Goal: Task Accomplishment & Management: Manage account settings

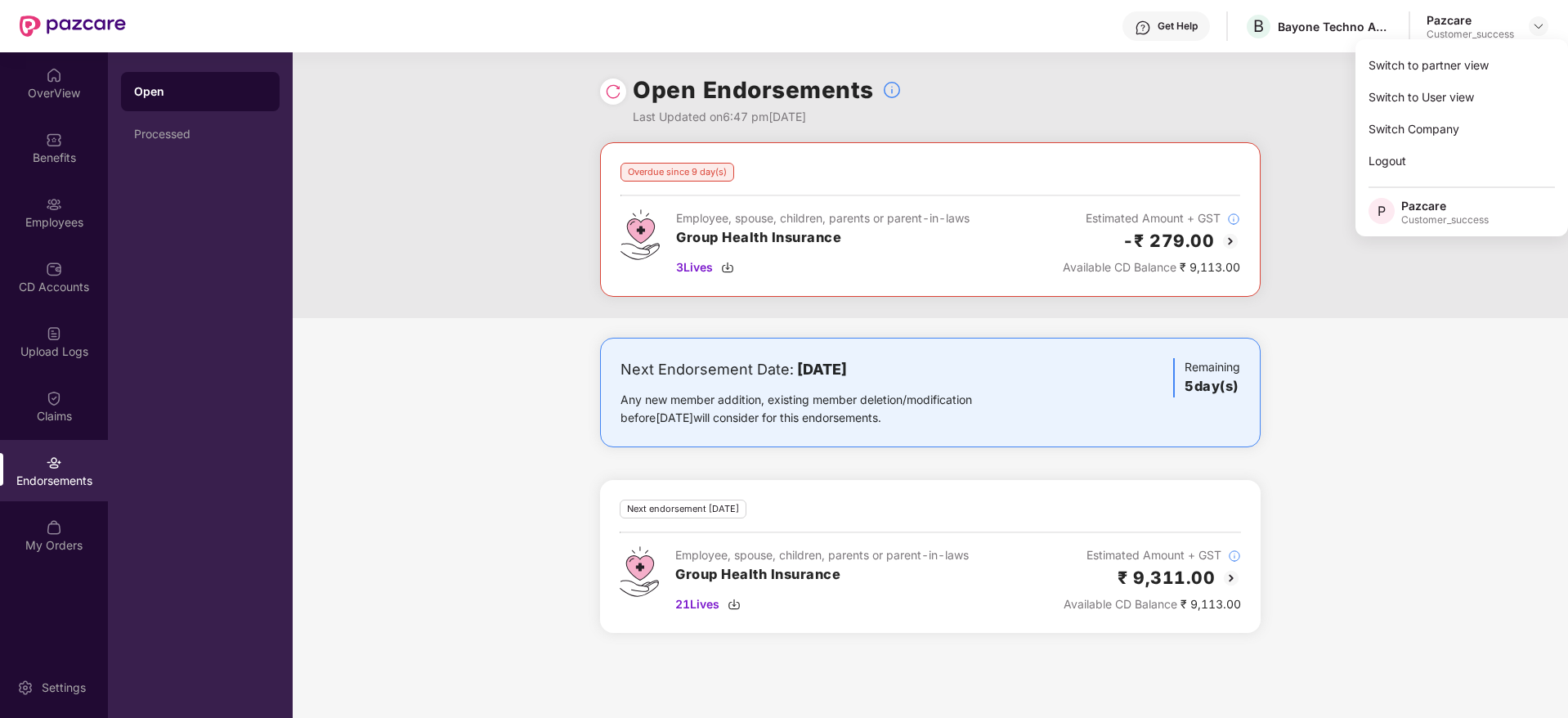
click at [1486, 60] on div "Switch to partner view" at bounding box center [1461, 65] width 212 height 31
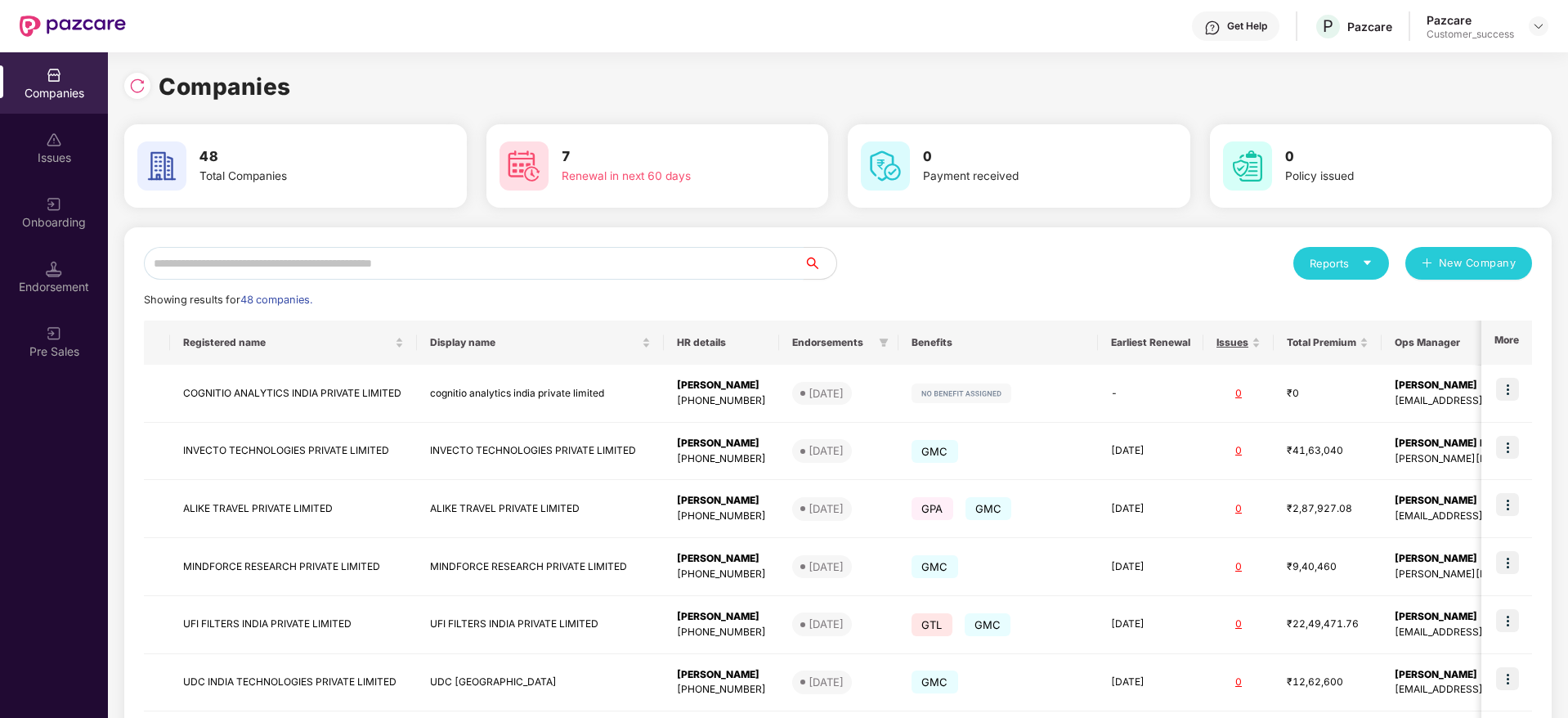
click at [557, 254] on input "text" at bounding box center [473, 263] width 660 height 32
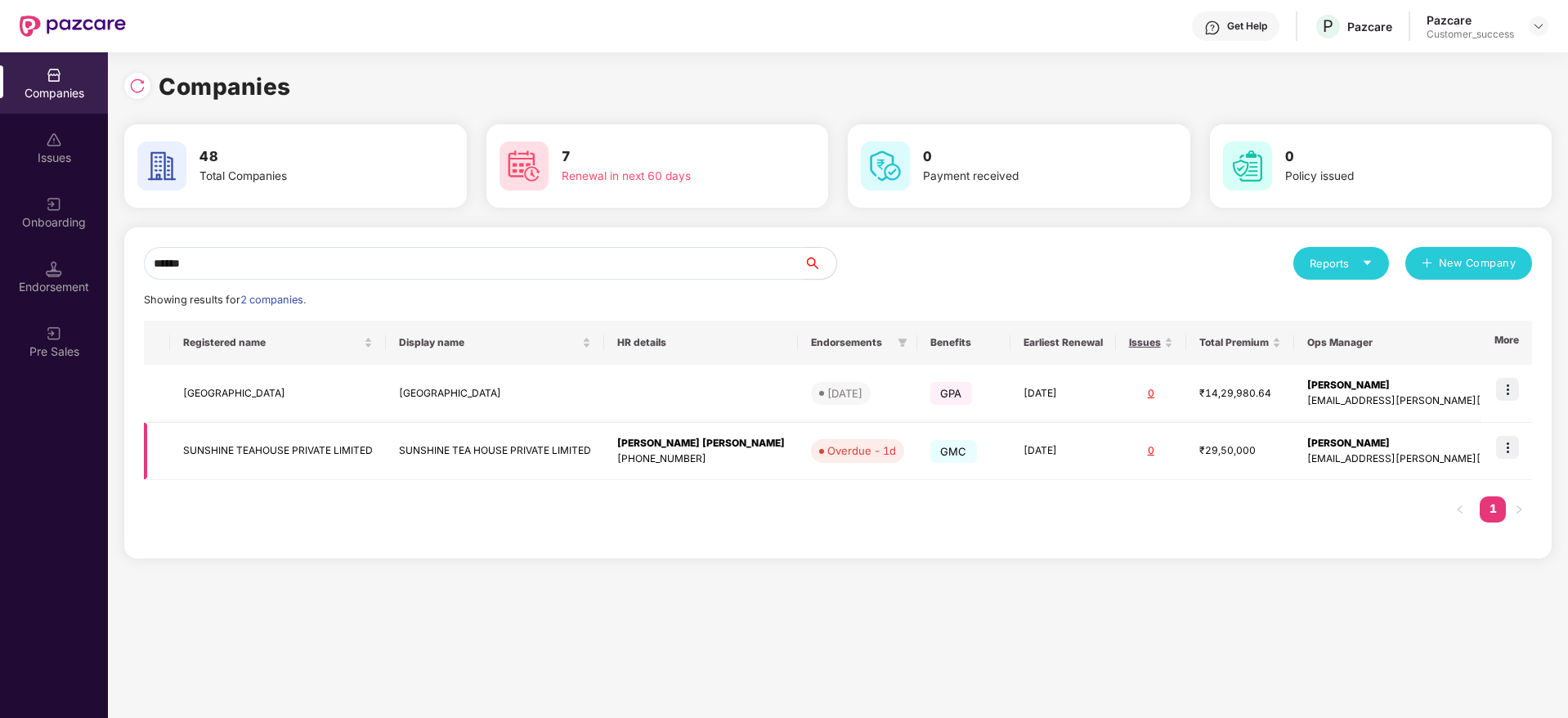
type input "******"
click at [1511, 446] on img at bounding box center [1508, 447] width 23 height 23
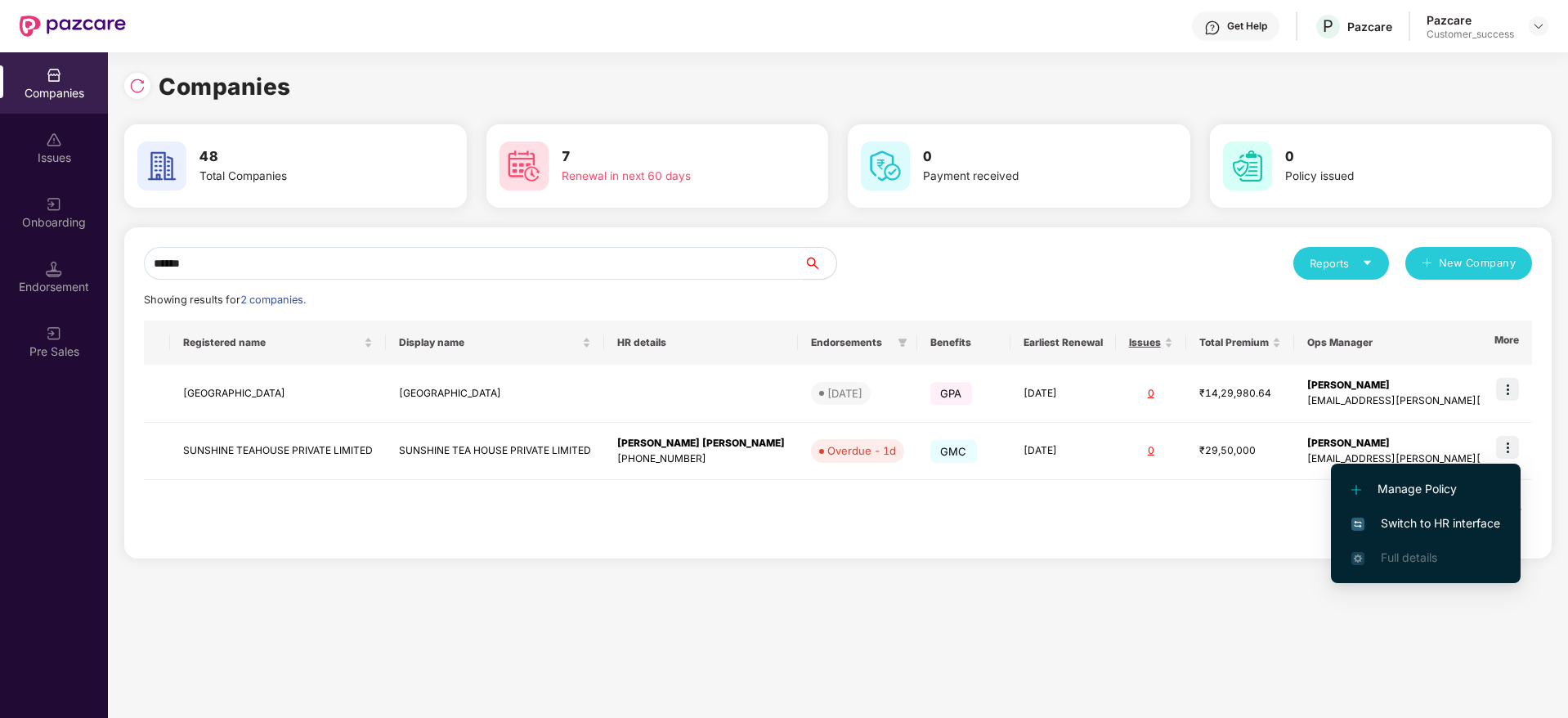
click at [1425, 518] on span "Switch to HR interface" at bounding box center [1426, 523] width 149 height 18
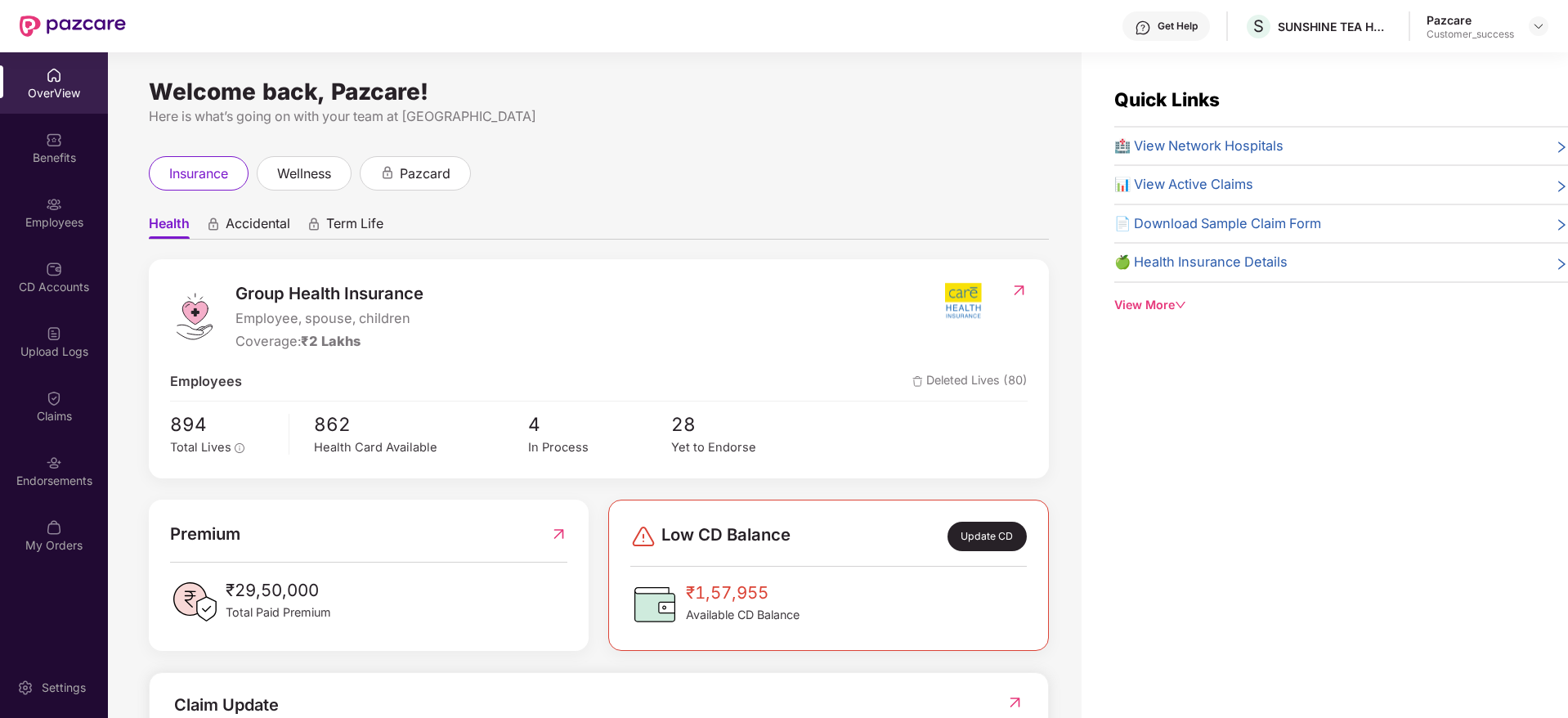
click at [61, 225] on div "Employees" at bounding box center [54, 222] width 108 height 17
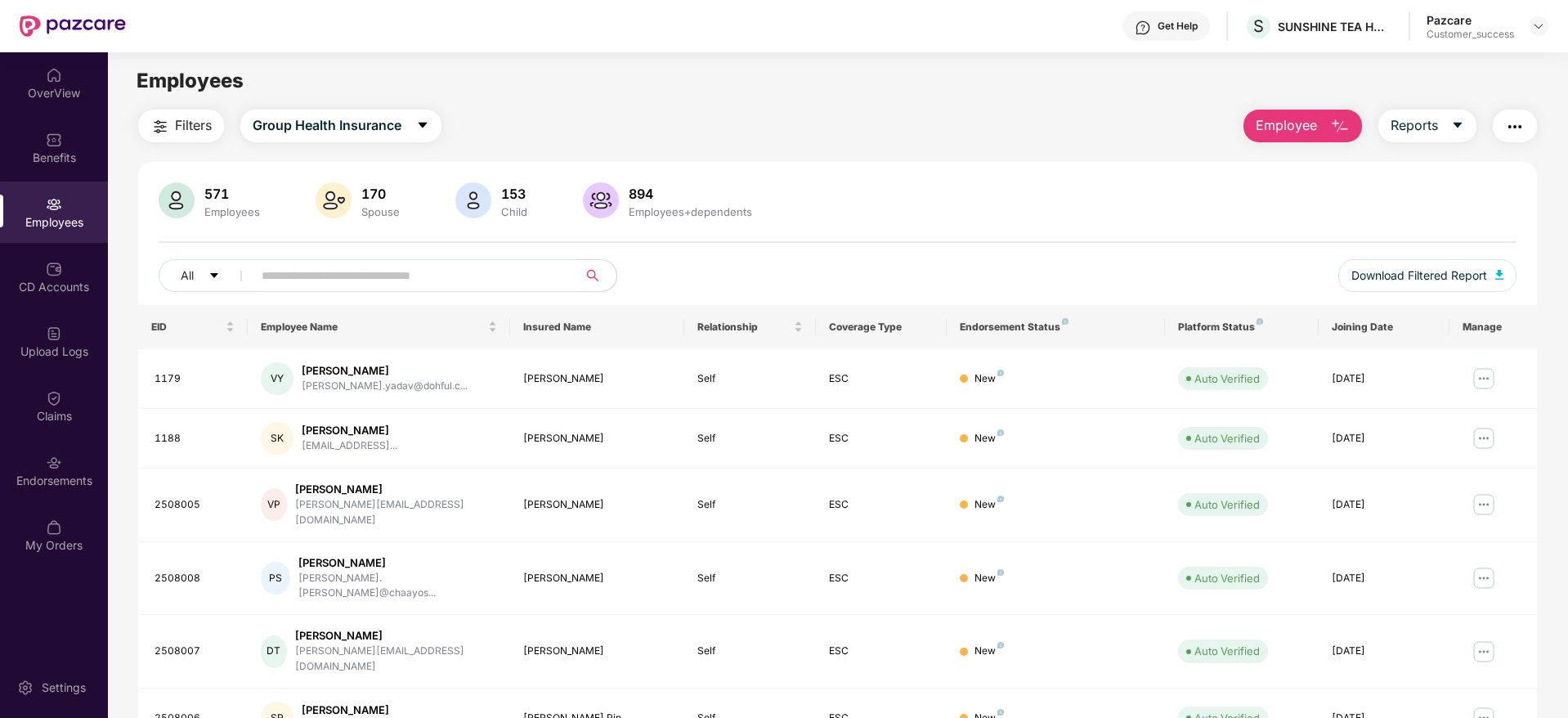
click at [1316, 124] on button "Employee" at bounding box center [1302, 125] width 119 height 32
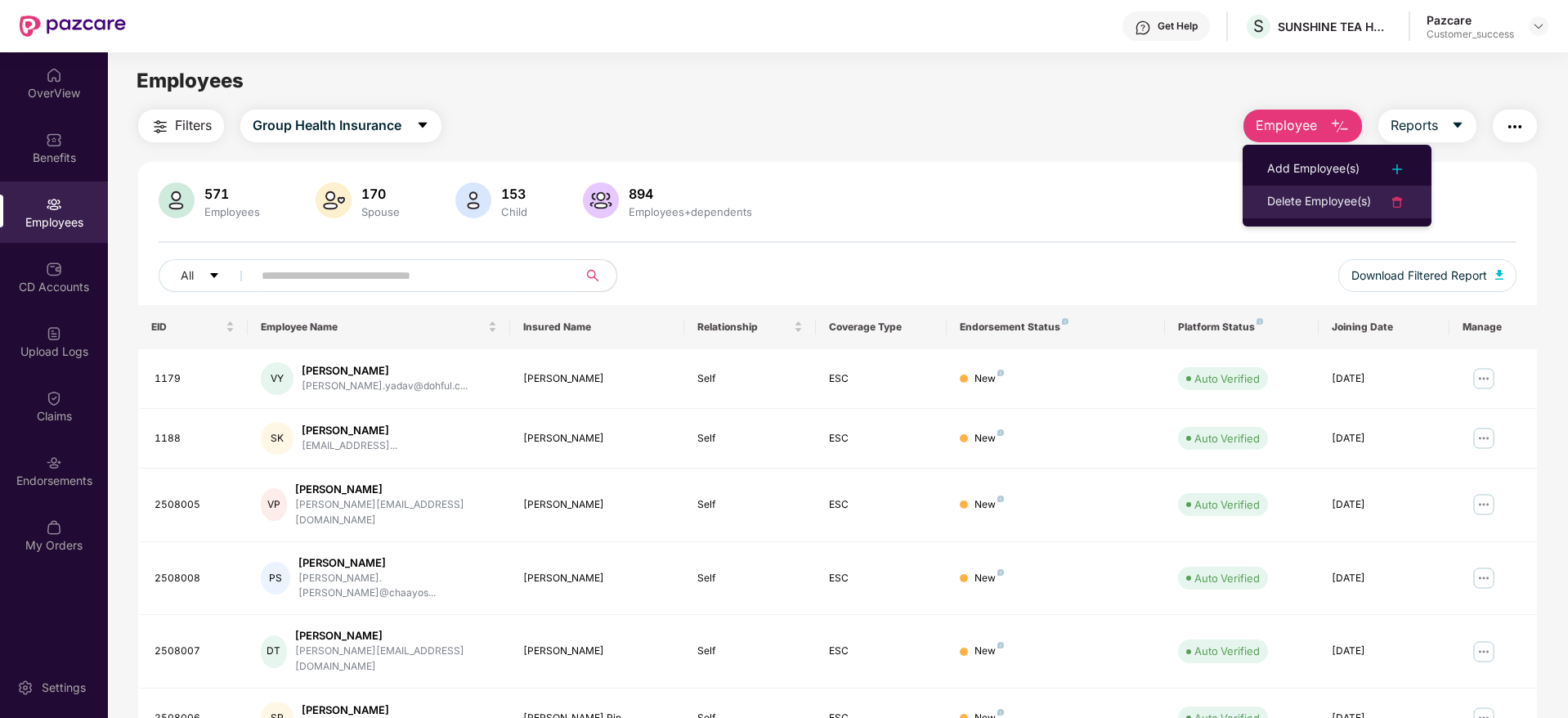
click at [1324, 198] on div "Delete Employee(s)" at bounding box center [1319, 202] width 104 height 19
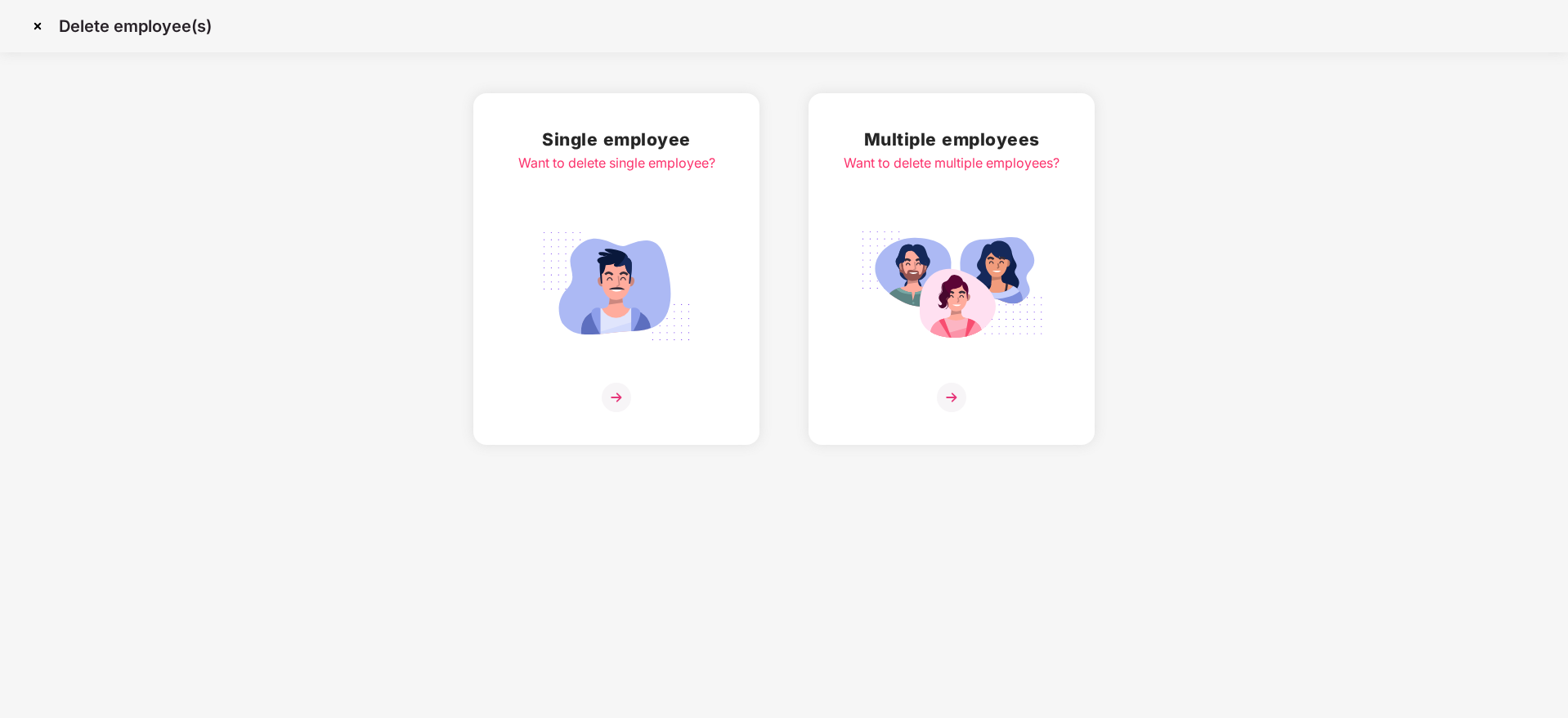
click at [951, 399] on img at bounding box center [952, 397] width 30 height 30
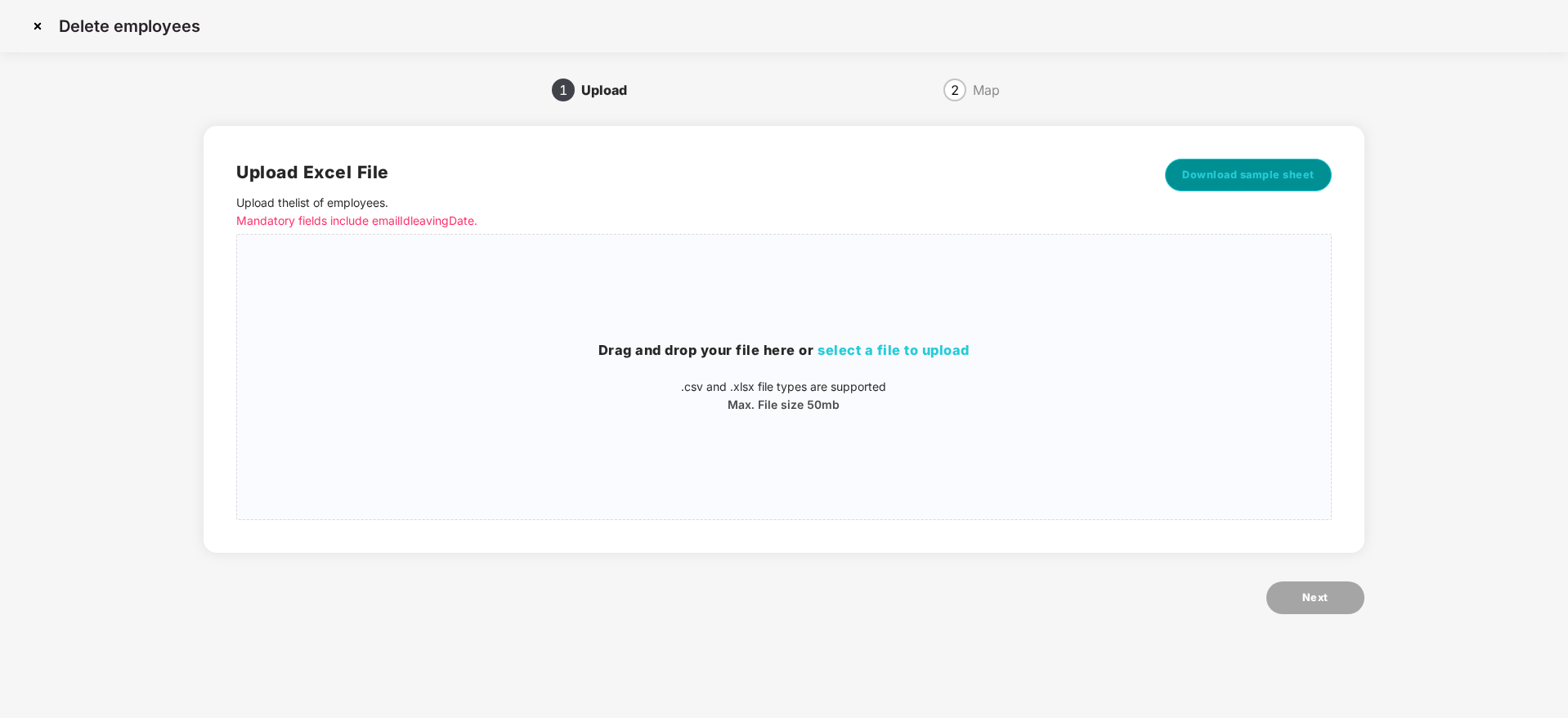
click at [1200, 177] on span "Download sample sheet" at bounding box center [1248, 175] width 133 height 17
click at [34, 30] on img at bounding box center [38, 26] width 26 height 26
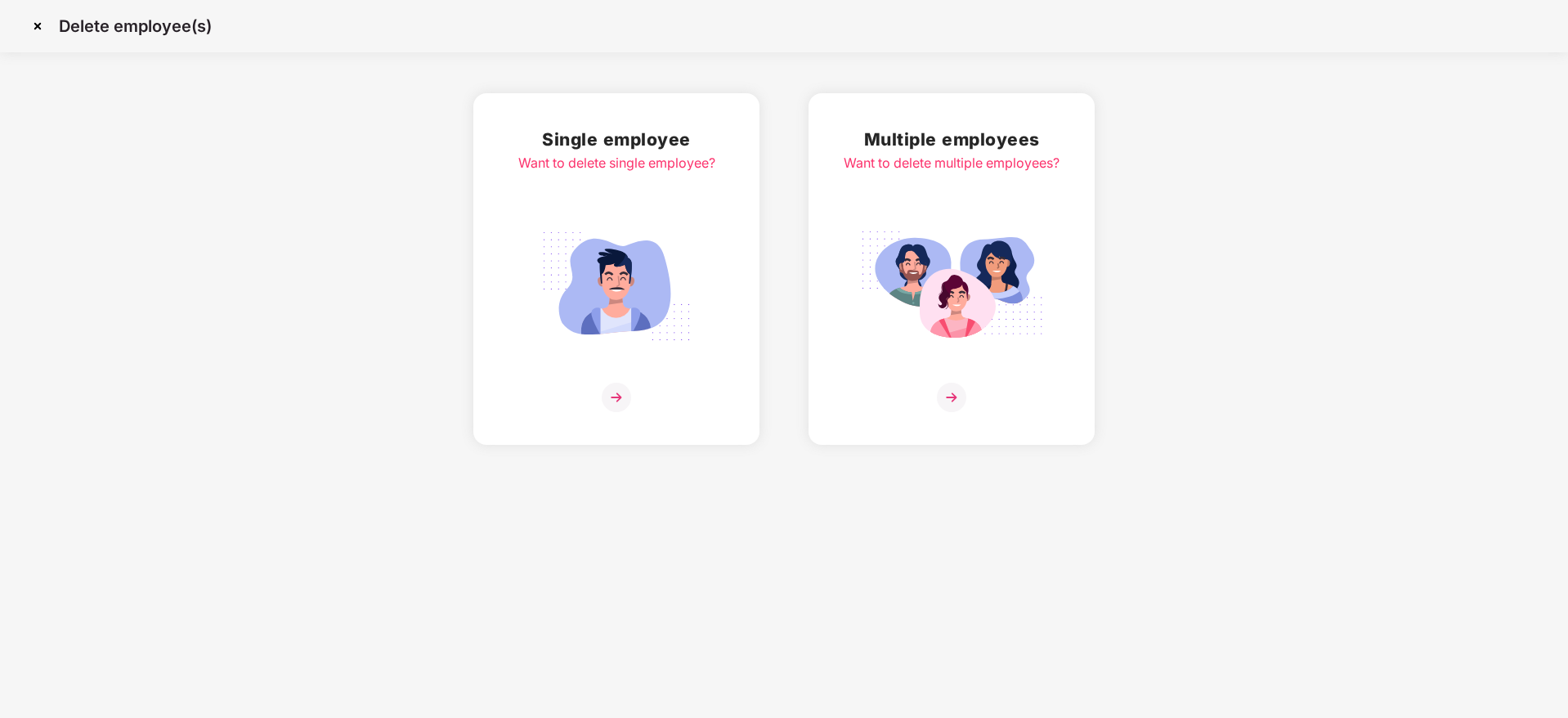
click at [39, 24] on img at bounding box center [38, 26] width 26 height 26
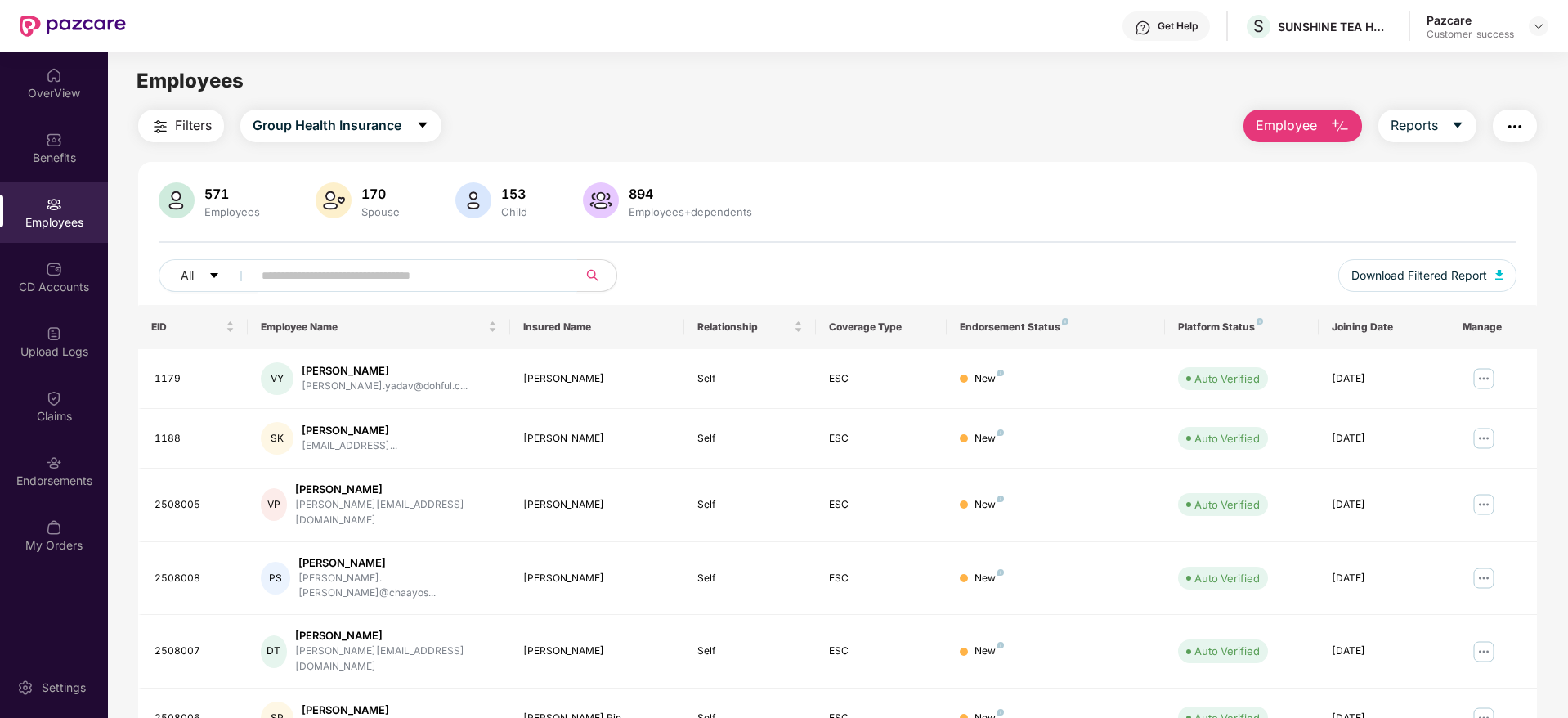
click at [422, 263] on input "text" at bounding box center [408, 275] width 294 height 24
paste input "**********"
type input "**********"
click at [1325, 129] on button "Employee" at bounding box center [1302, 125] width 119 height 32
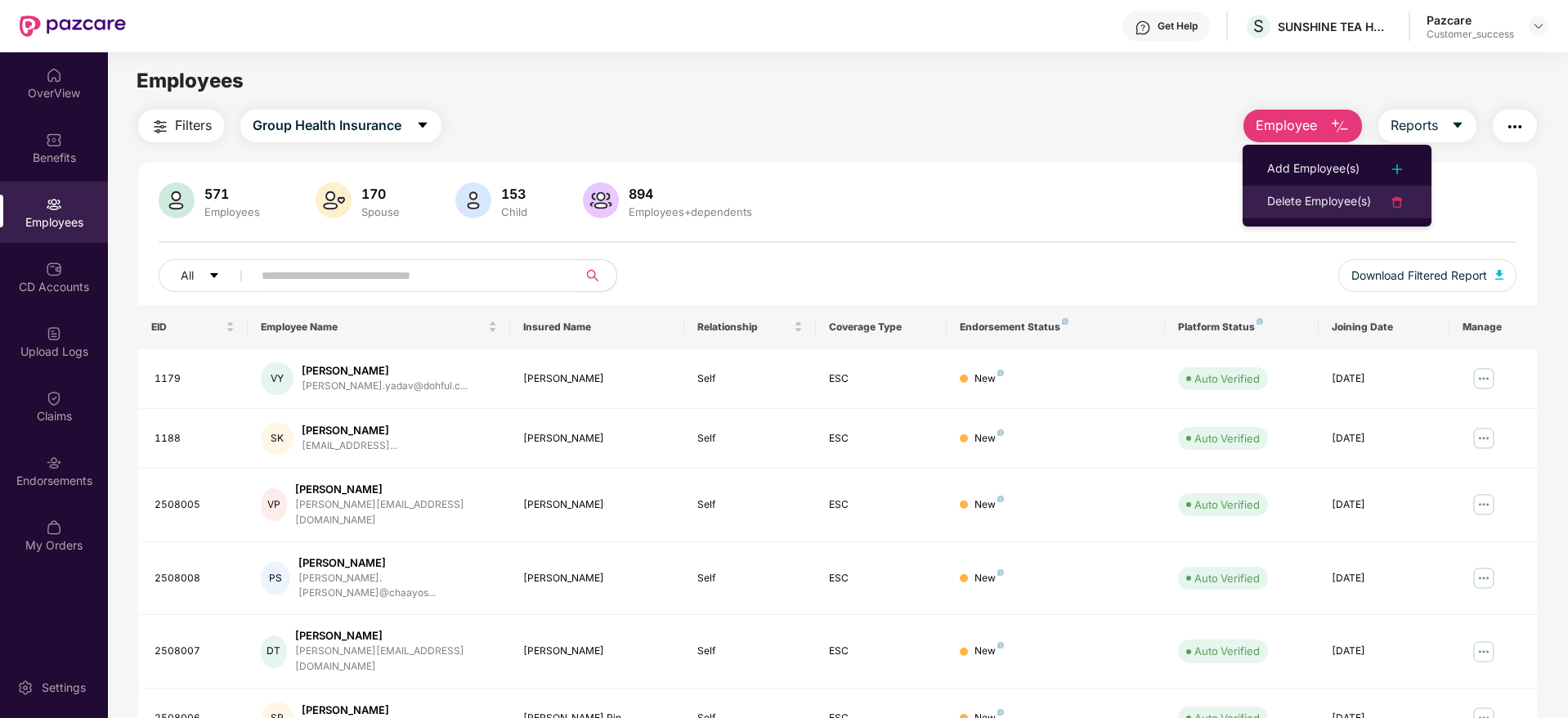
click at [1317, 199] on div "Delete Employee(s)" at bounding box center [1319, 202] width 104 height 19
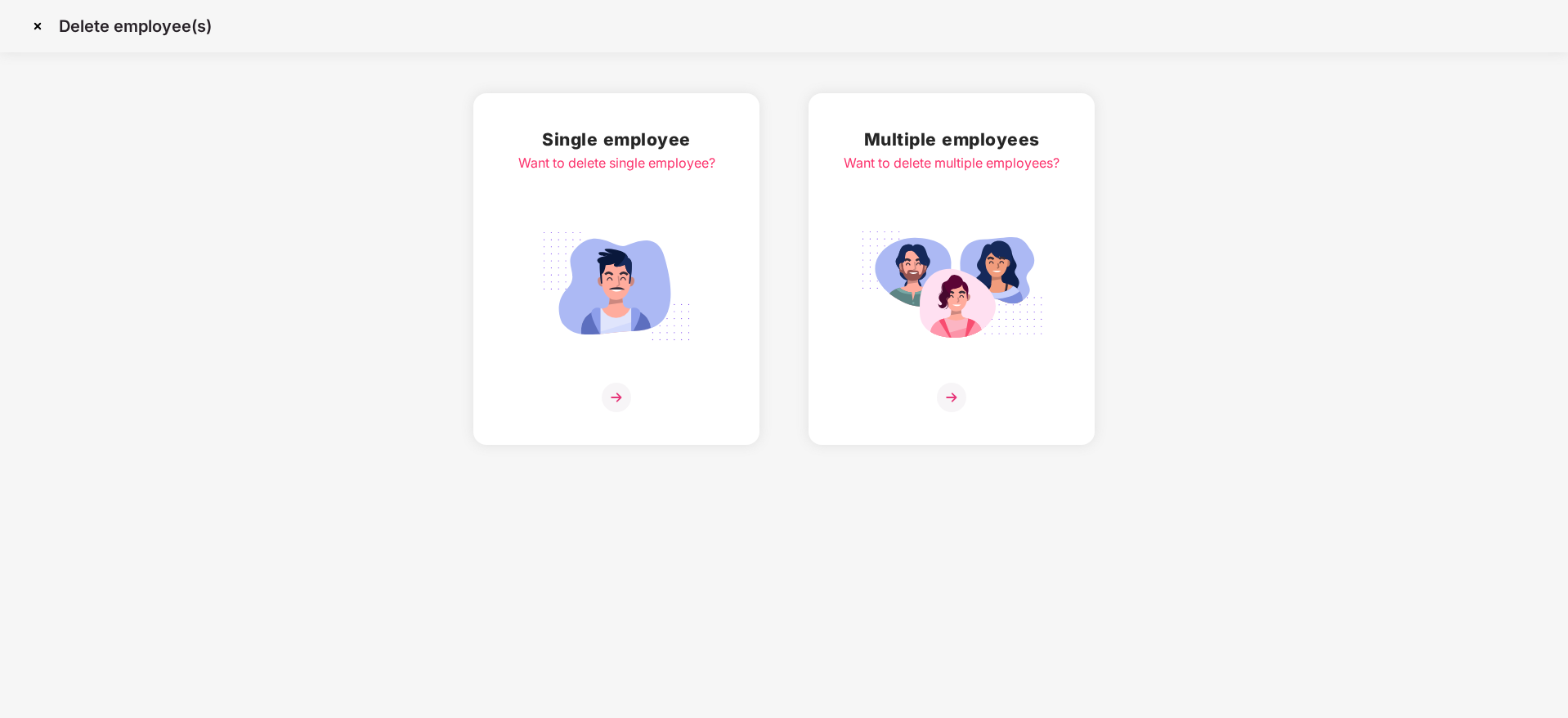
click at [947, 402] on img at bounding box center [952, 397] width 30 height 30
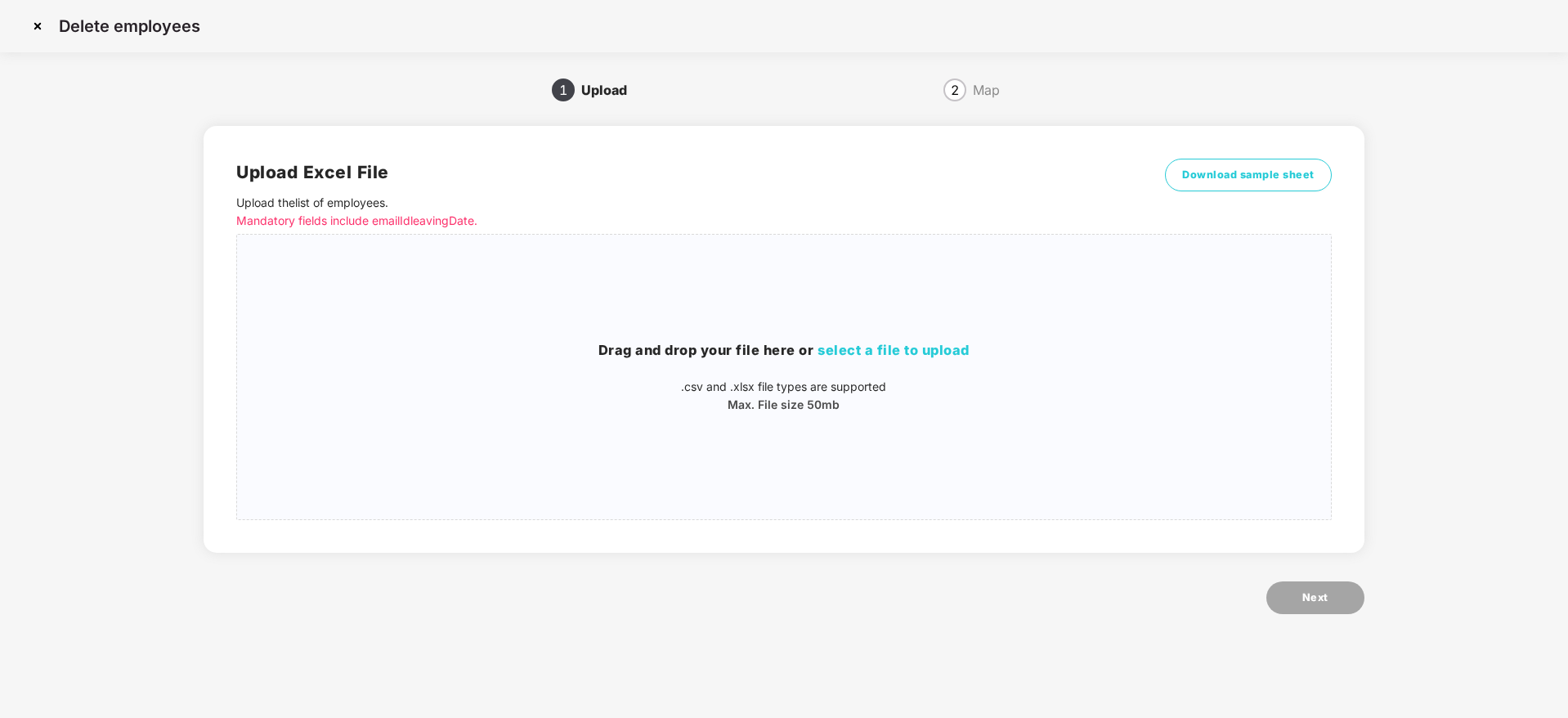
click at [45, 36] on img at bounding box center [38, 26] width 26 height 26
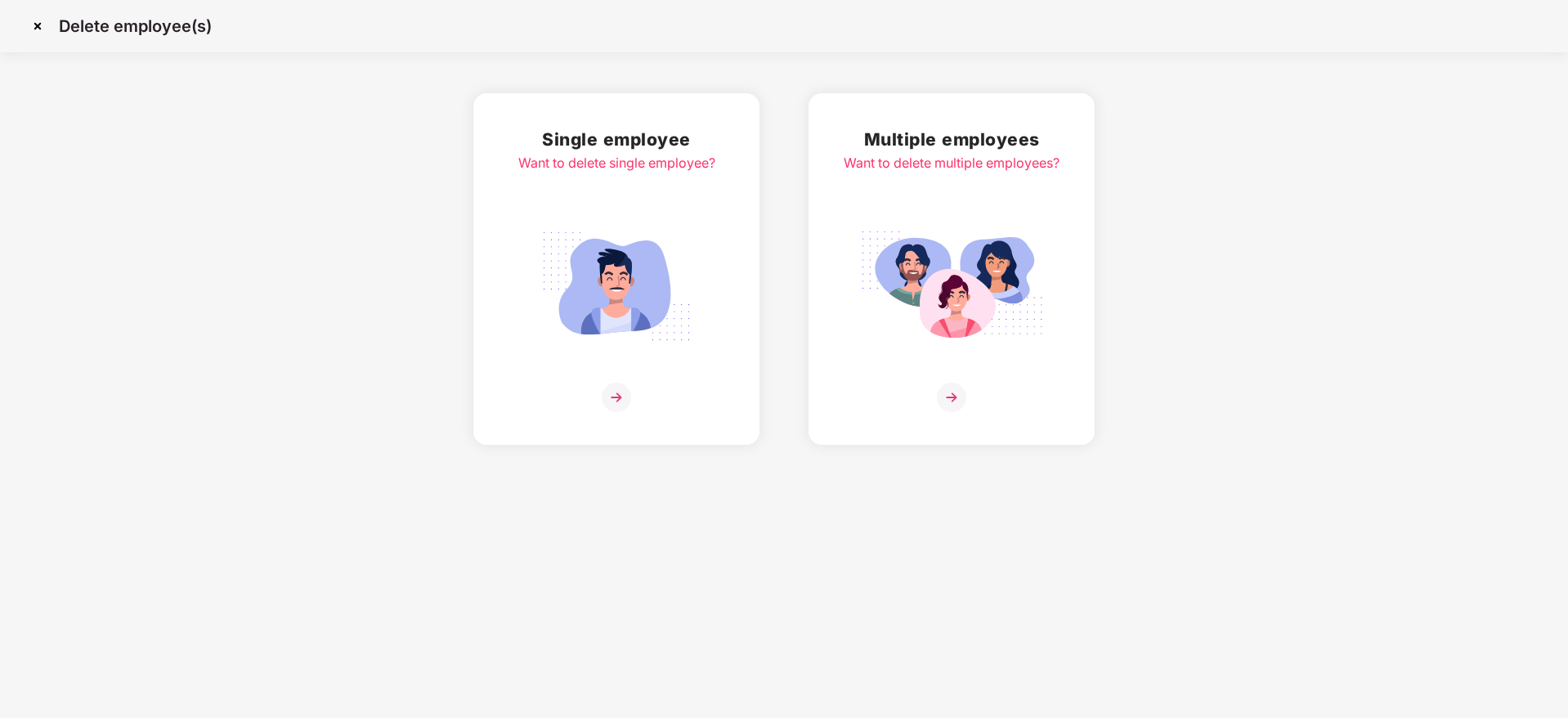
click at [619, 403] on img at bounding box center [617, 397] width 30 height 30
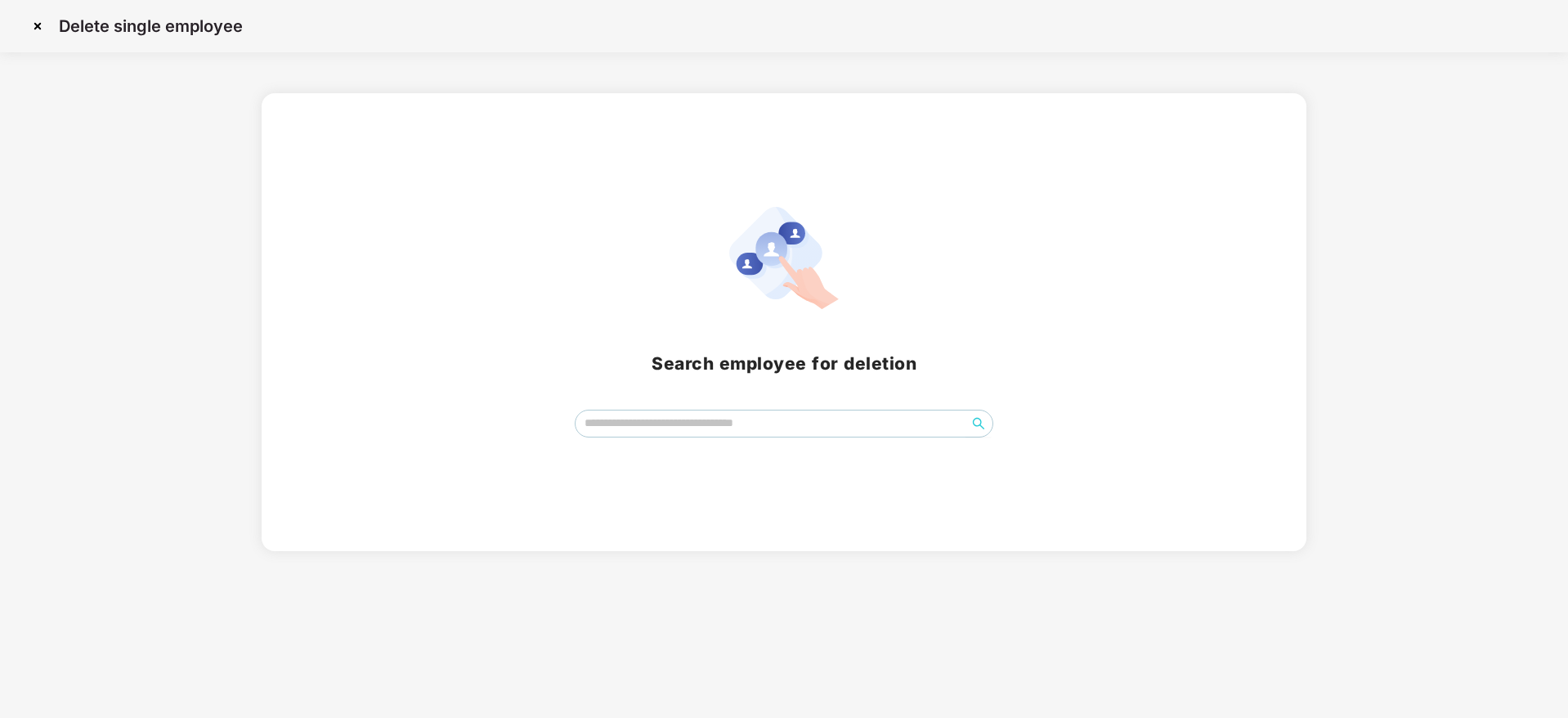
click at [39, 23] on img at bounding box center [38, 26] width 26 height 26
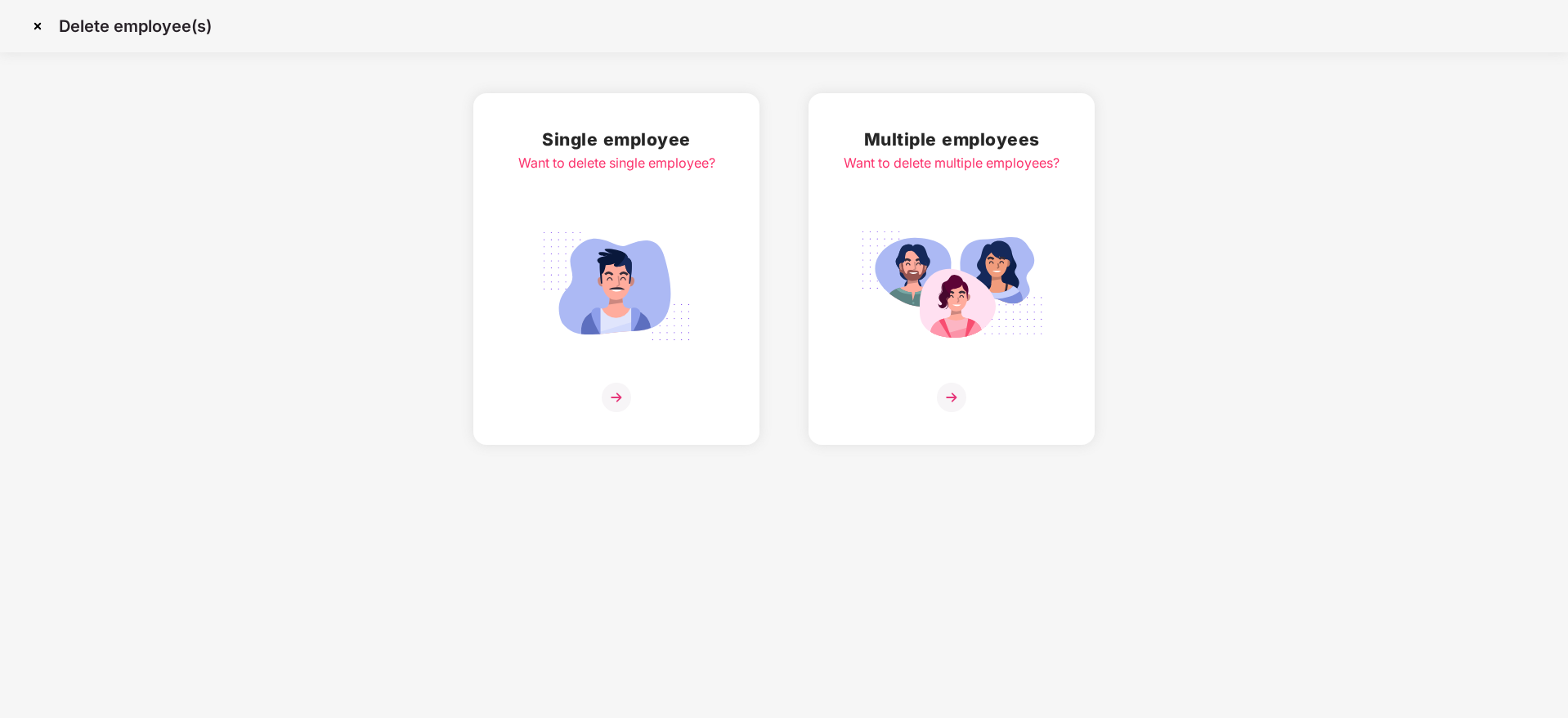
click at [31, 26] on img at bounding box center [38, 26] width 26 height 26
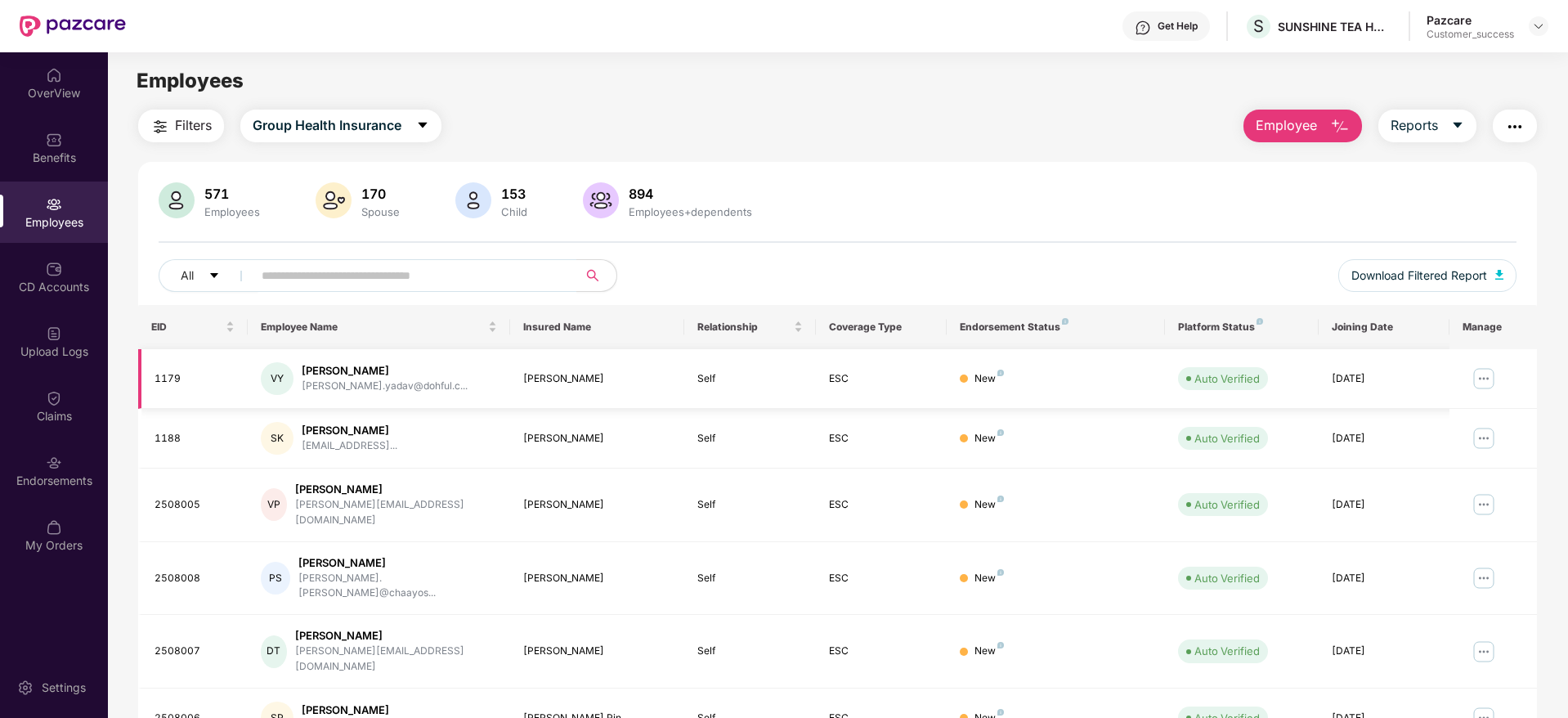
click at [1484, 379] on img at bounding box center [1484, 378] width 26 height 26
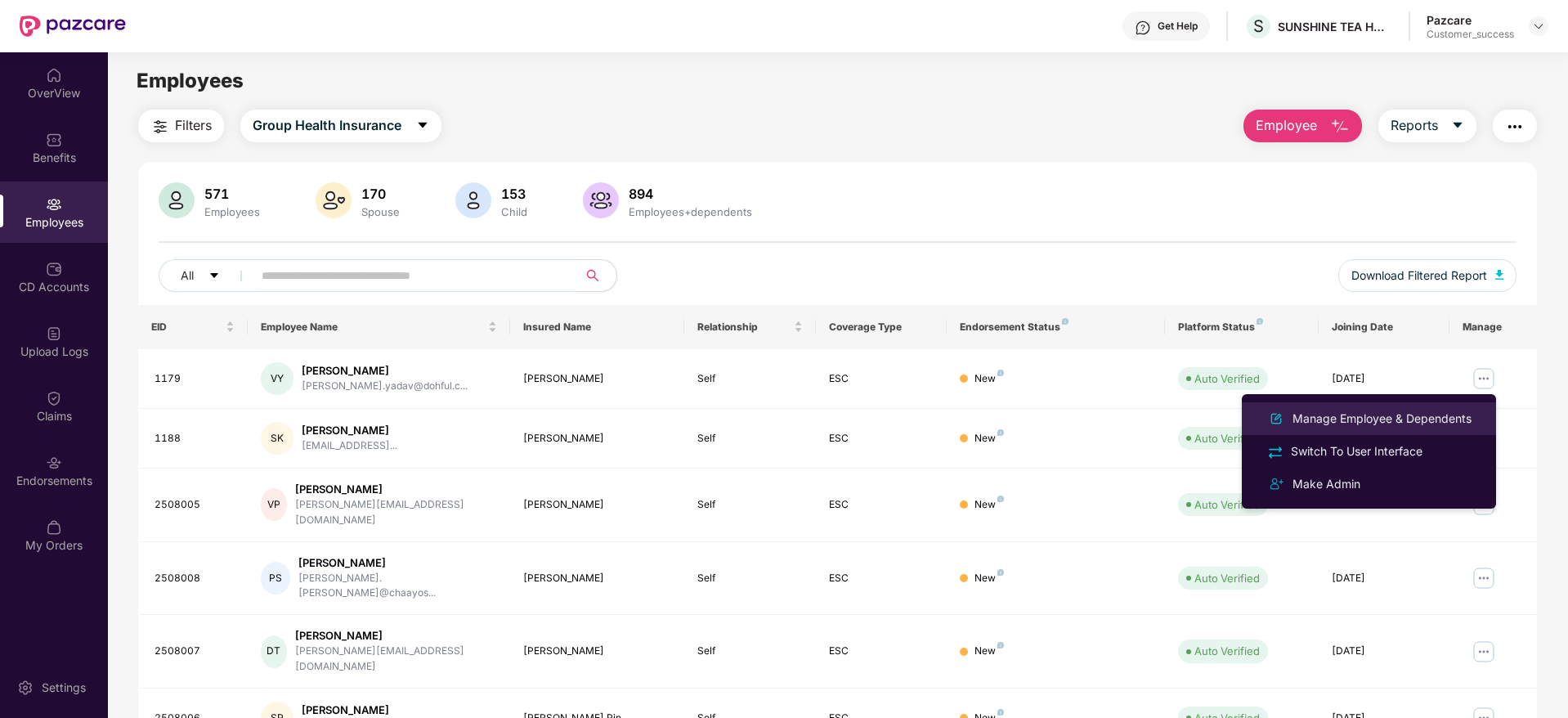
click at [1342, 418] on div "Manage Employee & Dependents" at bounding box center [1382, 418] width 185 height 18
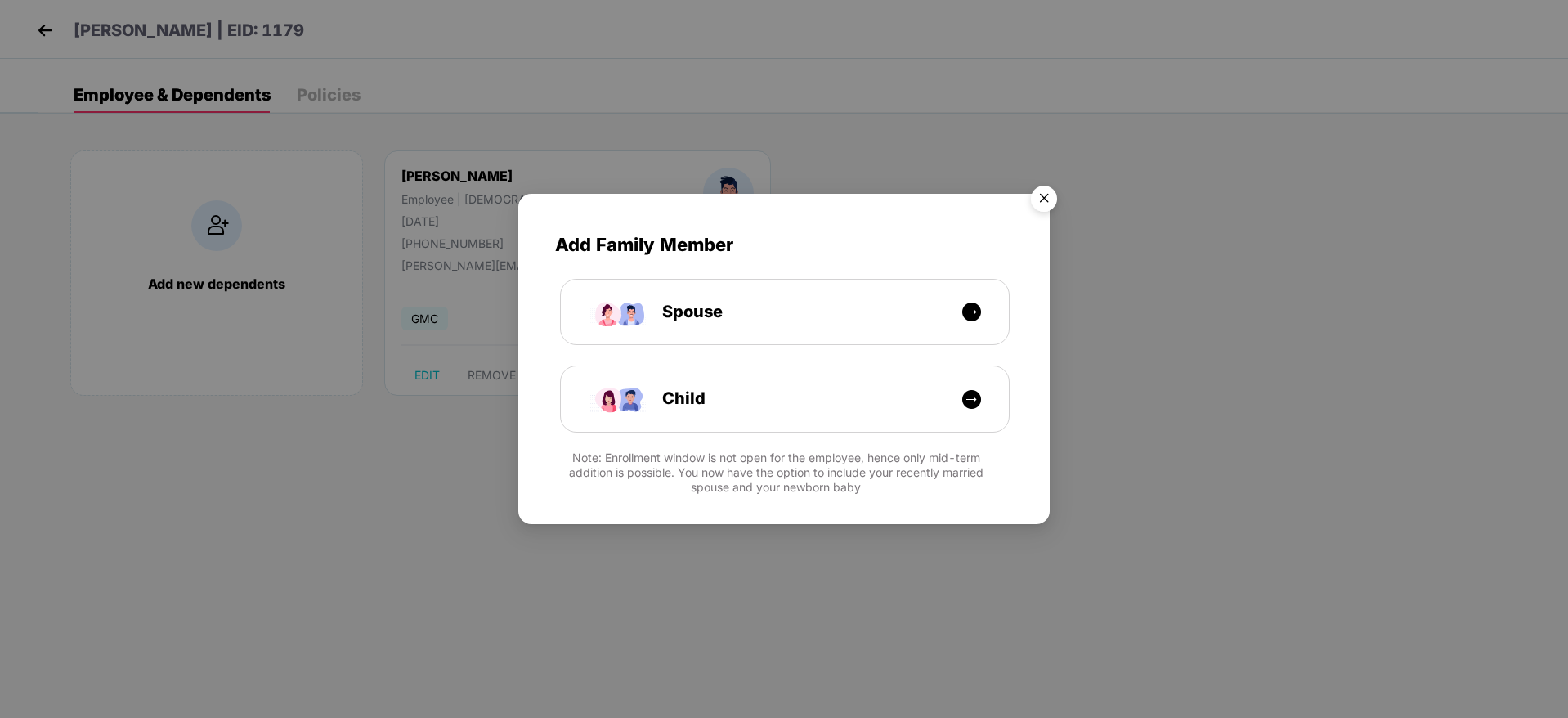
click at [1044, 194] on img "Close" at bounding box center [1044, 201] width 45 height 45
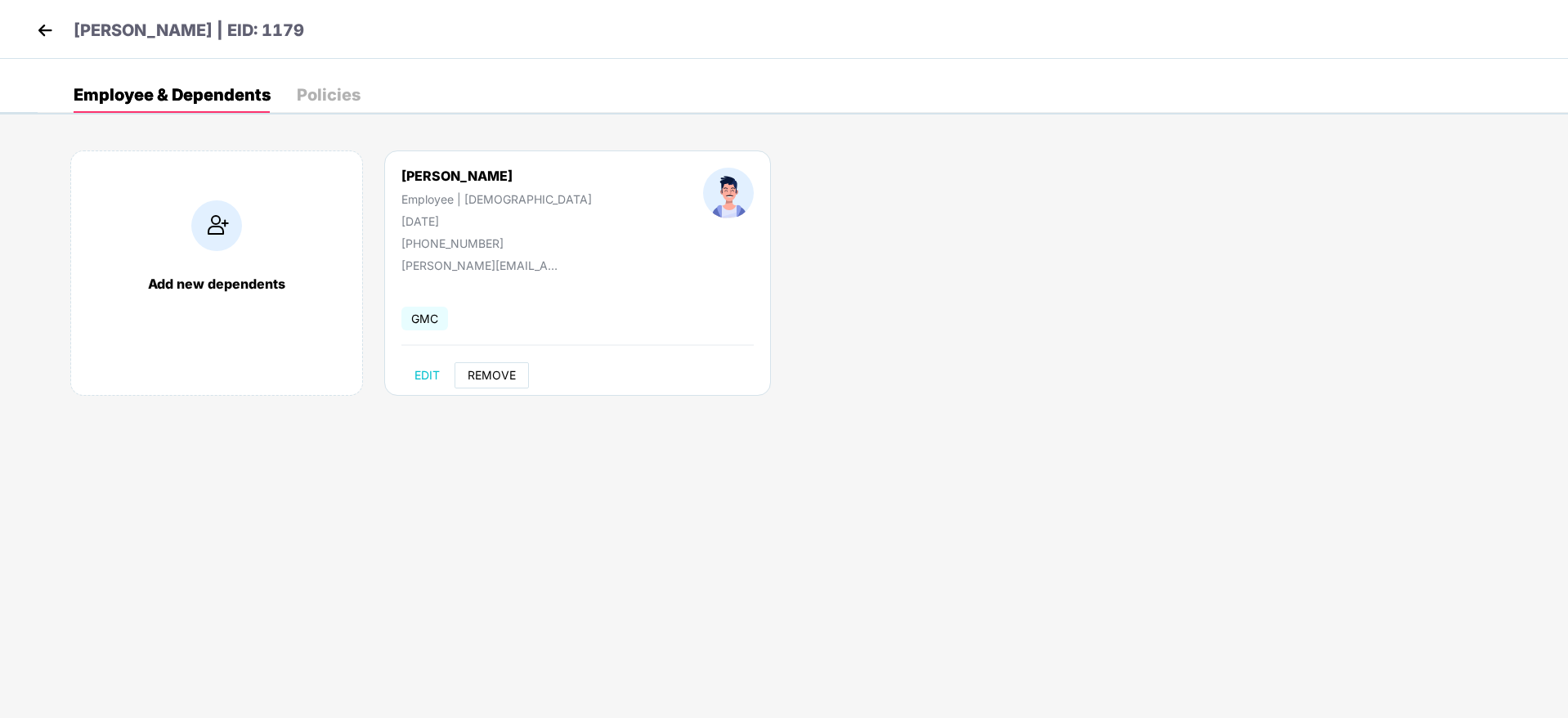
click at [487, 375] on span "REMOVE" at bounding box center [491, 375] width 48 height 13
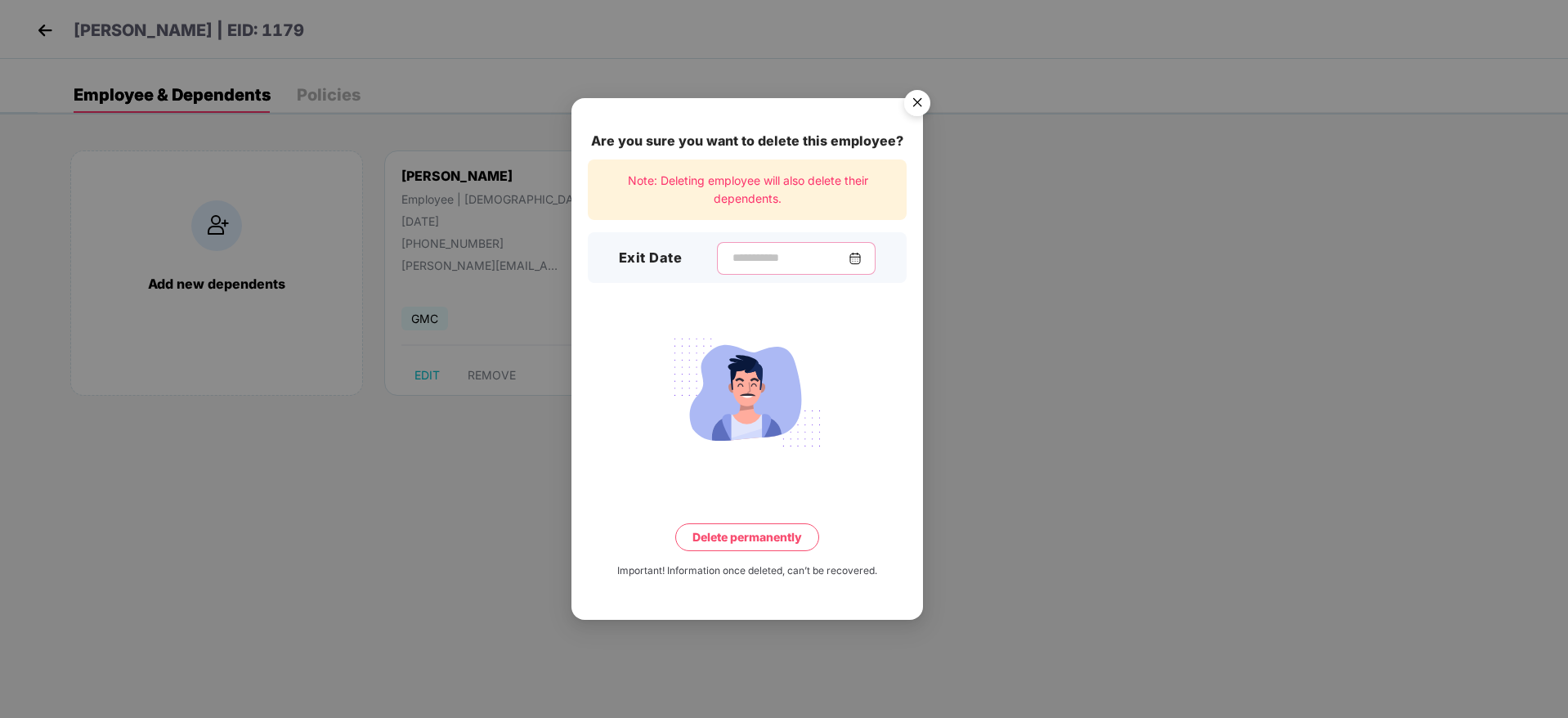
click at [756, 251] on input at bounding box center [790, 258] width 118 height 17
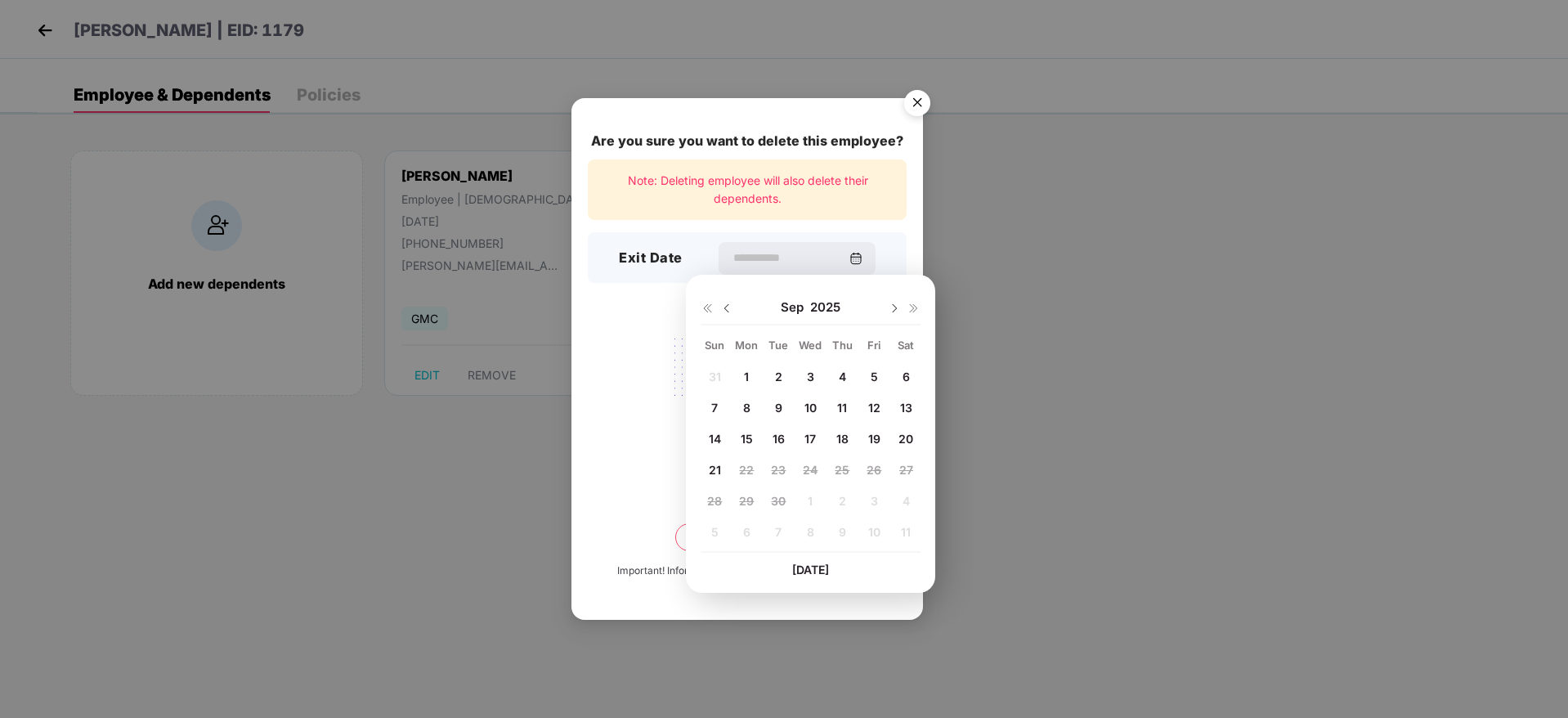
click at [724, 305] on img at bounding box center [727, 307] width 13 height 13
click at [1026, 252] on div "Are you sure you want to delete this employee? Note: Deleting employee will als…" at bounding box center [784, 359] width 1568 height 718
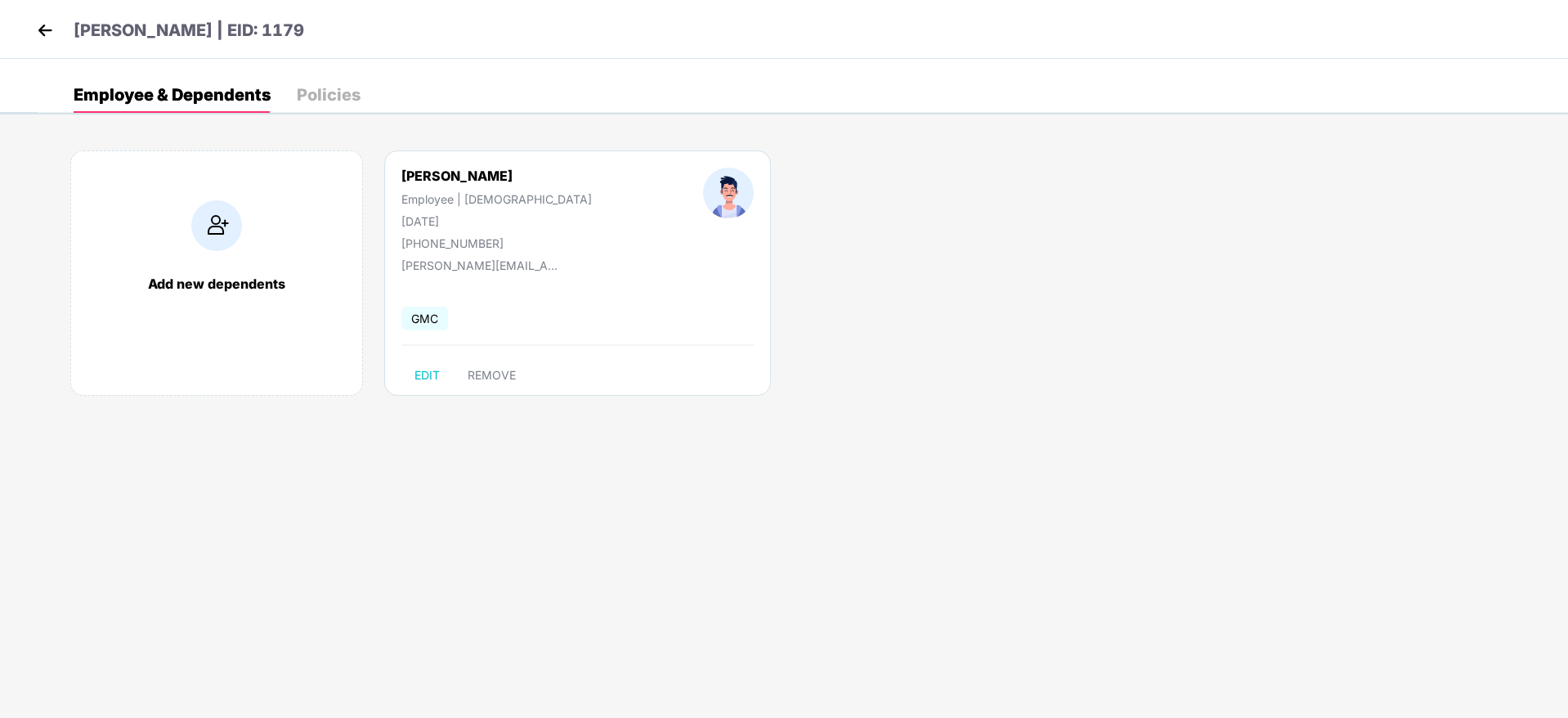
click at [49, 20] on img at bounding box center [45, 31] width 24 height 24
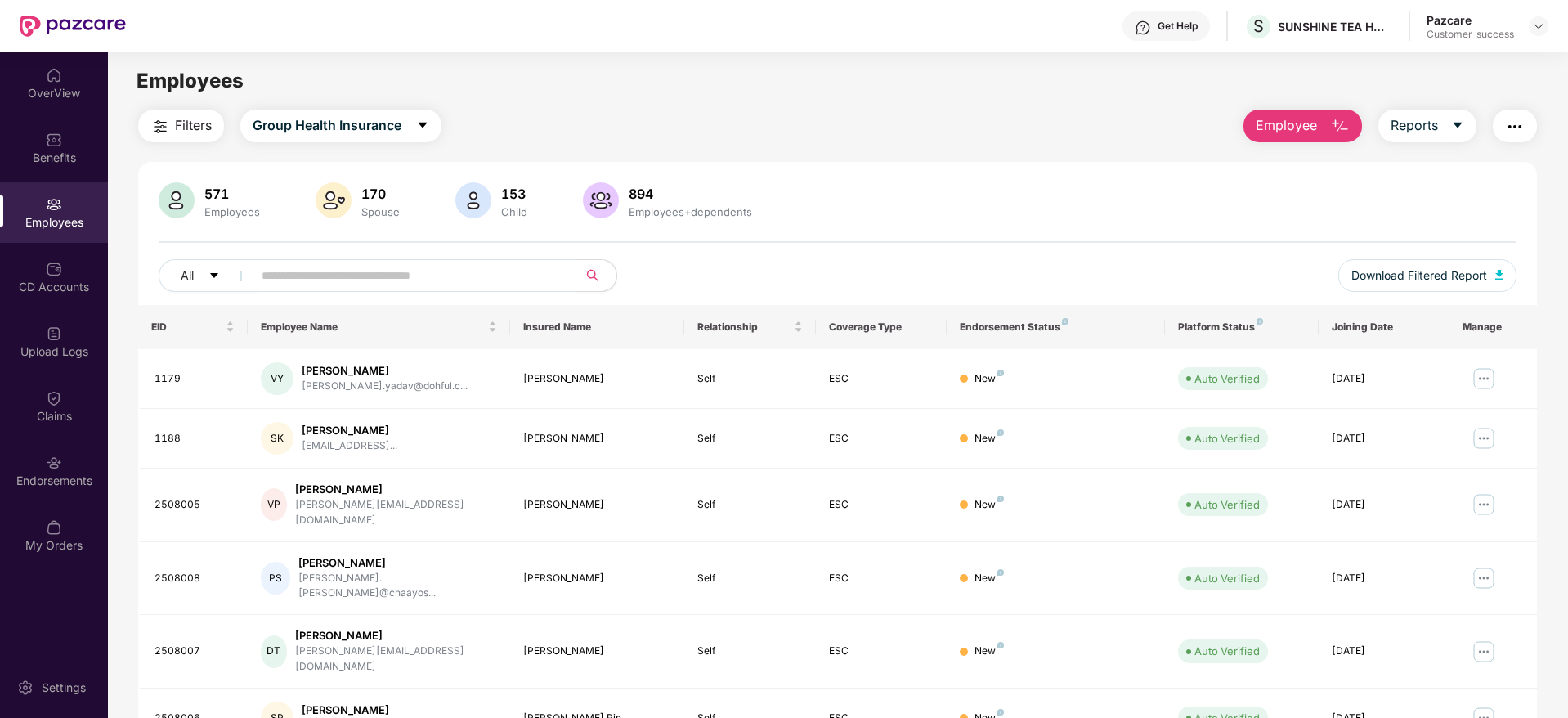
click at [1295, 122] on span "Employee" at bounding box center [1287, 125] width 61 height 20
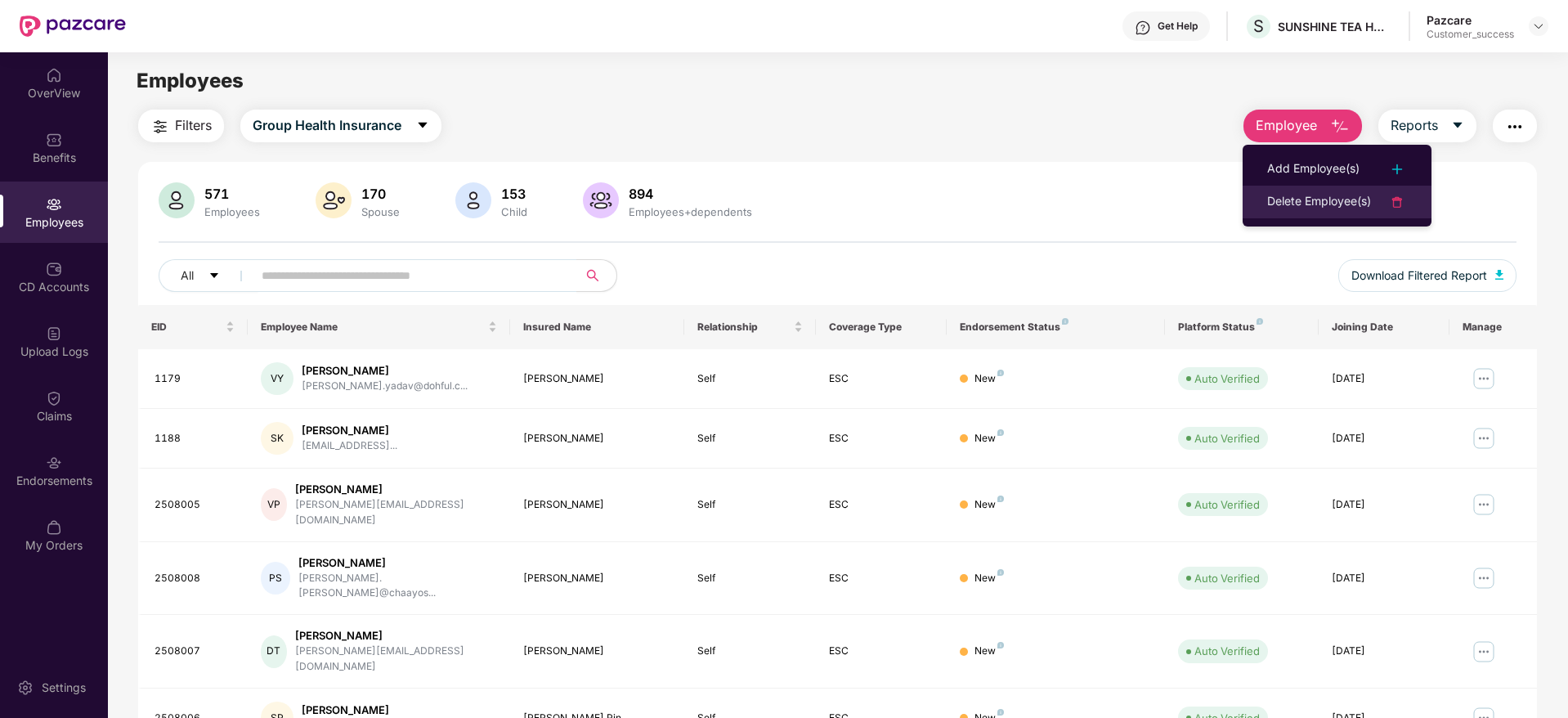
click at [1314, 198] on div "Delete Employee(s)" at bounding box center [1319, 202] width 104 height 19
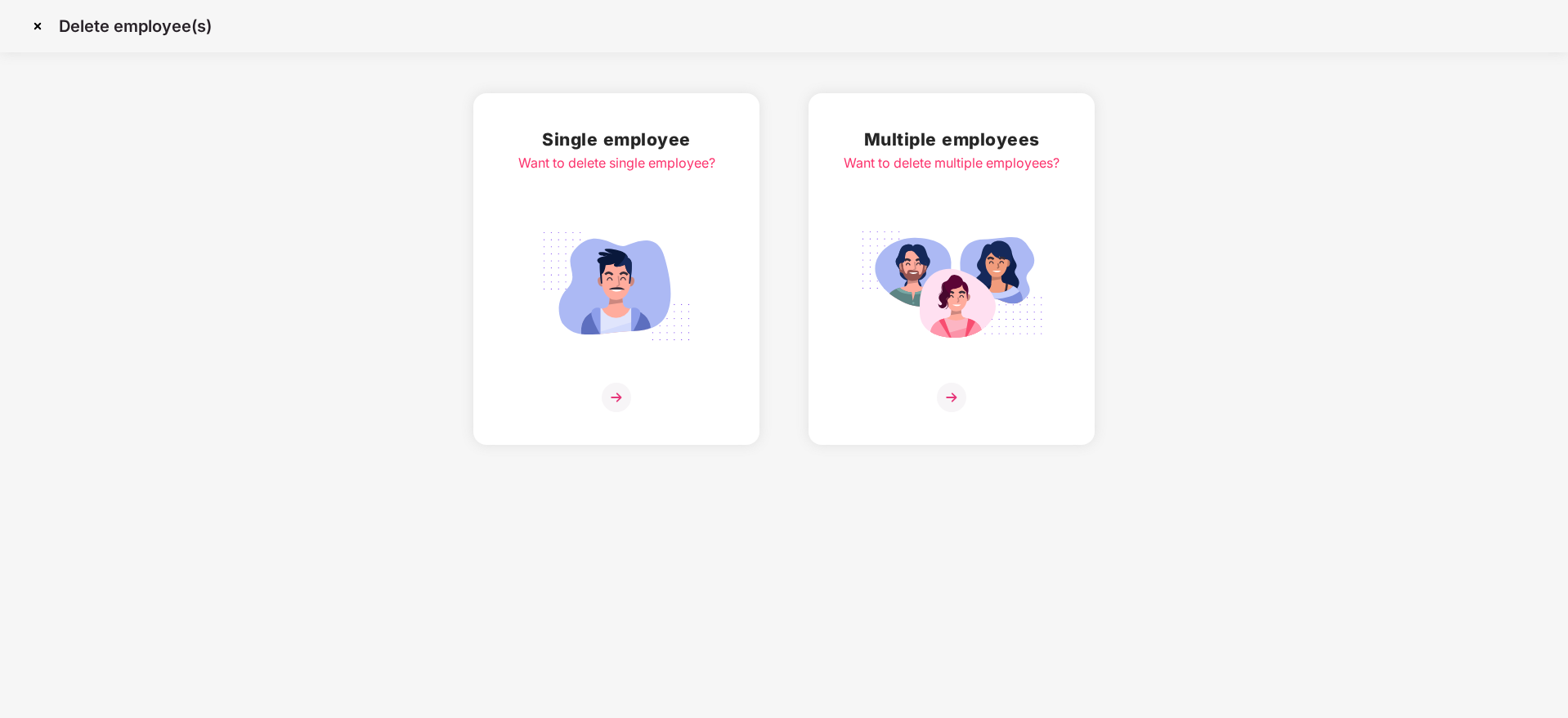
click at [944, 391] on img at bounding box center [952, 397] width 30 height 30
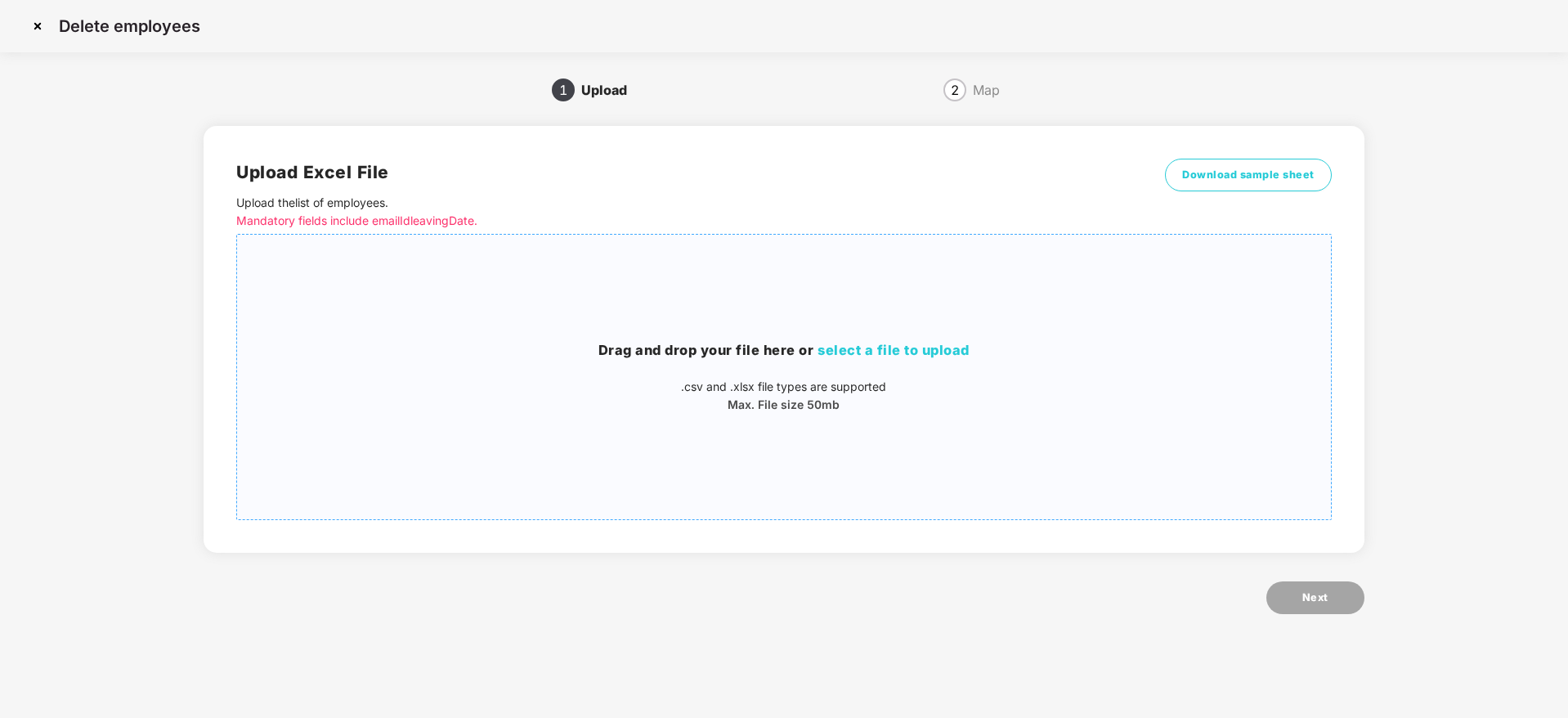
click at [891, 340] on h3 "Drag and drop your file here or select a file to upload" at bounding box center [783, 350] width 1093 height 21
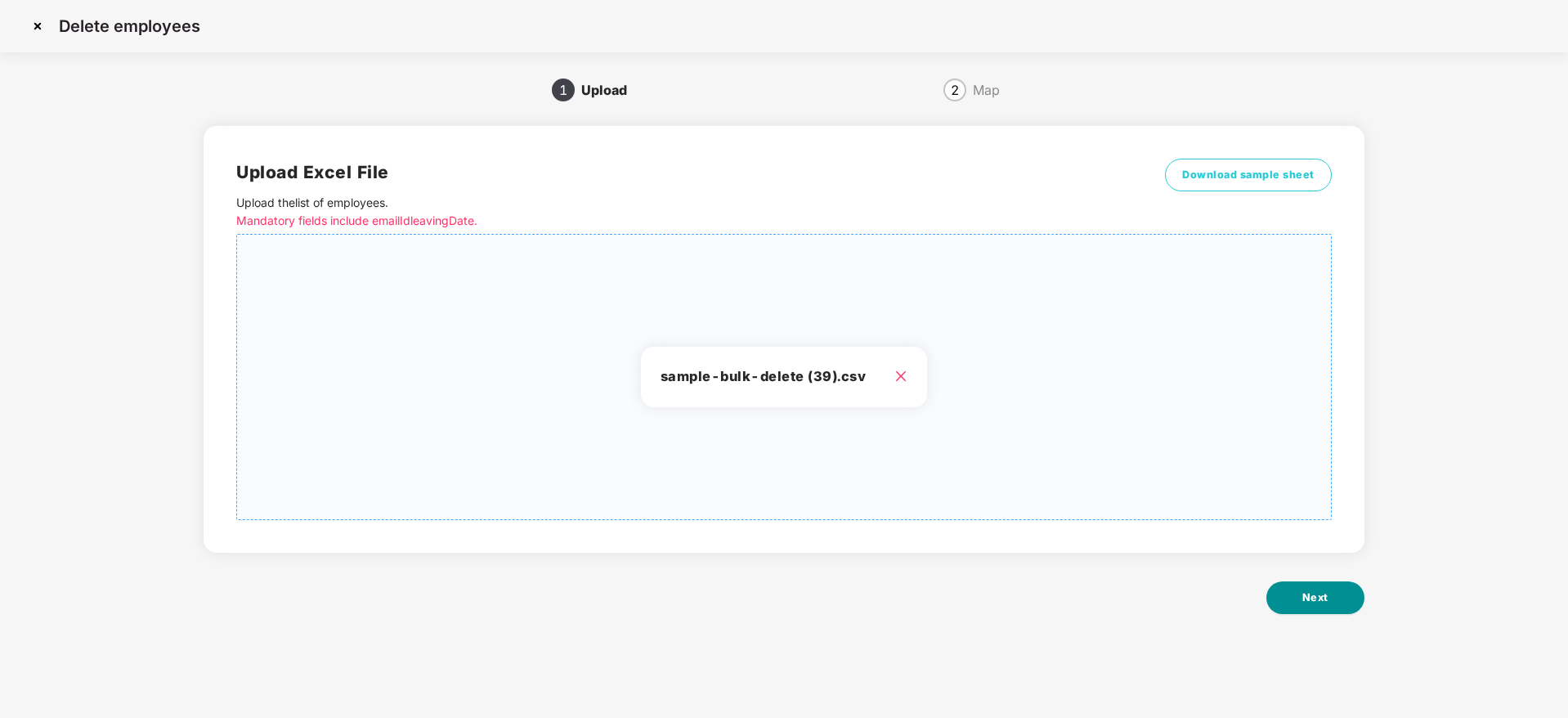
click at [1309, 606] on button "Next" at bounding box center [1316, 597] width 98 height 32
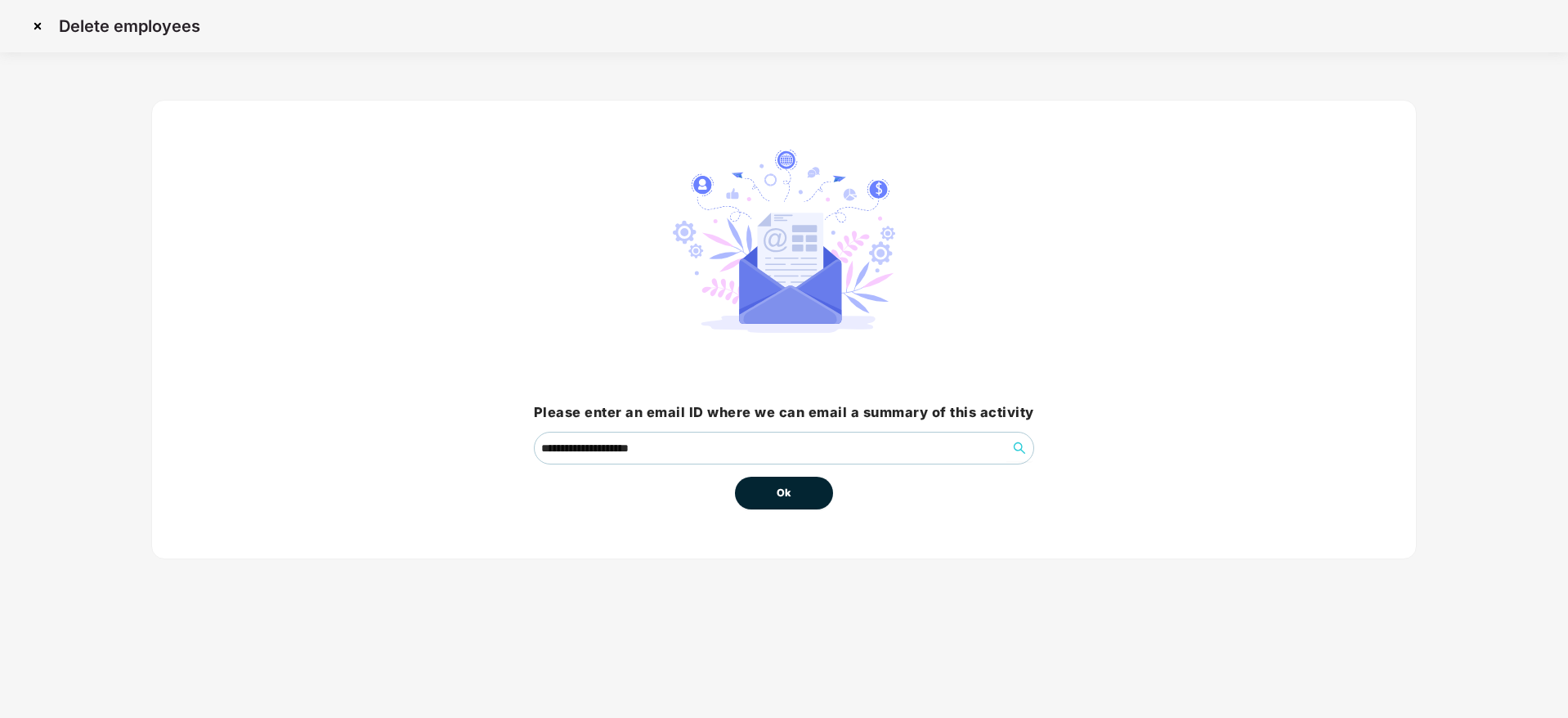
click at [782, 496] on span "Ok" at bounding box center [784, 493] width 15 height 17
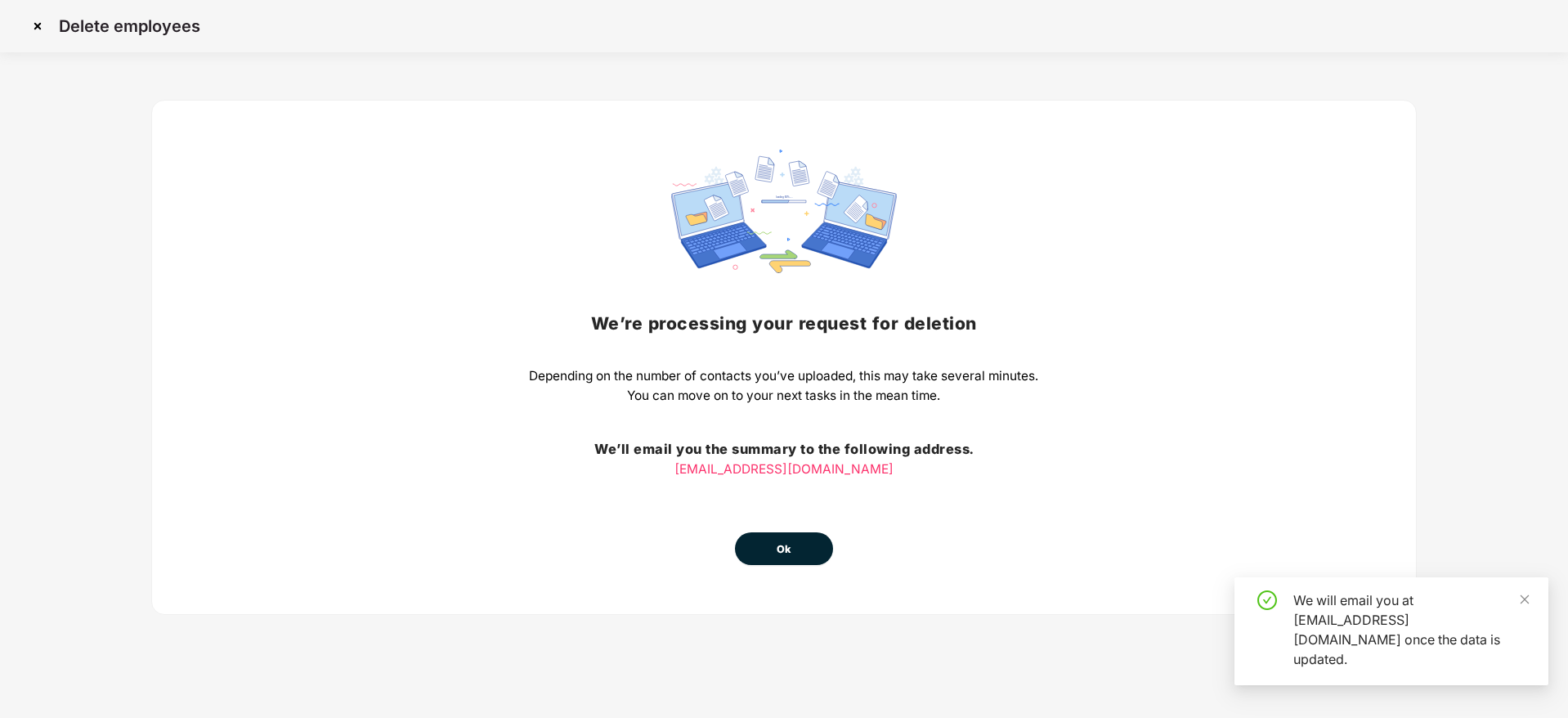
click at [784, 558] on button "Ok" at bounding box center [784, 548] width 98 height 32
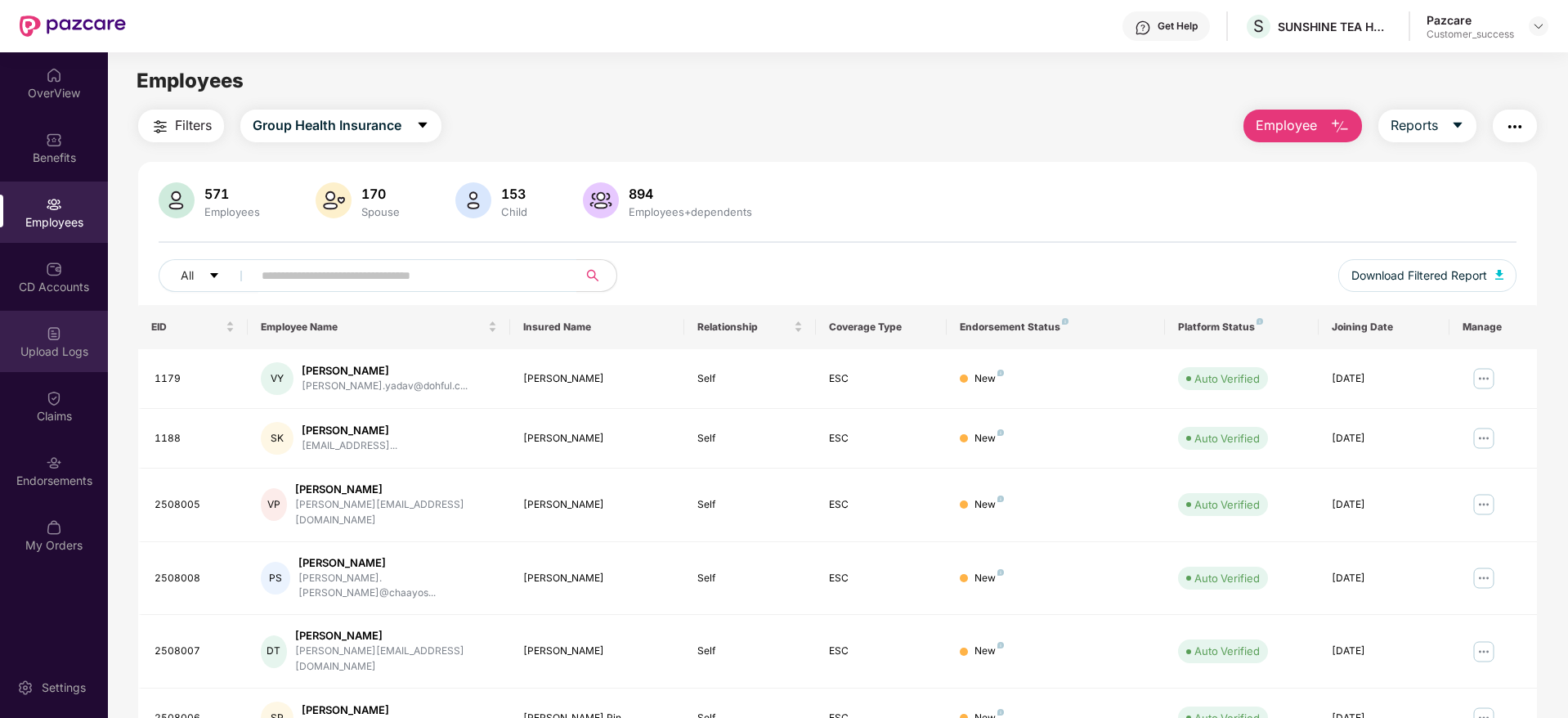
click at [39, 358] on div "Upload Logs" at bounding box center [54, 351] width 108 height 17
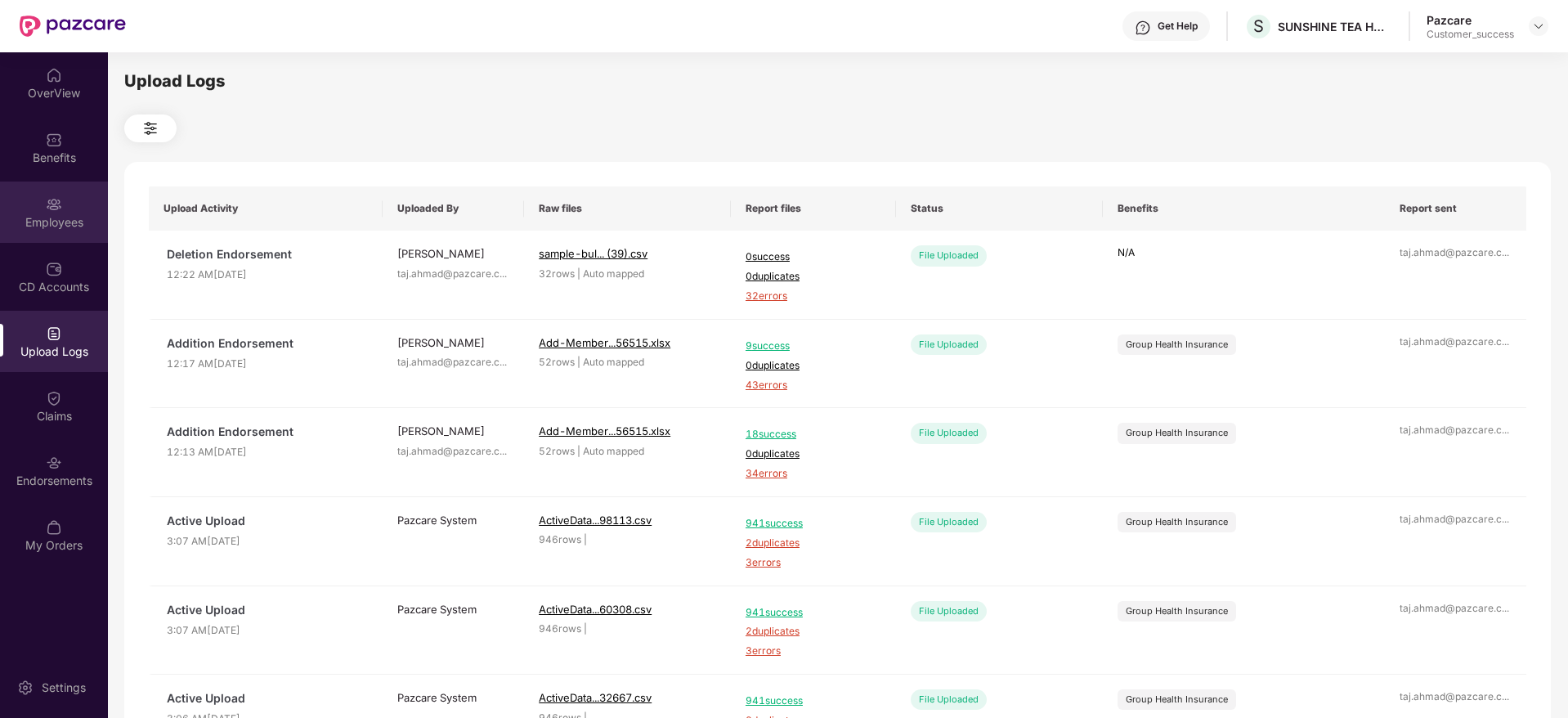
click at [53, 214] on div "Employees" at bounding box center [54, 222] width 108 height 17
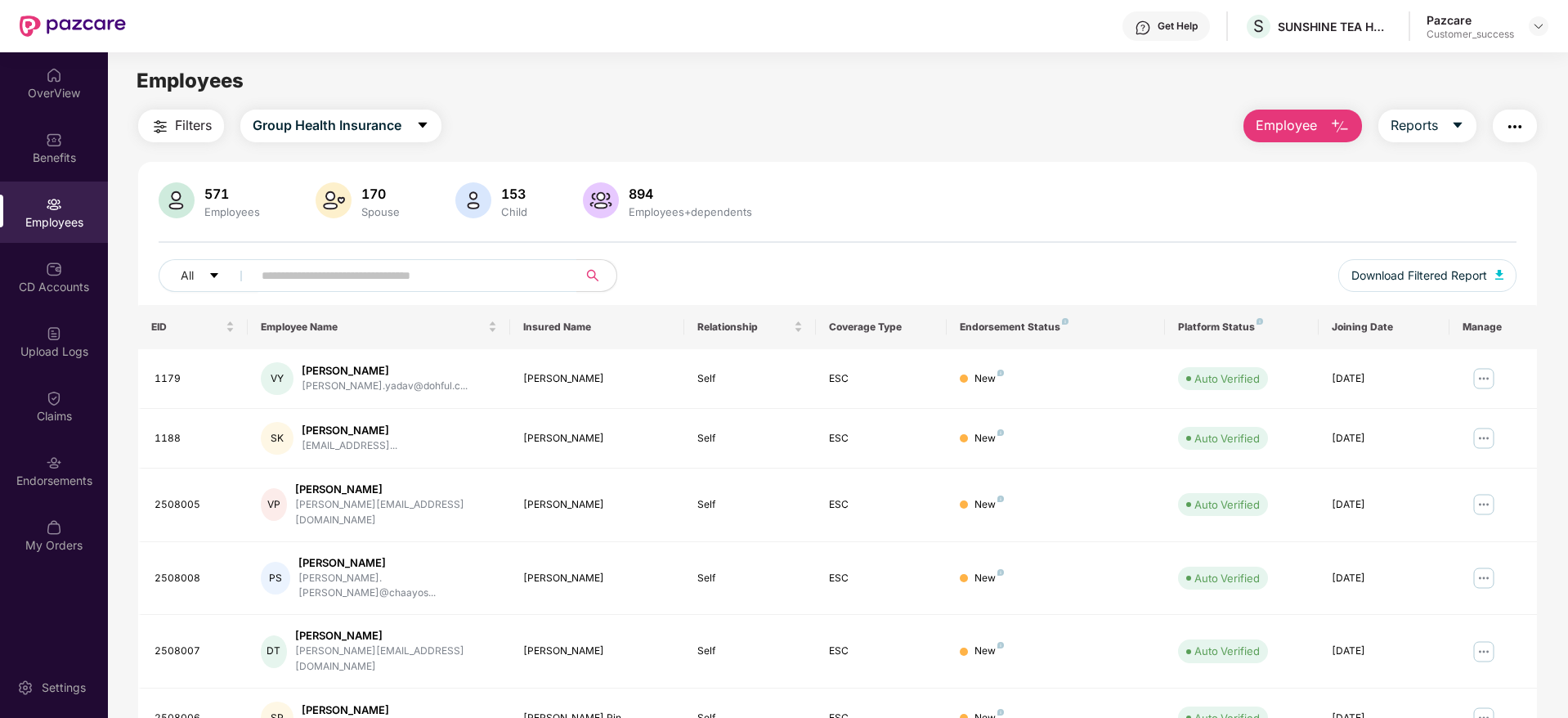
click at [1303, 120] on span "Employee" at bounding box center [1287, 125] width 61 height 20
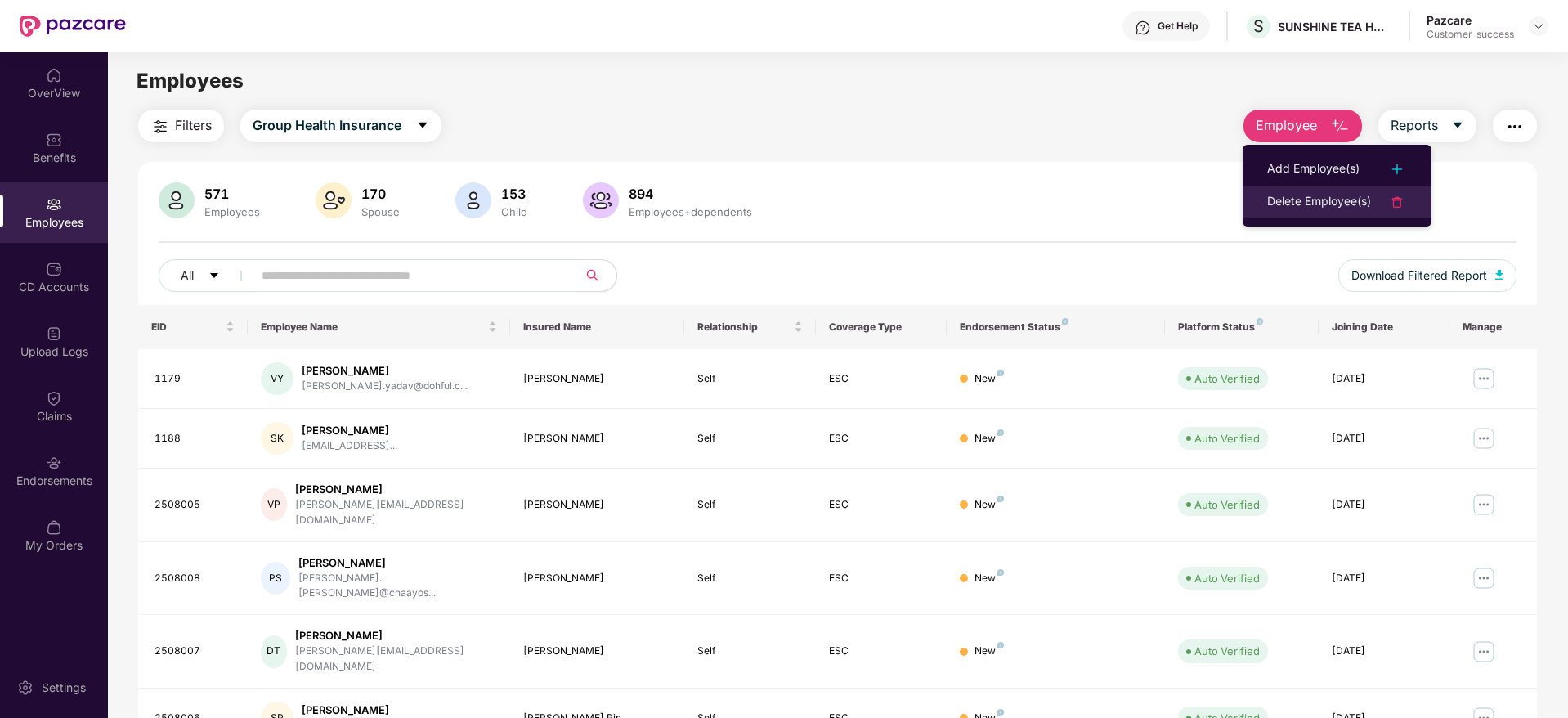
click at [1319, 190] on li "Delete Employee(s)" at bounding box center [1337, 201] width 189 height 32
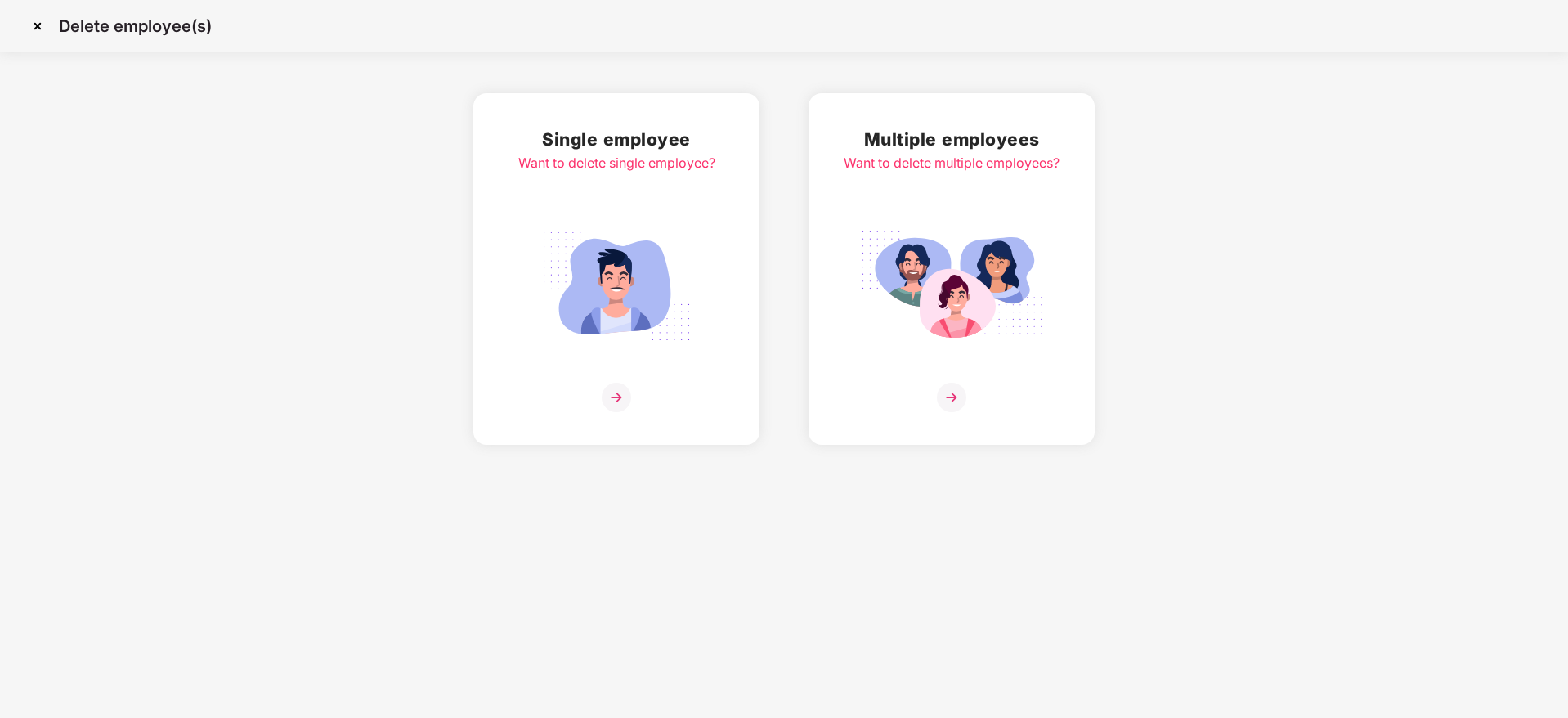
click at [956, 400] on img at bounding box center [952, 397] width 30 height 30
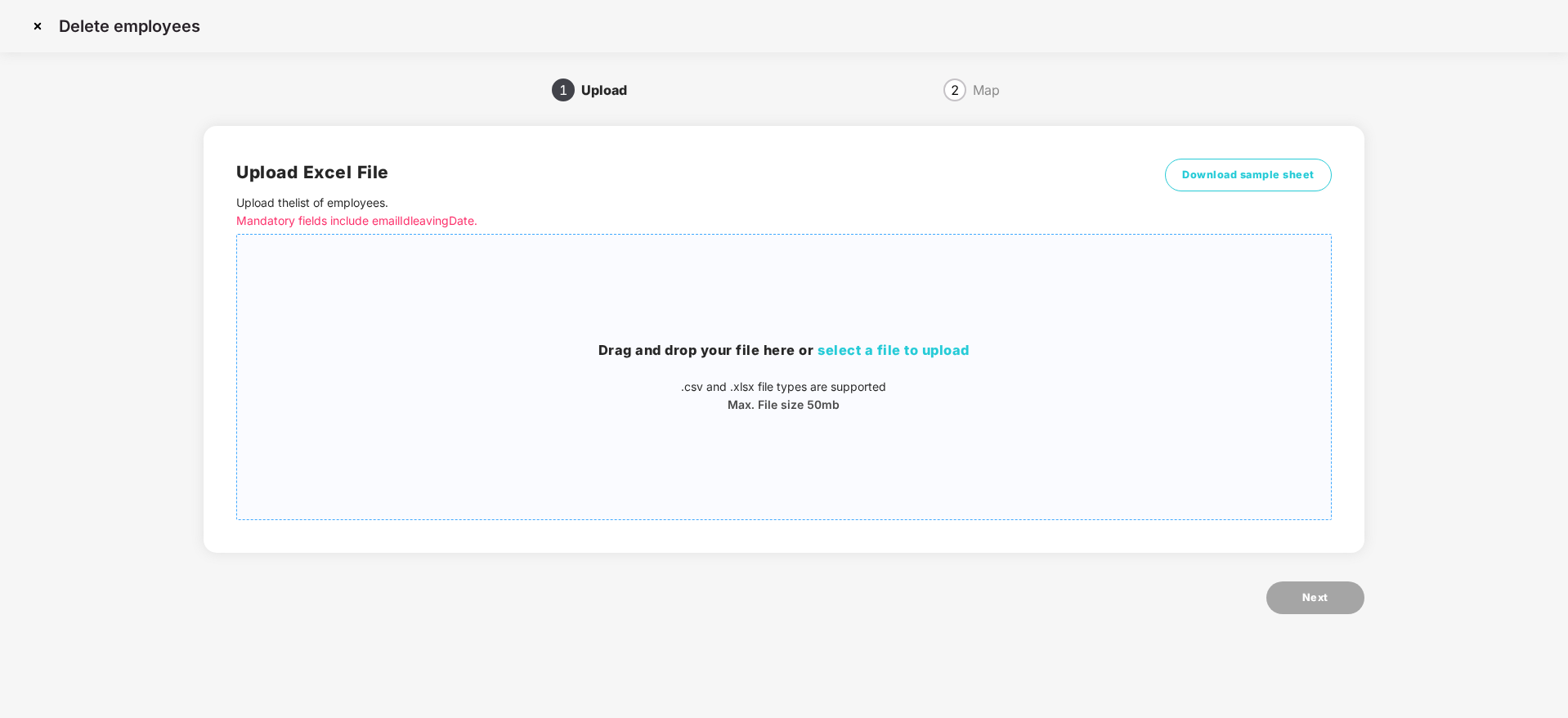
click at [904, 354] on span "select a file to upload" at bounding box center [894, 349] width 152 height 17
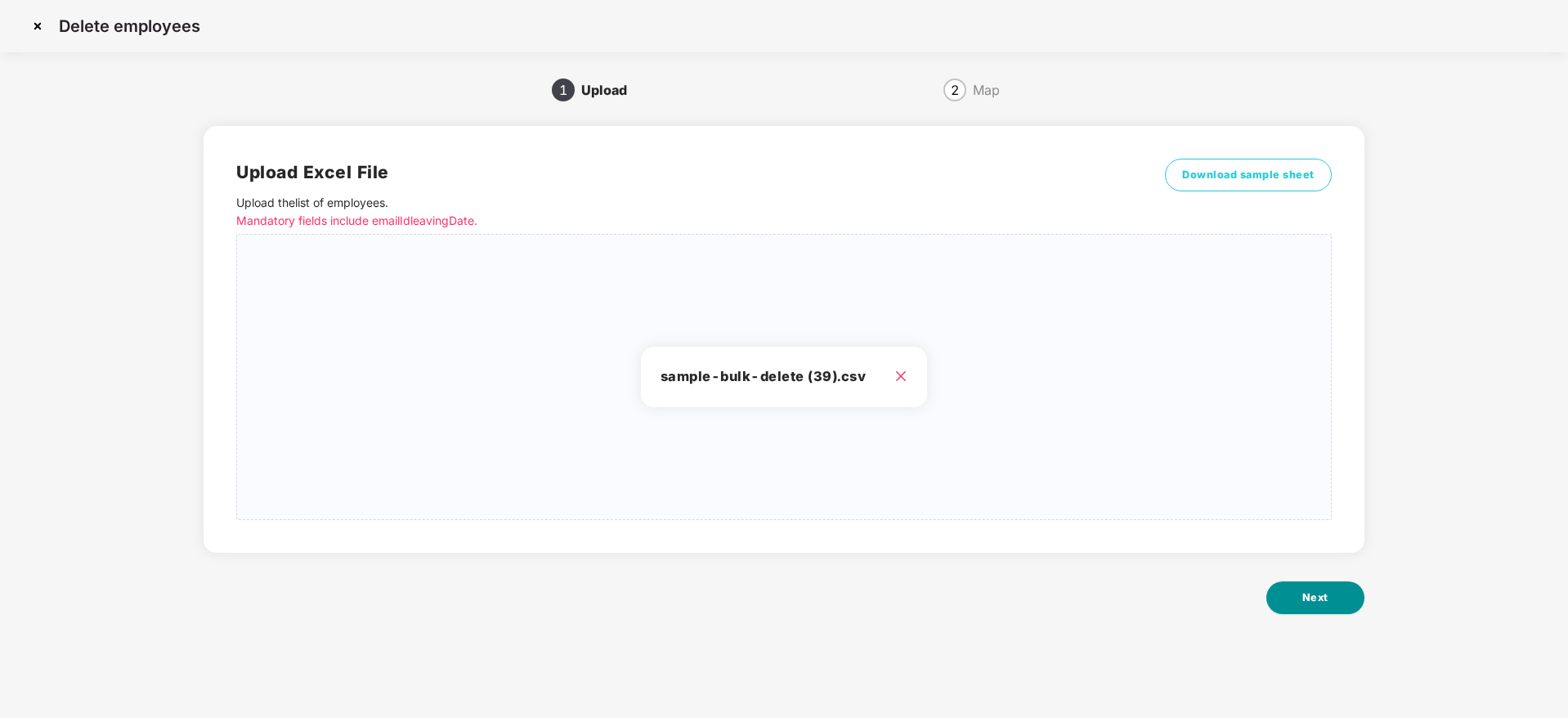
click at [1338, 611] on button "Next" at bounding box center [1316, 597] width 98 height 32
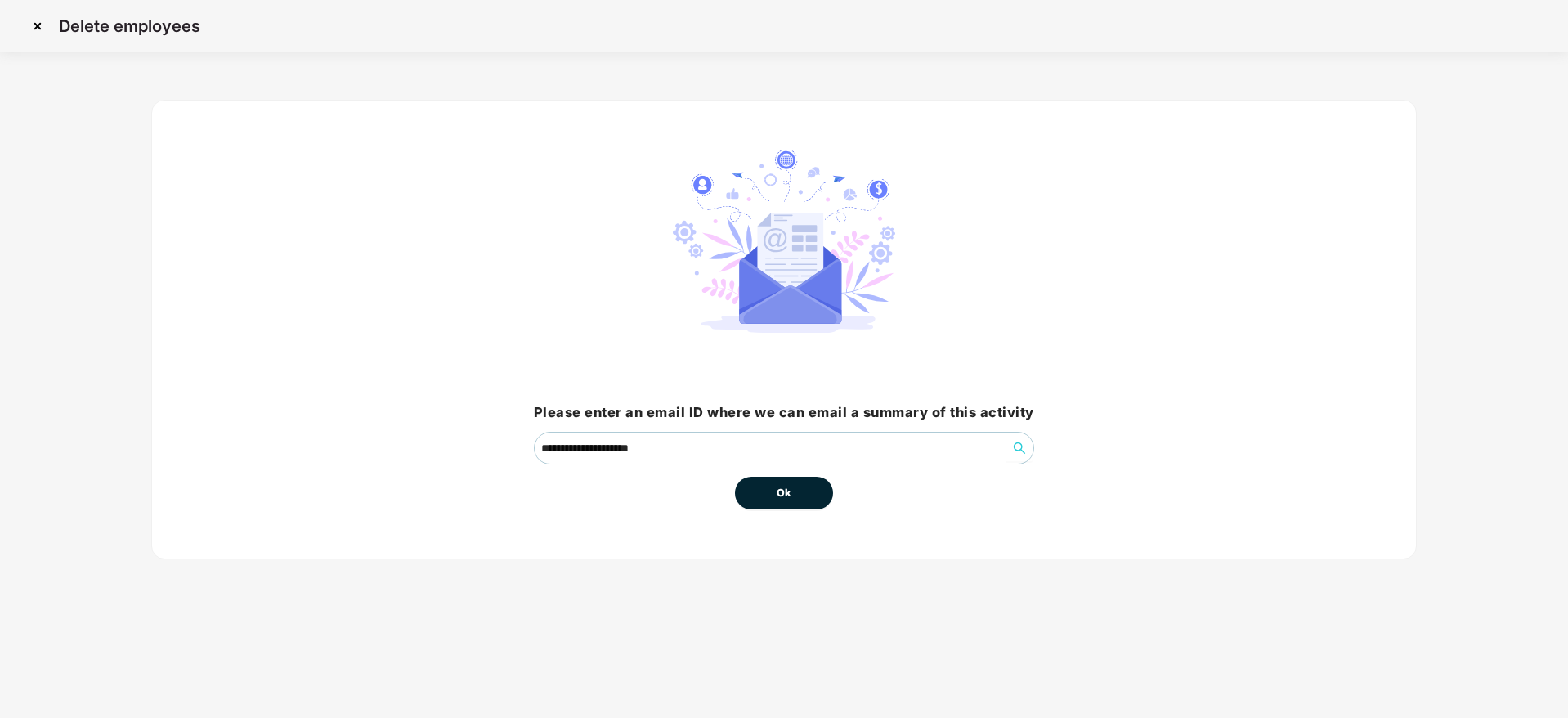
click at [822, 503] on button "Ok" at bounding box center [784, 493] width 98 height 32
click at [797, 491] on button "Ok" at bounding box center [784, 493] width 98 height 32
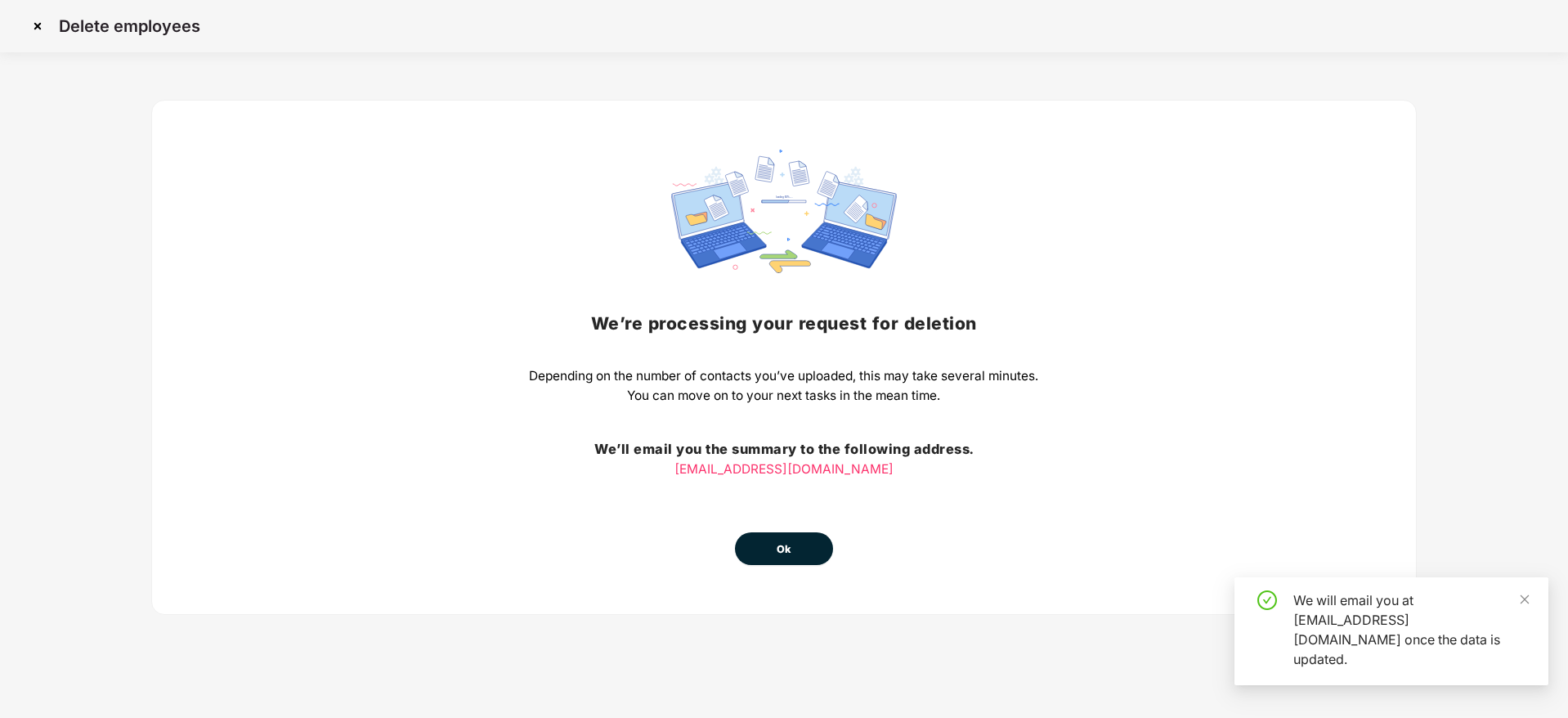
click at [782, 542] on span "Ok" at bounding box center [784, 549] width 15 height 17
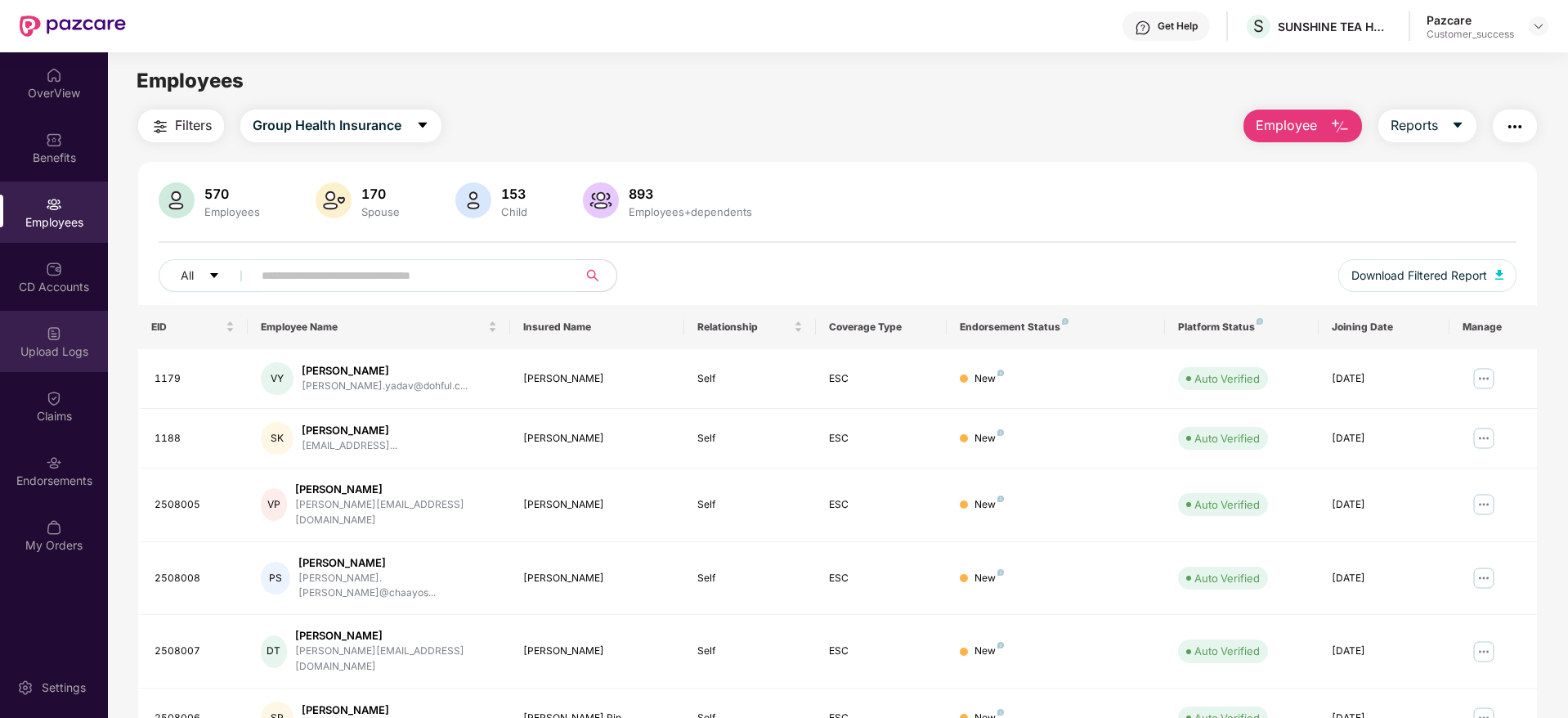
click at [42, 331] on div "Upload Logs" at bounding box center [54, 342] width 108 height 61
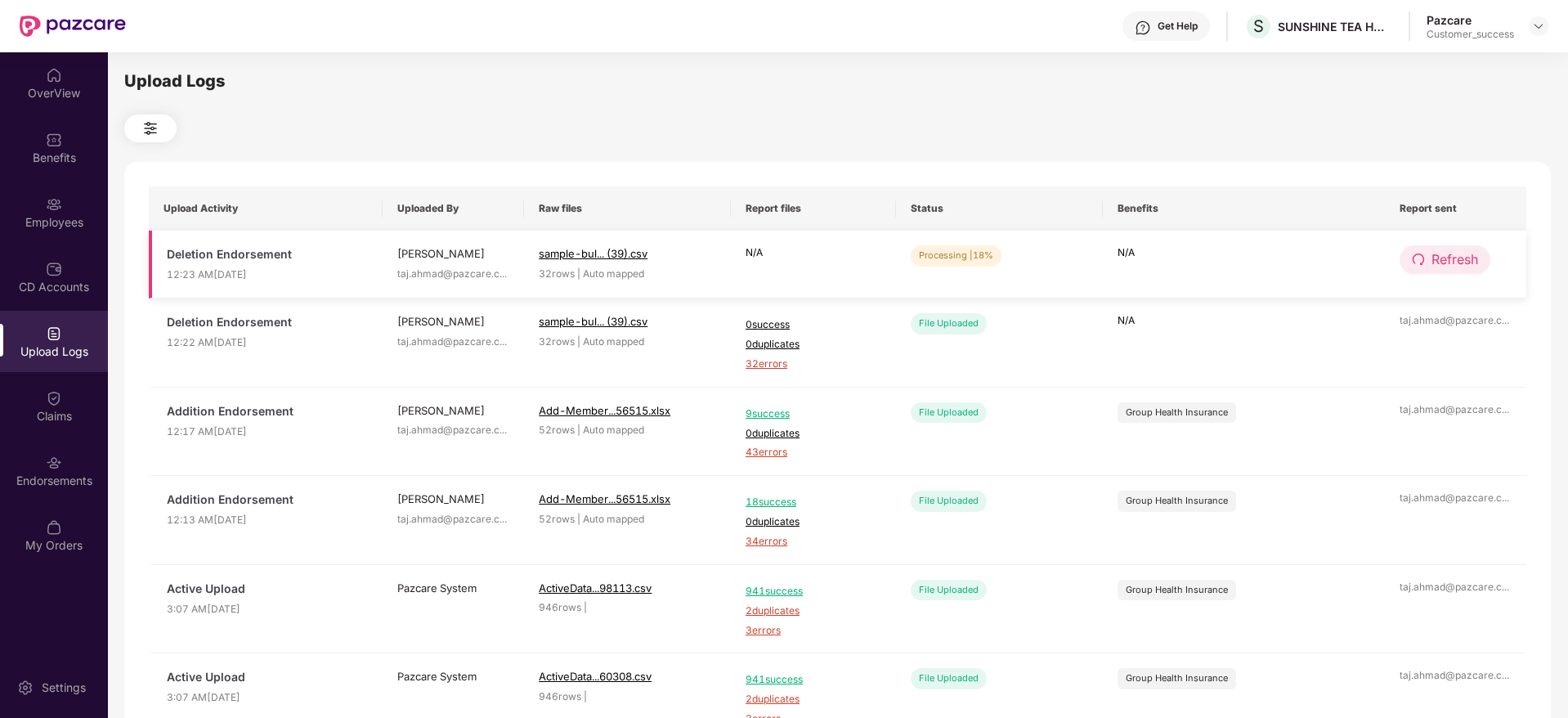
click at [1429, 253] on button "Refresh" at bounding box center [1445, 259] width 91 height 29
click at [1429, 253] on button "Refresh" at bounding box center [1446, 259] width 93 height 29
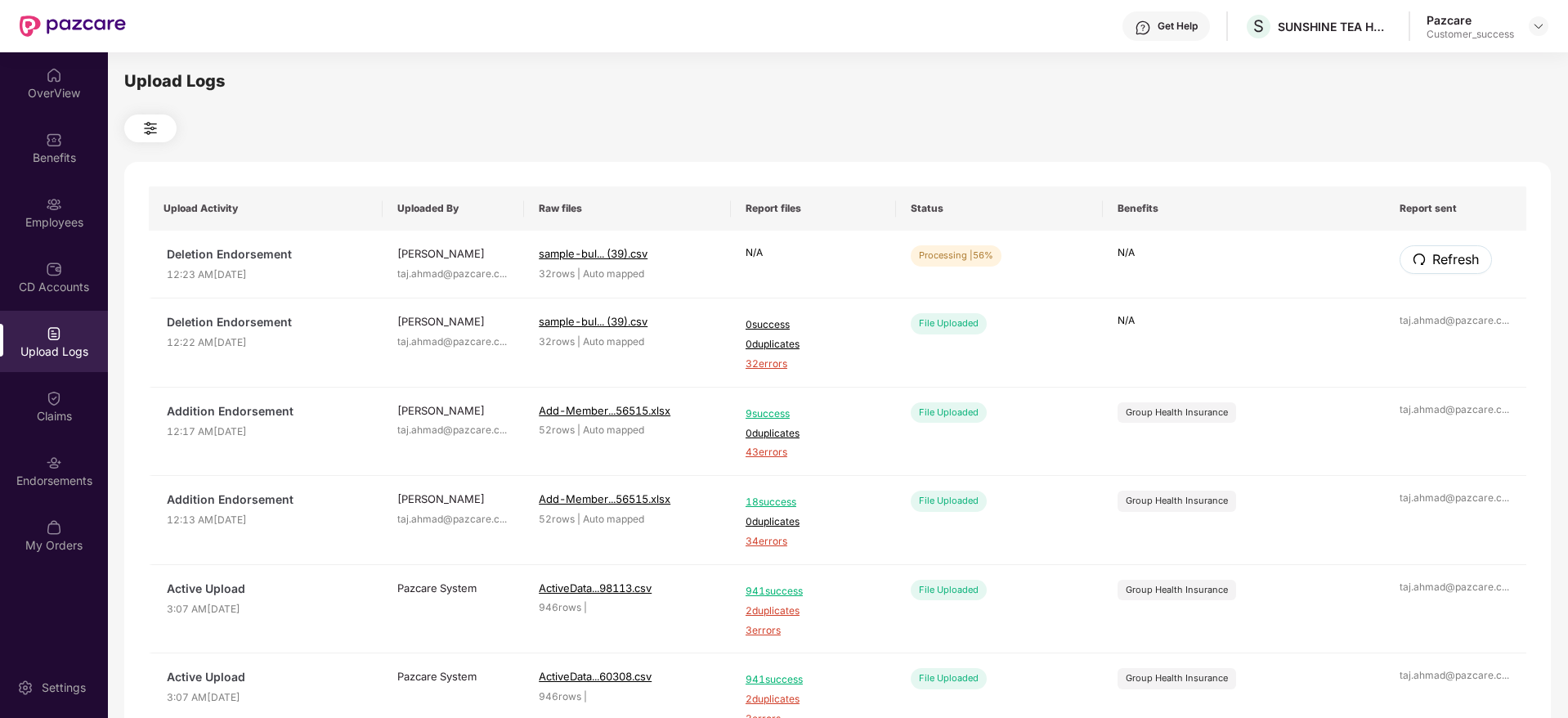
click at [1429, 253] on button "Refresh" at bounding box center [1446, 259] width 93 height 29
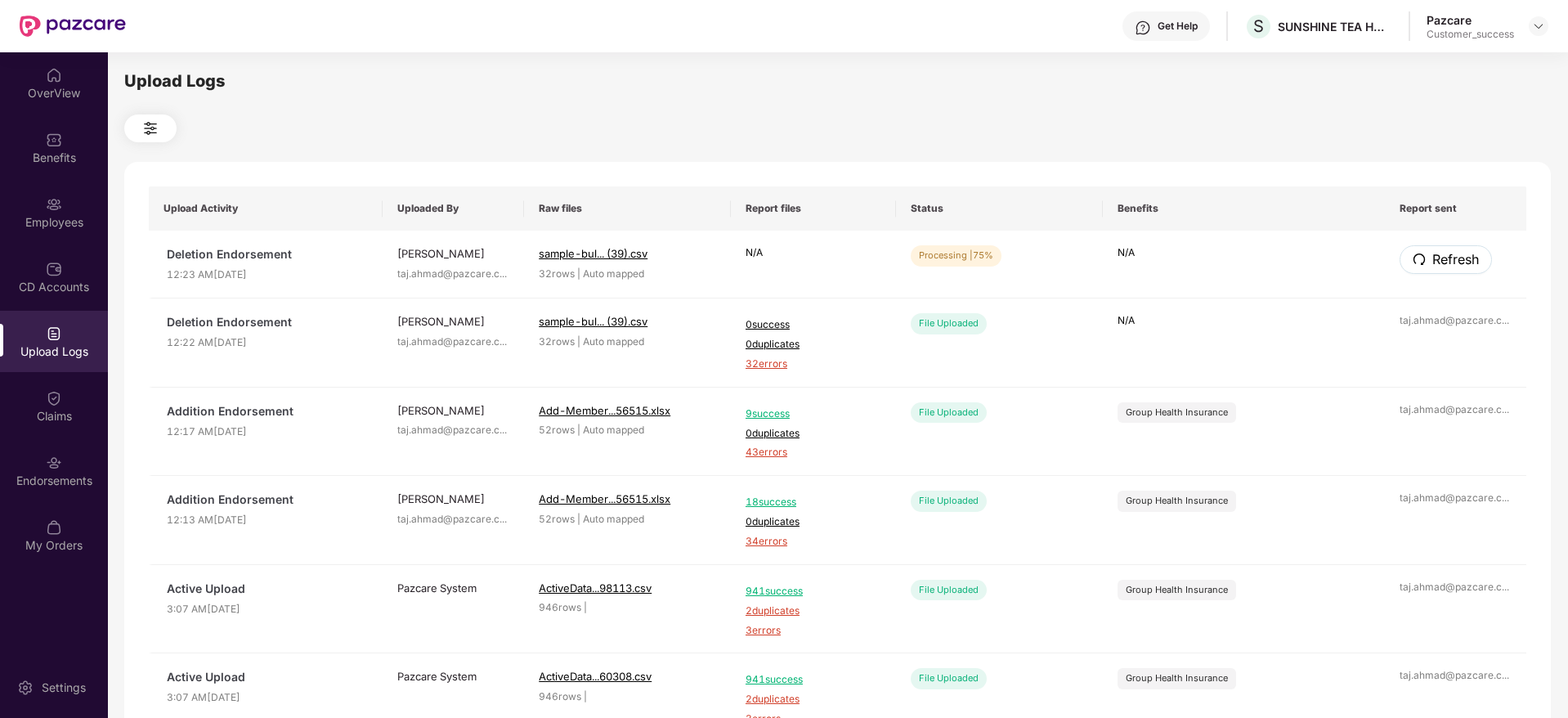
click at [1429, 253] on button "Refresh" at bounding box center [1446, 259] width 93 height 29
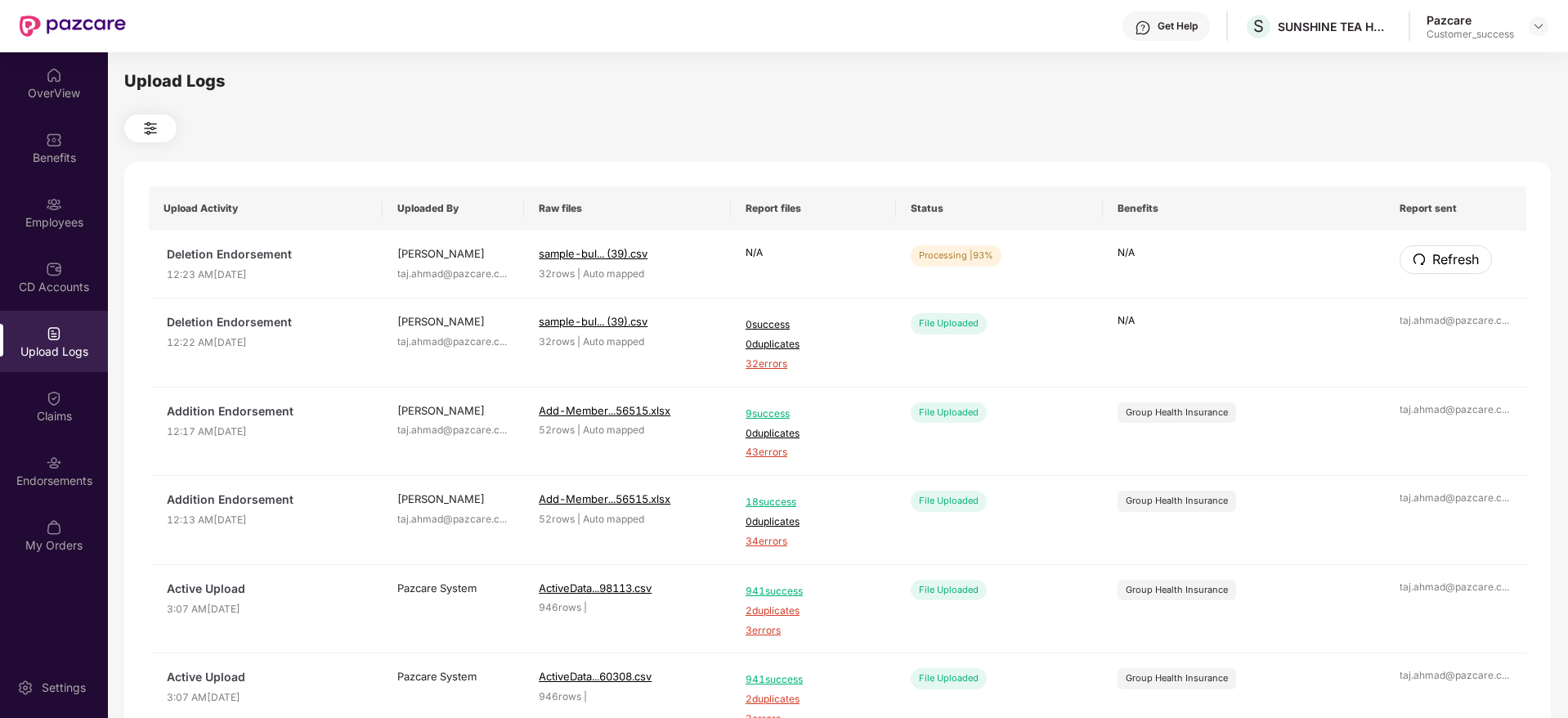
click at [1429, 253] on button "Refresh" at bounding box center [1446, 259] width 93 height 29
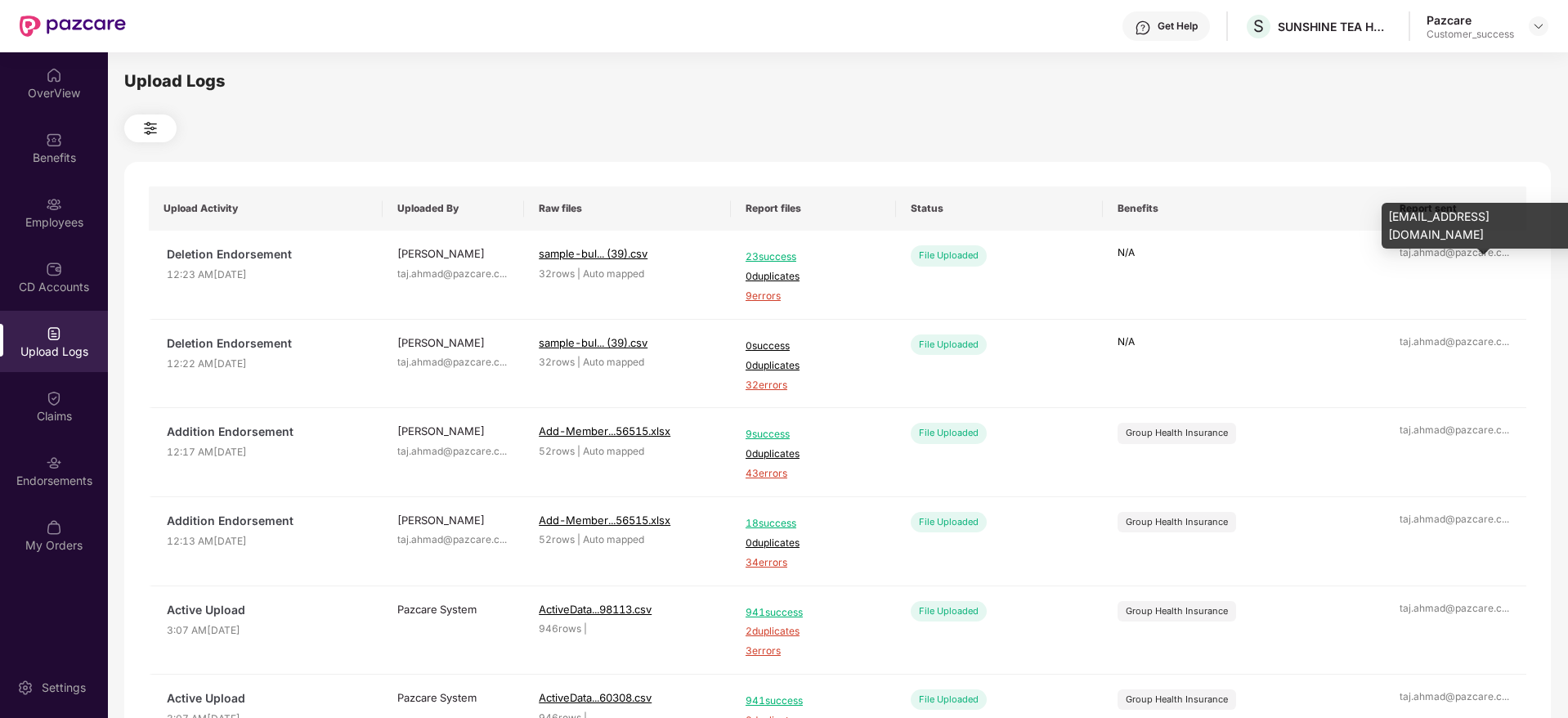
click at [1429, 253] on div "taj.ahmad@pazcare.c ..." at bounding box center [1455, 253] width 112 height 16
click at [759, 293] on span "9 errors" at bounding box center [813, 296] width 135 height 16
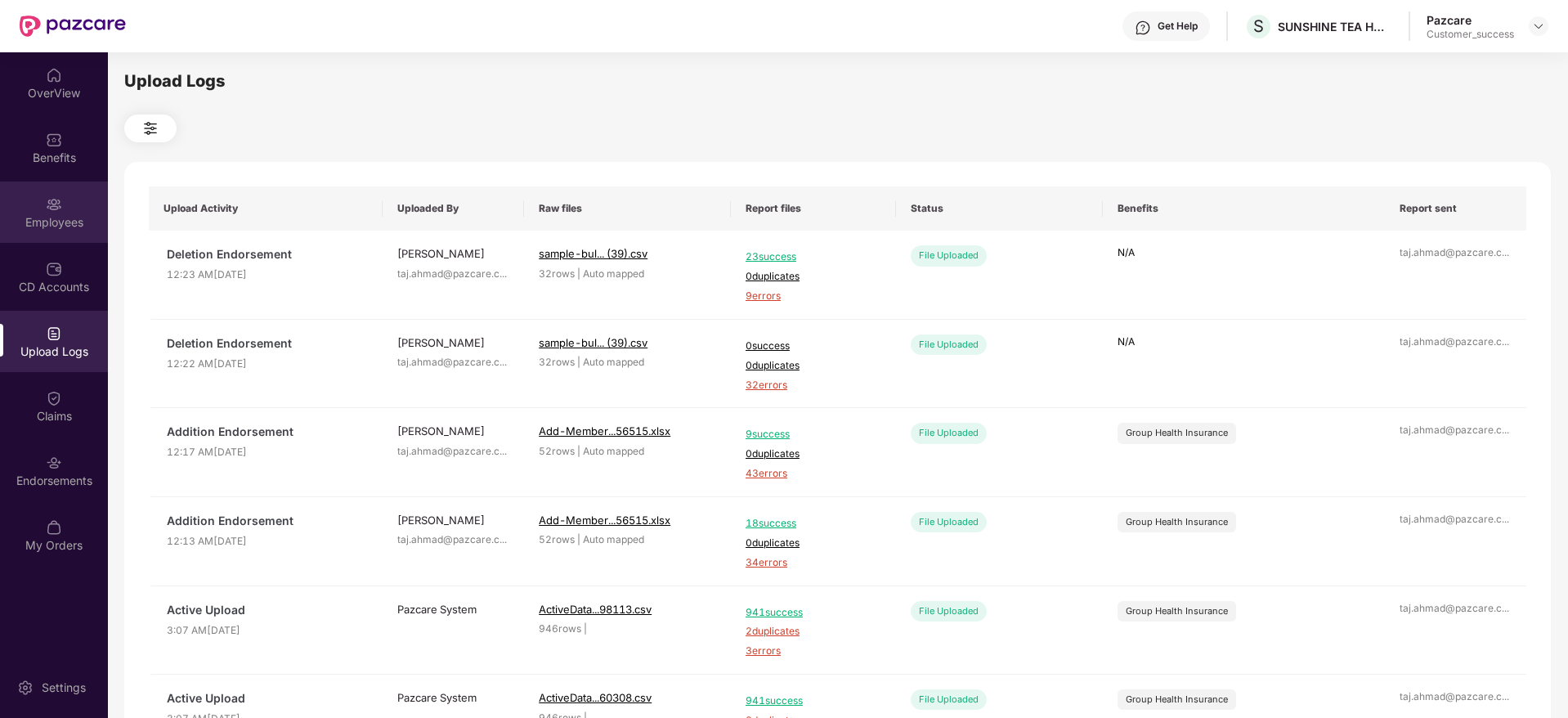
click at [68, 224] on div "Employees" at bounding box center [54, 222] width 108 height 17
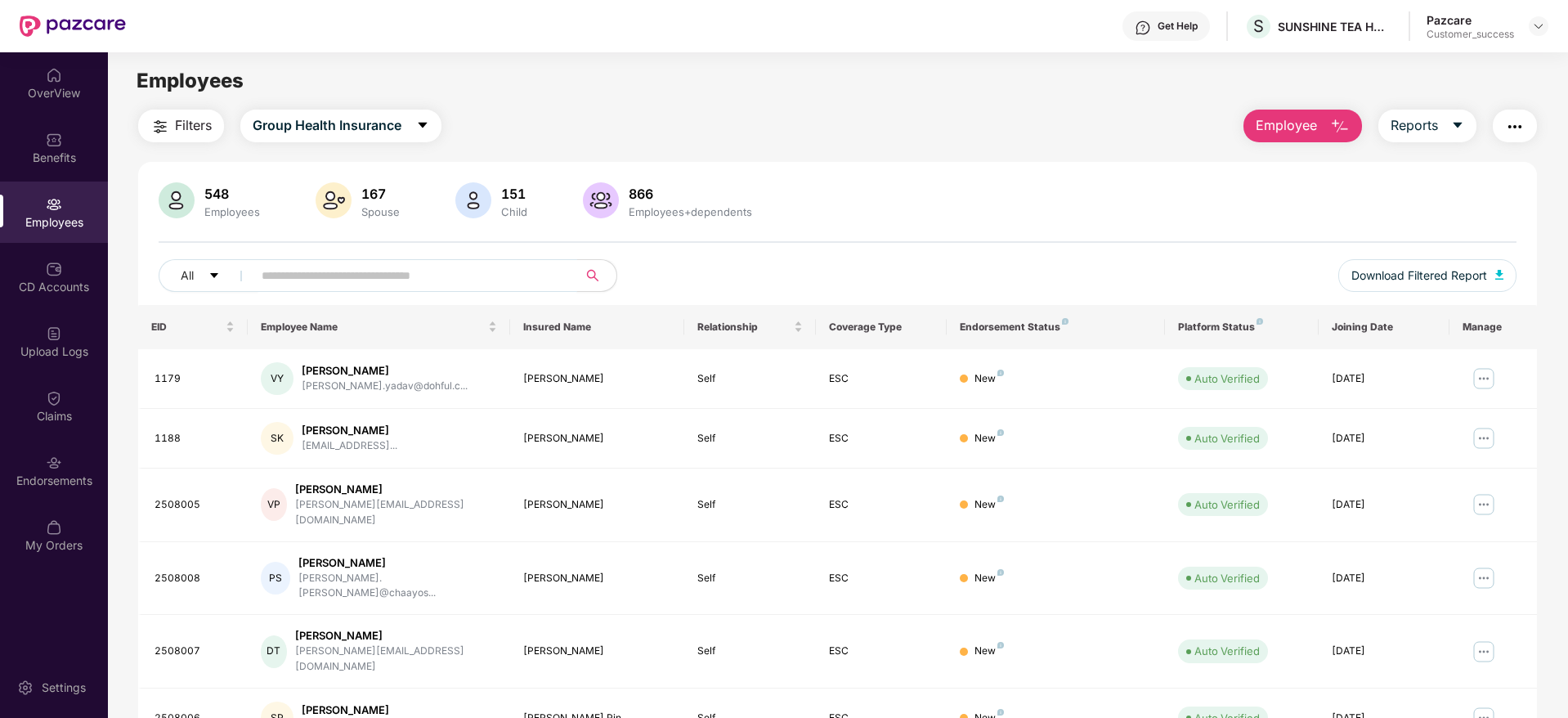
click at [365, 282] on input "text" at bounding box center [408, 275] width 294 height 24
paste input "*******"
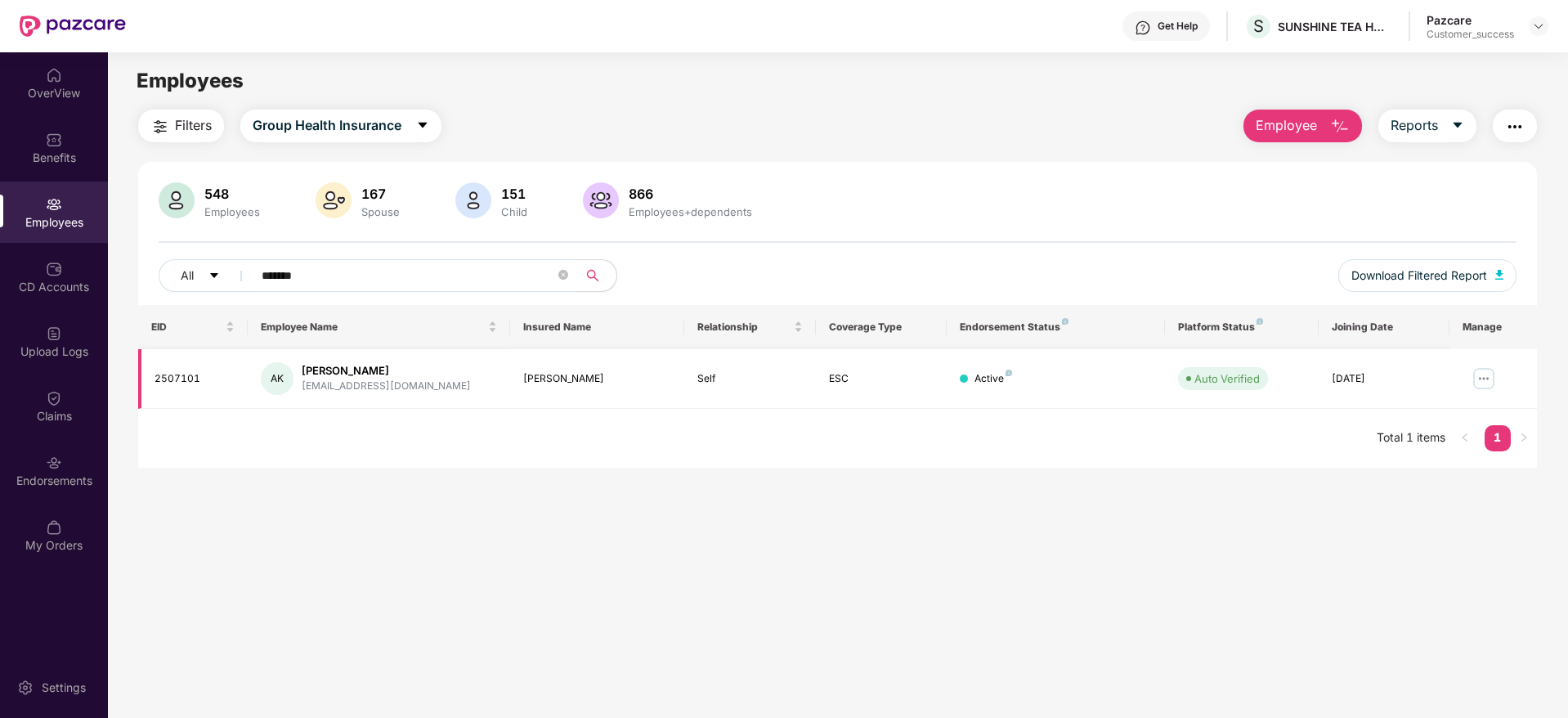
type input "*******"
click at [1484, 376] on img at bounding box center [1484, 378] width 26 height 26
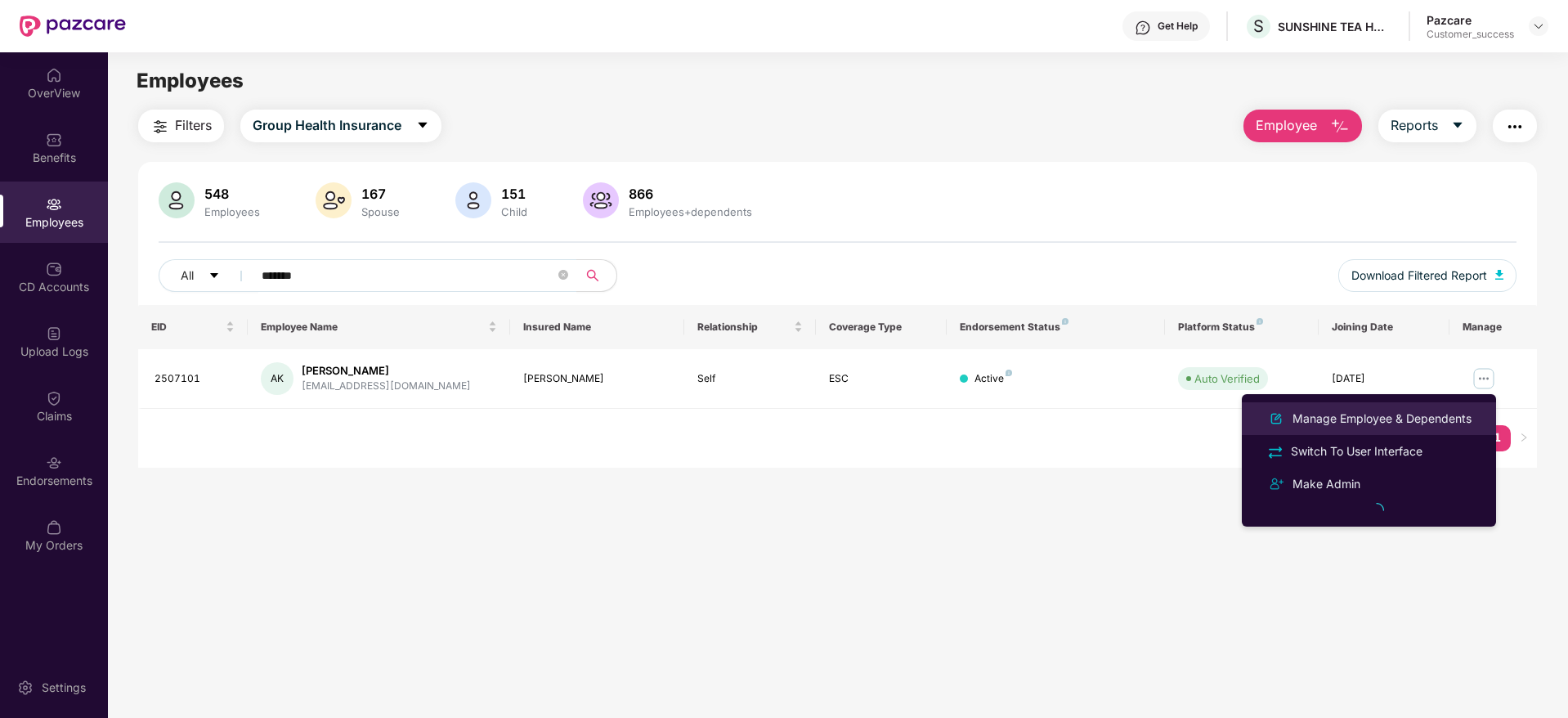
click at [1358, 418] on div "Manage Employee & Dependents" at bounding box center [1382, 418] width 185 height 18
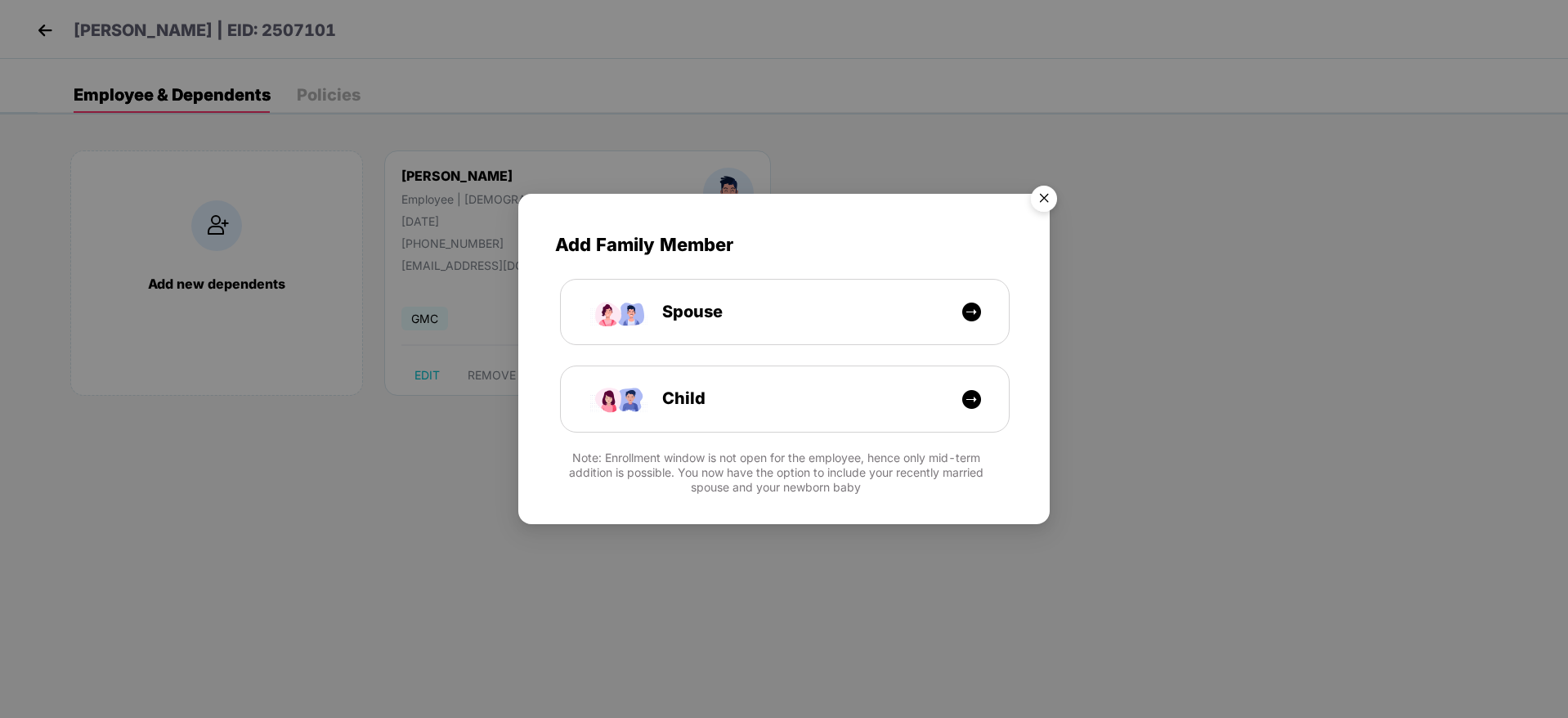
click at [1039, 197] on img "Close" at bounding box center [1044, 201] width 45 height 45
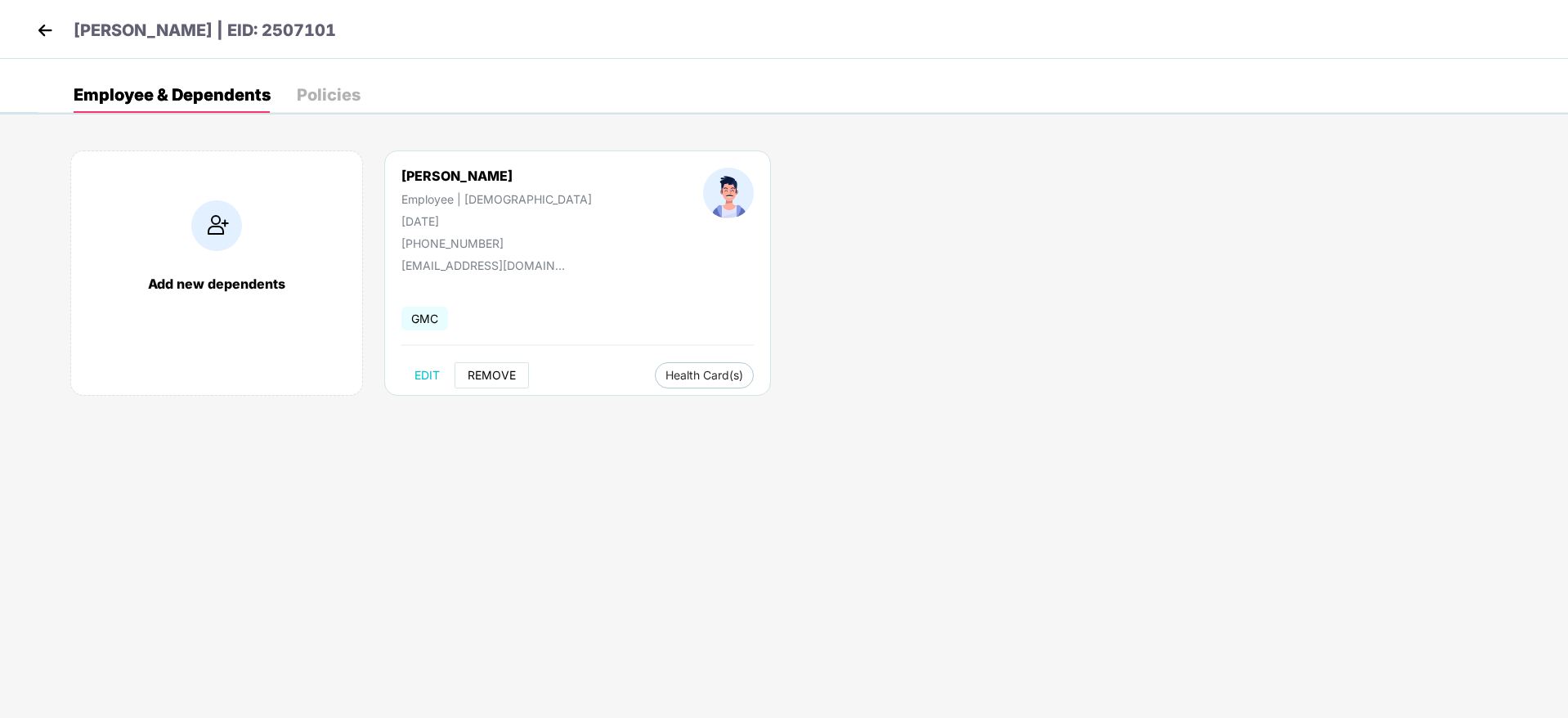
click at [477, 373] on span "REMOVE" at bounding box center [491, 375] width 48 height 13
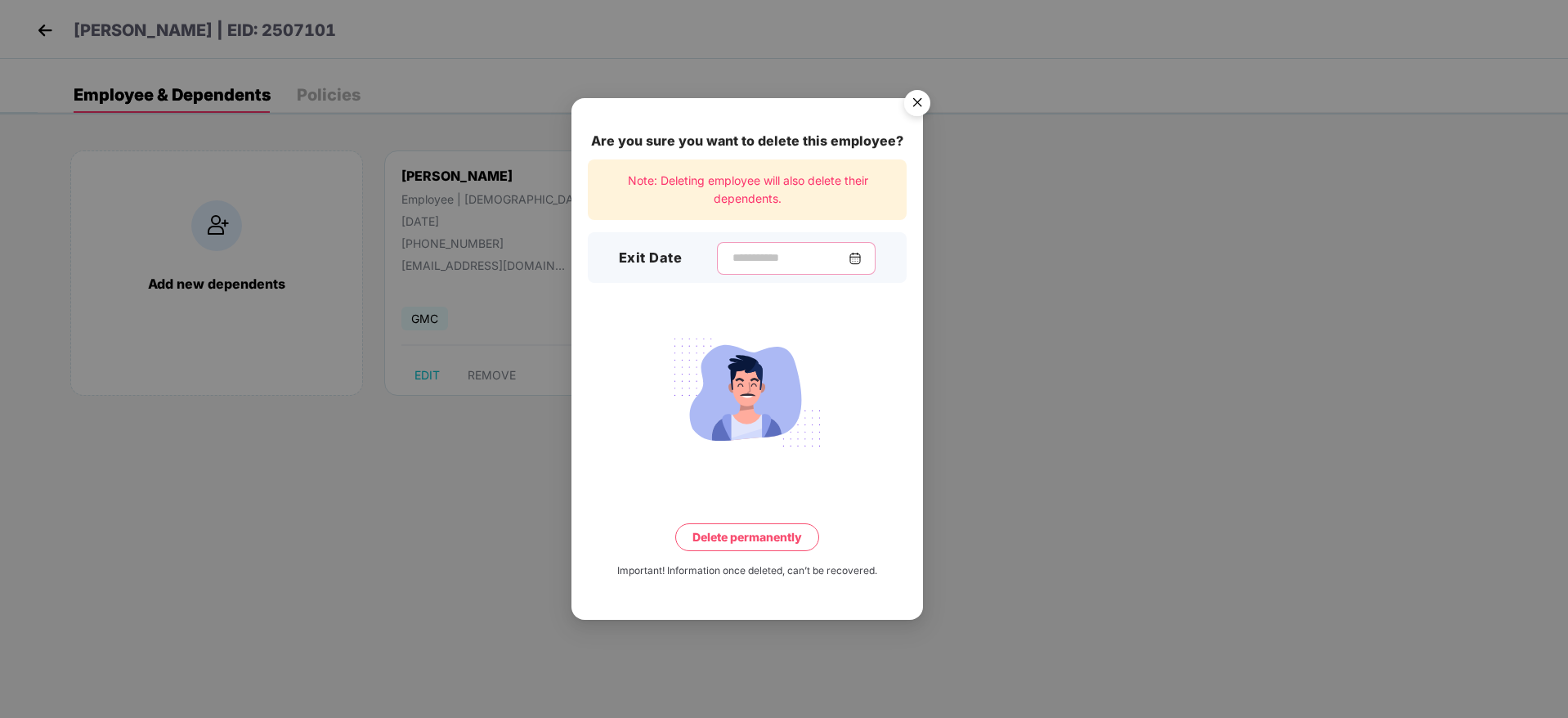
click at [731, 252] on input at bounding box center [790, 258] width 118 height 17
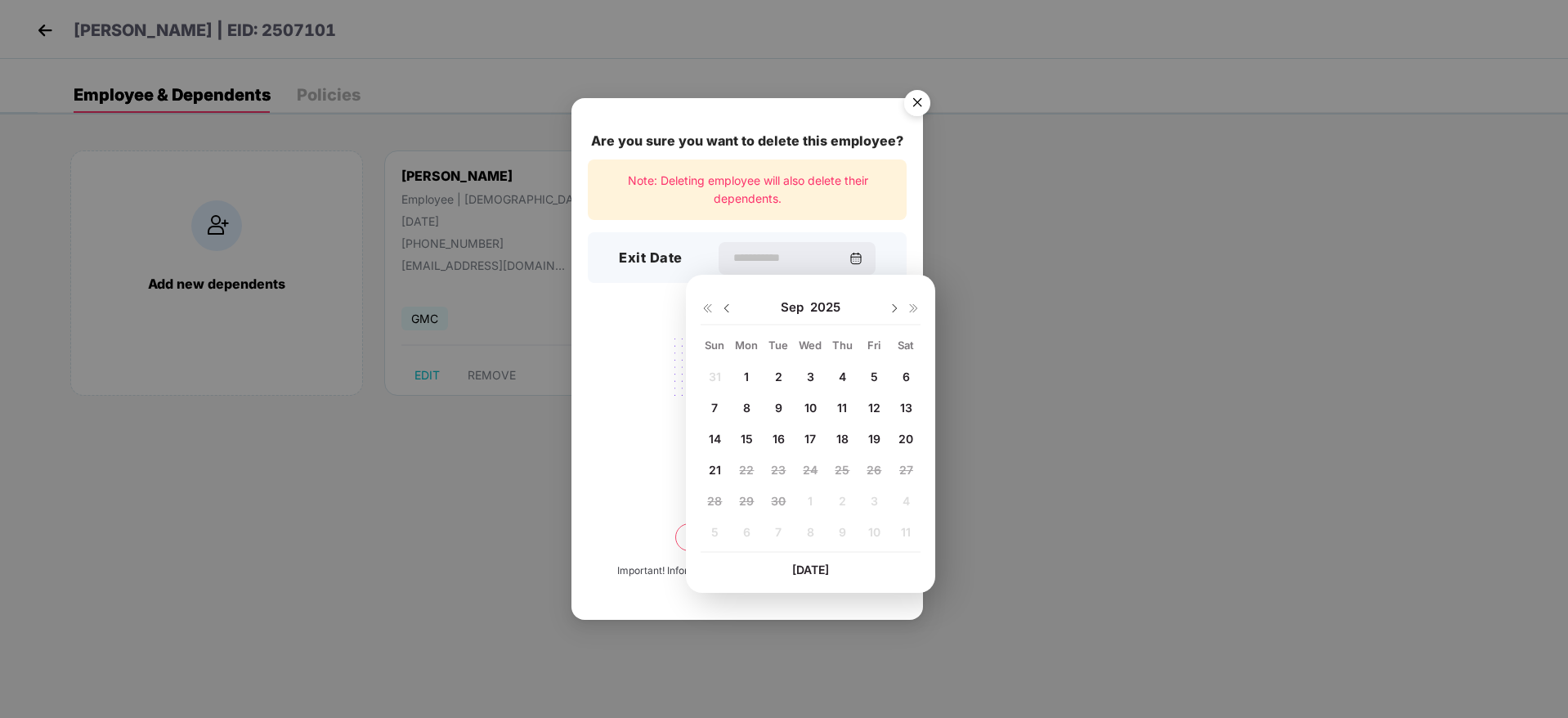
click at [740, 379] on div "1" at bounding box center [746, 376] width 24 height 24
type input "**********"
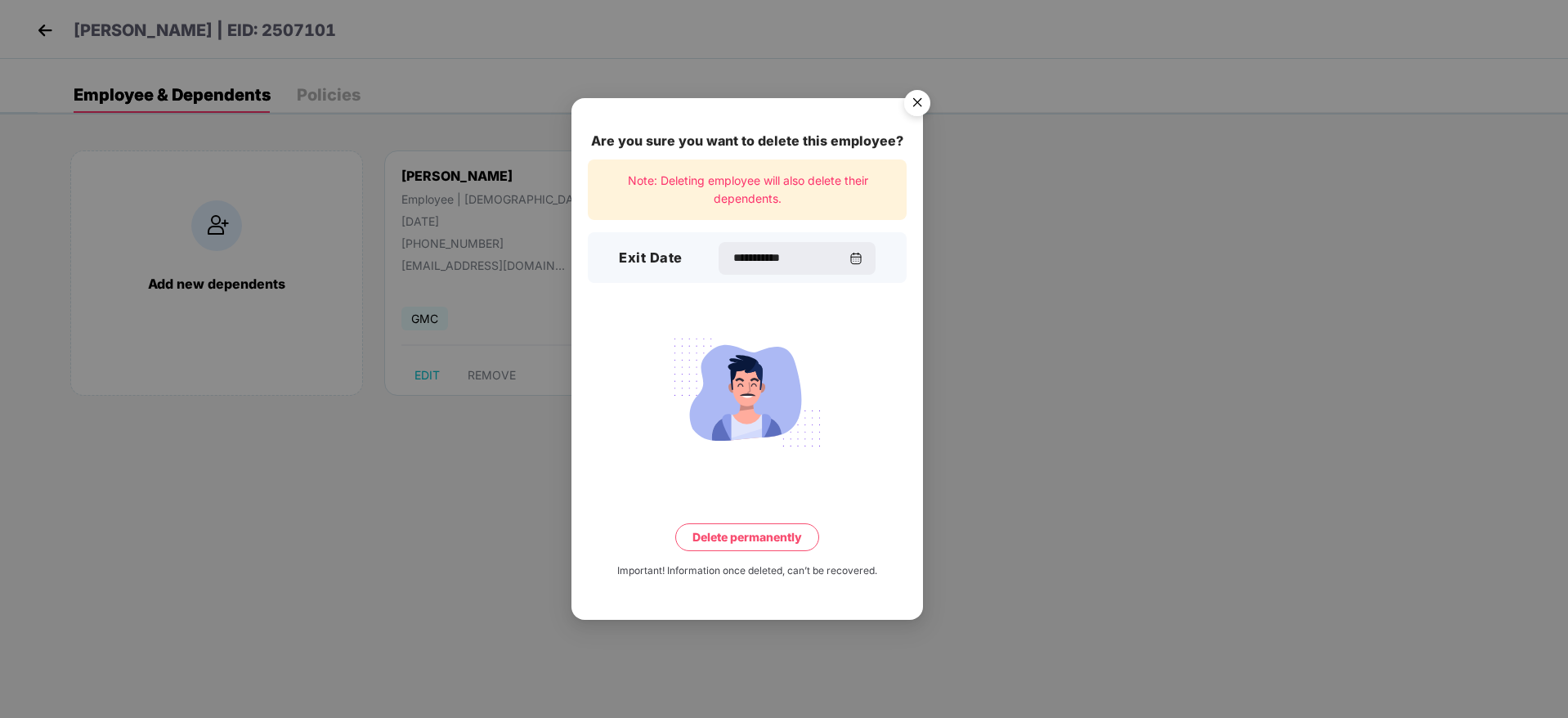
click at [755, 537] on button "Delete permanently" at bounding box center [747, 537] width 144 height 28
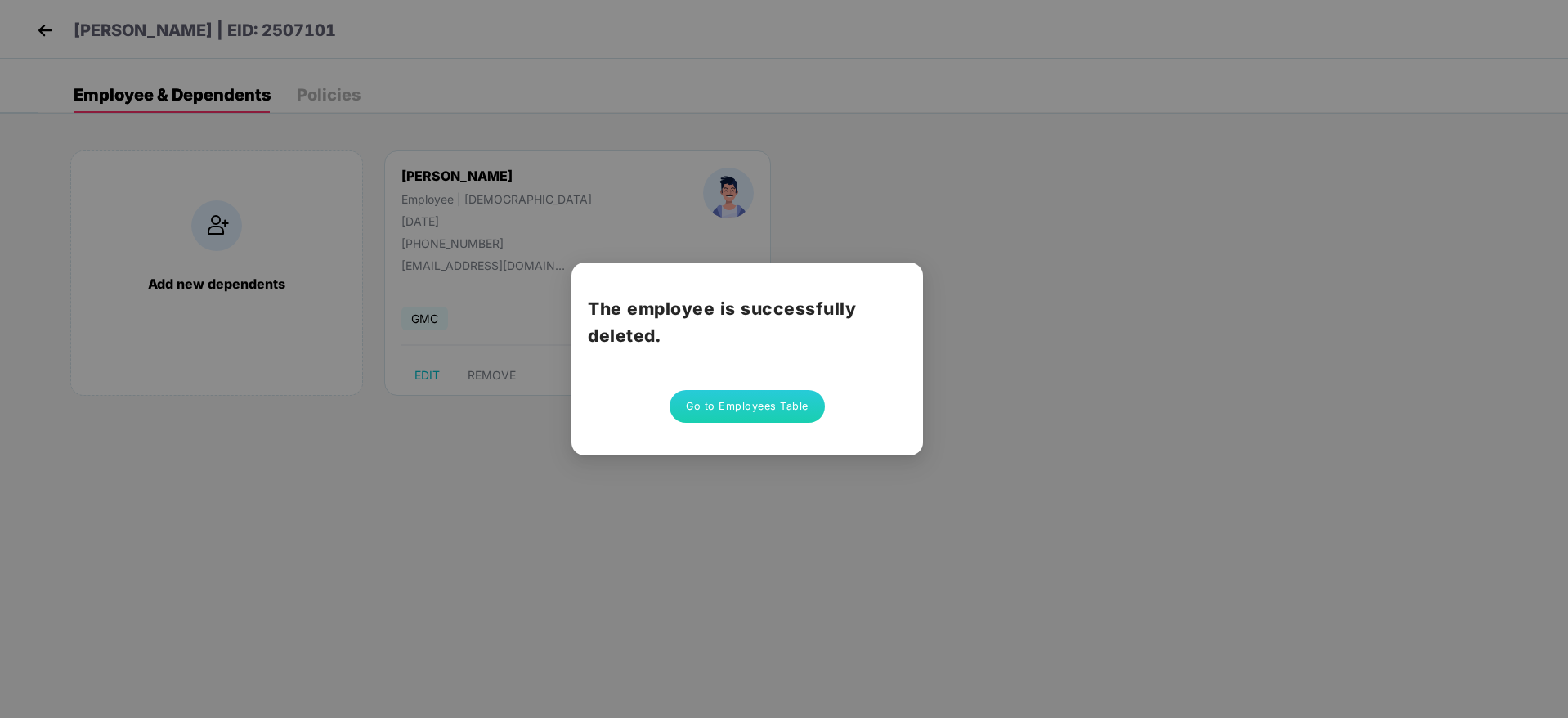
click at [759, 395] on button "Go to Employees Table" at bounding box center [747, 405] width 155 height 32
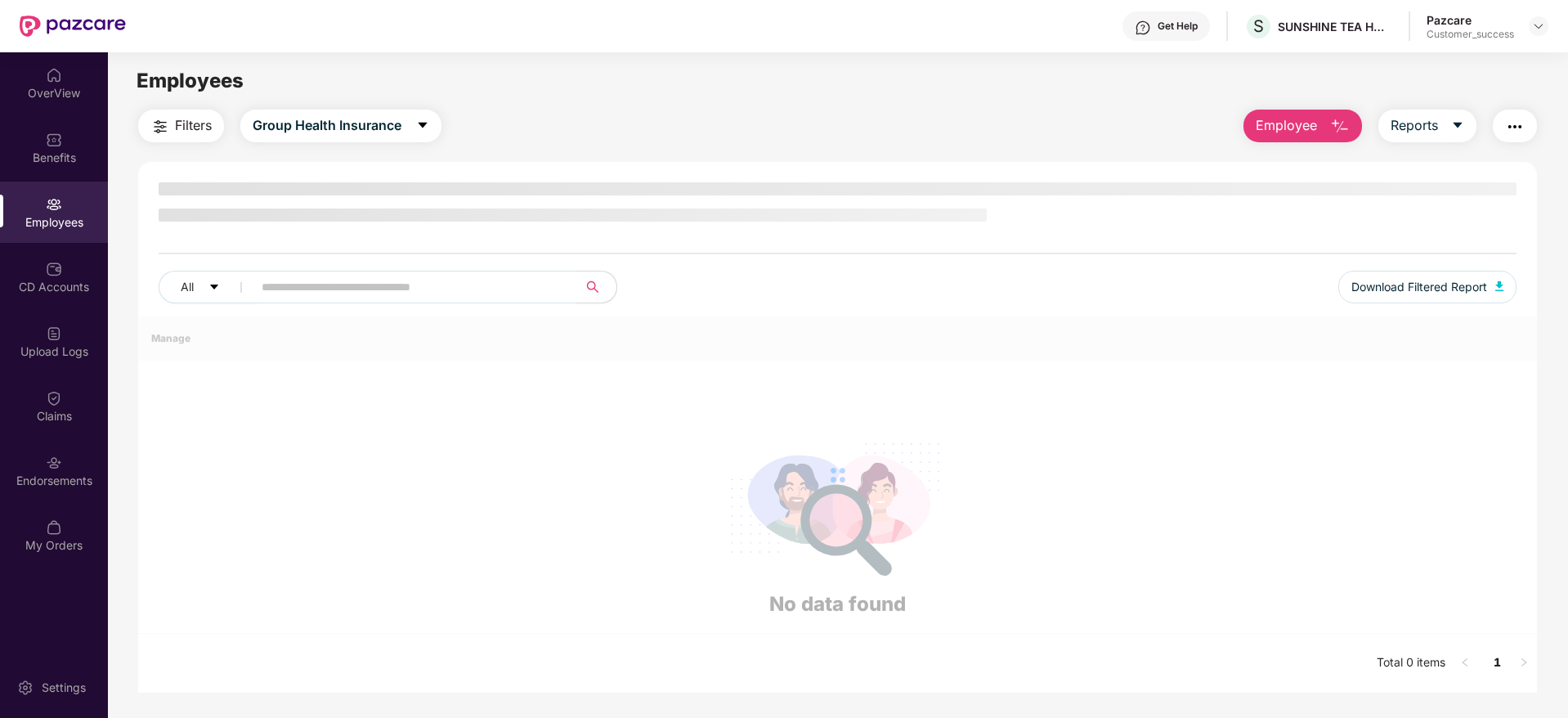
click at [311, 284] on input "text" at bounding box center [408, 287] width 294 height 24
paste input "********"
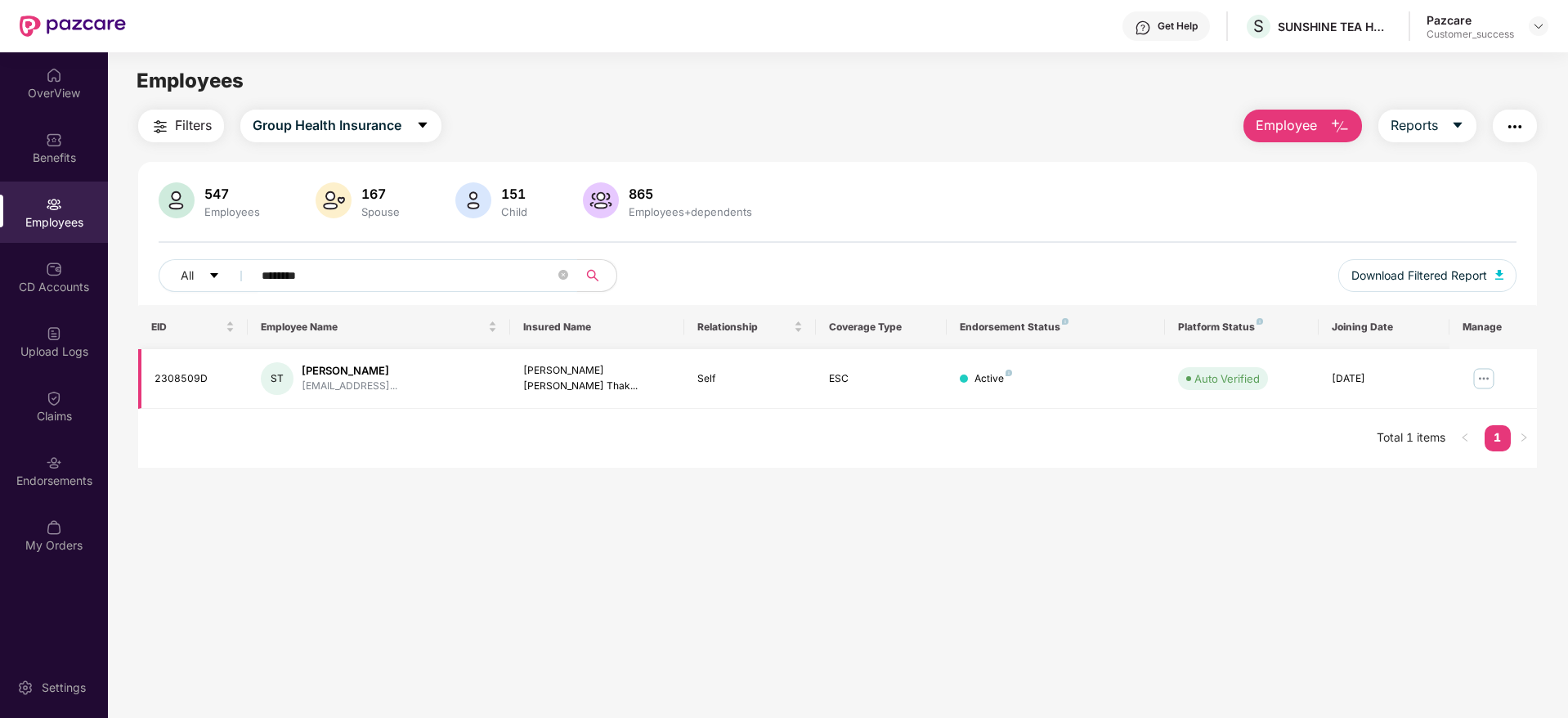
type input "********"
click at [1487, 374] on img at bounding box center [1484, 378] width 26 height 26
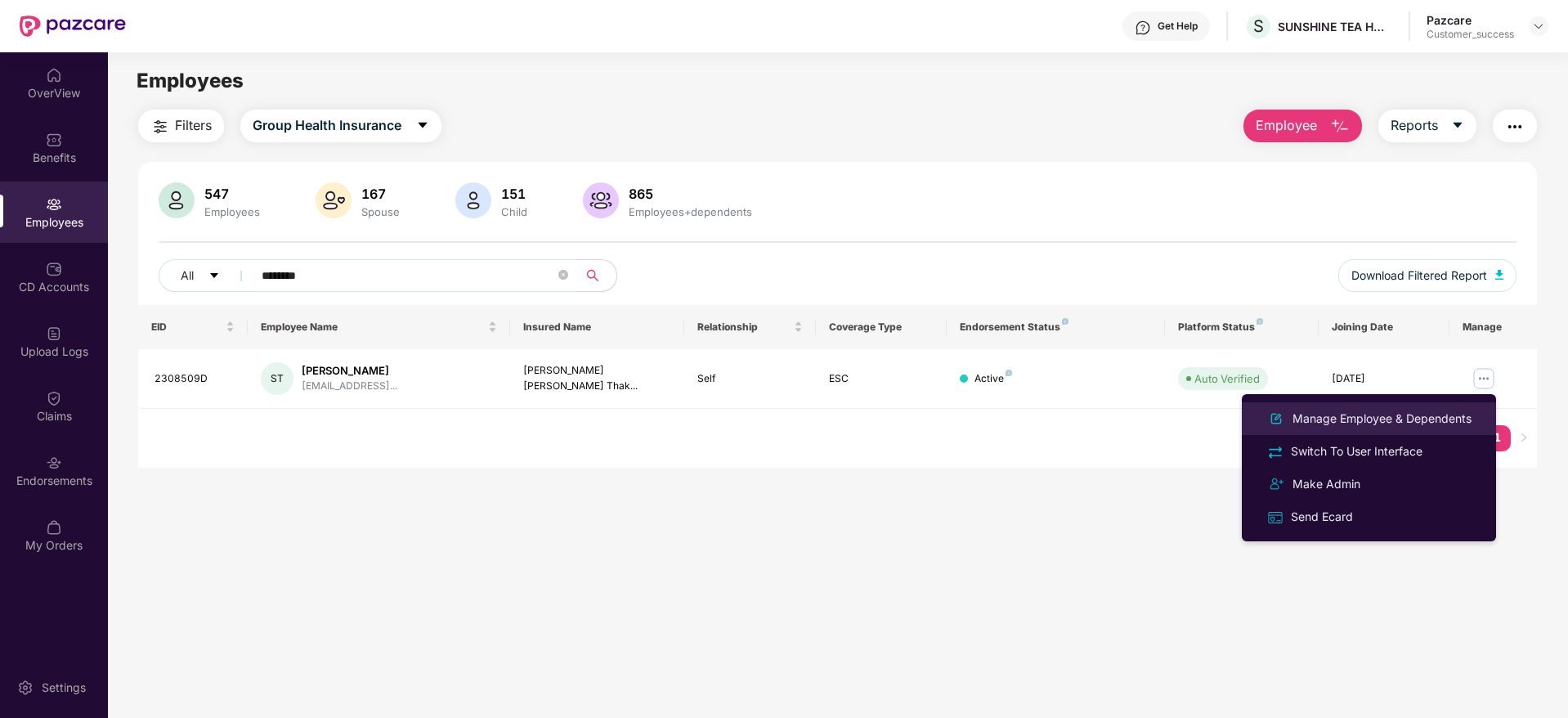
click at [1330, 418] on div "Manage Employee & Dependents" at bounding box center [1382, 418] width 185 height 18
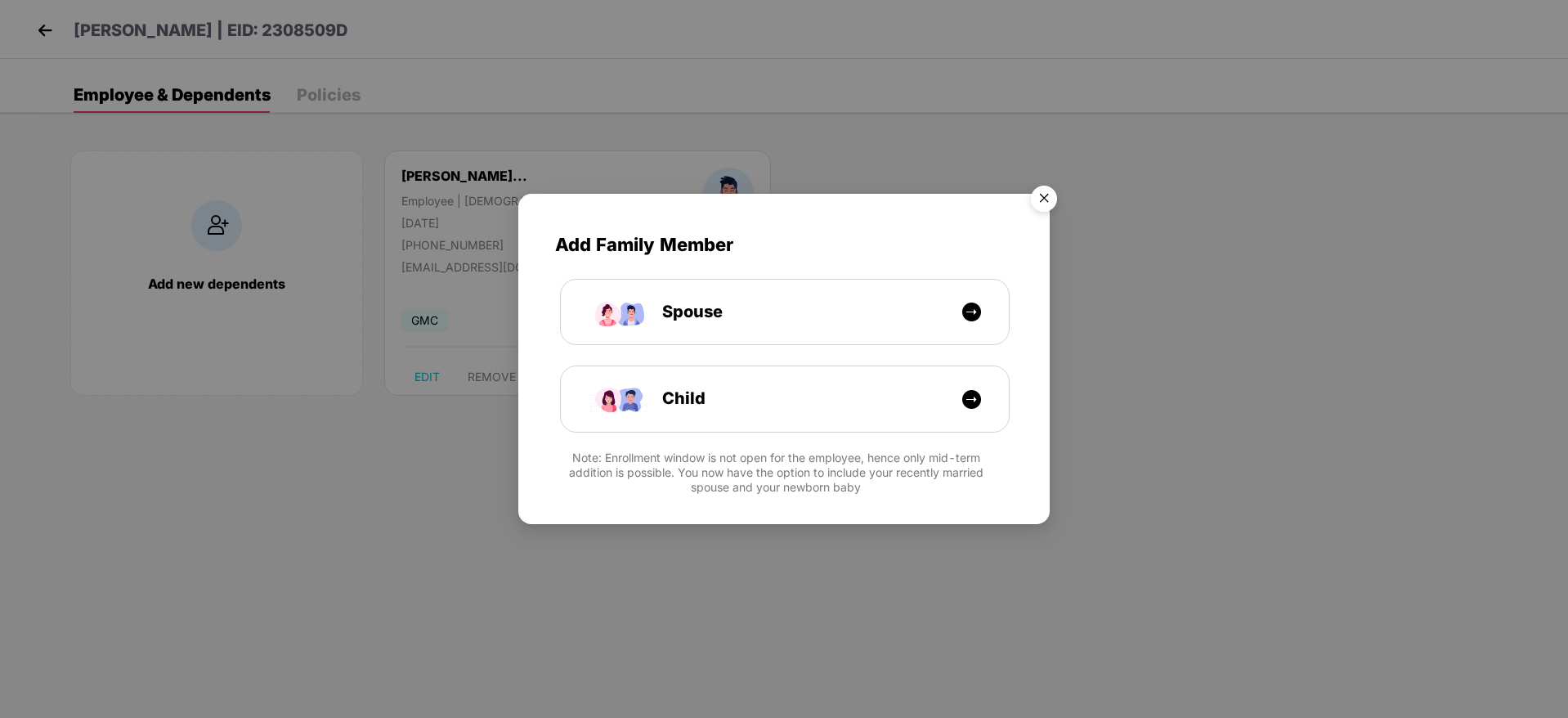
click at [1048, 202] on img "Close" at bounding box center [1044, 201] width 45 height 45
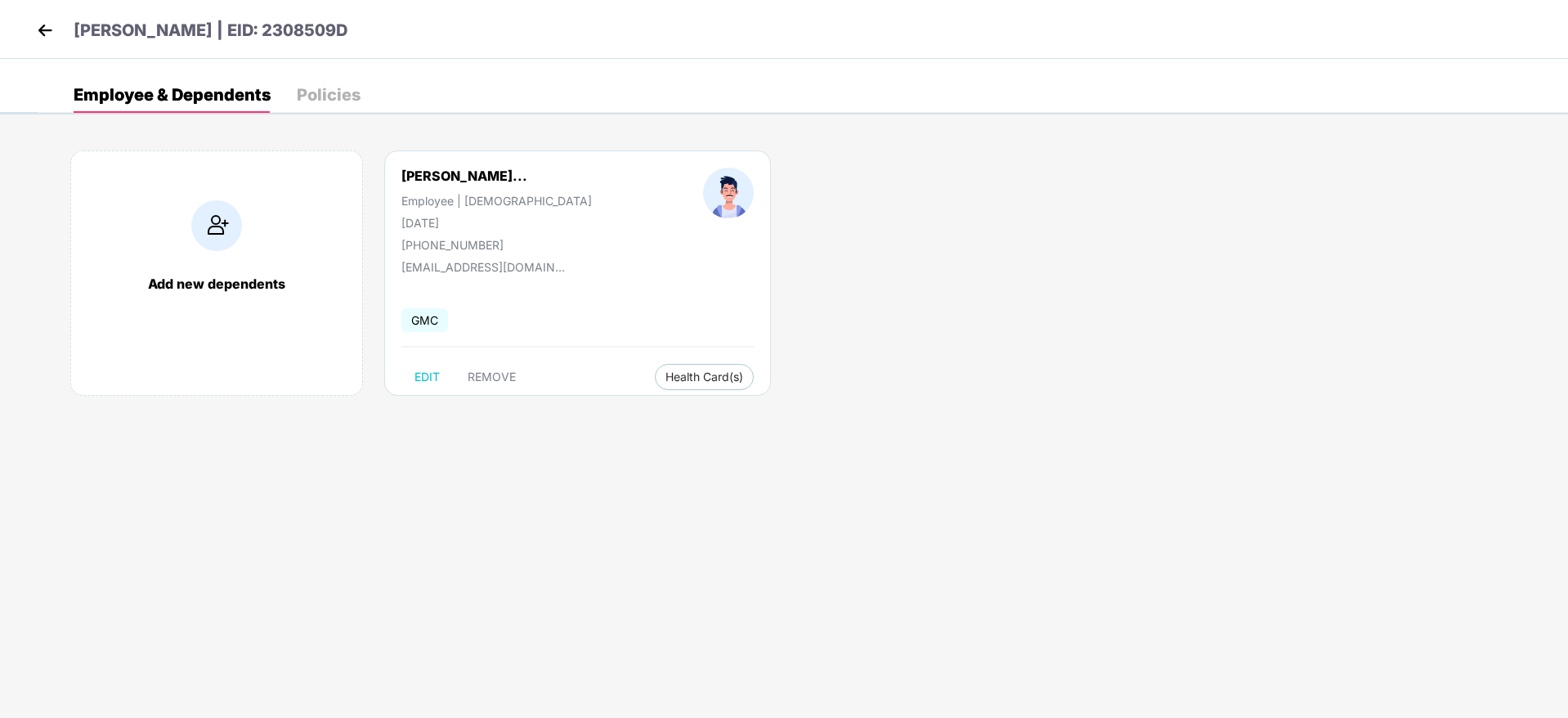
click at [482, 390] on div "Shreyas Suresh Thaku... Employee | Male 23 Nov 1999 +918446644798 shreyasthakur…" at bounding box center [577, 273] width 387 height 245
click at [478, 372] on span "REMOVE" at bounding box center [491, 376] width 48 height 13
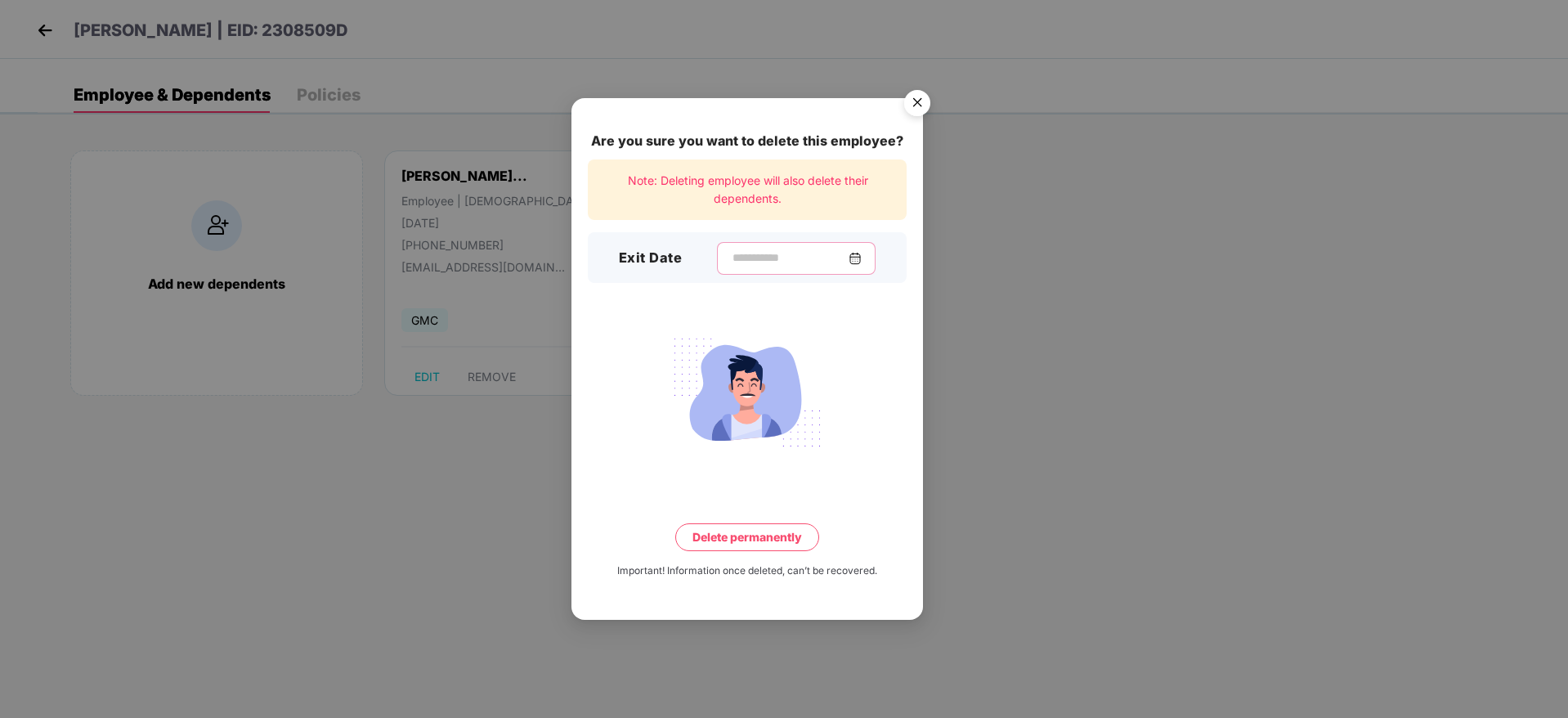
click at [780, 254] on input at bounding box center [790, 258] width 118 height 17
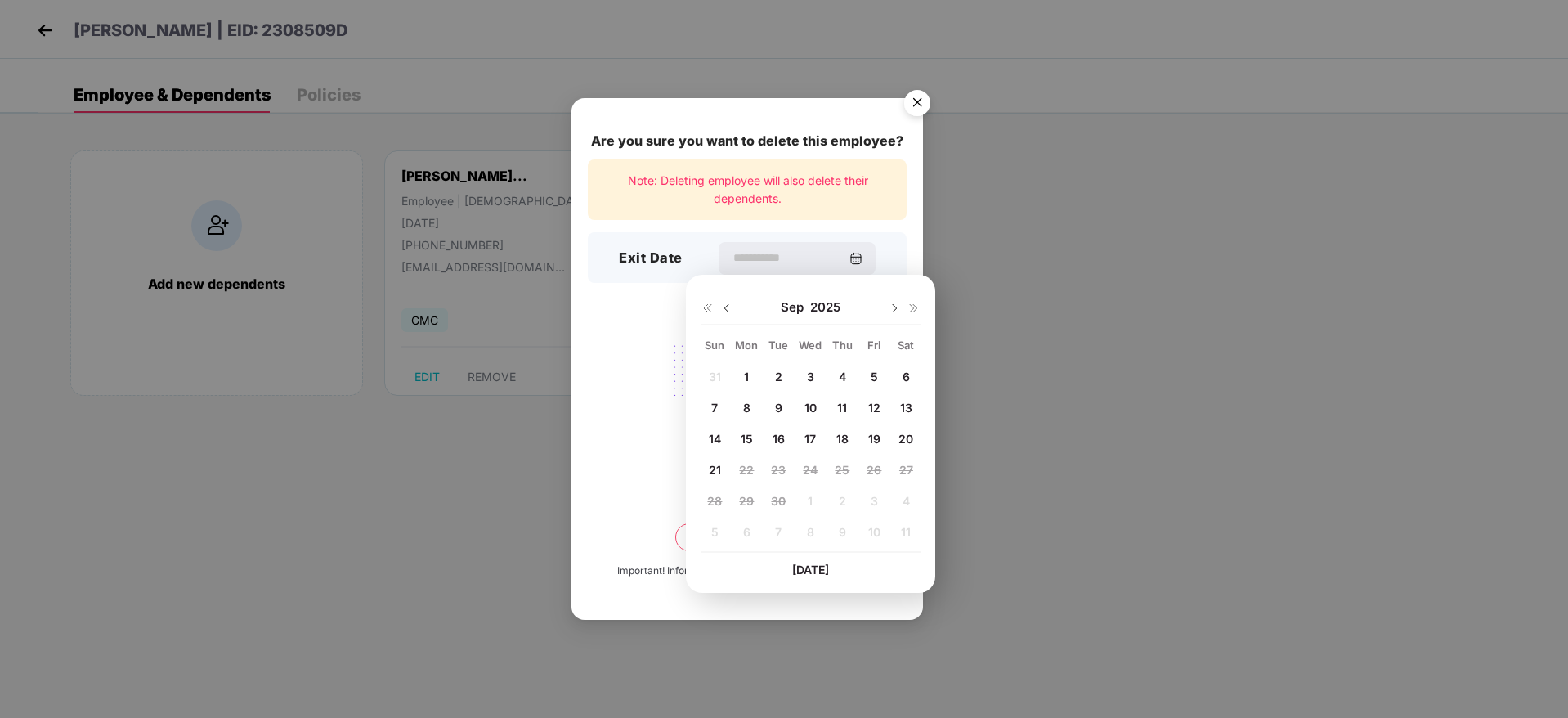
click at [724, 309] on img at bounding box center [727, 307] width 13 height 13
click at [868, 495] on span "29" at bounding box center [874, 501] width 15 height 14
type input "**********"
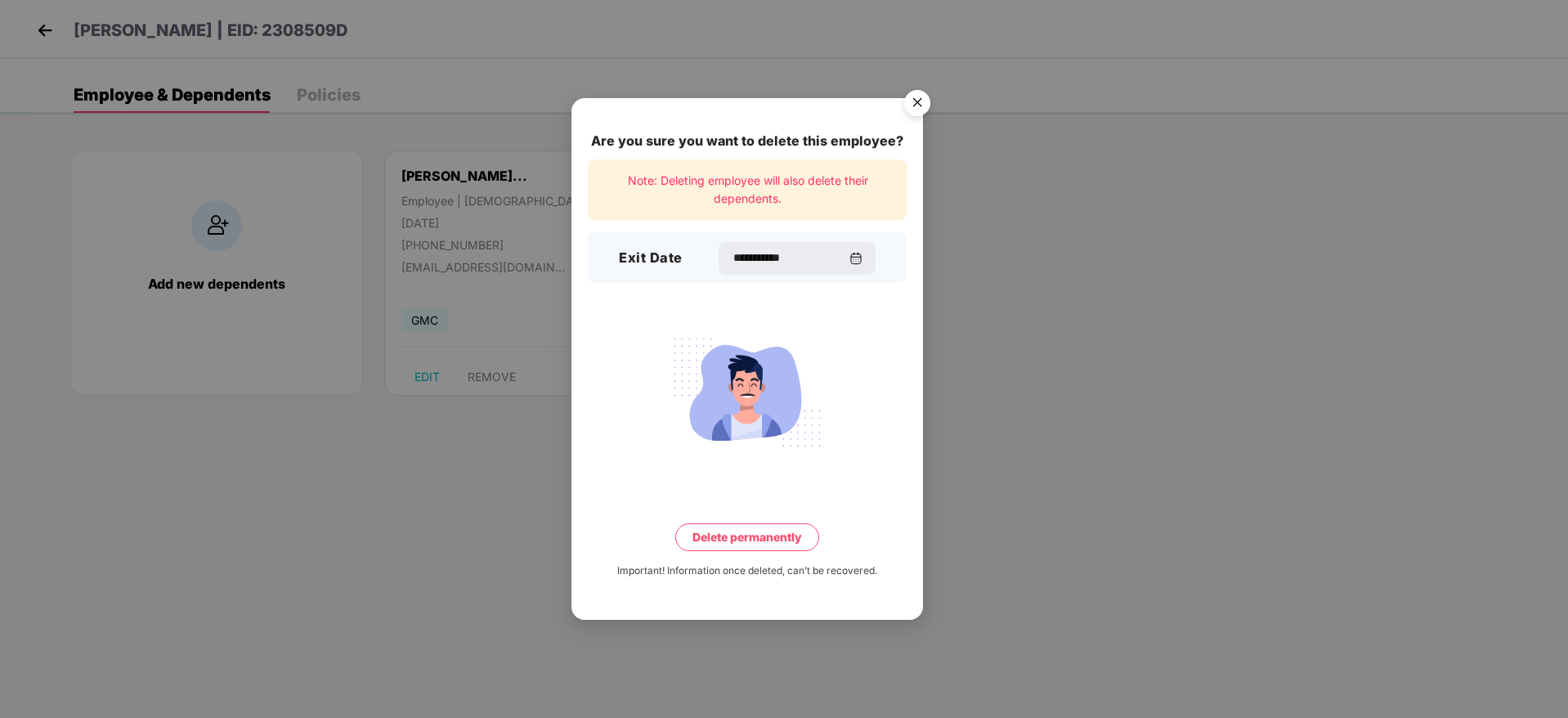
click at [751, 535] on button "Delete permanently" at bounding box center [747, 537] width 144 height 28
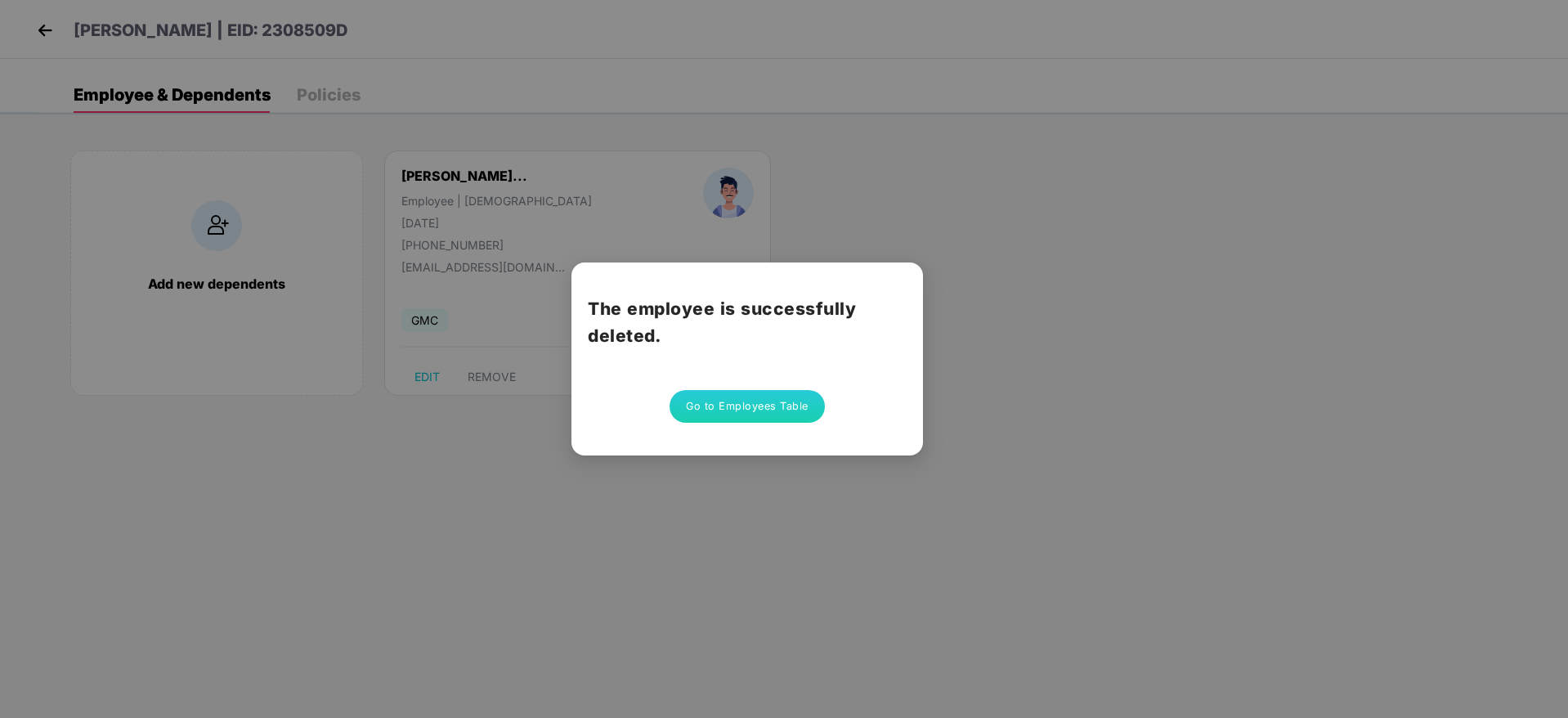
click at [745, 411] on button "Go to Employees Table" at bounding box center [747, 405] width 155 height 32
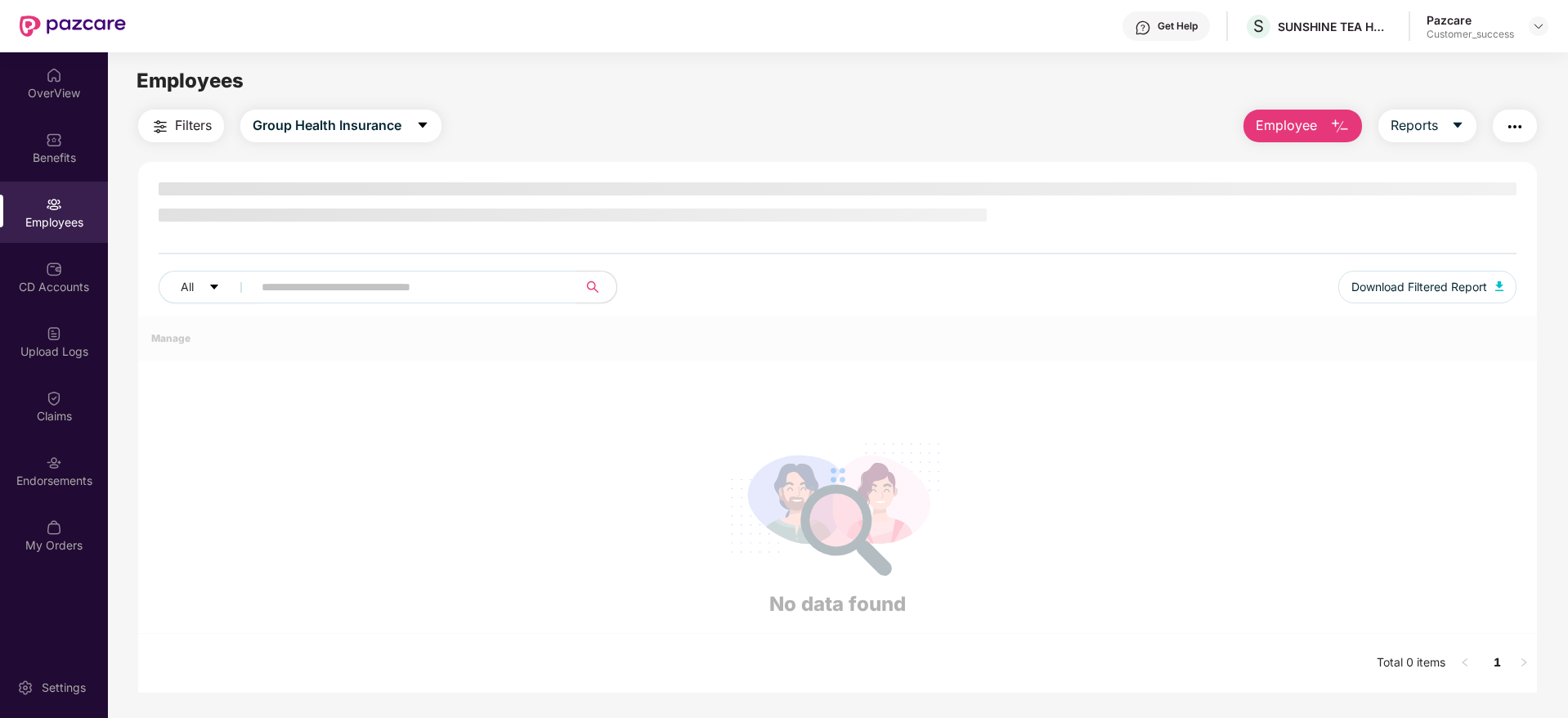
click at [340, 282] on input "text" at bounding box center [408, 287] width 294 height 24
paste input "*******"
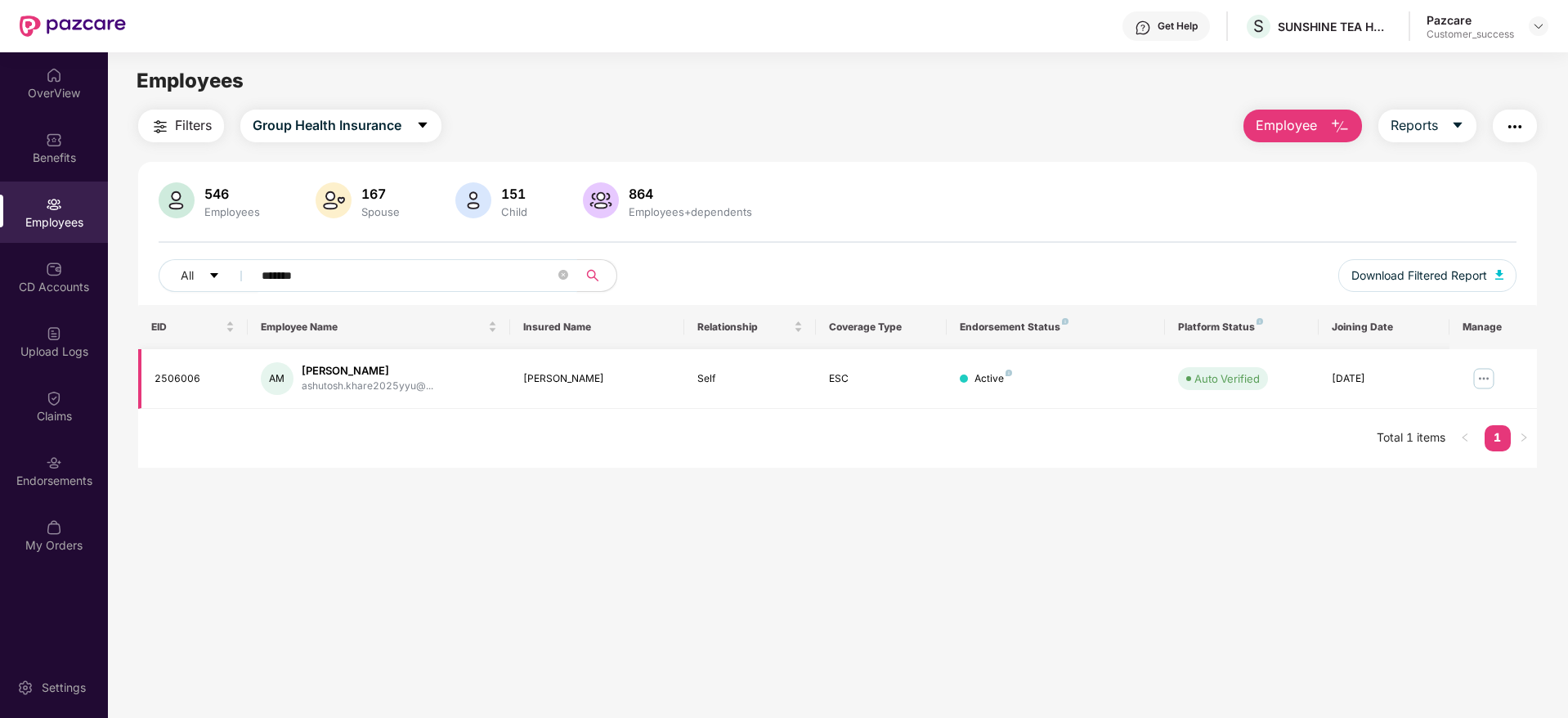
type input "*******"
click at [1487, 377] on img at bounding box center [1484, 378] width 26 height 26
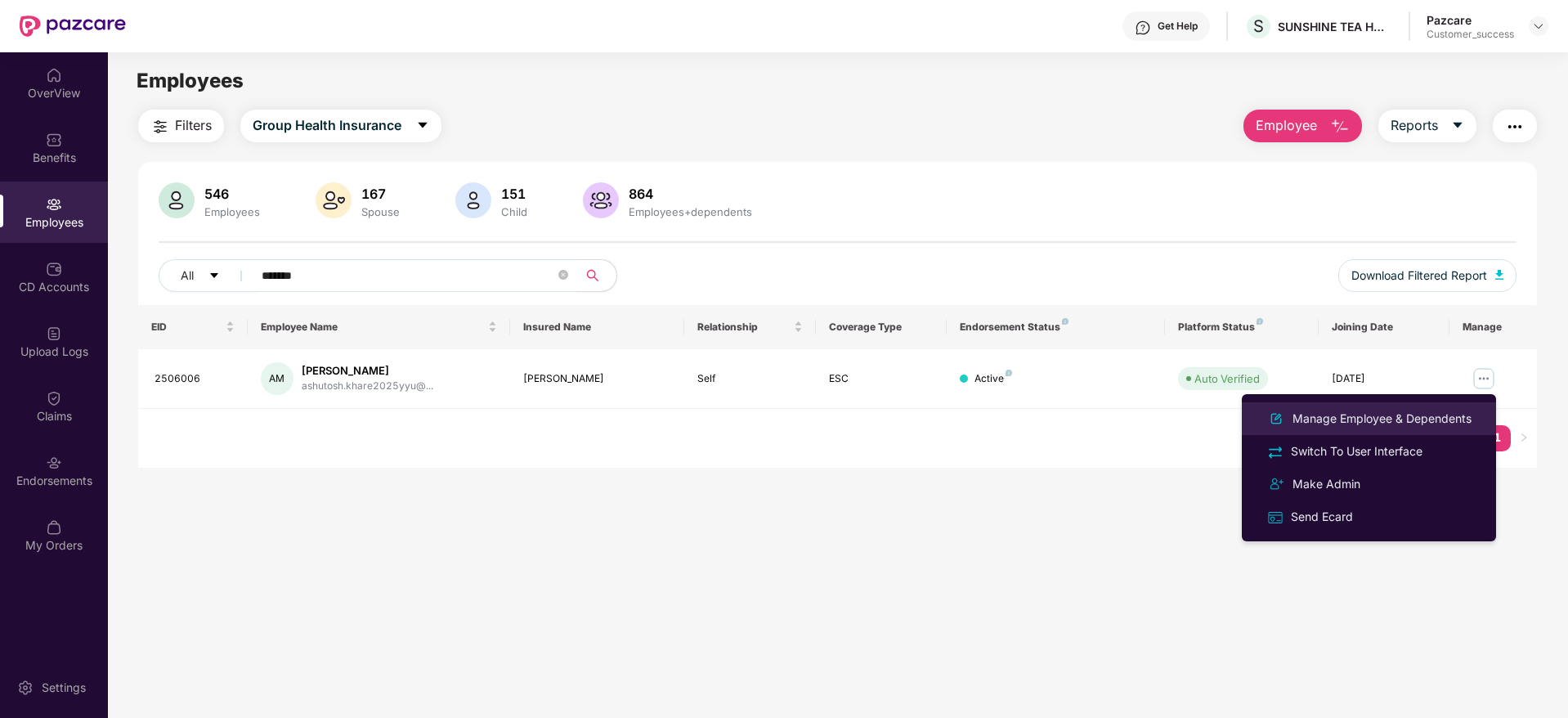
click at [1362, 414] on div "Manage Employee & Dependents" at bounding box center [1382, 418] width 185 height 18
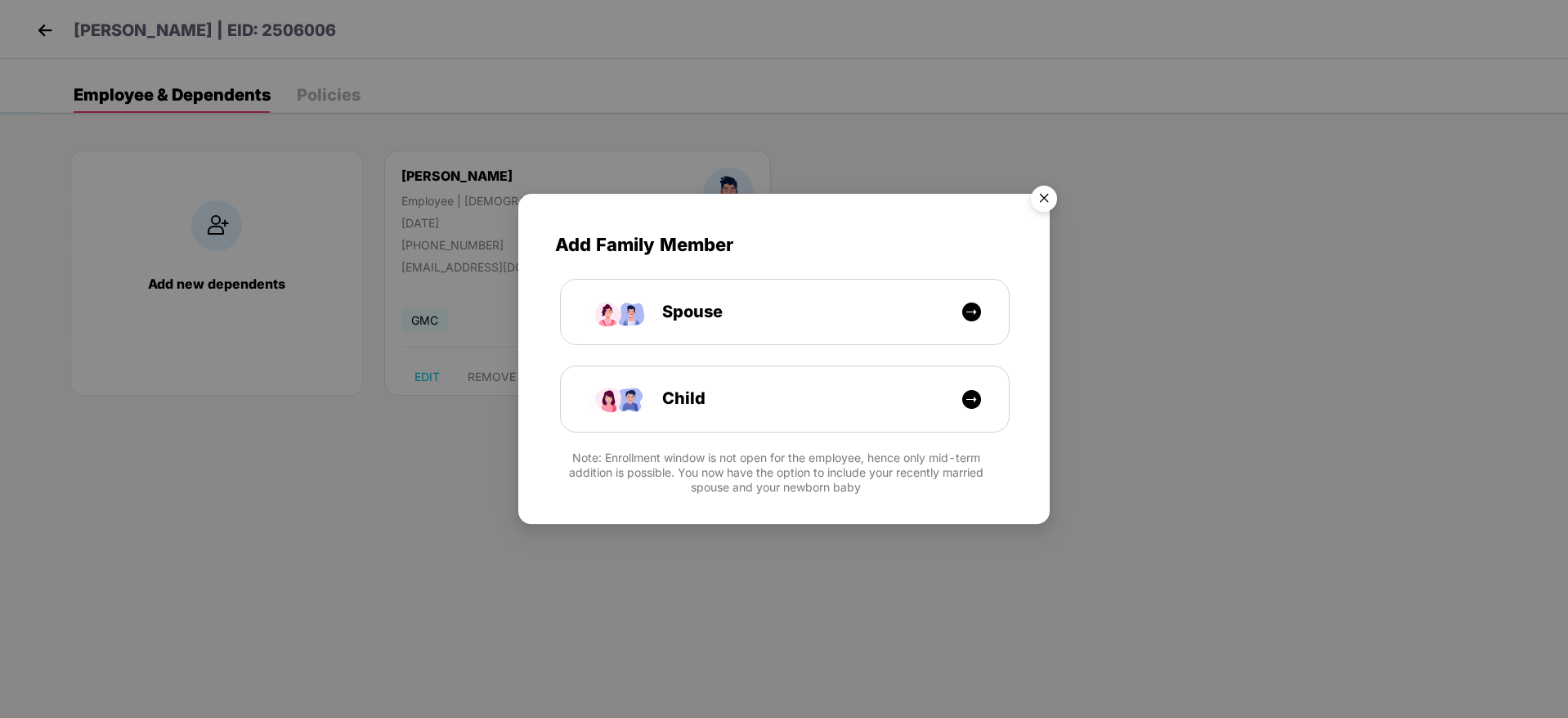
click at [1045, 197] on img "Close" at bounding box center [1044, 201] width 45 height 45
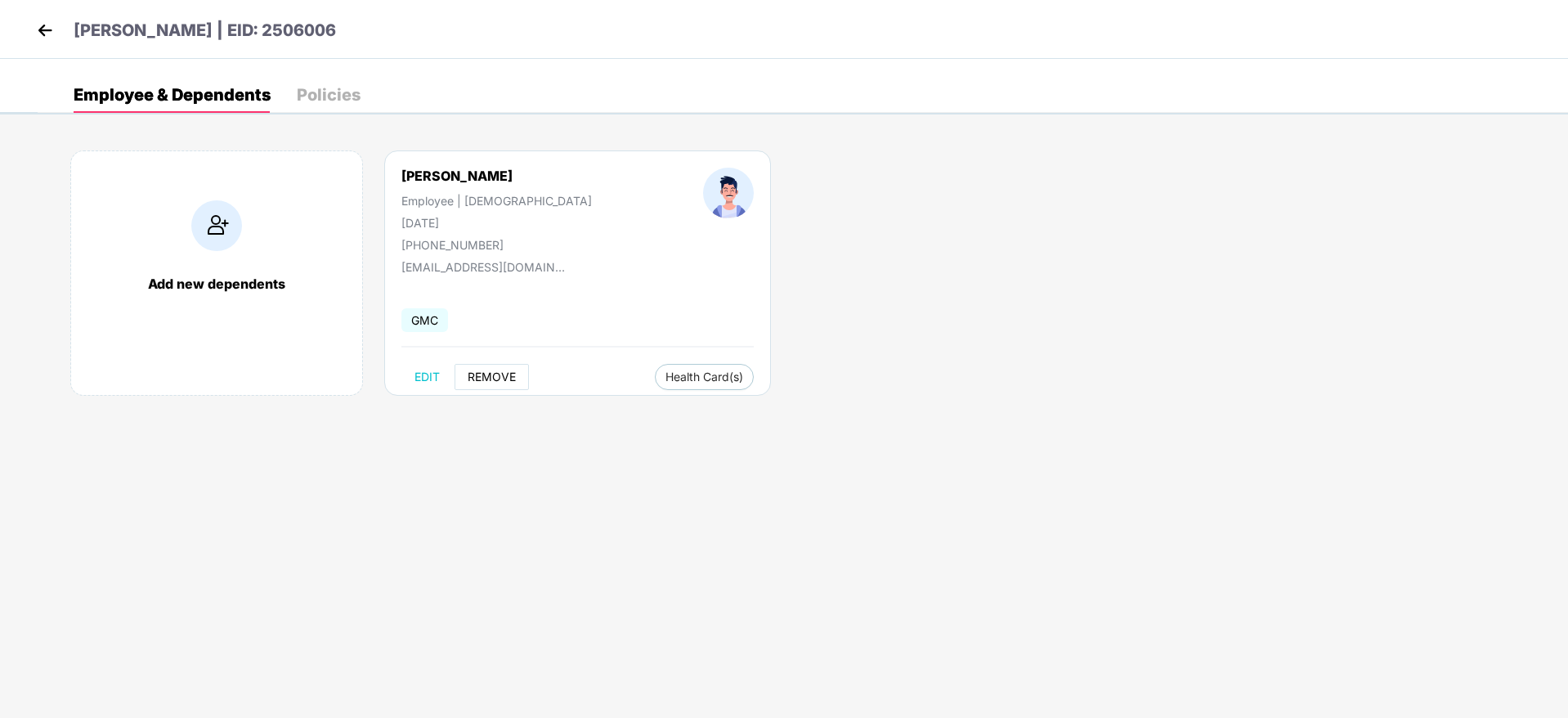
click at [499, 374] on span "REMOVE" at bounding box center [491, 376] width 48 height 13
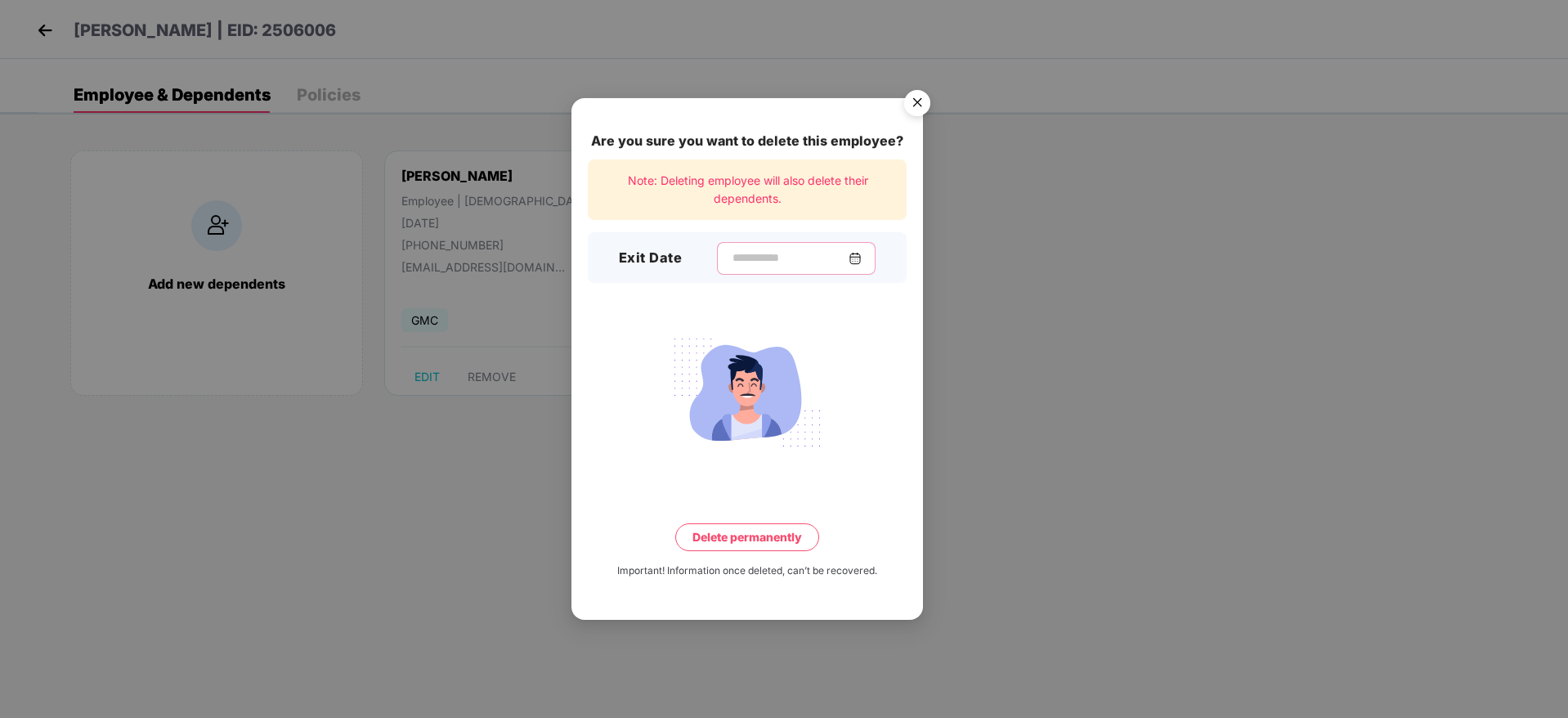
click at [731, 256] on input at bounding box center [790, 258] width 118 height 17
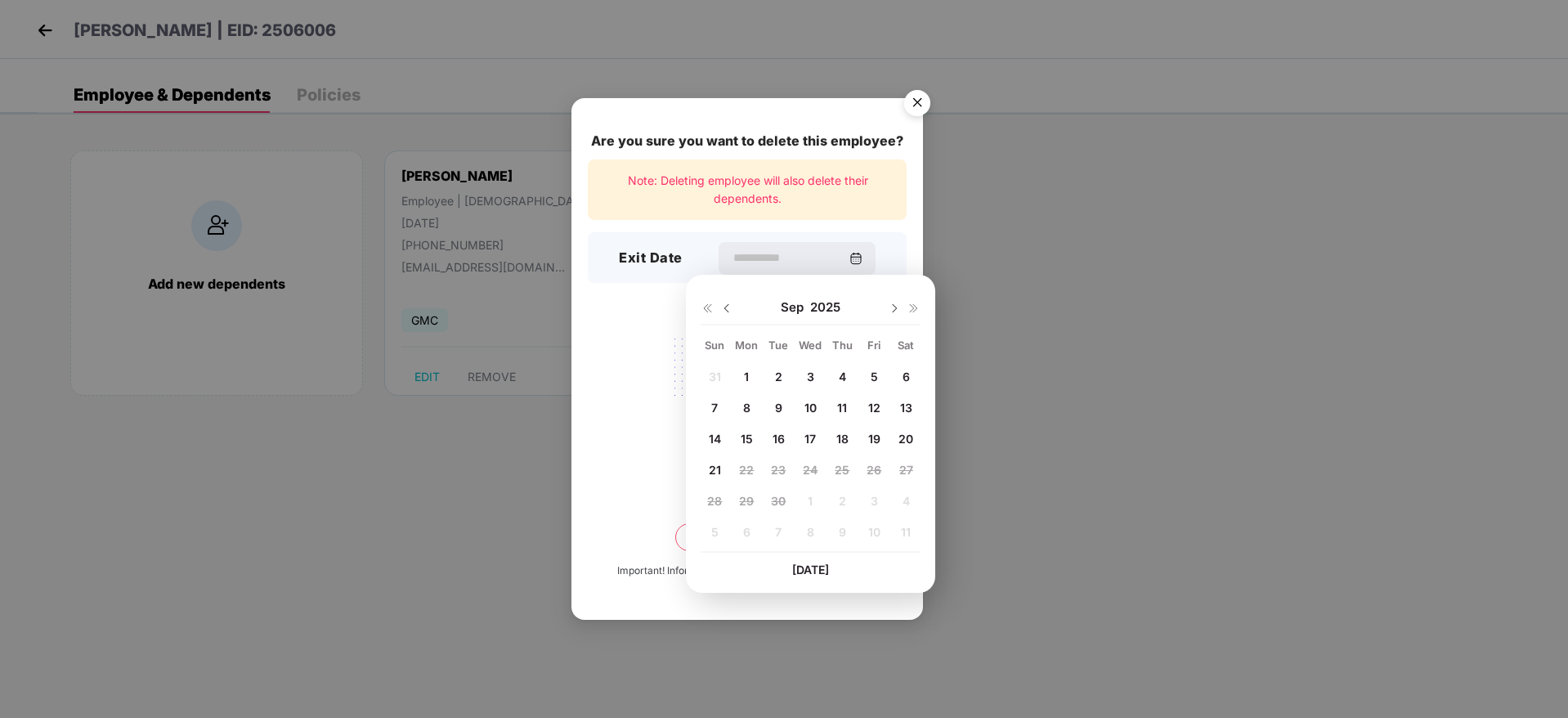
click at [726, 310] on img at bounding box center [727, 307] width 13 height 13
click at [904, 468] on span "23" at bounding box center [906, 470] width 15 height 14
type input "**********"
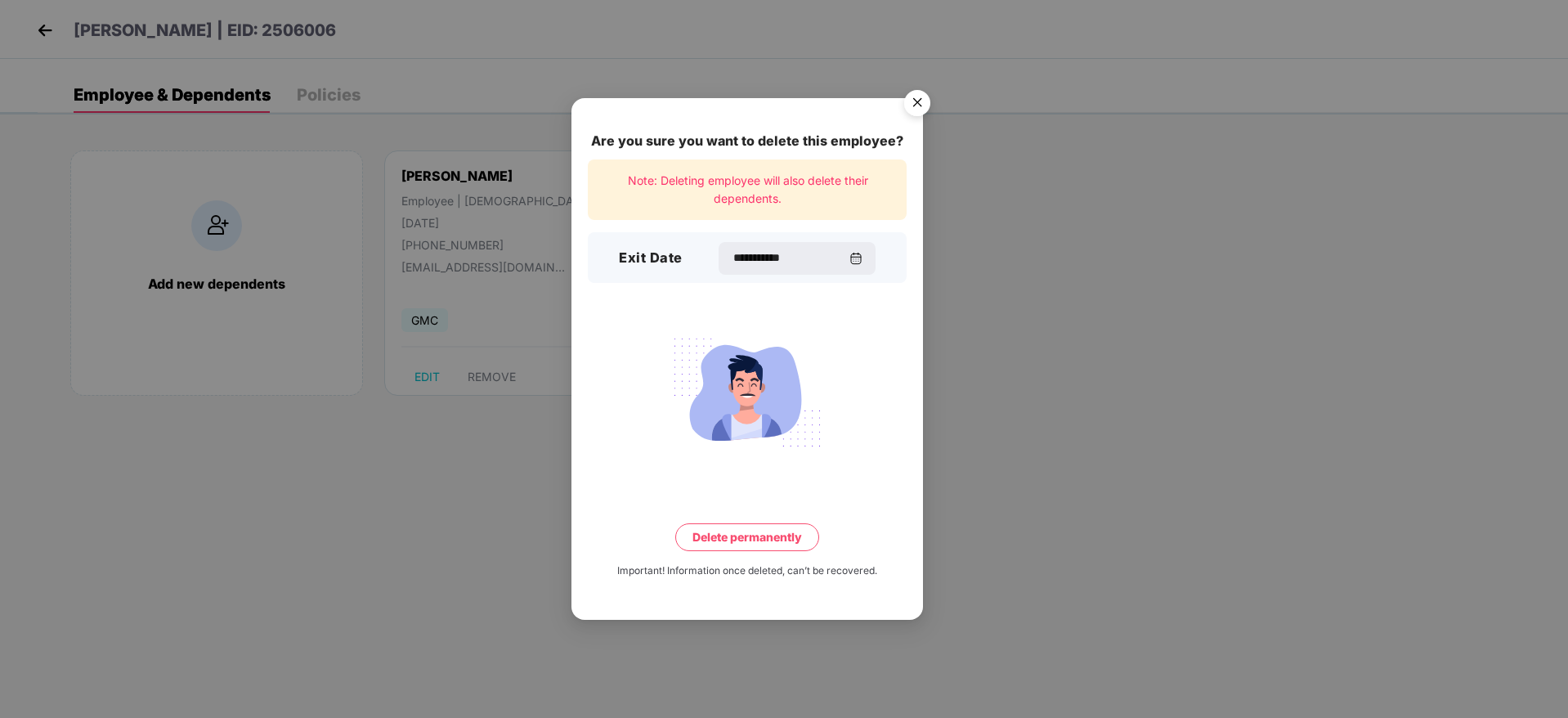
click at [771, 538] on button "Delete permanently" at bounding box center [747, 537] width 144 height 28
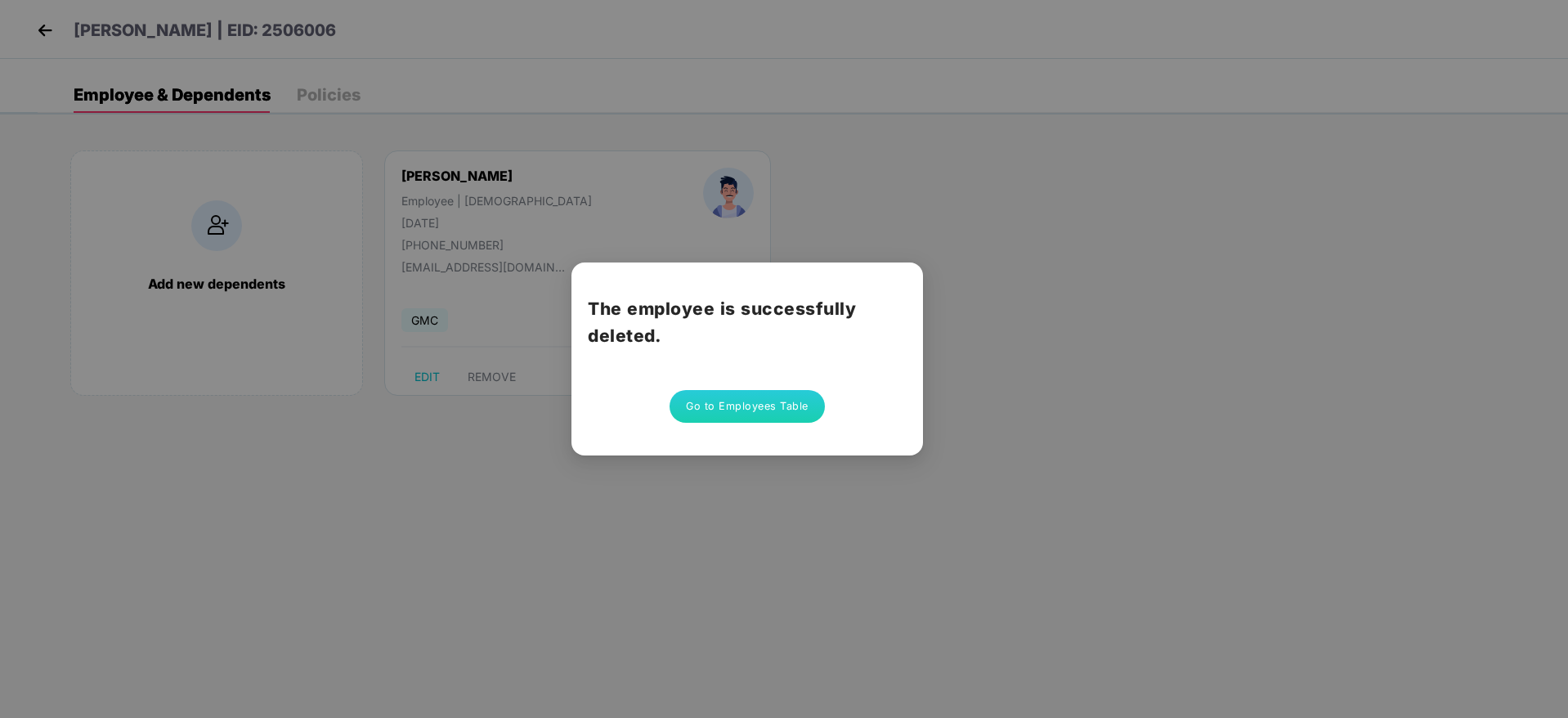
click at [723, 403] on button "Go to Employees Table" at bounding box center [747, 405] width 155 height 32
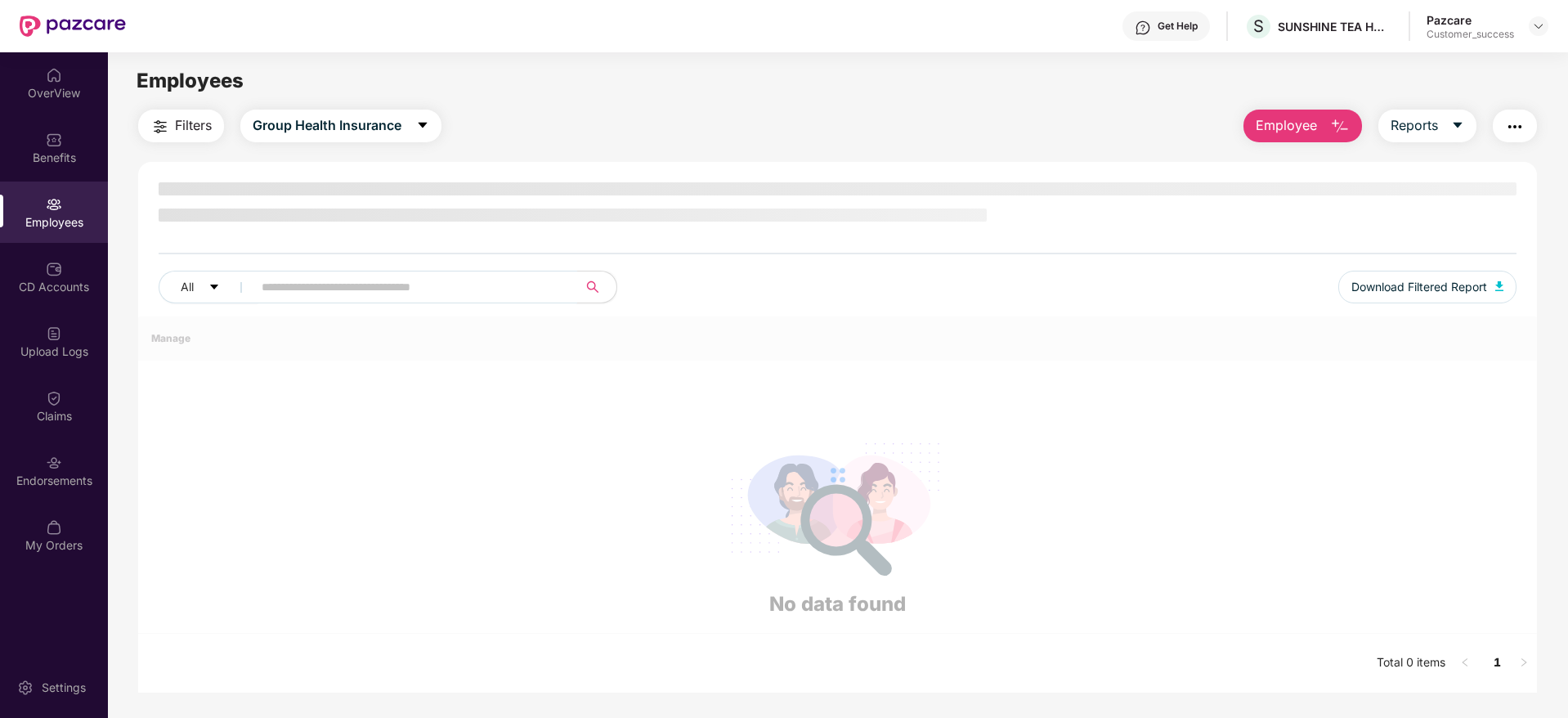
click at [311, 280] on input "text" at bounding box center [408, 287] width 294 height 24
paste input "*******"
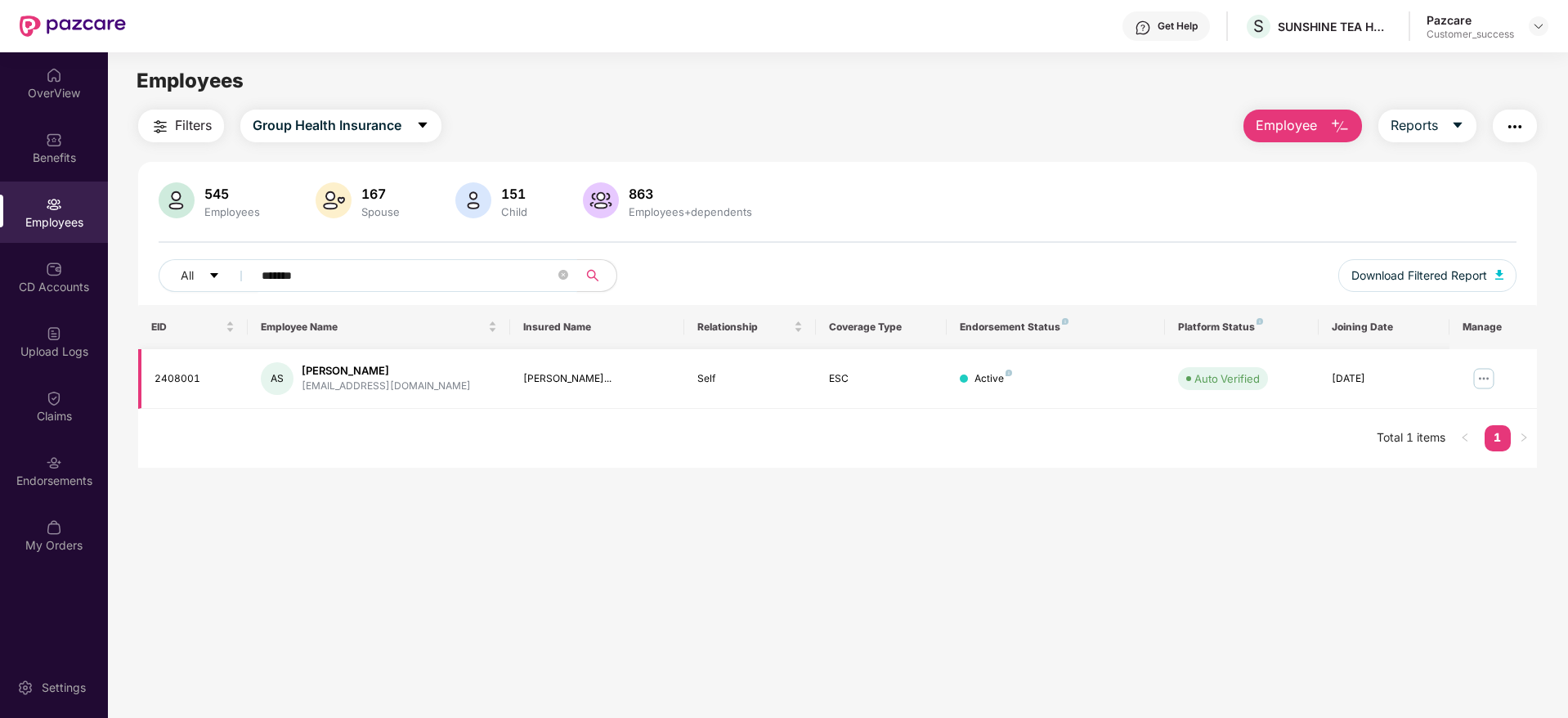
type input "*******"
click at [1476, 378] on img at bounding box center [1484, 378] width 26 height 26
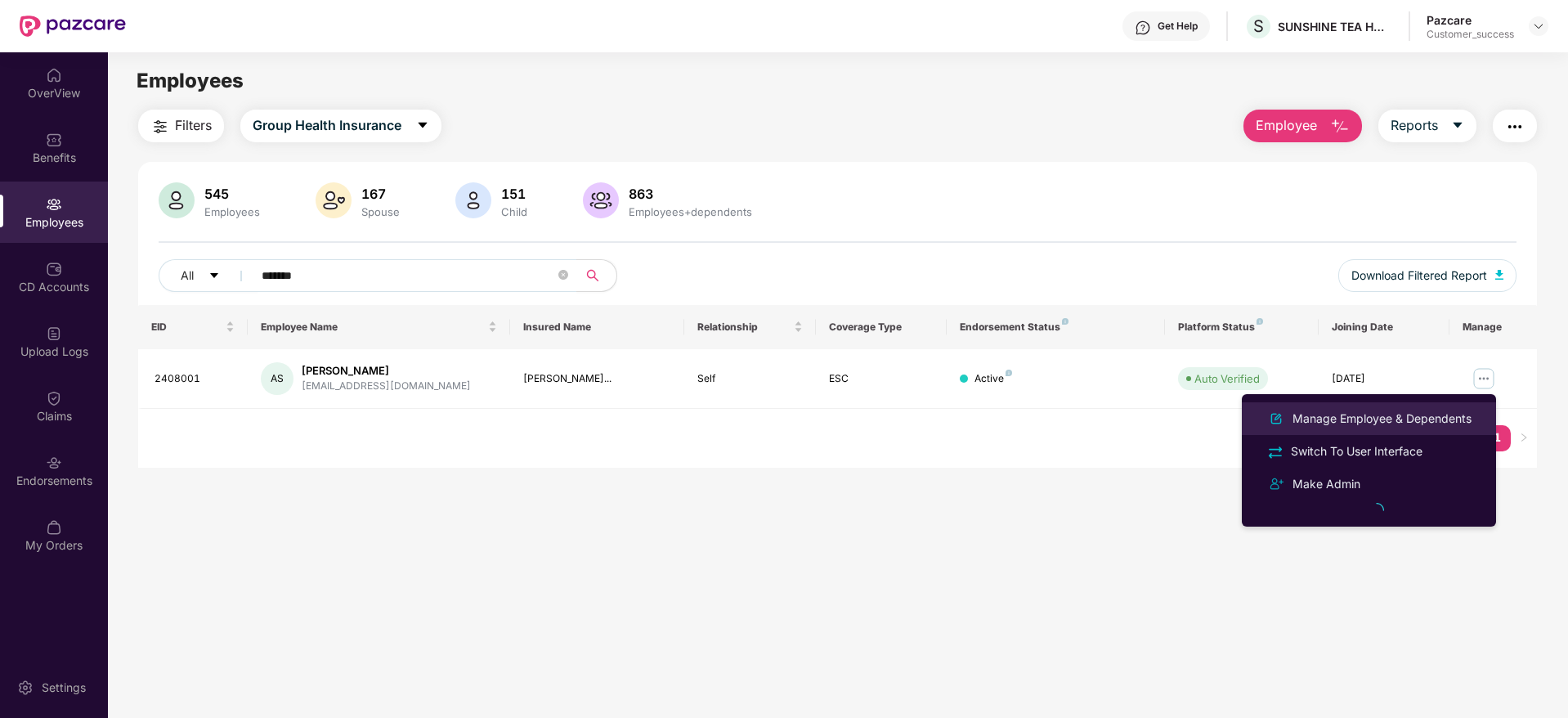
click at [1351, 426] on div "Manage Employee & Dependents" at bounding box center [1382, 418] width 185 height 18
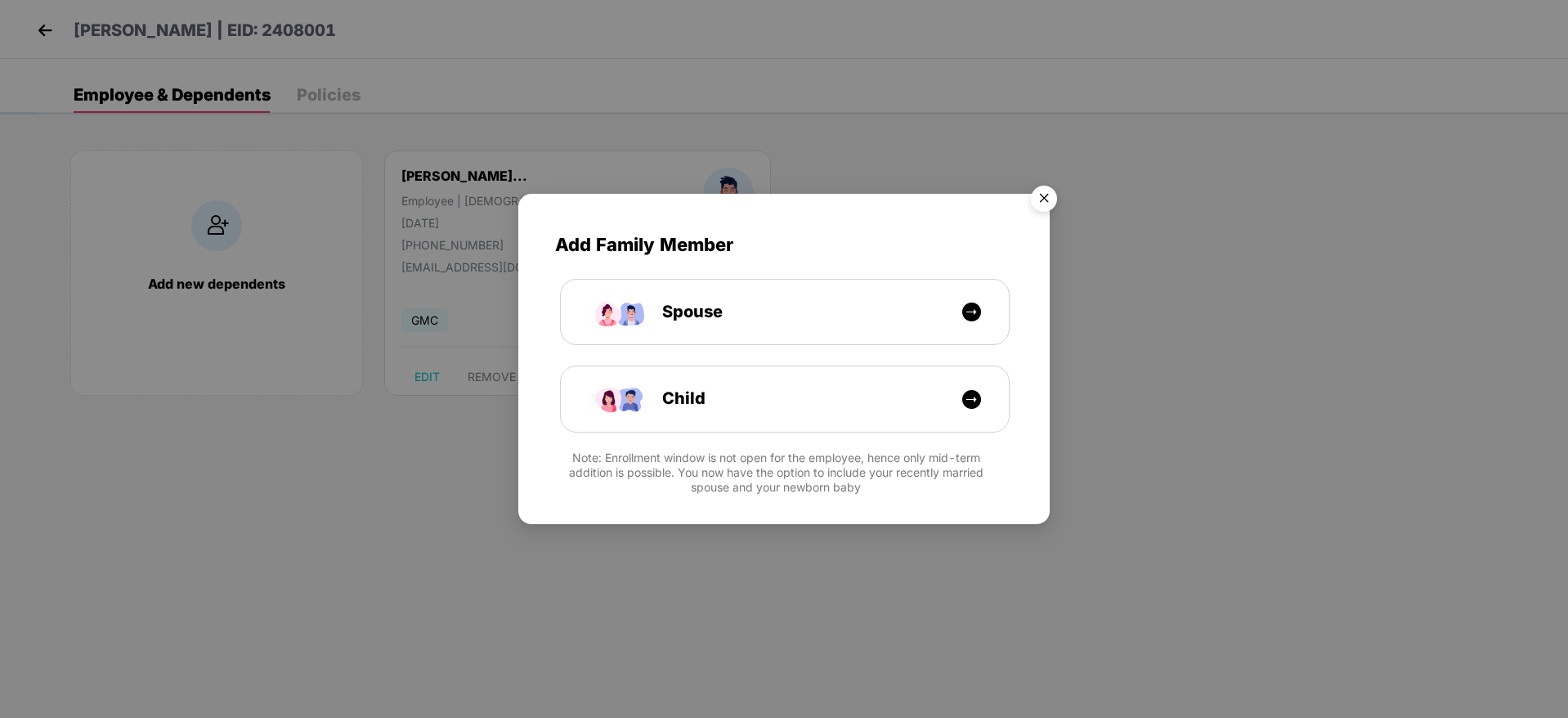
click at [1045, 197] on img "Close" at bounding box center [1044, 201] width 45 height 45
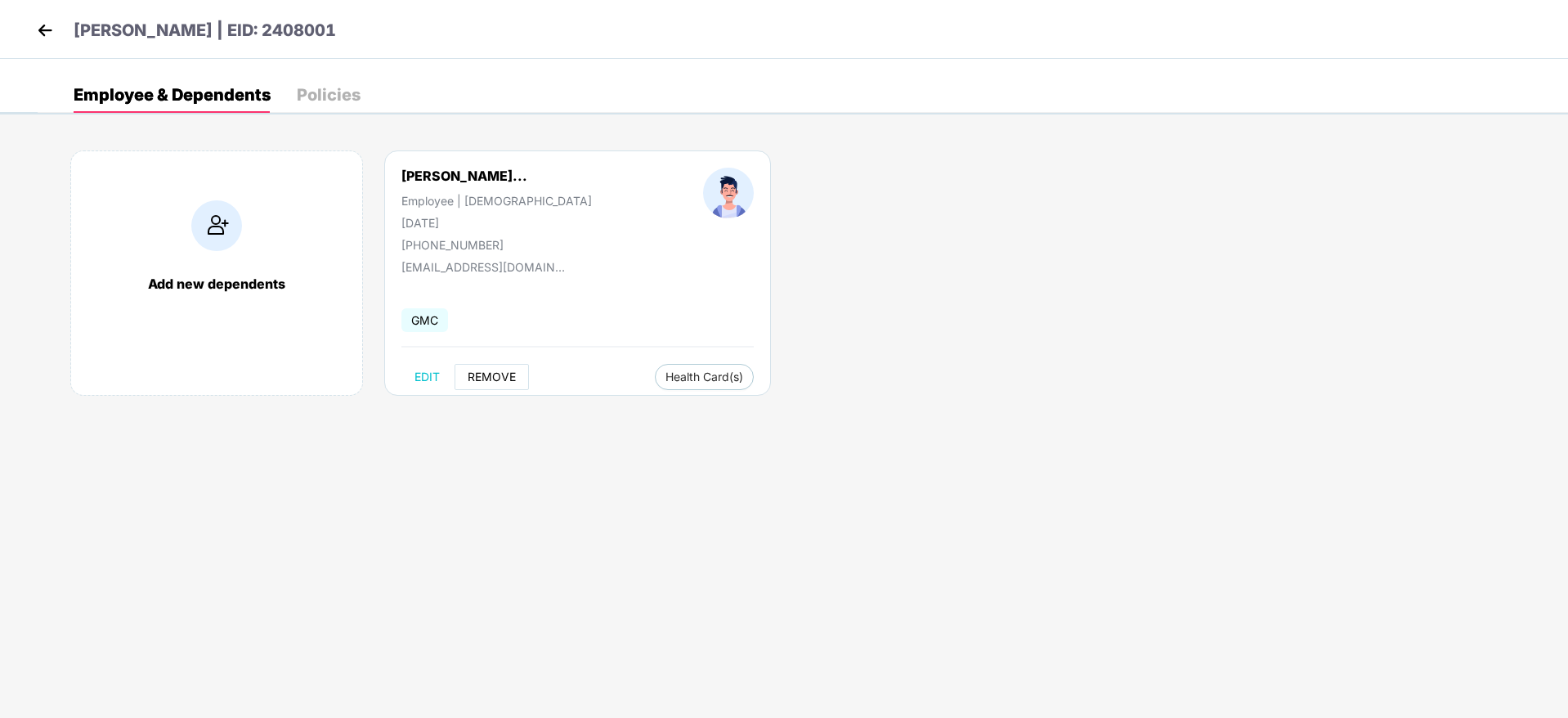
click at [503, 375] on span "REMOVE" at bounding box center [491, 376] width 48 height 13
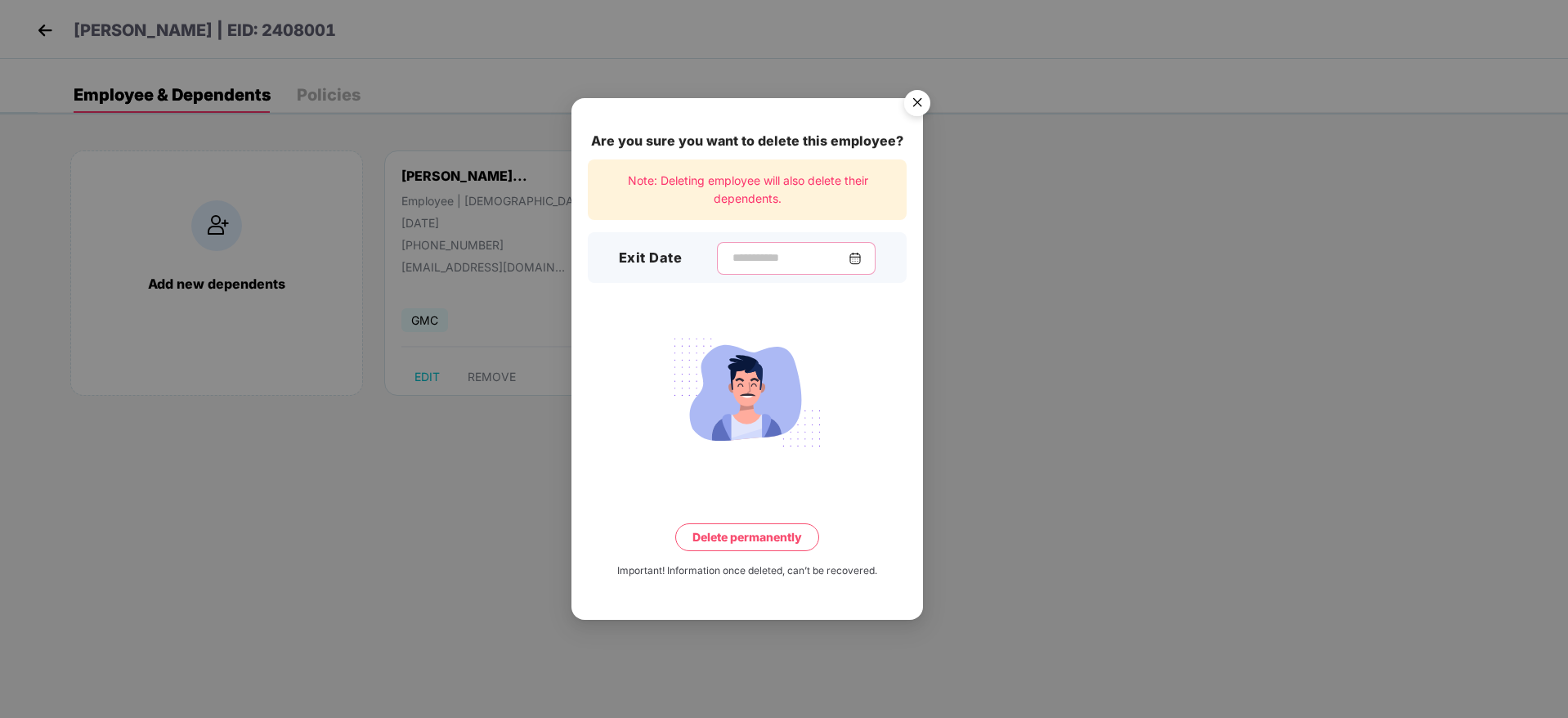
click at [750, 257] on input at bounding box center [790, 258] width 118 height 17
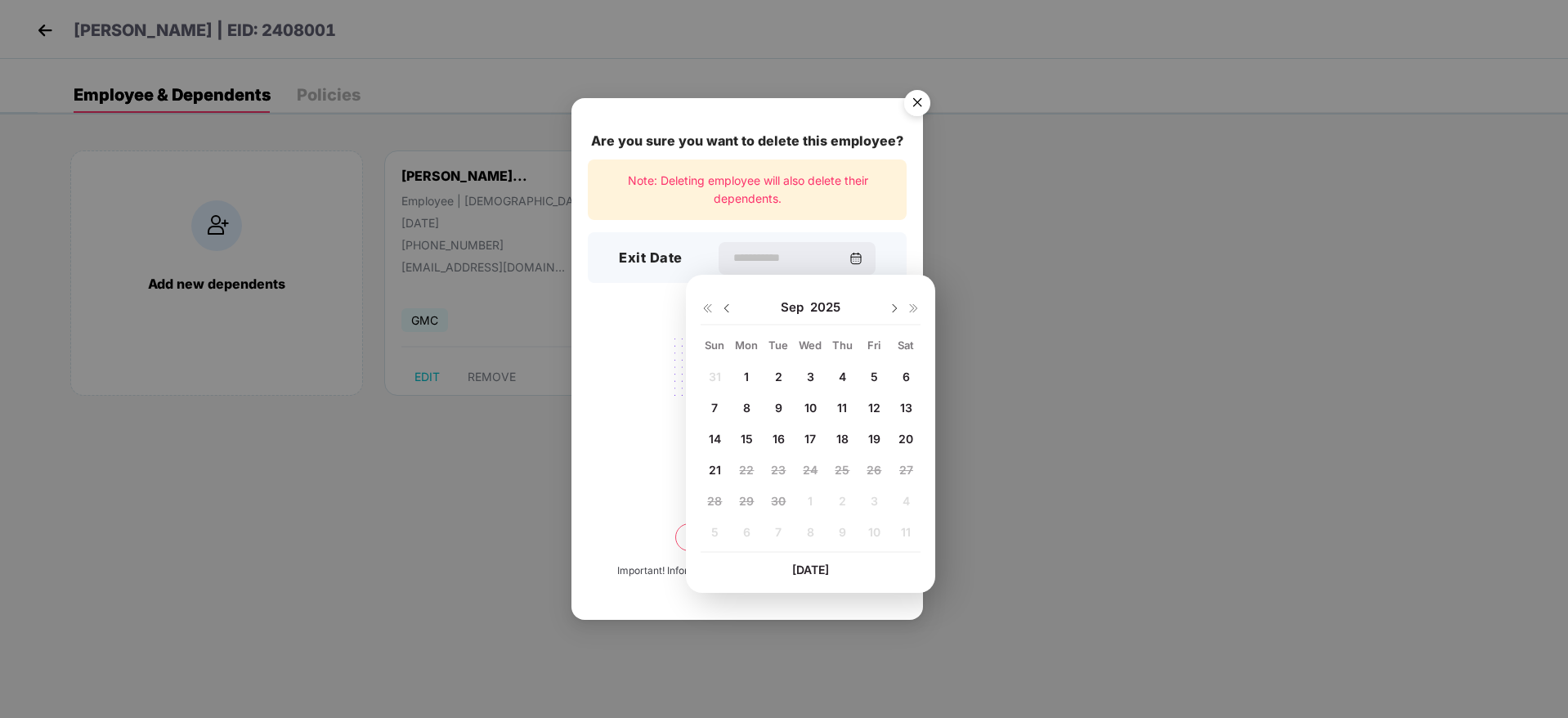
click at [722, 310] on img at bounding box center [727, 307] width 13 height 13
click at [908, 468] on span "23" at bounding box center [906, 470] width 15 height 14
type input "**********"
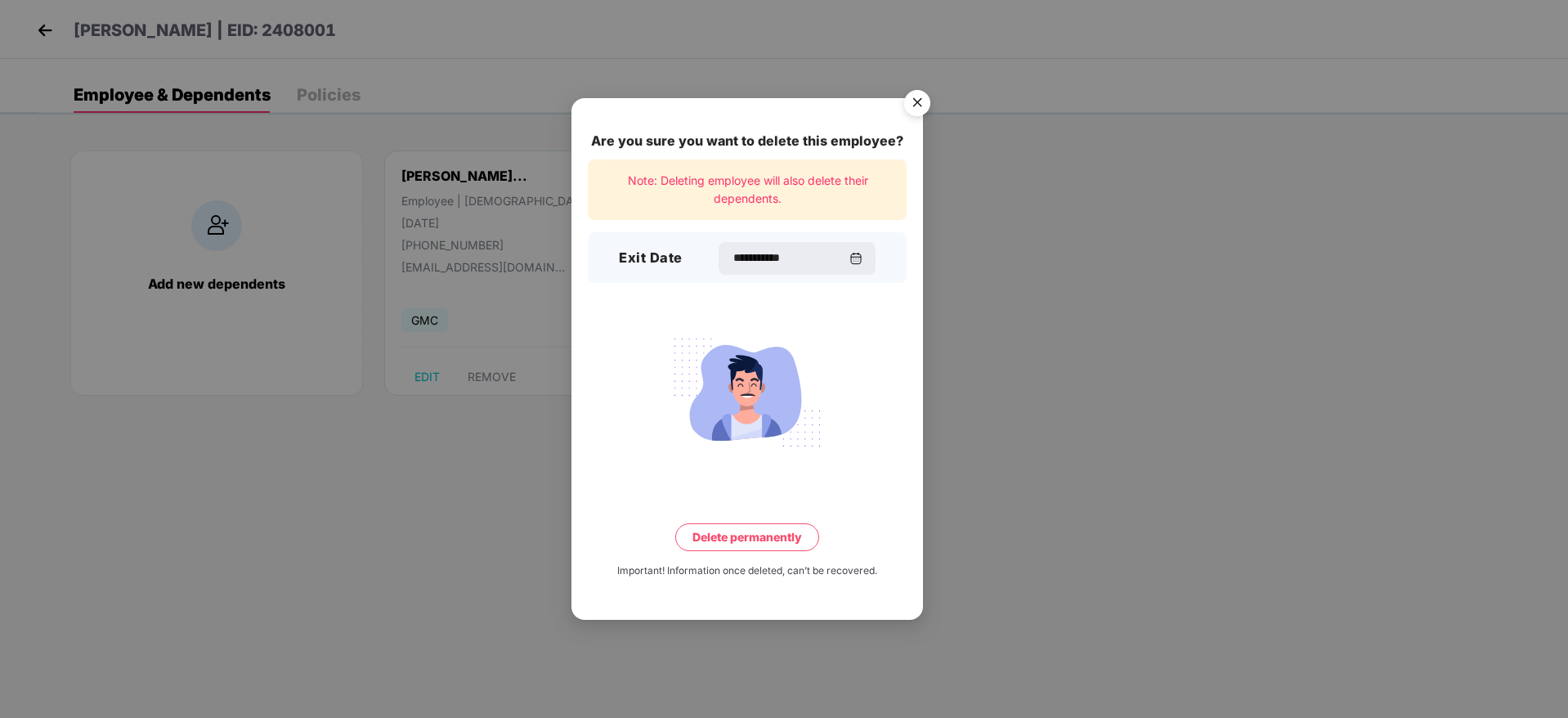
click at [749, 531] on button "Delete permanently" at bounding box center [747, 537] width 144 height 28
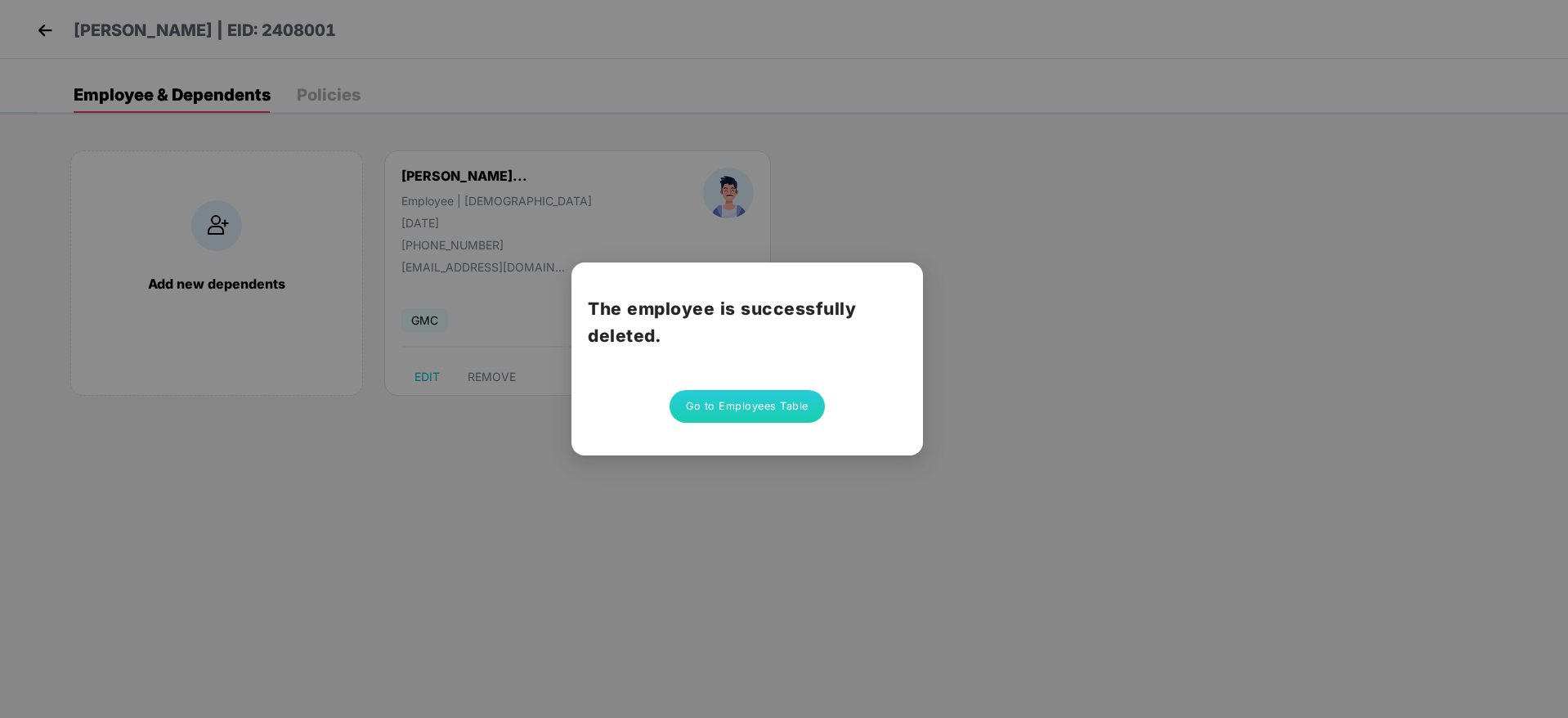
click at [756, 414] on button "Go to Employees Table" at bounding box center [747, 405] width 155 height 32
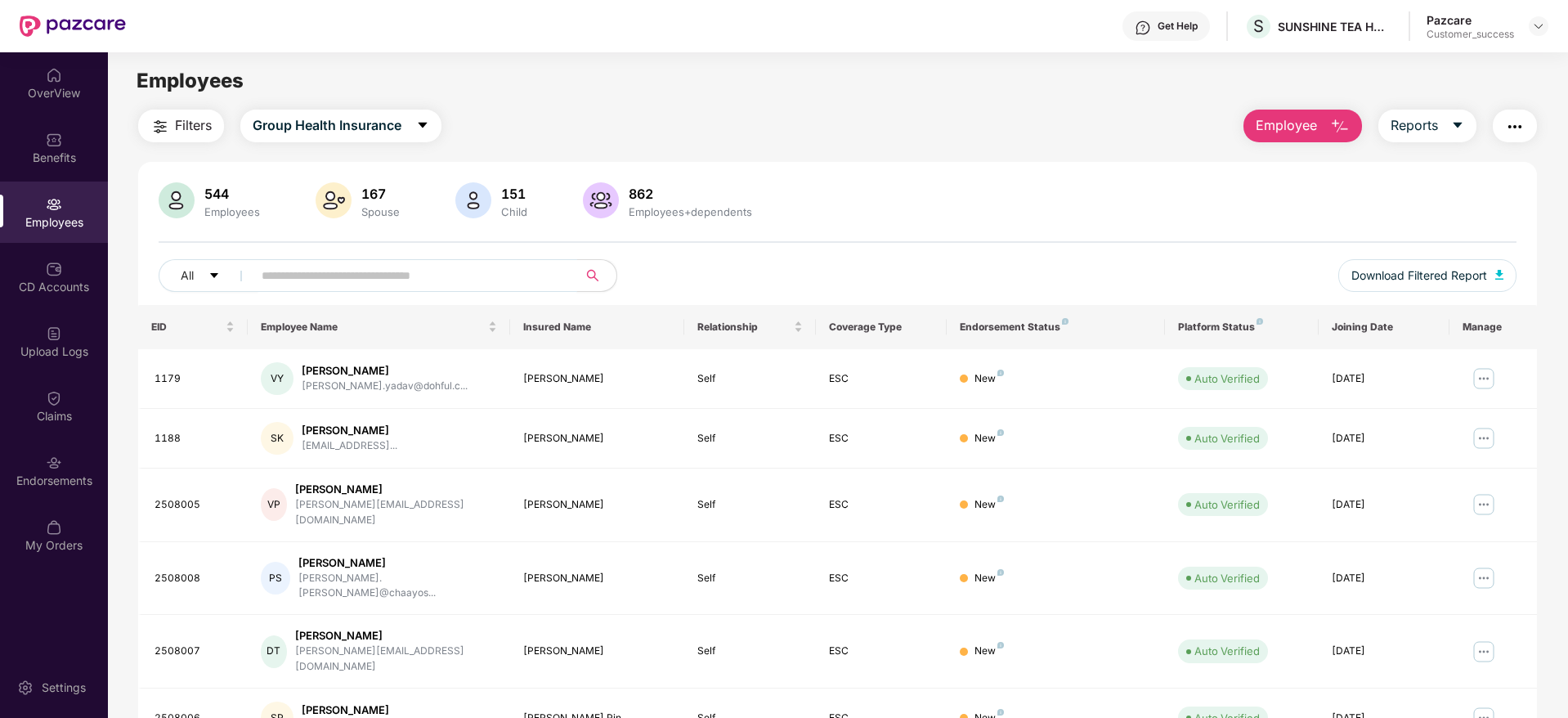
click at [308, 274] on input "text" at bounding box center [408, 275] width 294 height 24
paste input "*******"
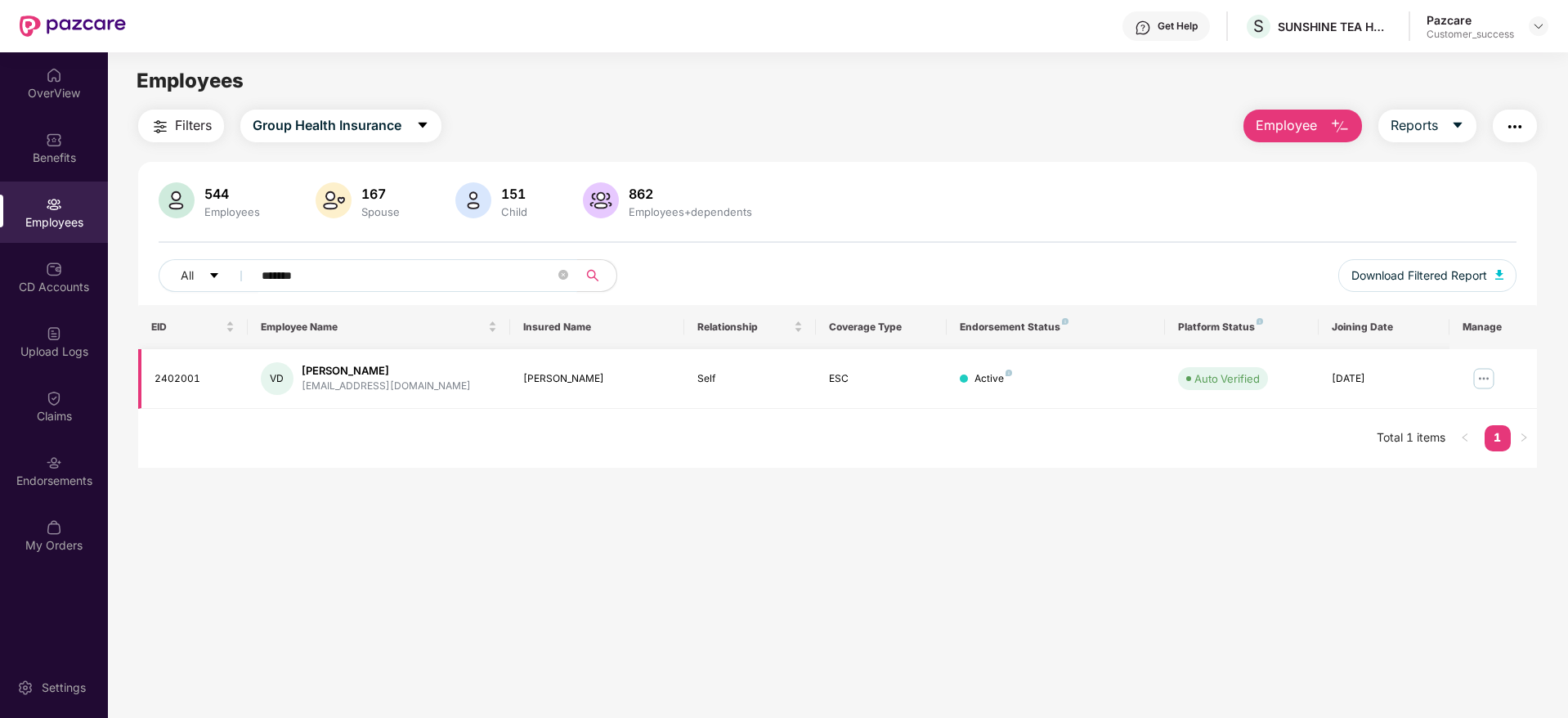
type input "*******"
click at [1493, 378] on img at bounding box center [1484, 378] width 26 height 26
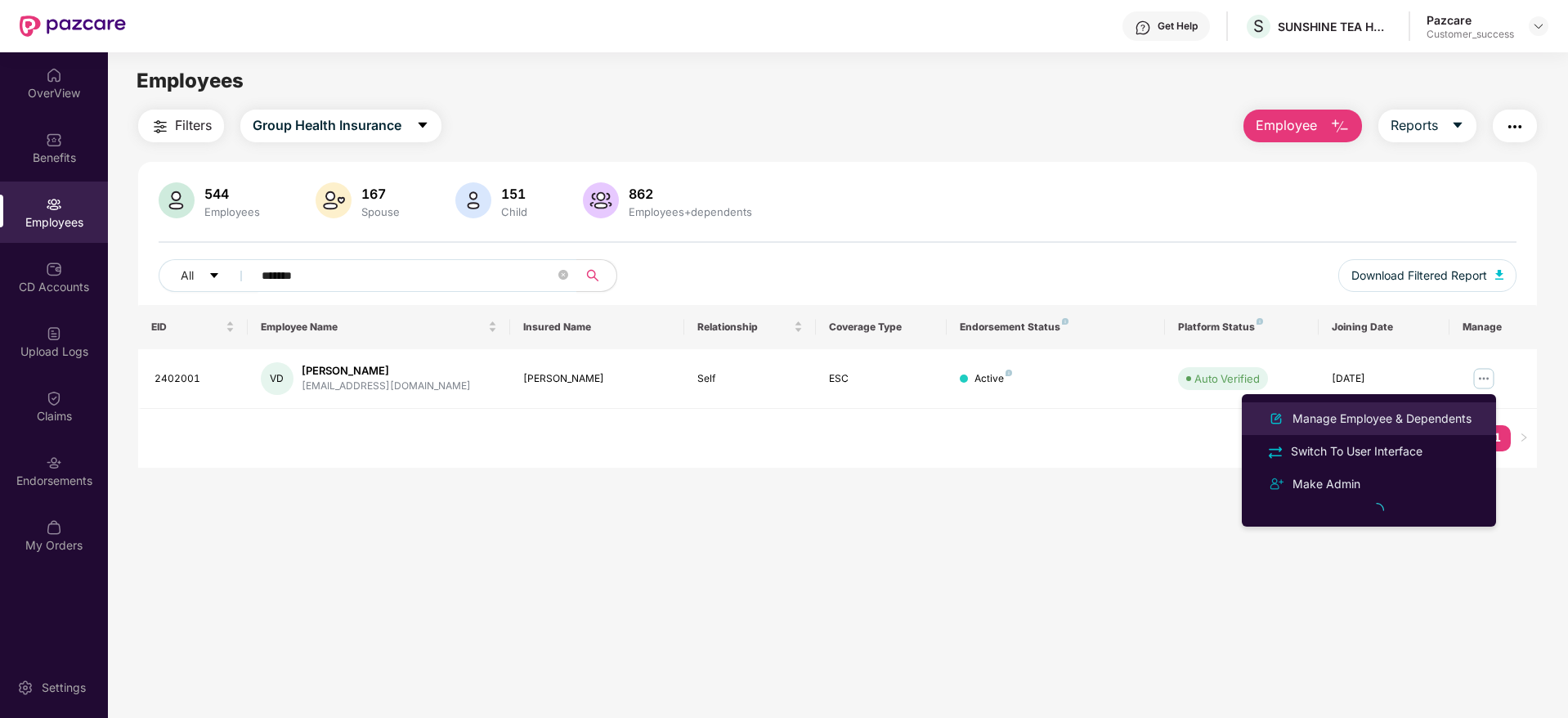
click at [1355, 421] on div "Manage Employee & Dependents" at bounding box center [1382, 418] width 185 height 18
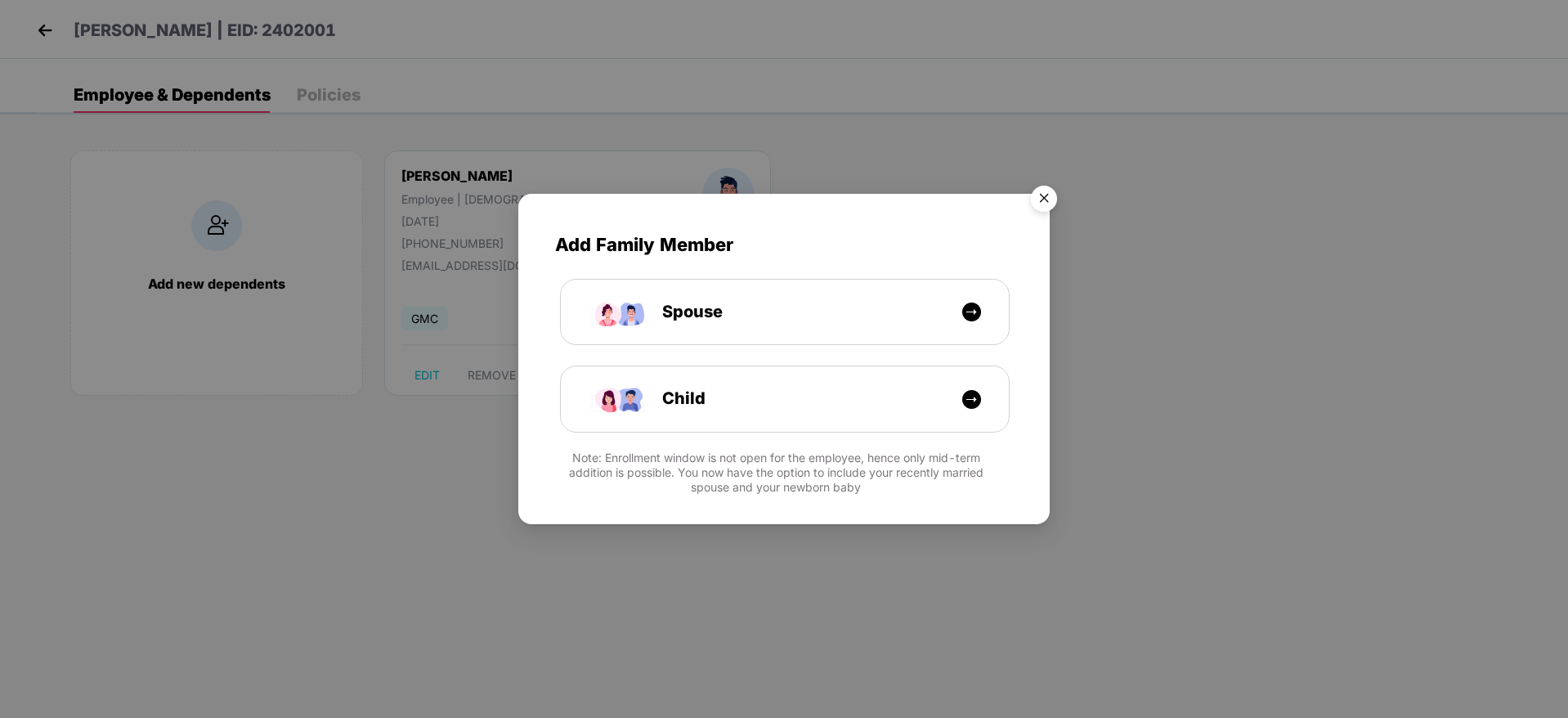
click at [1039, 211] on img "Close" at bounding box center [1044, 201] width 45 height 45
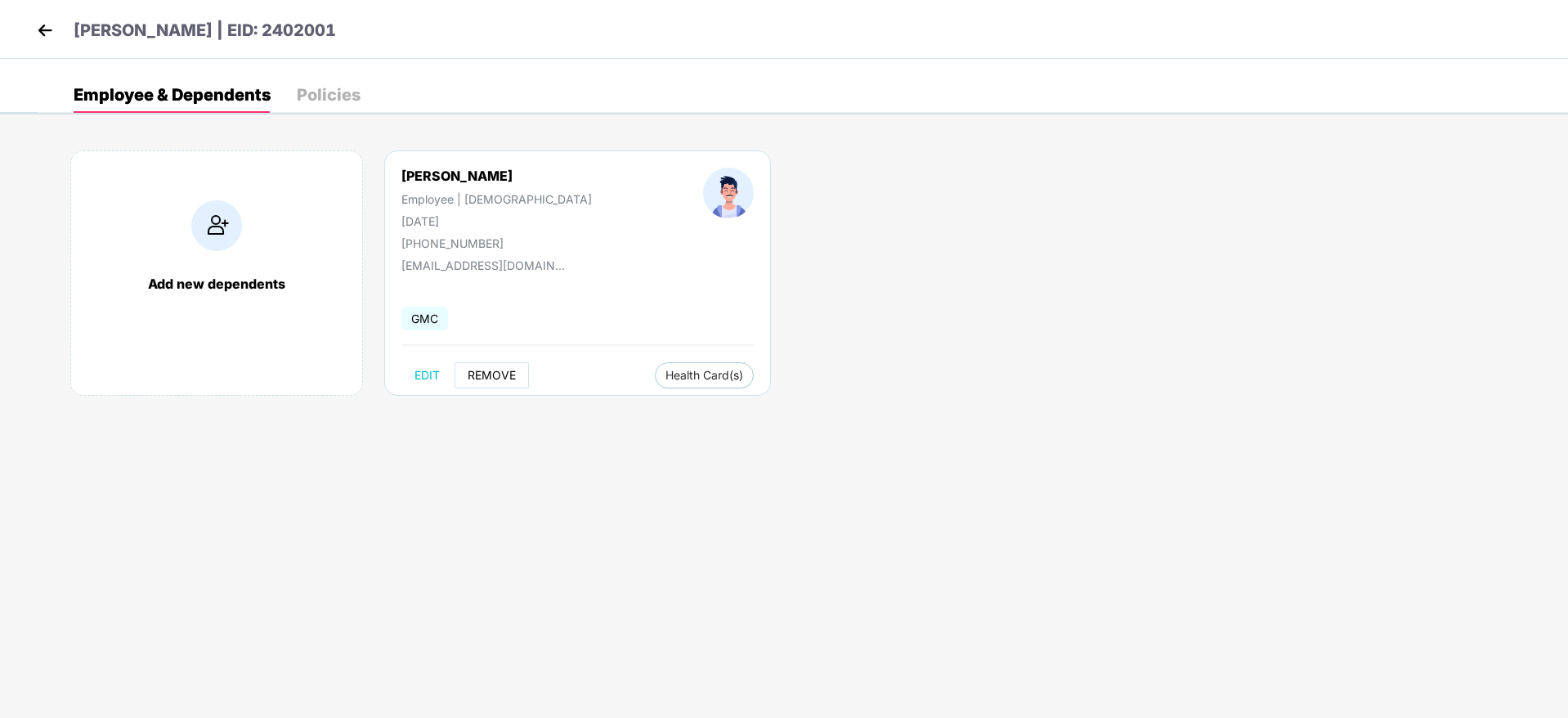
click at [492, 383] on button "REMOVE" at bounding box center [491, 376] width 74 height 26
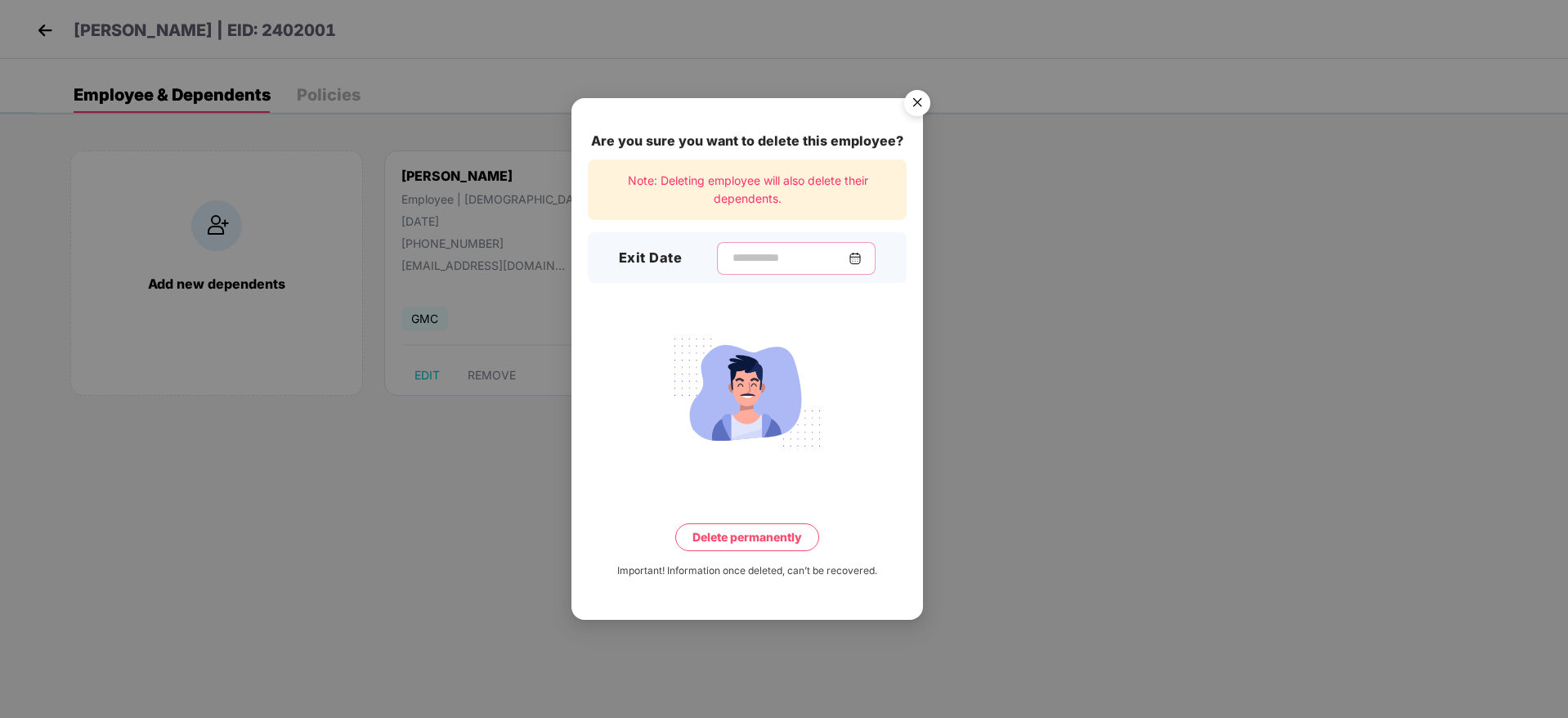
click at [746, 264] on input at bounding box center [790, 258] width 118 height 17
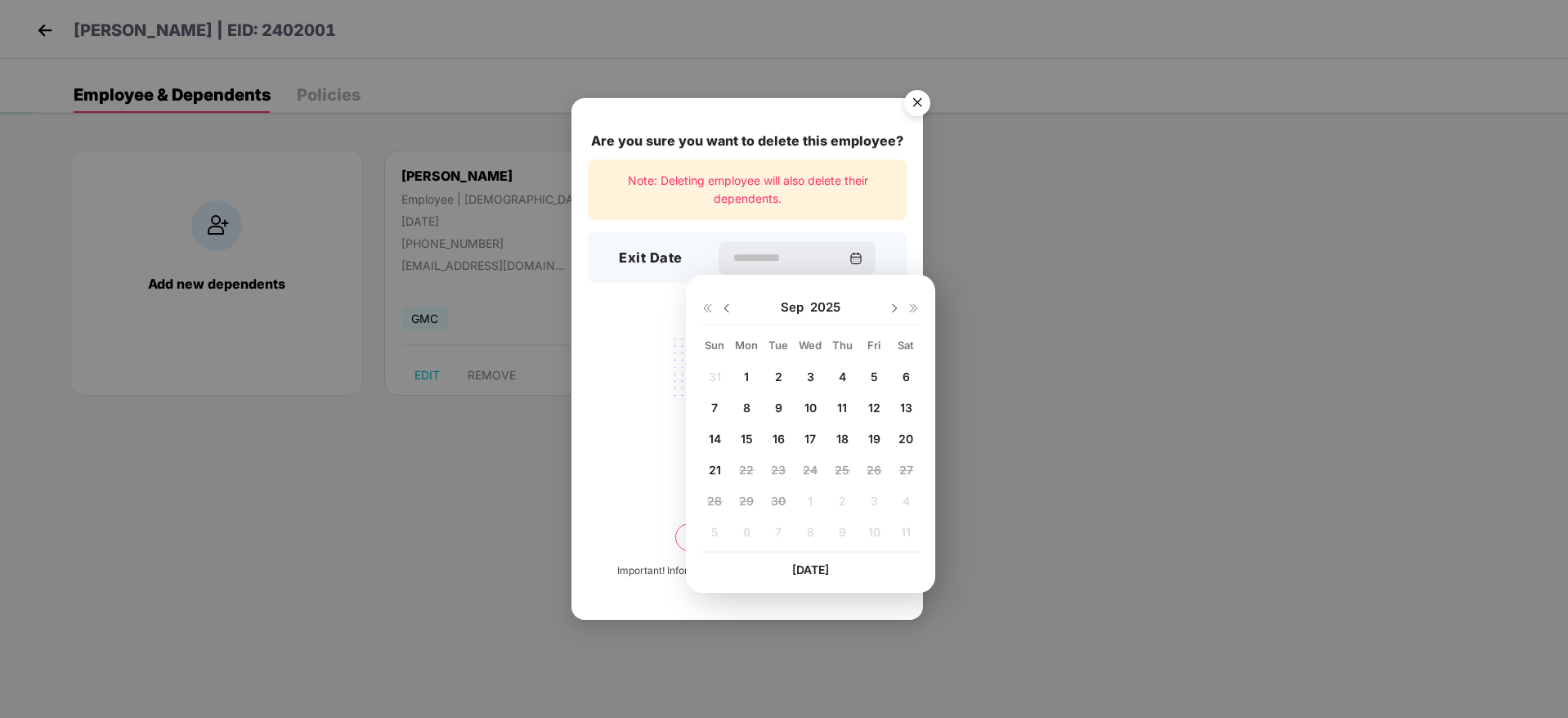
click at [879, 380] on div "5" at bounding box center [874, 376] width 24 height 24
type input "**********"
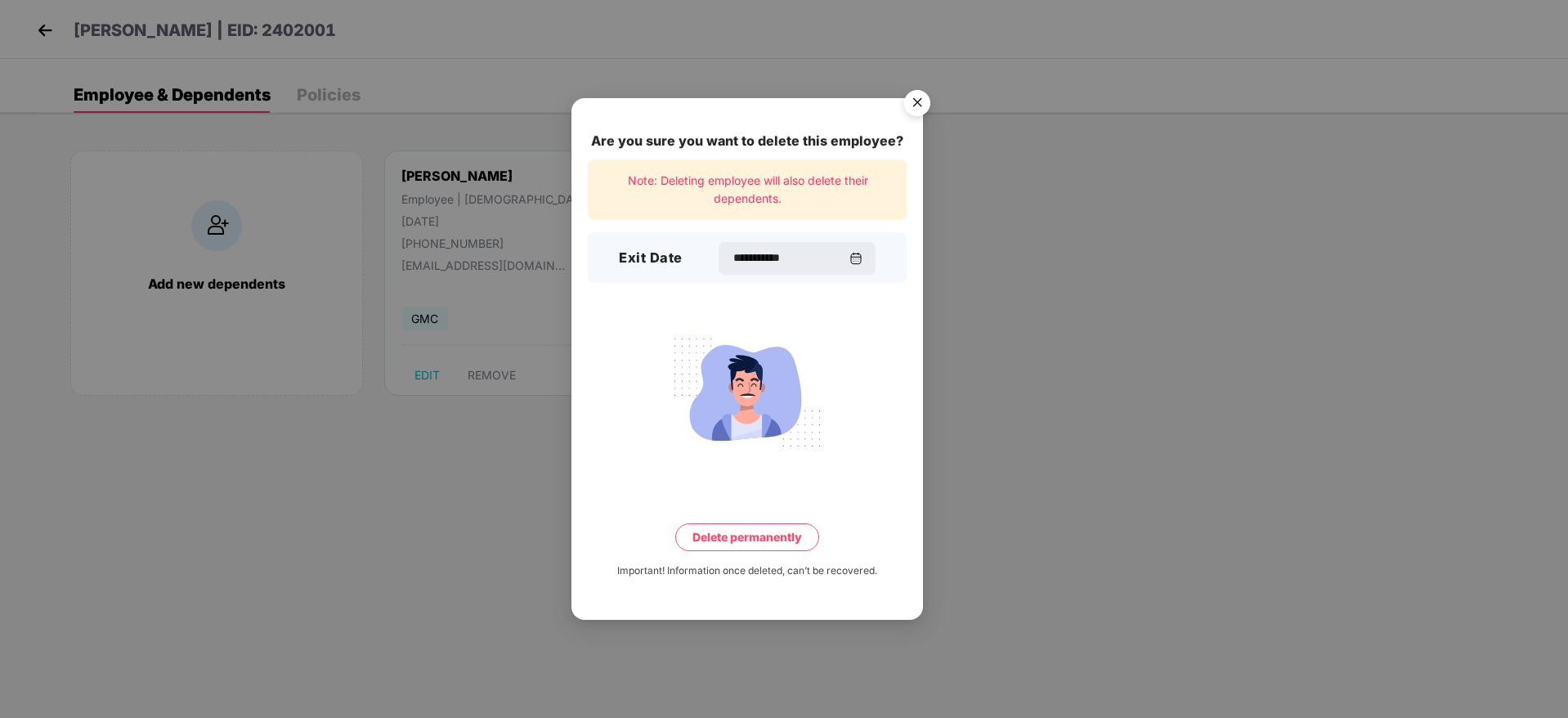
click at [734, 536] on button "Delete permanently" at bounding box center [747, 537] width 144 height 28
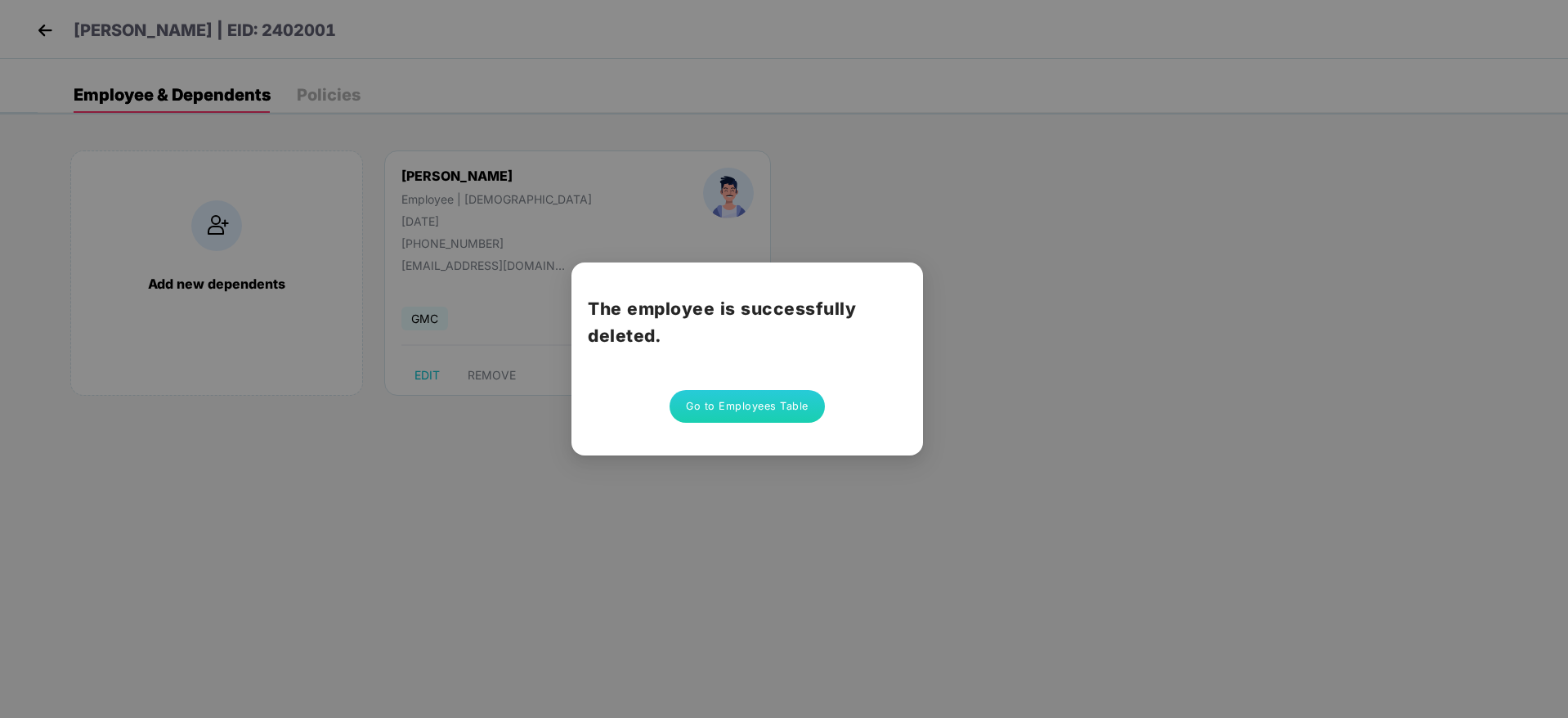
click at [746, 411] on button "Go to Employees Table" at bounding box center [747, 405] width 155 height 32
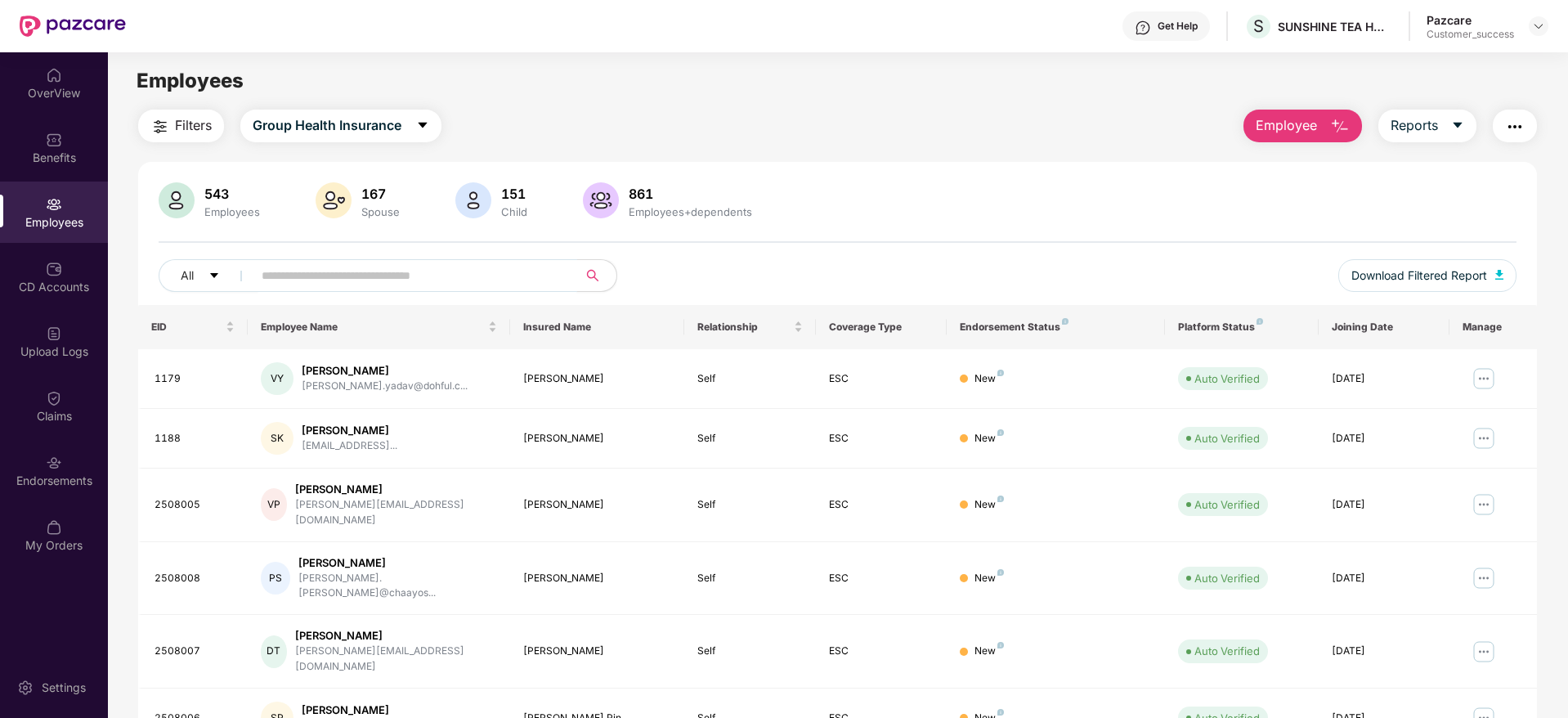
click at [300, 273] on input "text" at bounding box center [408, 275] width 294 height 24
paste input "*******"
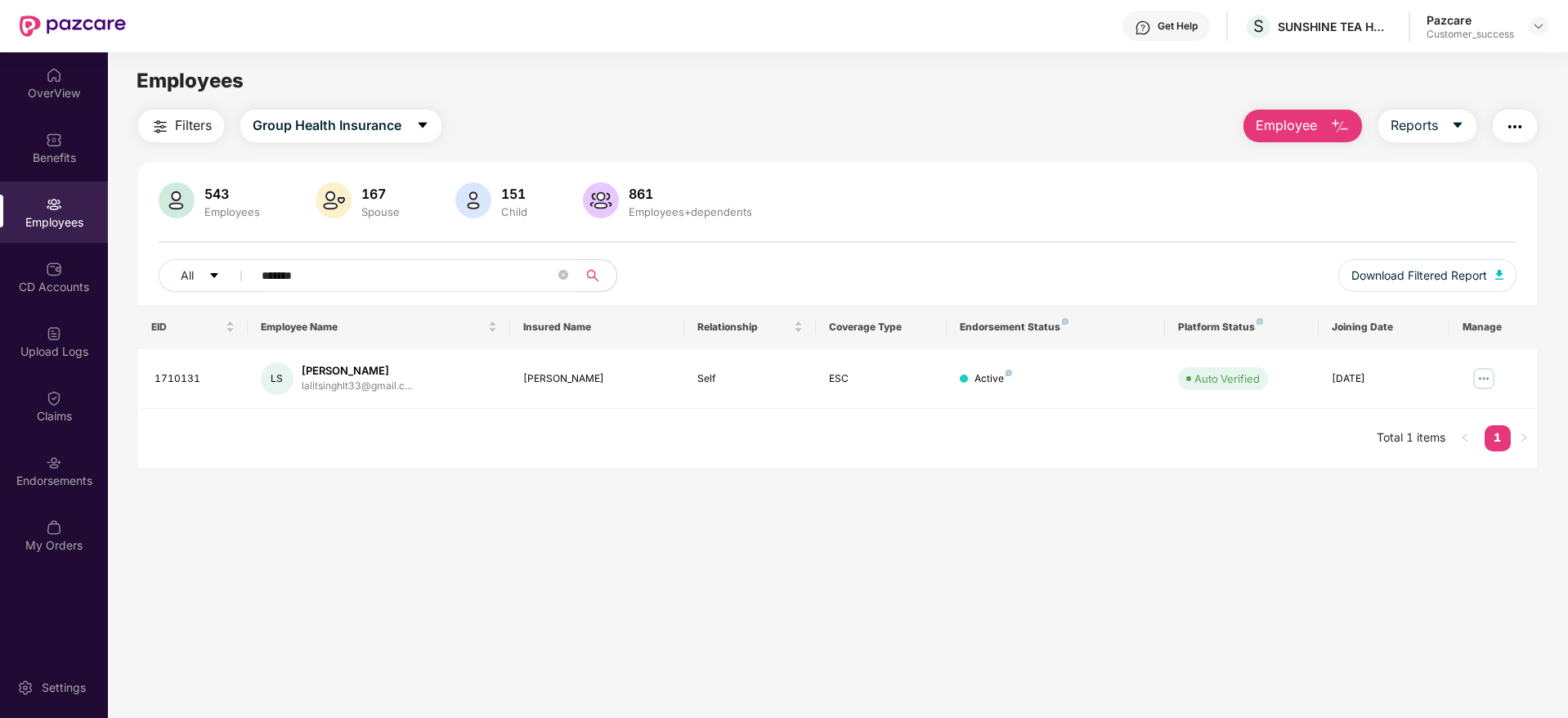
type input "*******"
click at [1484, 376] on img at bounding box center [1484, 378] width 26 height 26
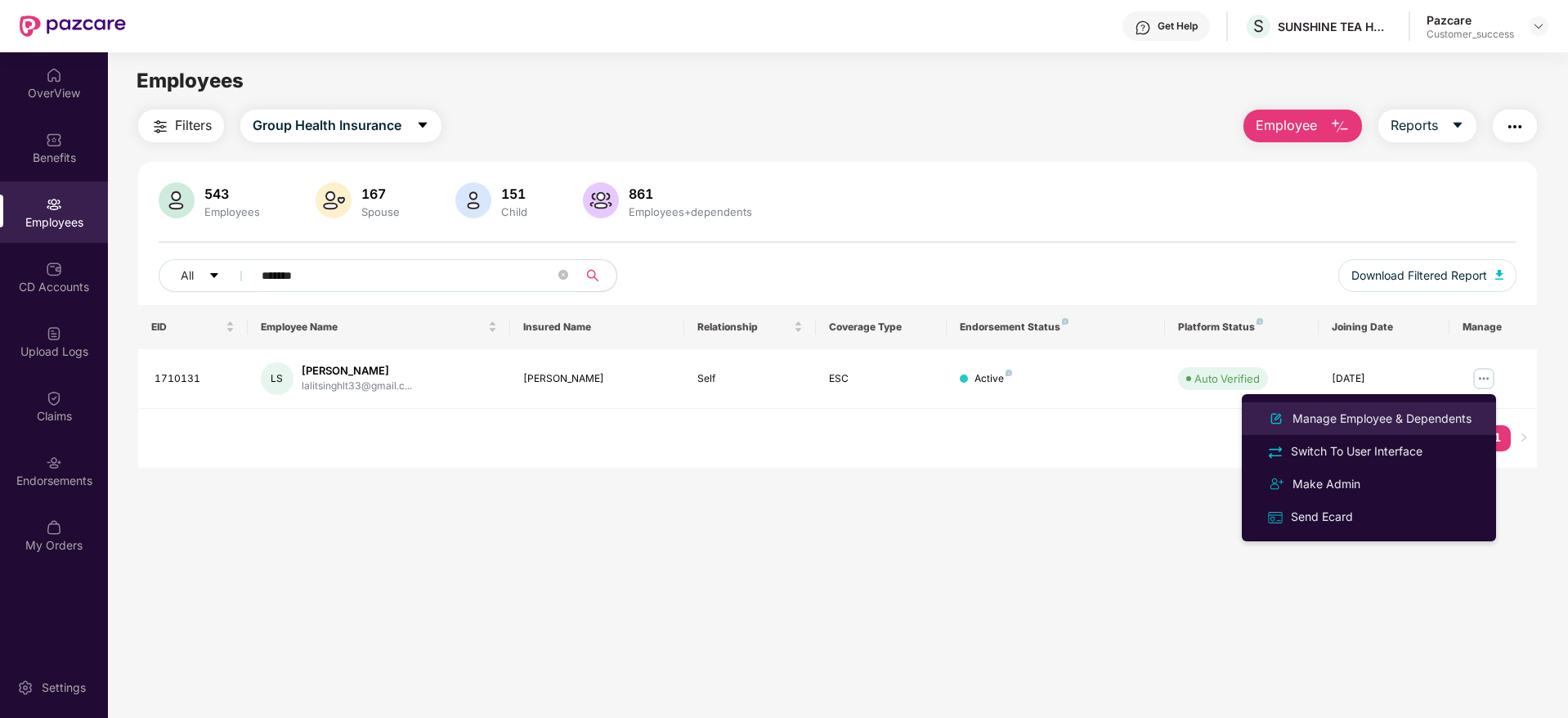
click at [1370, 422] on div "Manage Employee & Dependents" at bounding box center [1382, 418] width 185 height 18
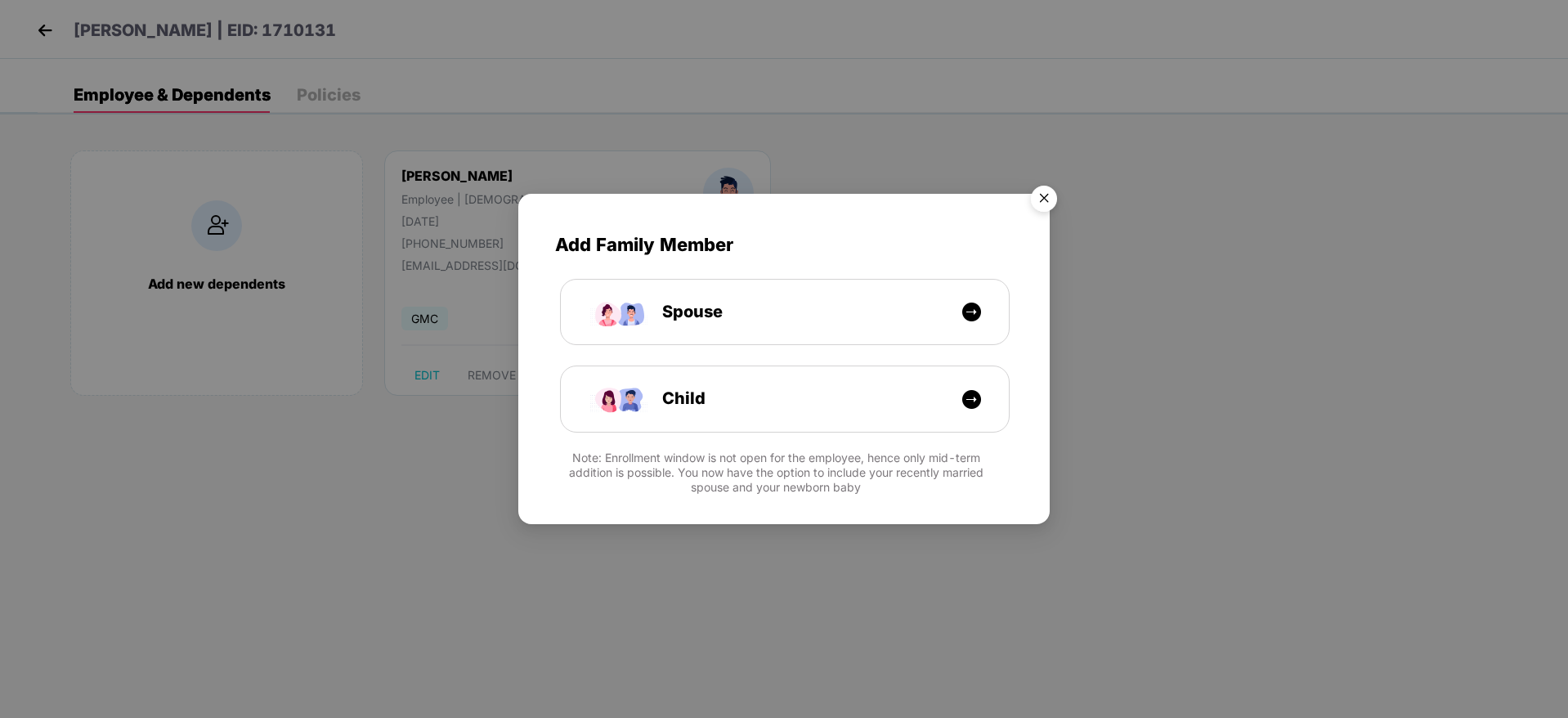
click at [1048, 193] on img "Close" at bounding box center [1044, 201] width 45 height 45
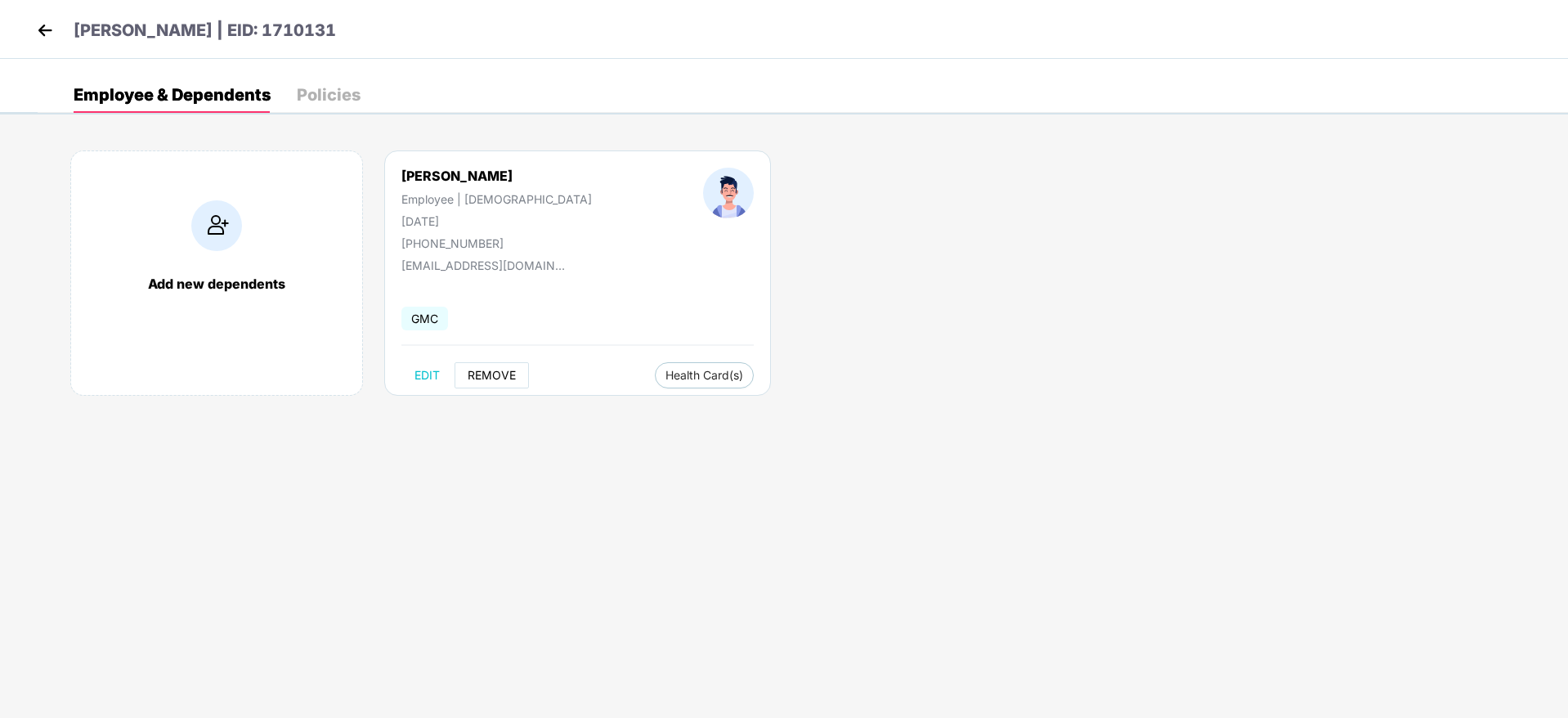
click at [490, 369] on span "REMOVE" at bounding box center [491, 375] width 48 height 13
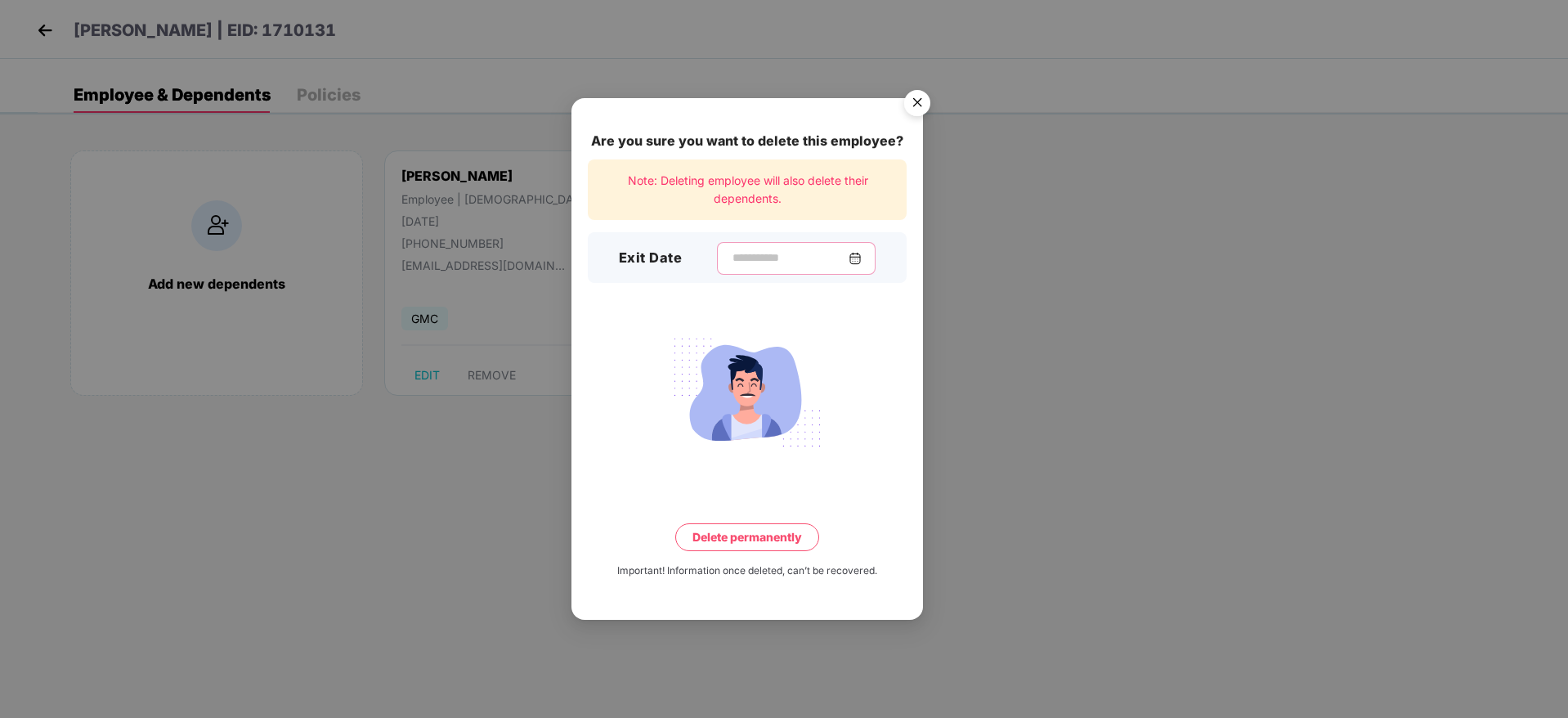
click at [735, 257] on input at bounding box center [790, 258] width 118 height 17
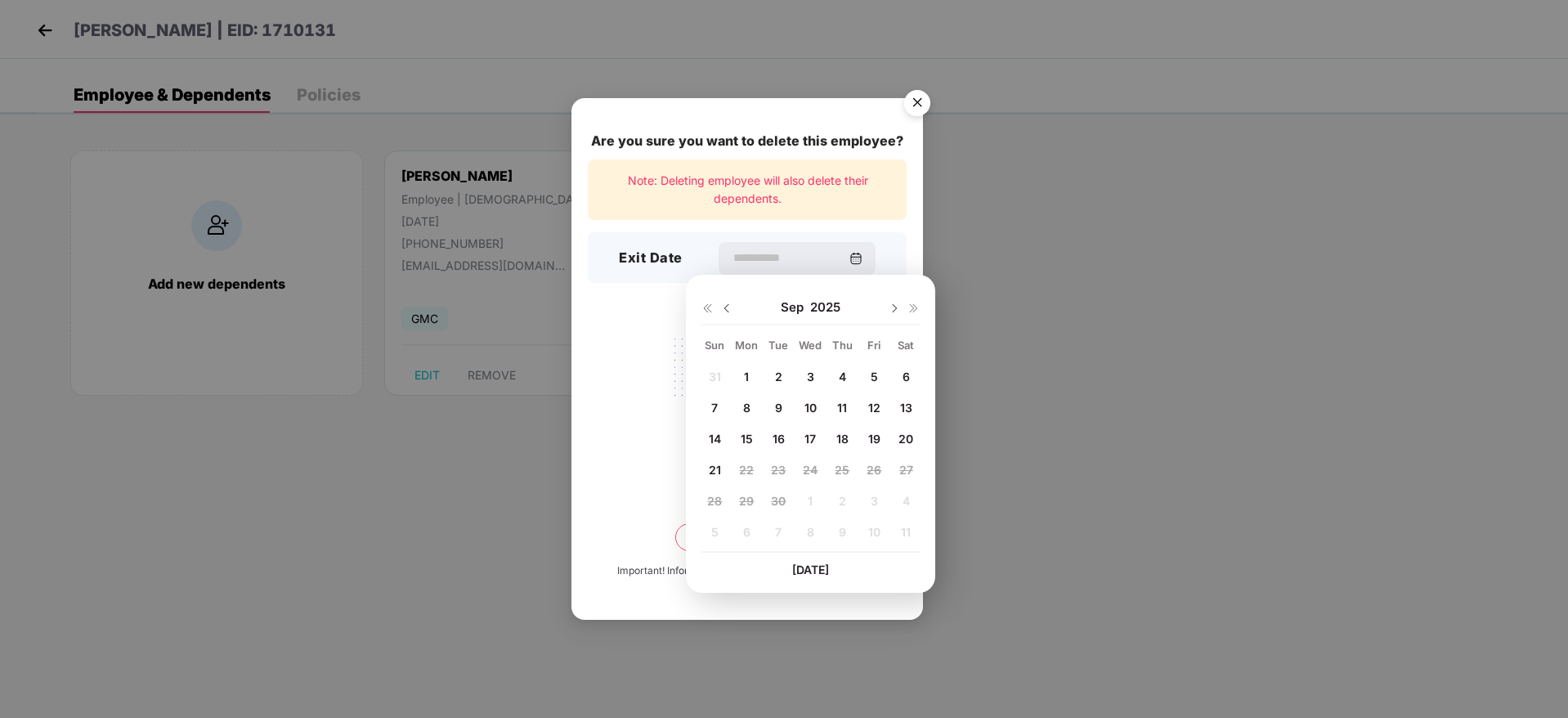
click at [733, 305] on img at bounding box center [727, 307] width 13 height 13
click at [722, 524] on div "31" at bounding box center [715, 532] width 24 height 24
type input "**********"
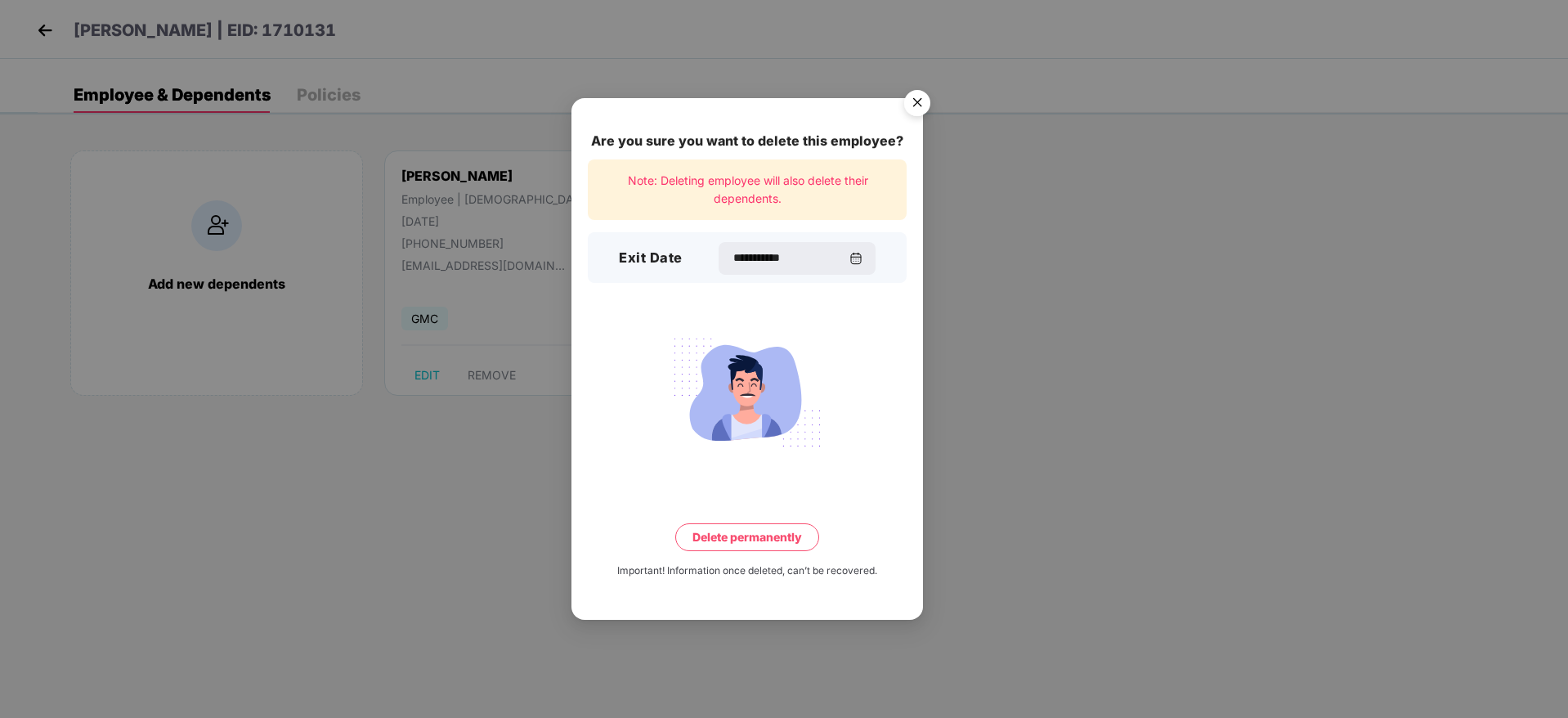
click at [750, 537] on button "Delete permanently" at bounding box center [747, 537] width 144 height 28
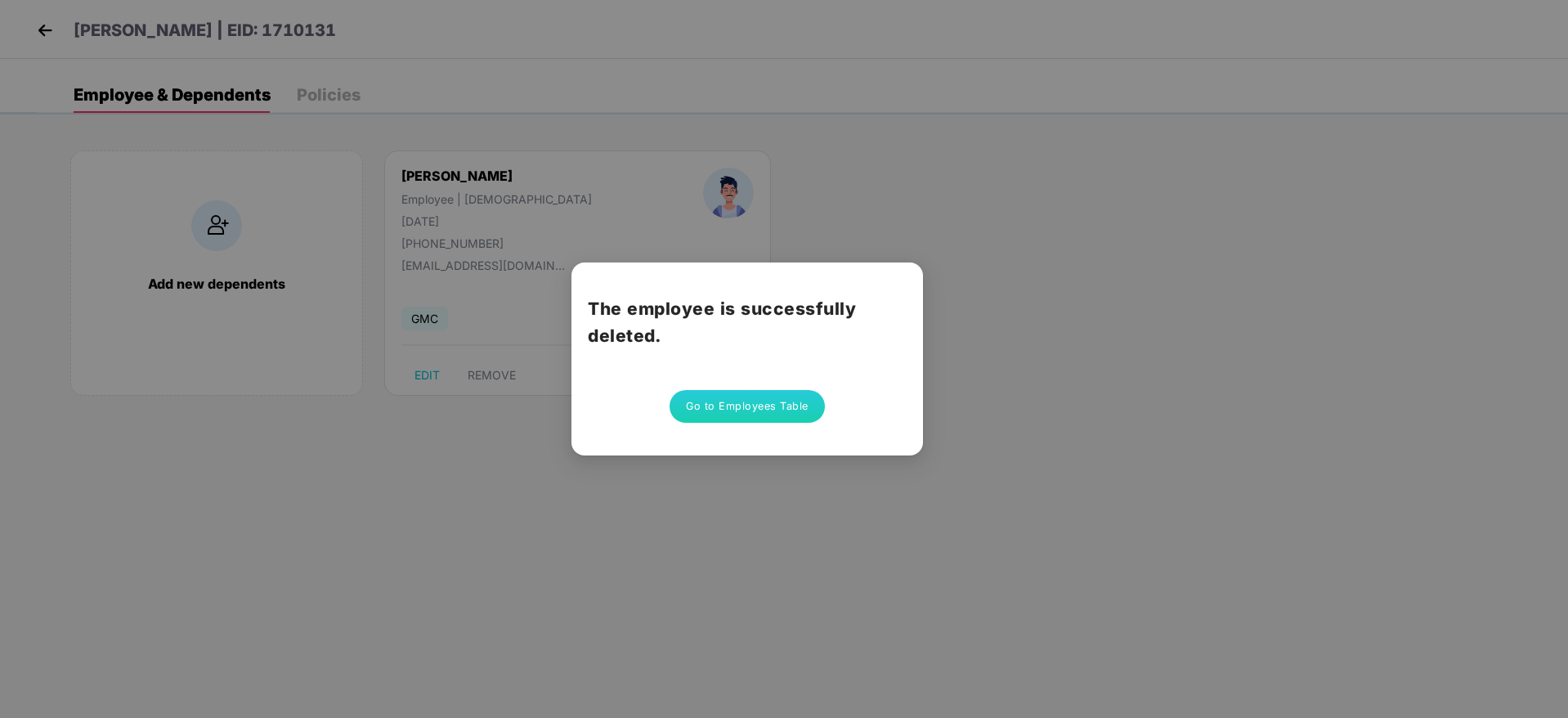
click at [779, 413] on button "Go to Employees Table" at bounding box center [747, 405] width 155 height 32
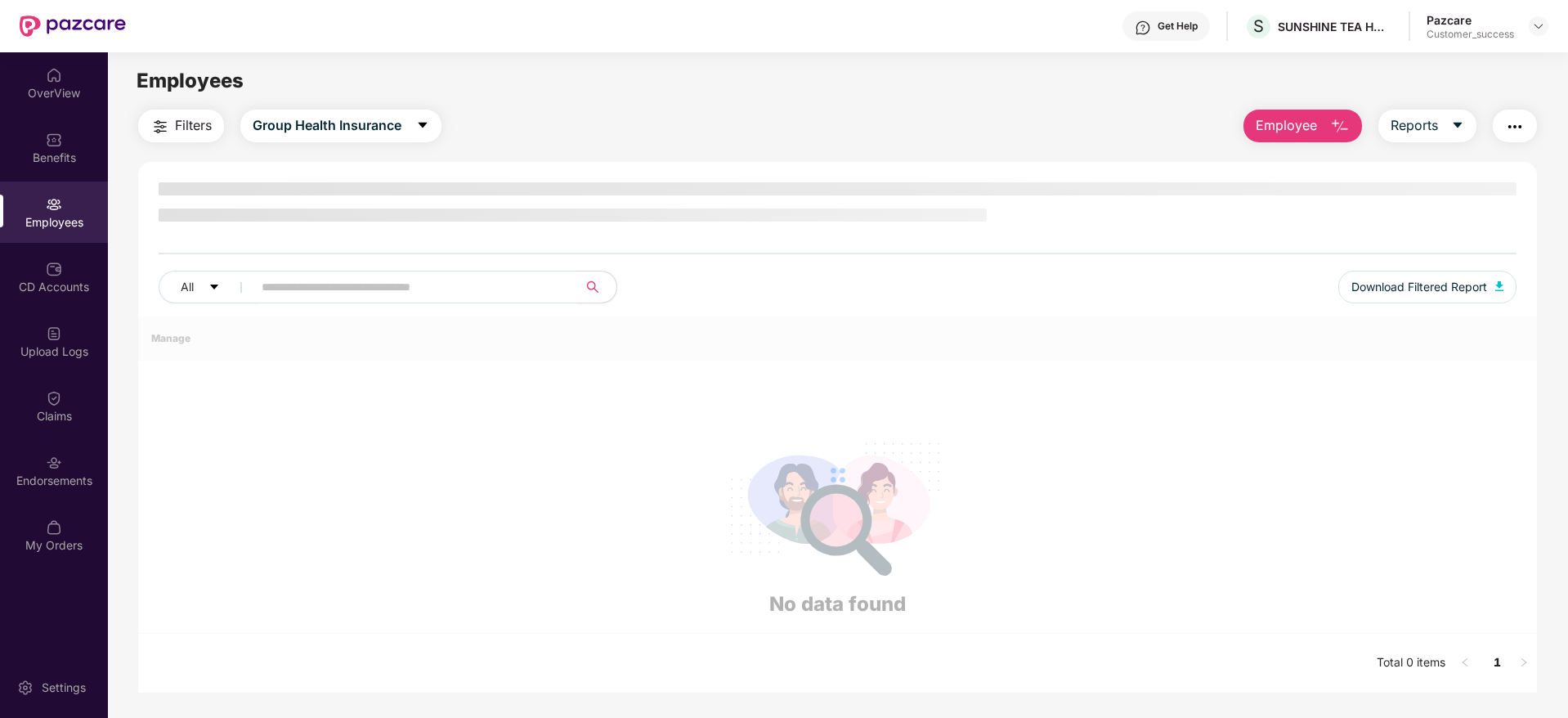
click at [348, 289] on input "text" at bounding box center [408, 287] width 294 height 24
paste input "*******"
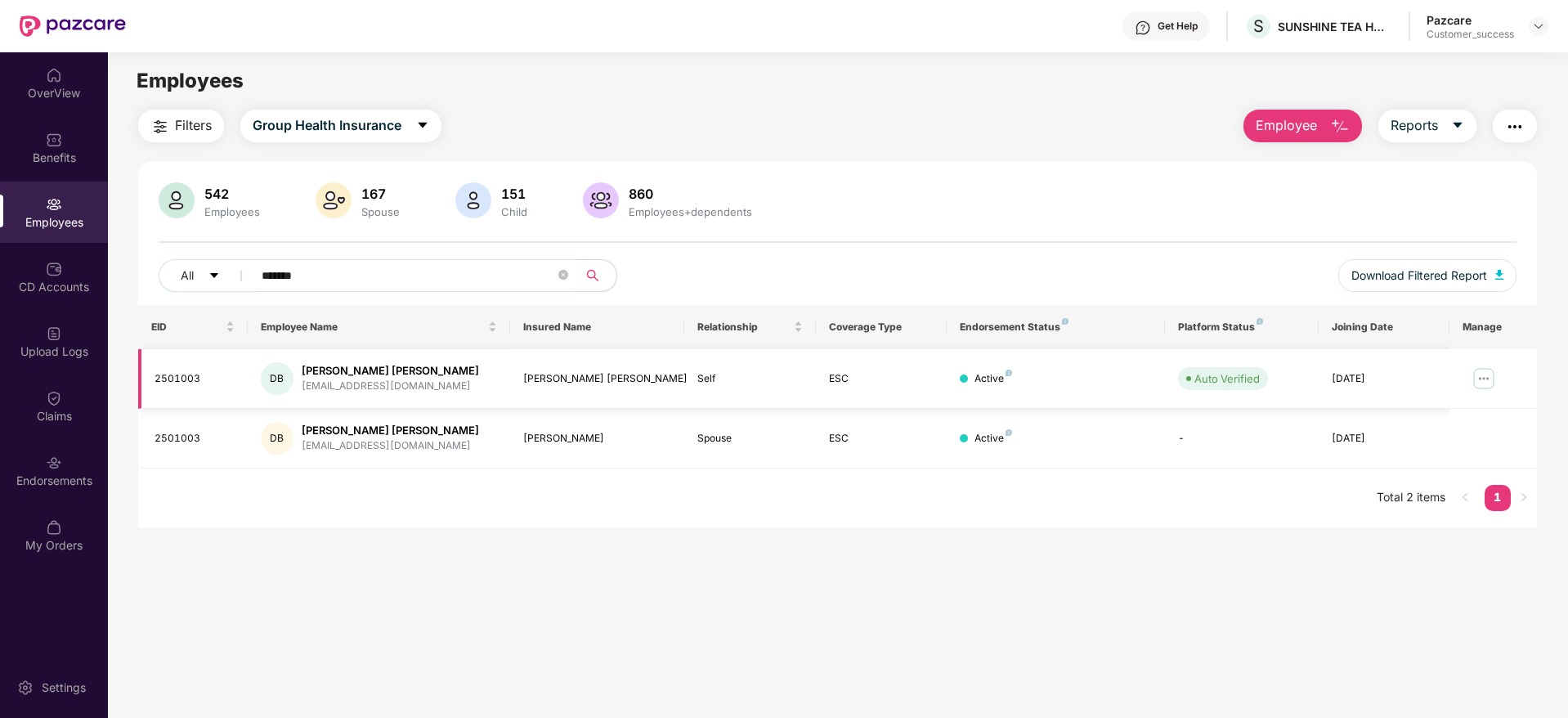
type input "*******"
click at [1482, 374] on img at bounding box center [1484, 378] width 26 height 26
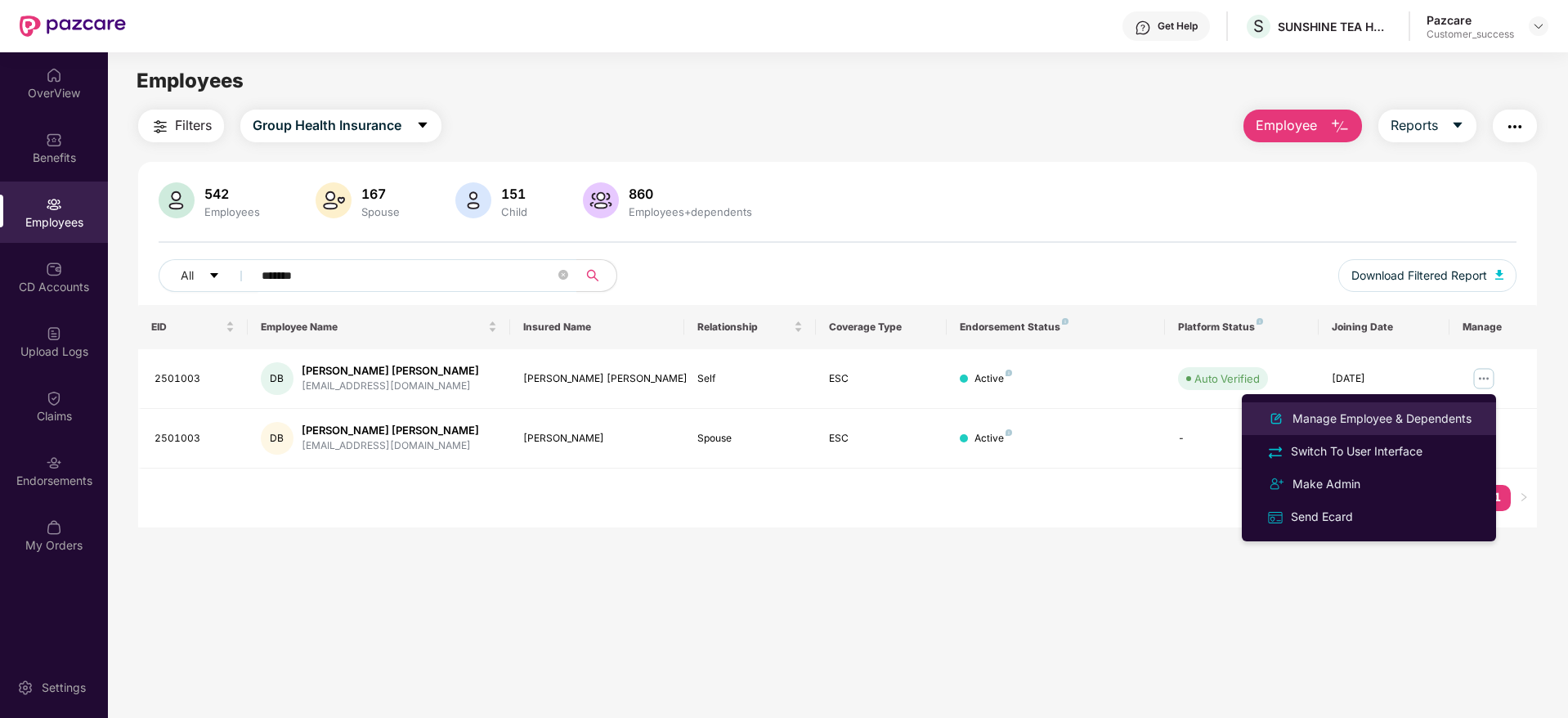
click at [1398, 411] on div "Manage Employee & Dependents" at bounding box center [1382, 418] width 185 height 18
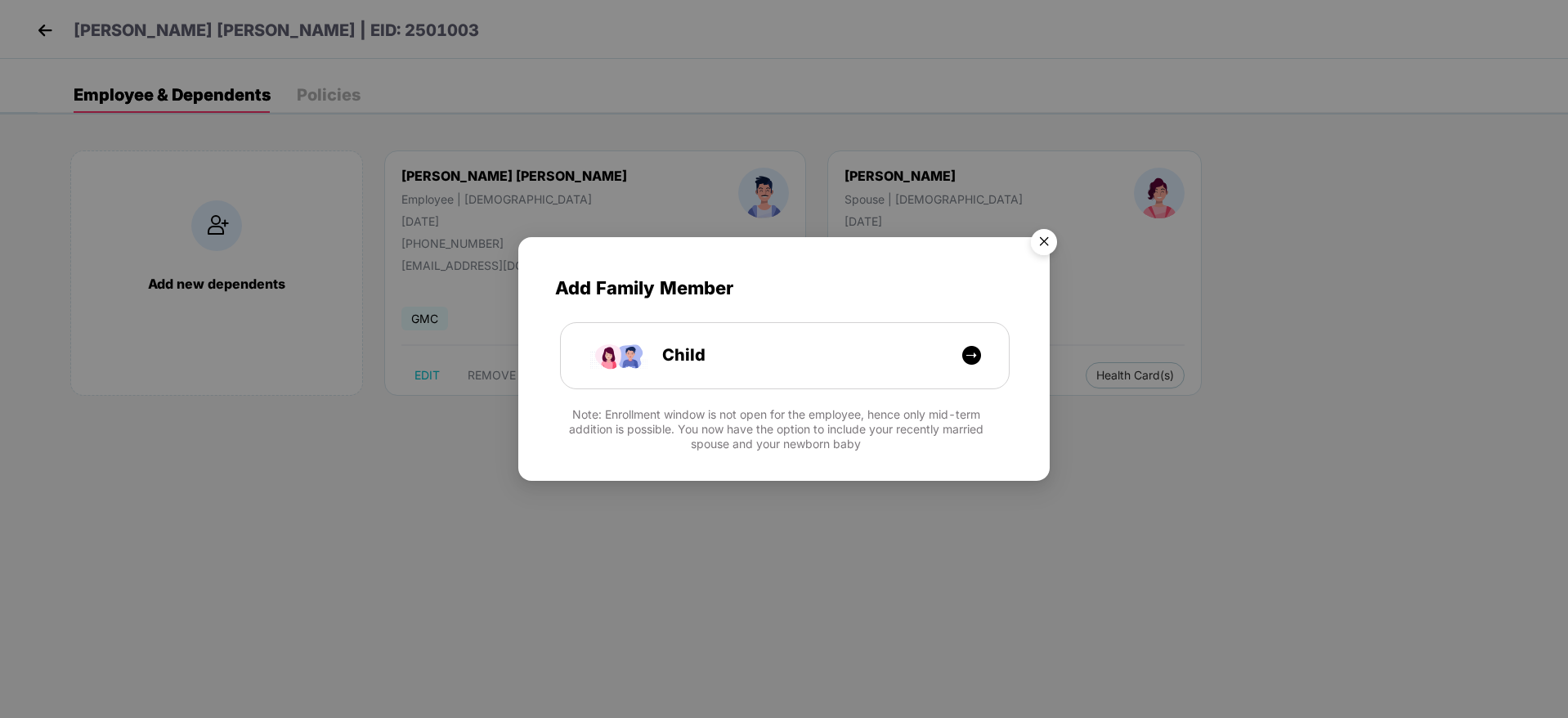
click at [1040, 244] on img "Close" at bounding box center [1044, 245] width 45 height 45
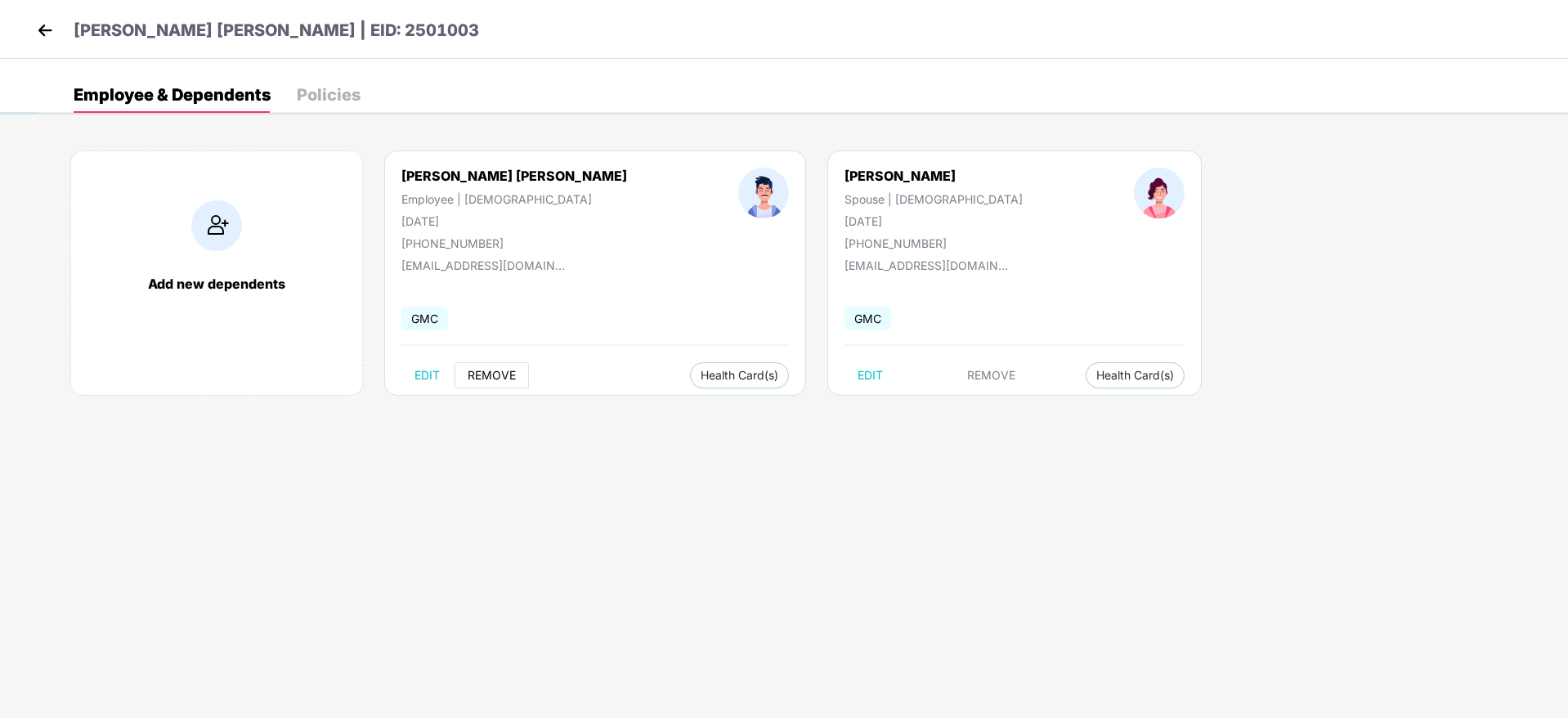
click at [504, 380] on span "REMOVE" at bounding box center [491, 375] width 48 height 13
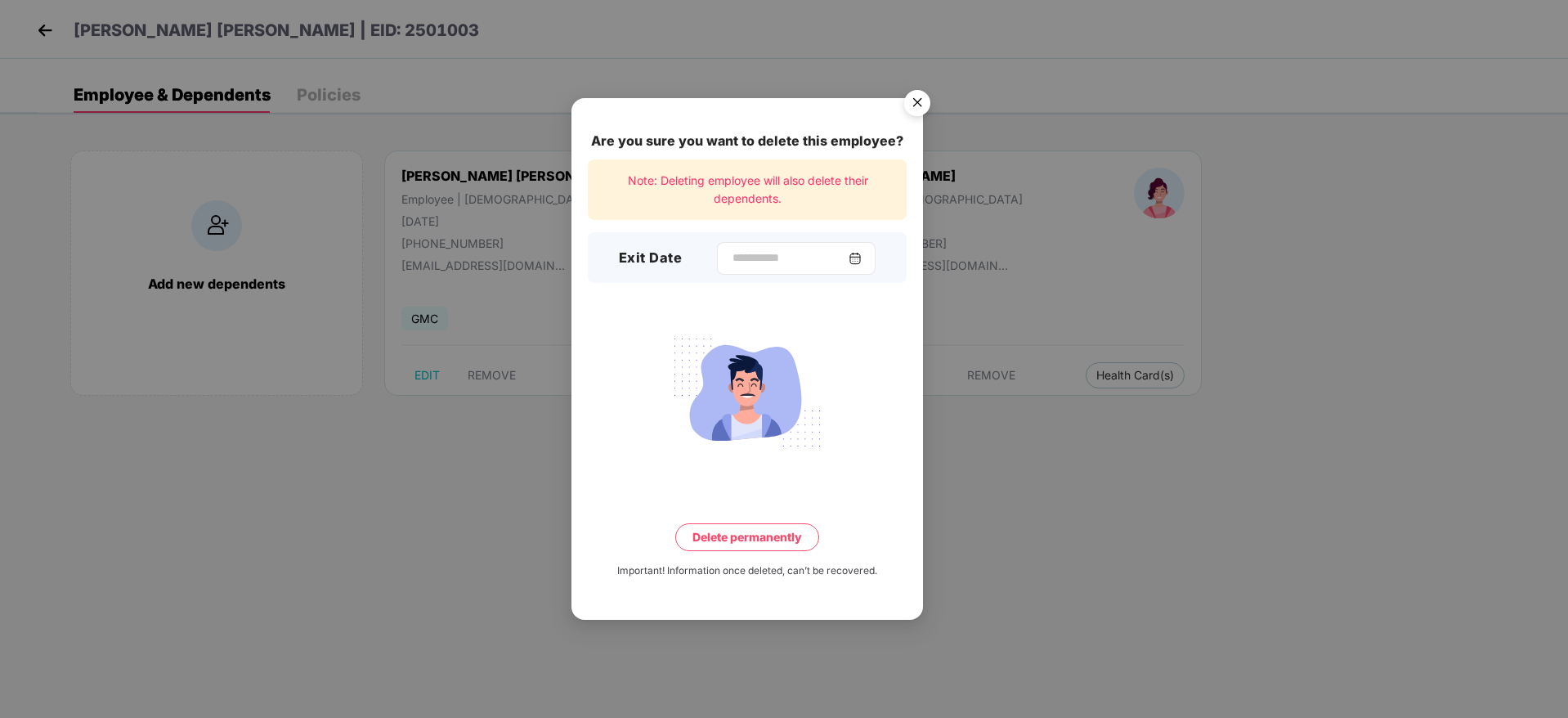
drag, startPoint x: 775, startPoint y: 242, endPoint x: 767, endPoint y: 255, distance: 15.3
click at [767, 255] on div at bounding box center [797, 258] width 159 height 32
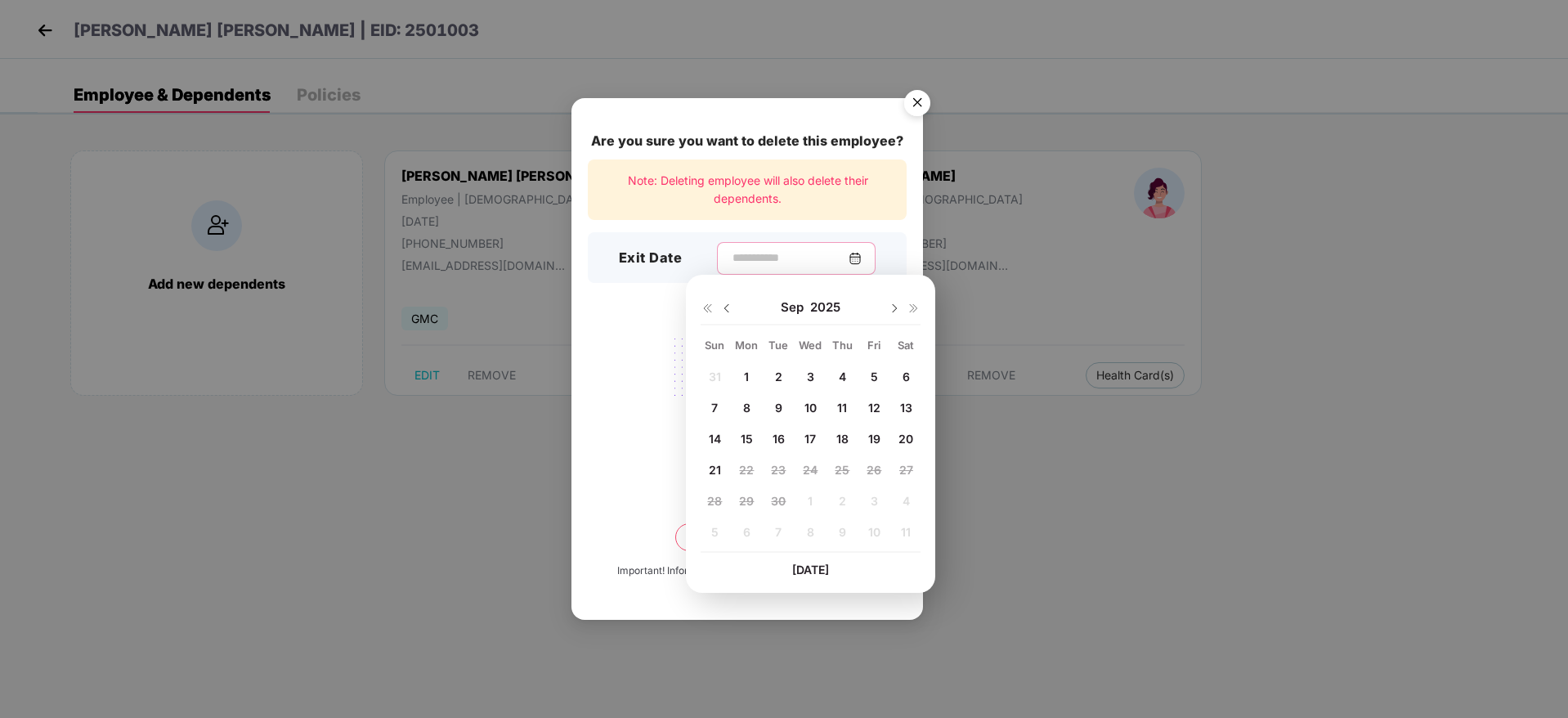
click at [767, 255] on input at bounding box center [790, 258] width 118 height 17
click at [722, 307] on img at bounding box center [727, 307] width 13 height 13
click at [713, 532] on span "31" at bounding box center [715, 532] width 12 height 14
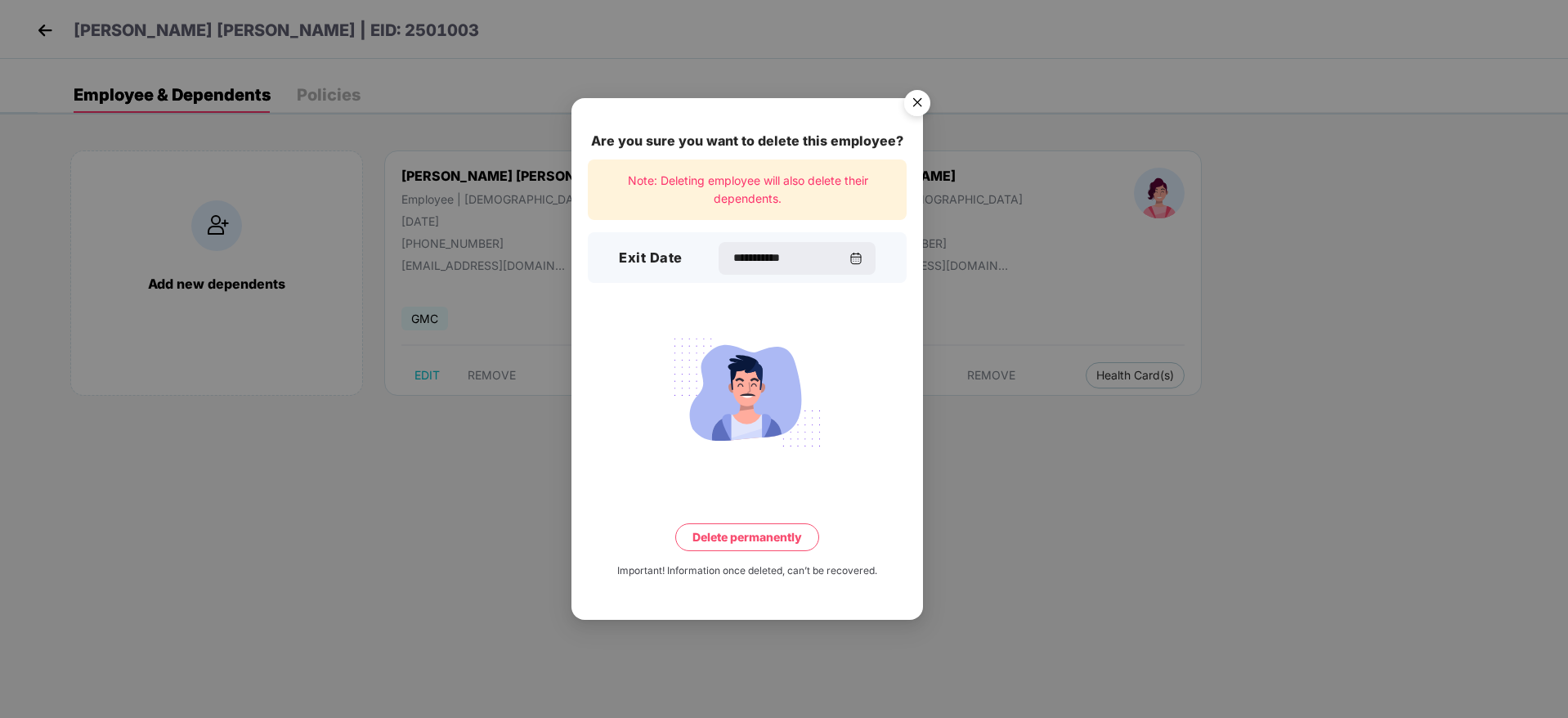
type input "**********"
click at [754, 534] on button "Delete permanently" at bounding box center [747, 537] width 144 height 28
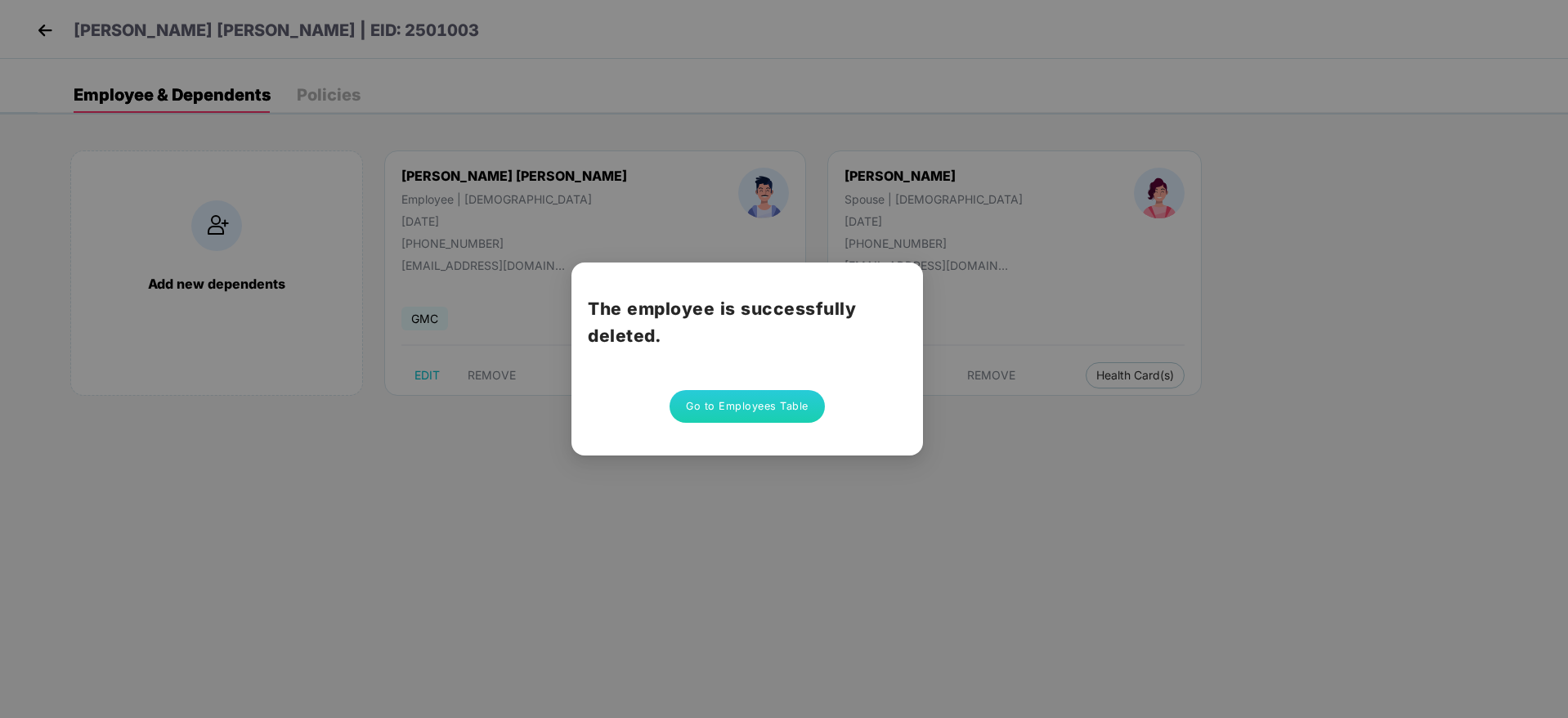
click at [743, 404] on button "Go to Employees Table" at bounding box center [747, 405] width 155 height 32
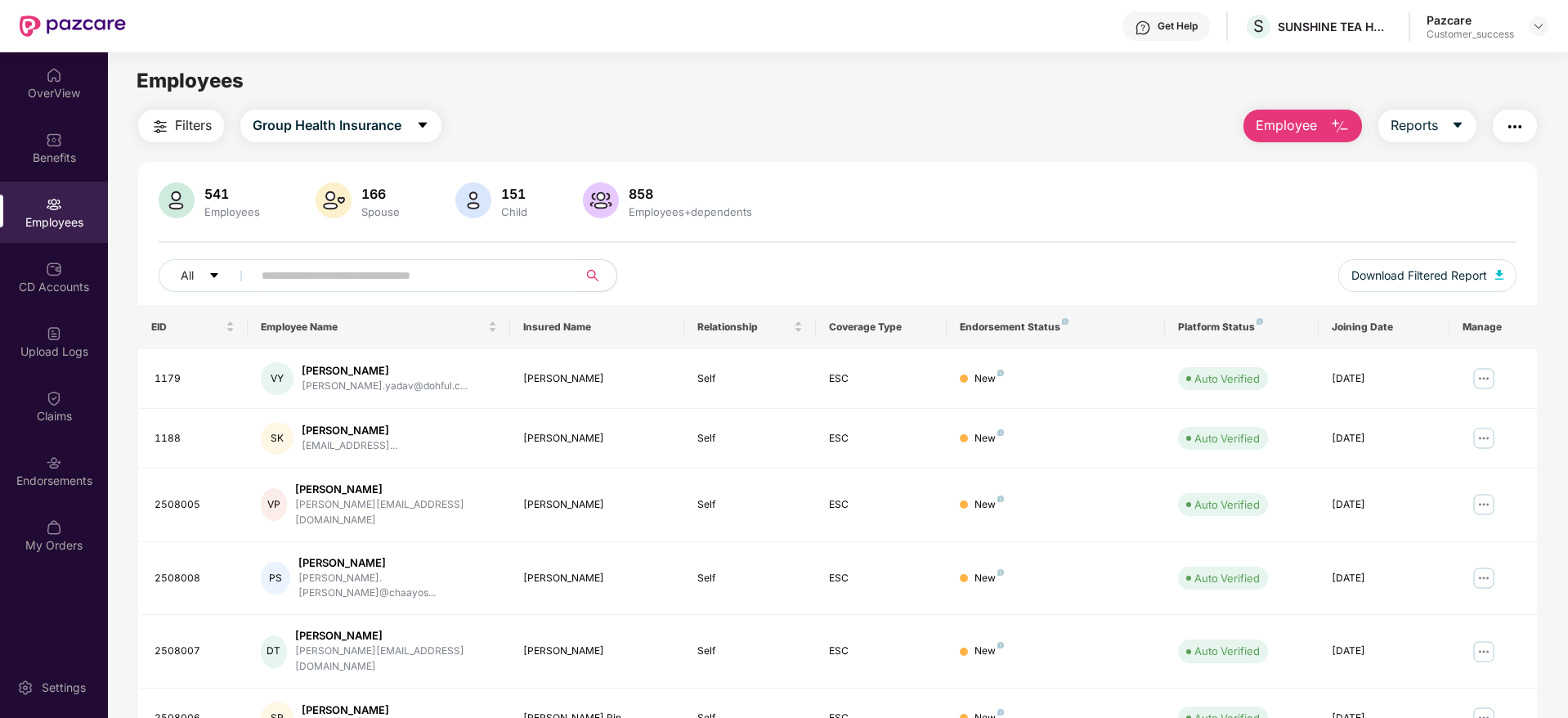
click at [274, 279] on input "text" at bounding box center [408, 275] width 294 height 24
paste input "*******"
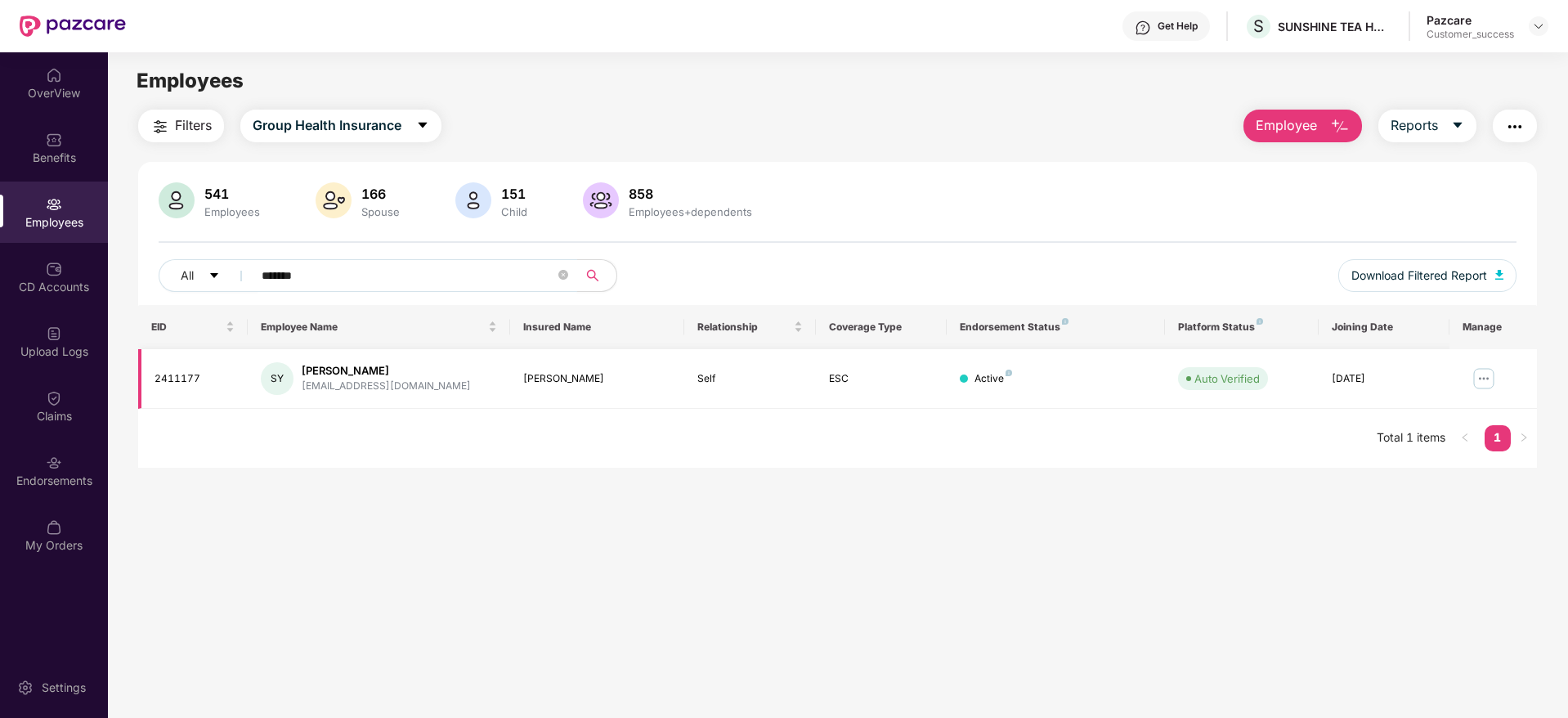
type input "*******"
click at [1475, 383] on img at bounding box center [1484, 378] width 26 height 26
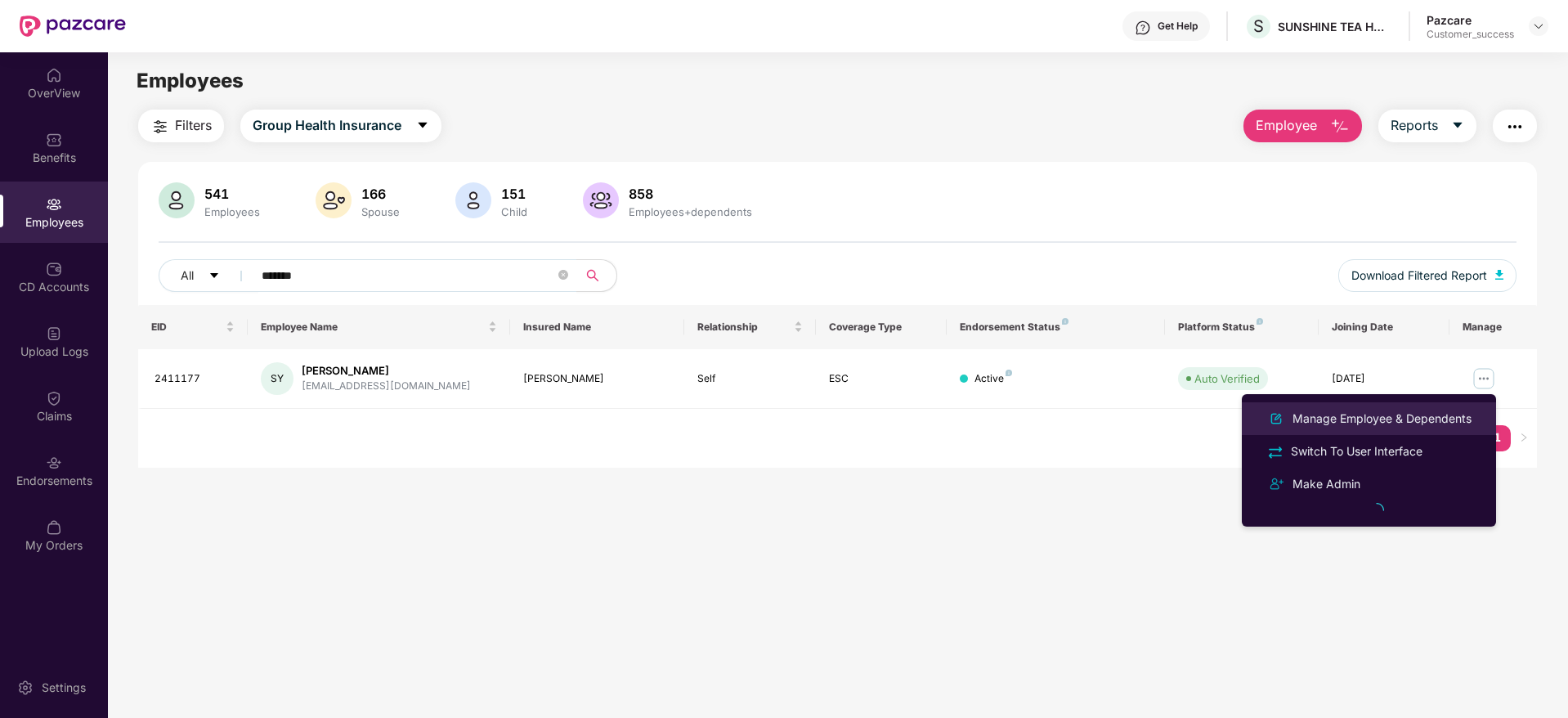
click at [1401, 423] on div "Manage Employee & Dependents" at bounding box center [1382, 418] width 185 height 18
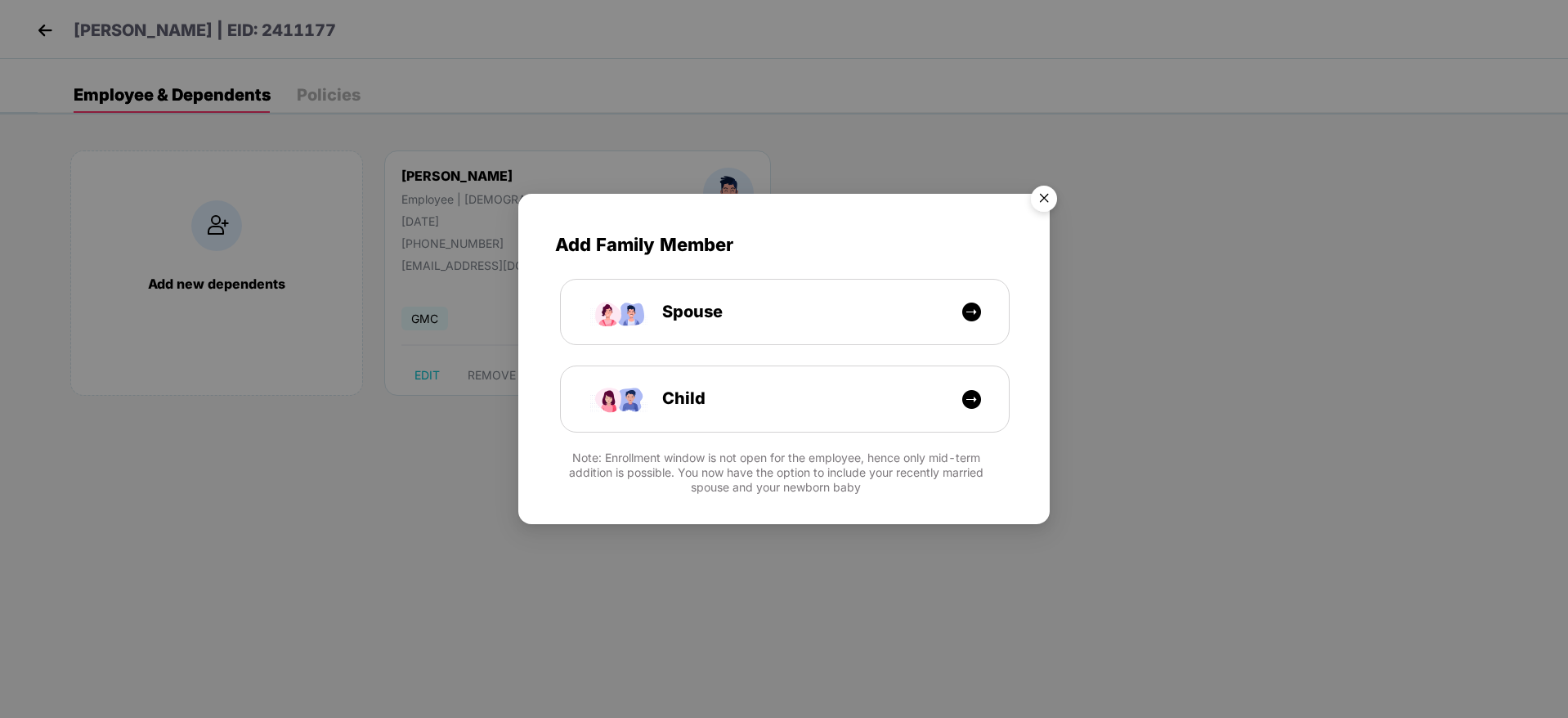
click at [1052, 197] on img "Close" at bounding box center [1044, 201] width 45 height 45
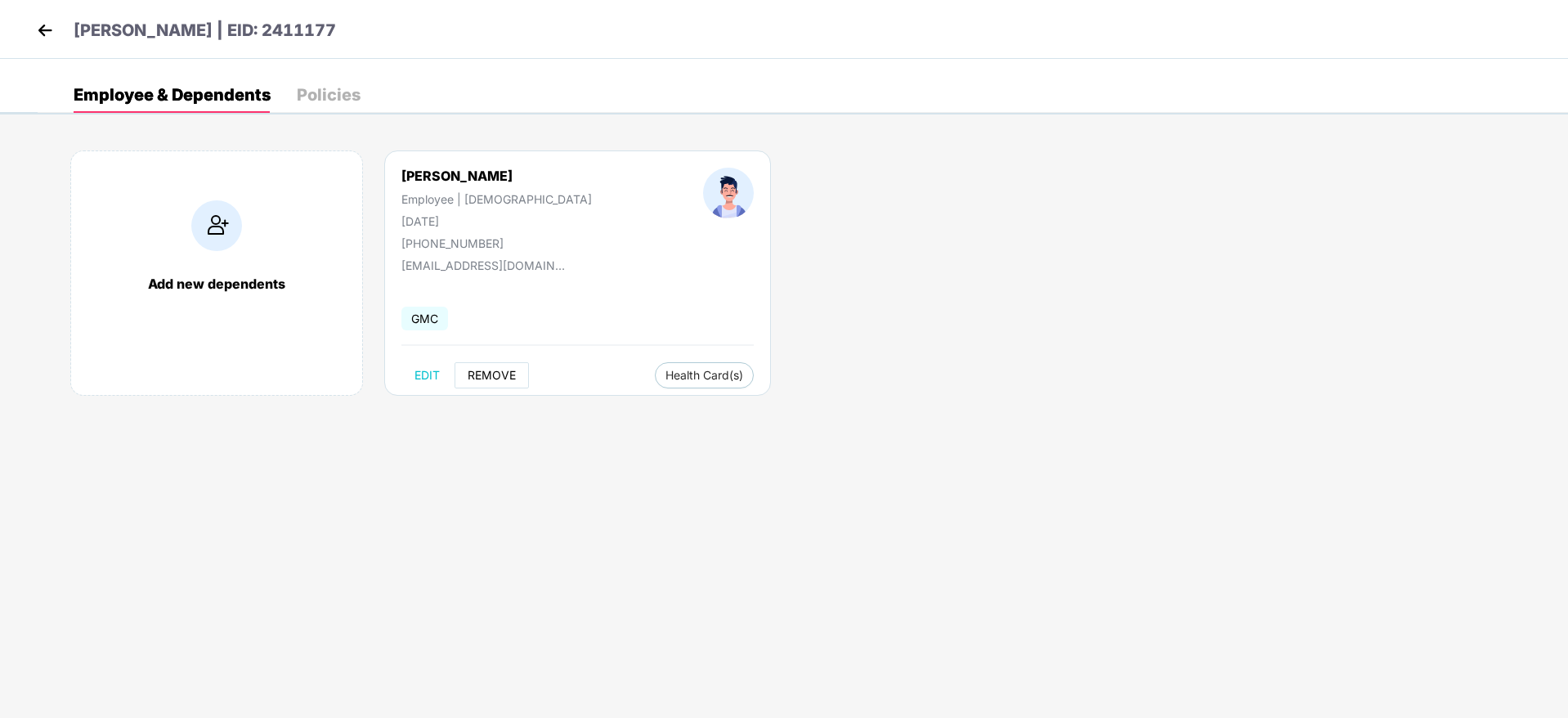
click at [500, 369] on span "REMOVE" at bounding box center [491, 375] width 48 height 13
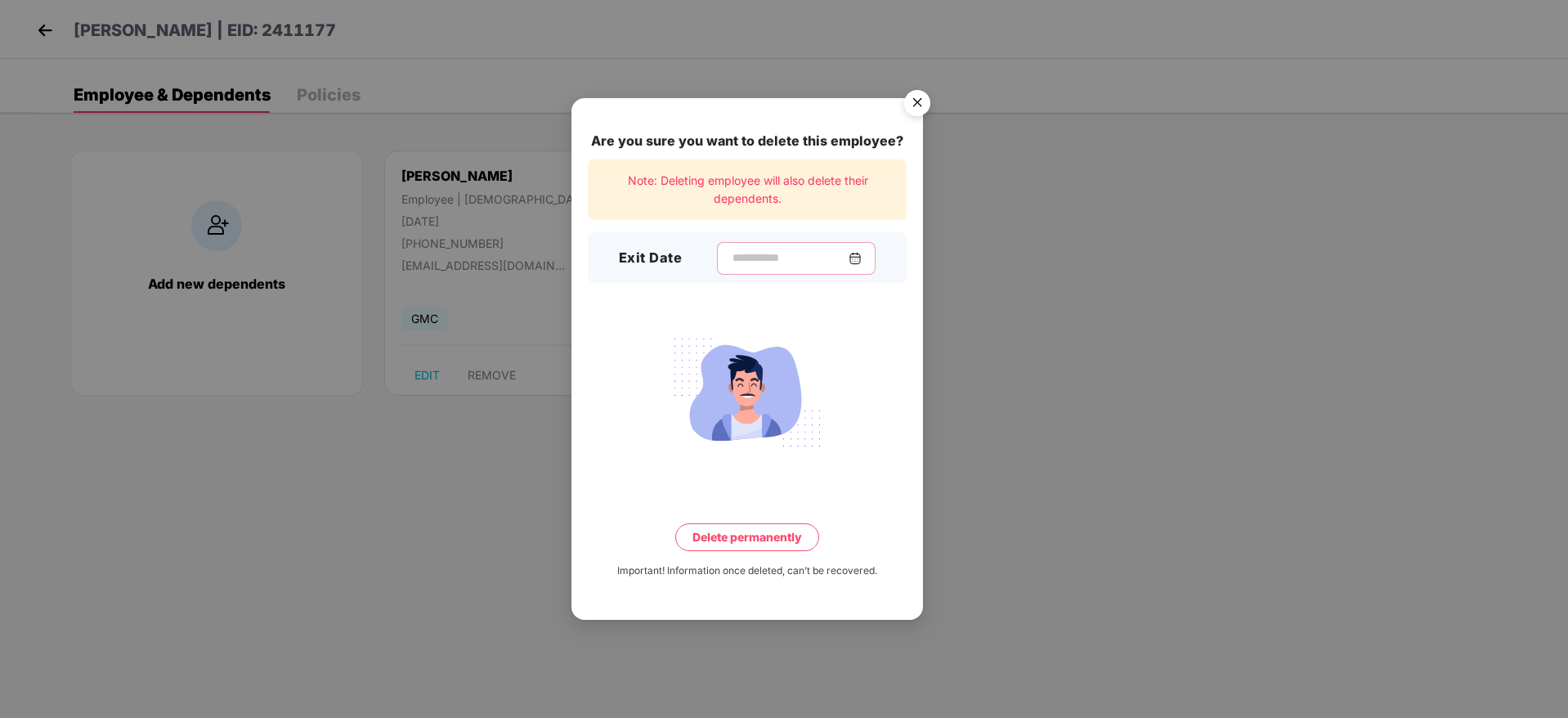
click at [736, 253] on input at bounding box center [790, 258] width 118 height 17
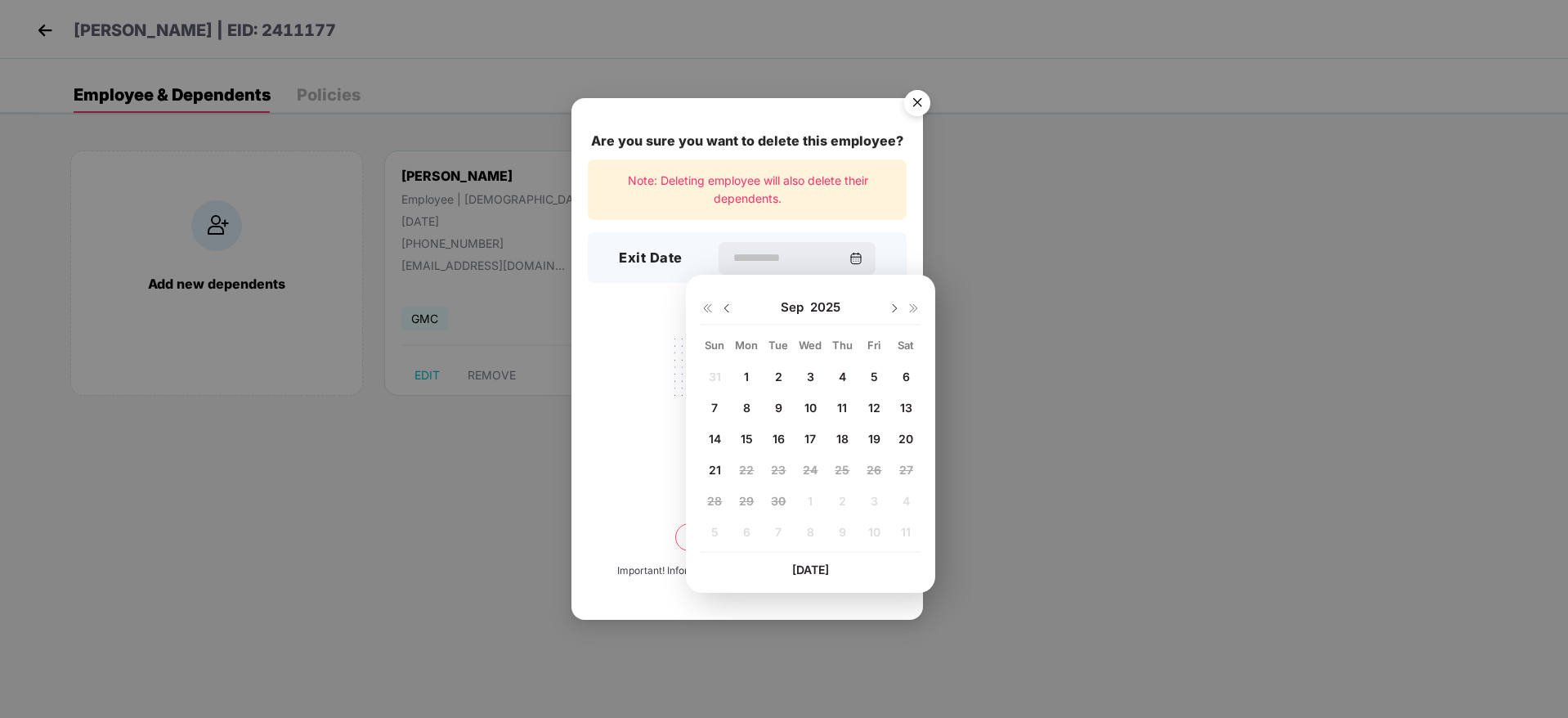
click at [777, 407] on span "9" at bounding box center [778, 408] width 7 height 14
type input "**********"
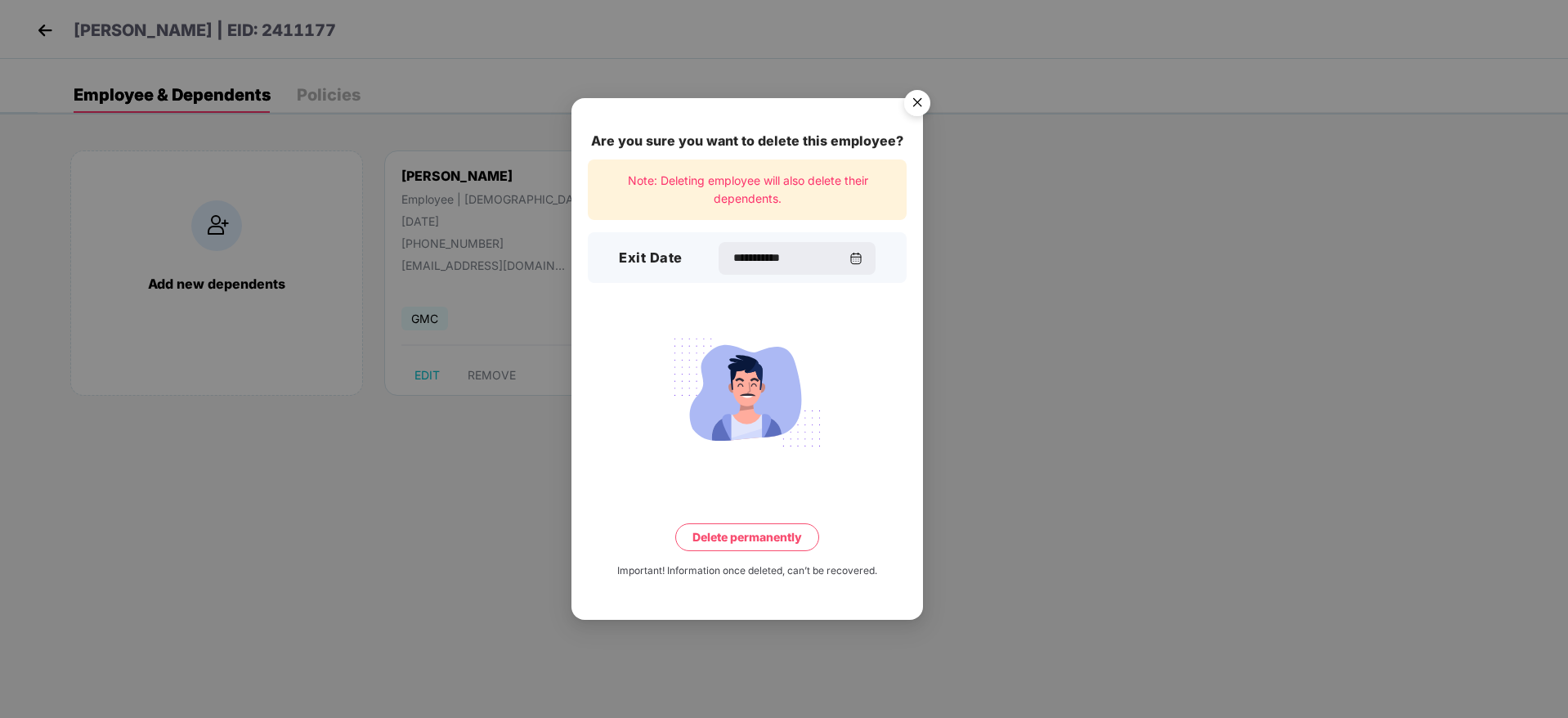
click at [766, 542] on button "Delete permanently" at bounding box center [747, 537] width 144 height 28
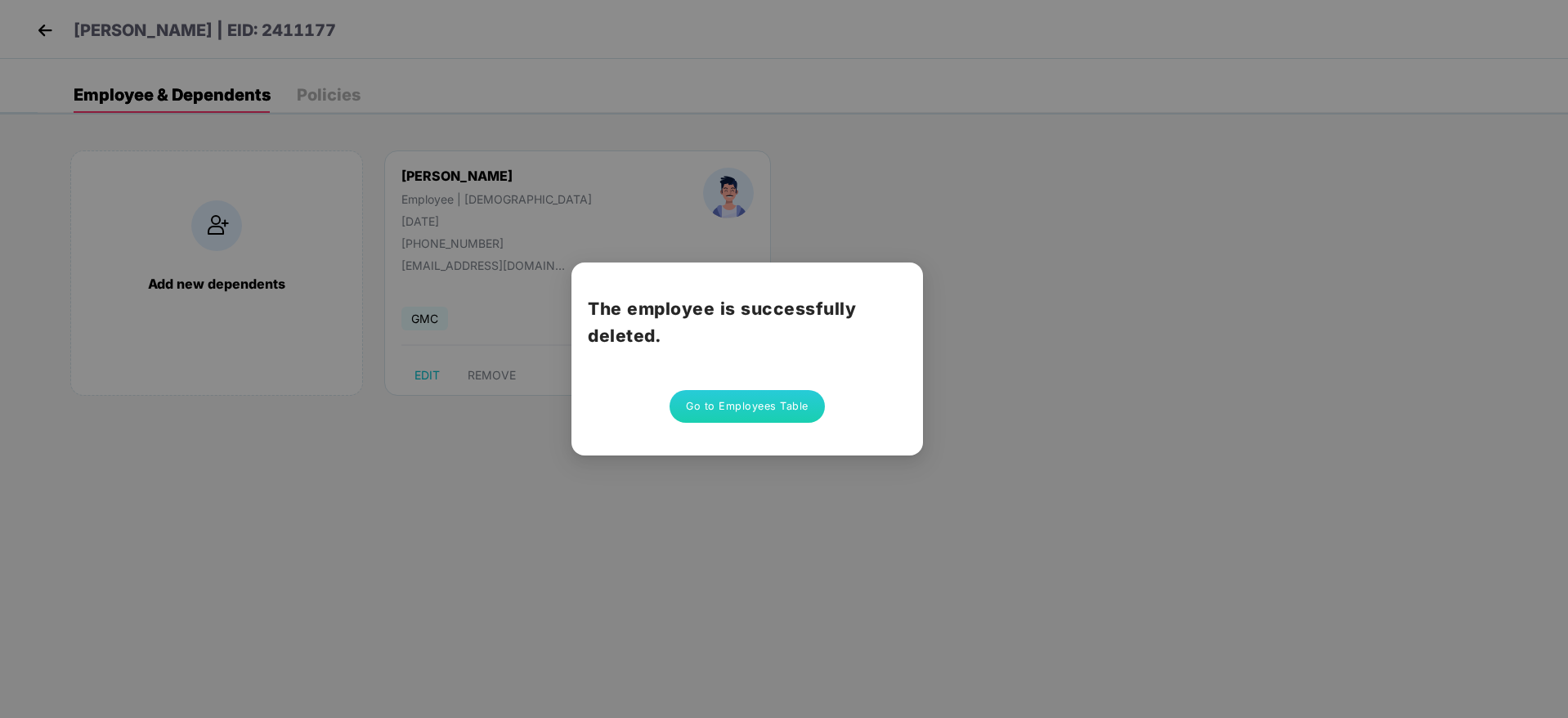
click at [703, 397] on button "Go to Employees Table" at bounding box center [747, 405] width 155 height 32
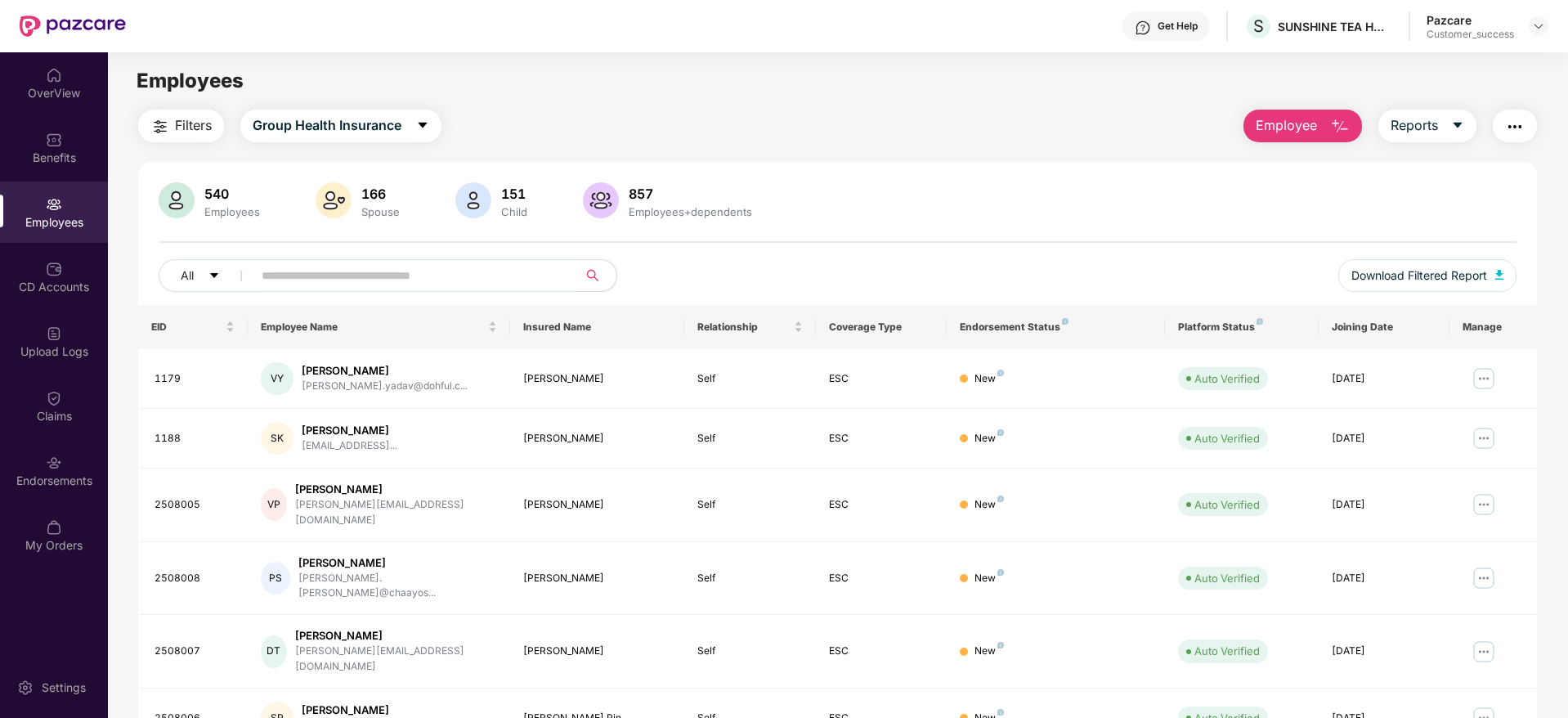
click at [292, 277] on input "text" at bounding box center [408, 275] width 294 height 24
paste input "*******"
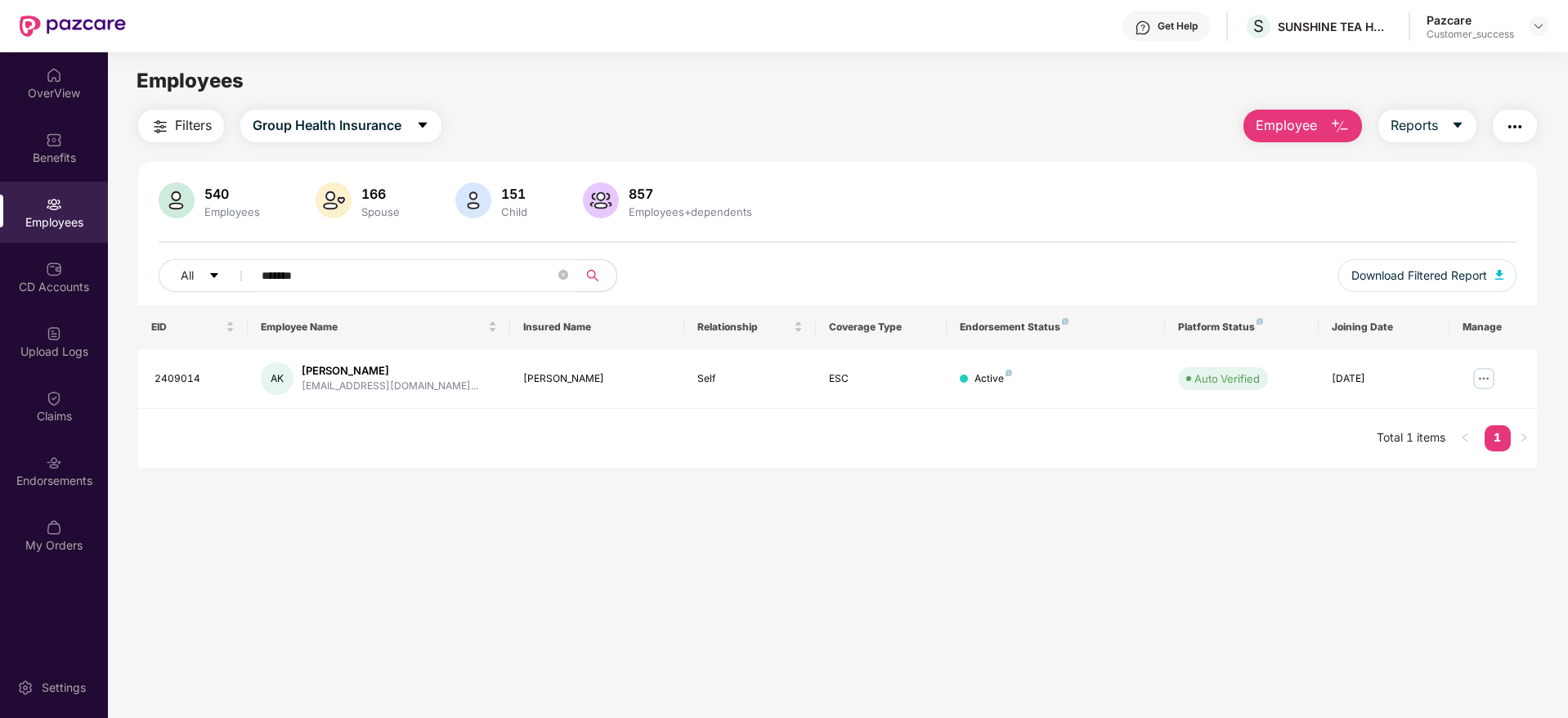
type input "*******"
click at [1481, 372] on img at bounding box center [1484, 378] width 26 height 26
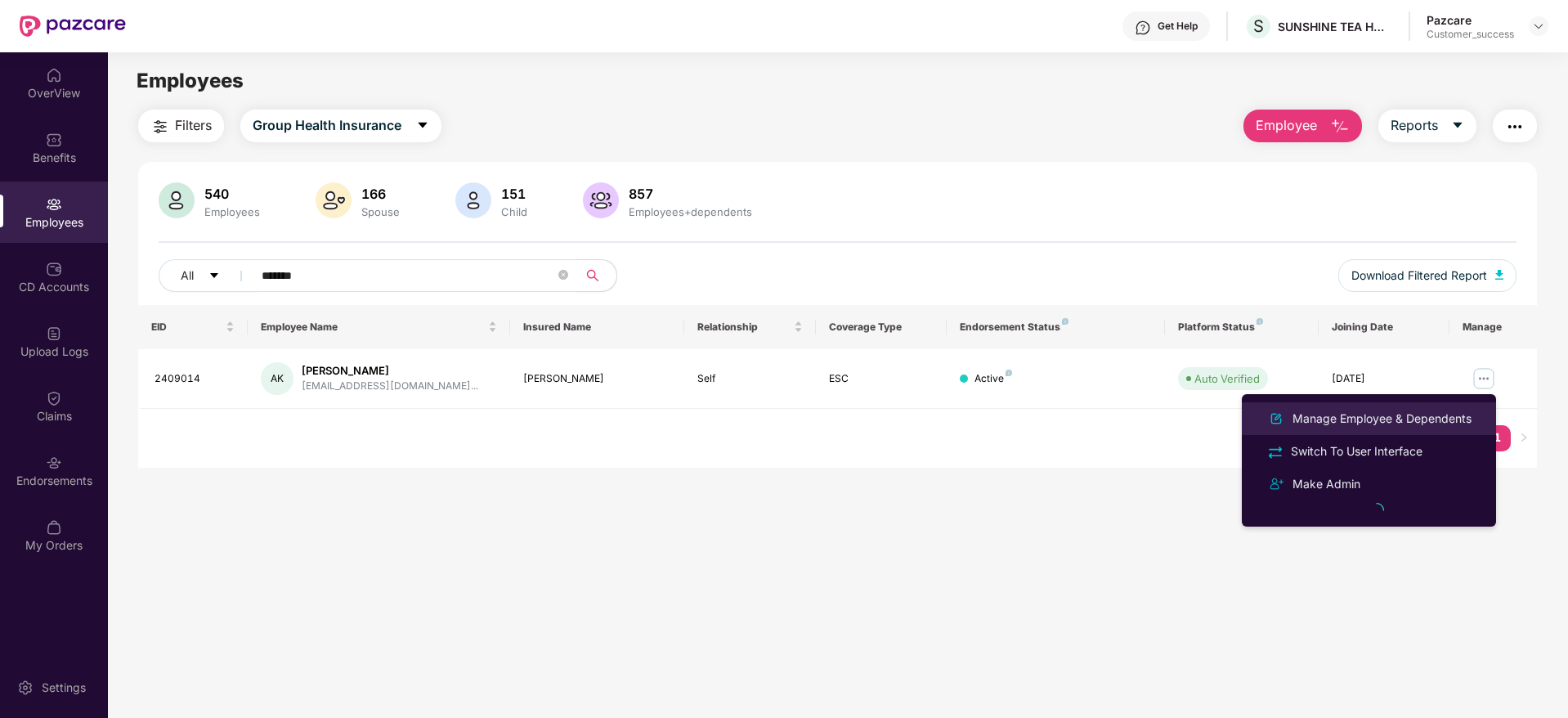
click at [1382, 416] on div "Manage Employee & Dependents" at bounding box center [1382, 418] width 185 height 18
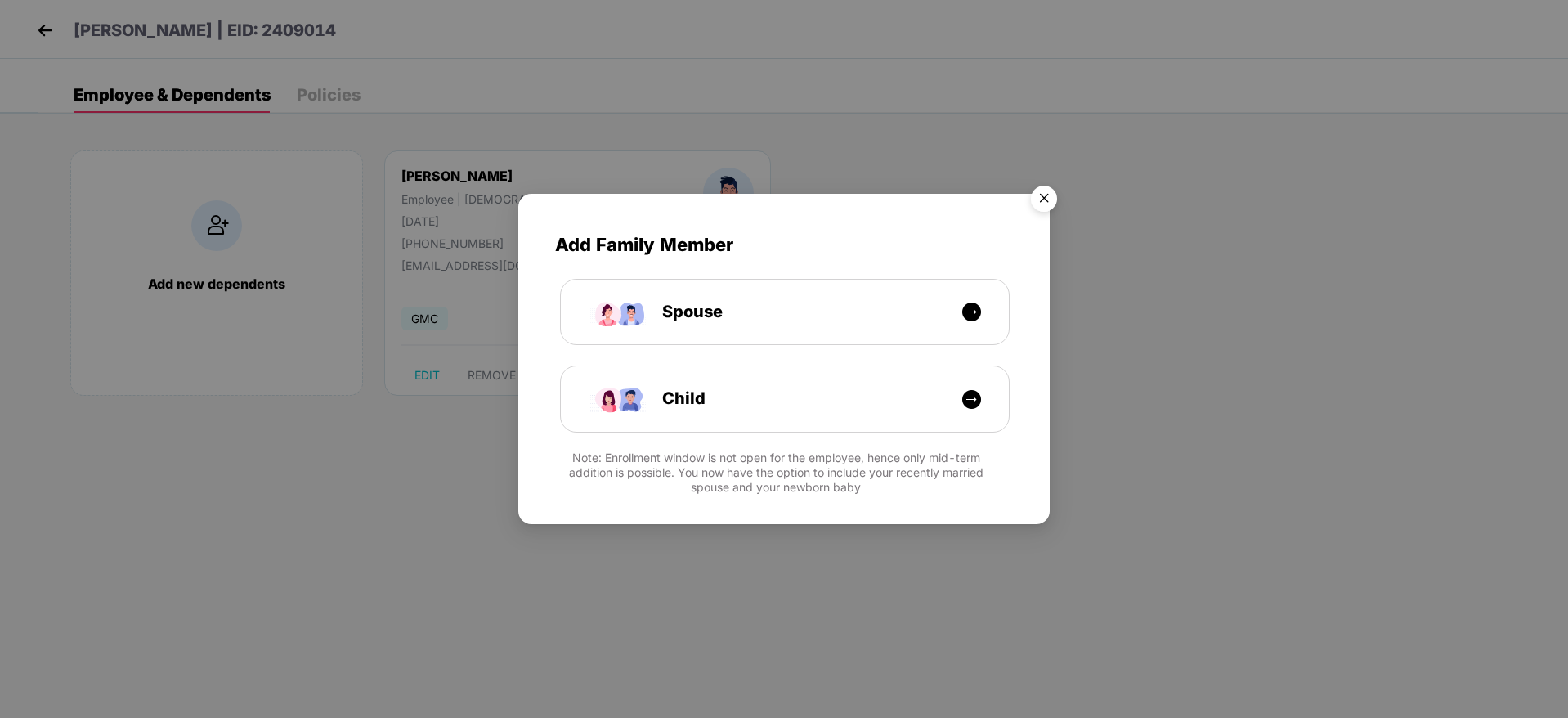
click at [1043, 197] on img "Close" at bounding box center [1044, 201] width 45 height 45
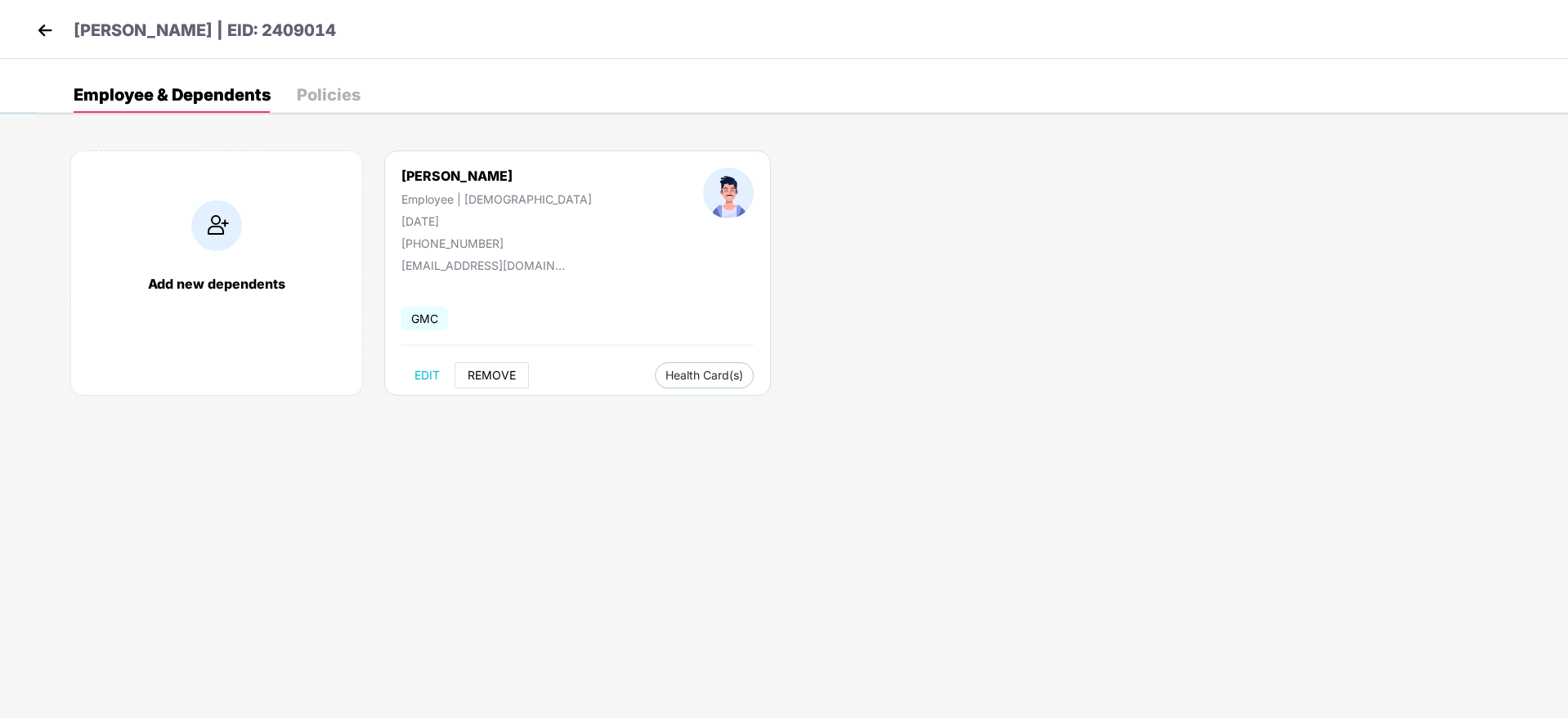
click at [502, 366] on button "REMOVE" at bounding box center [491, 376] width 74 height 26
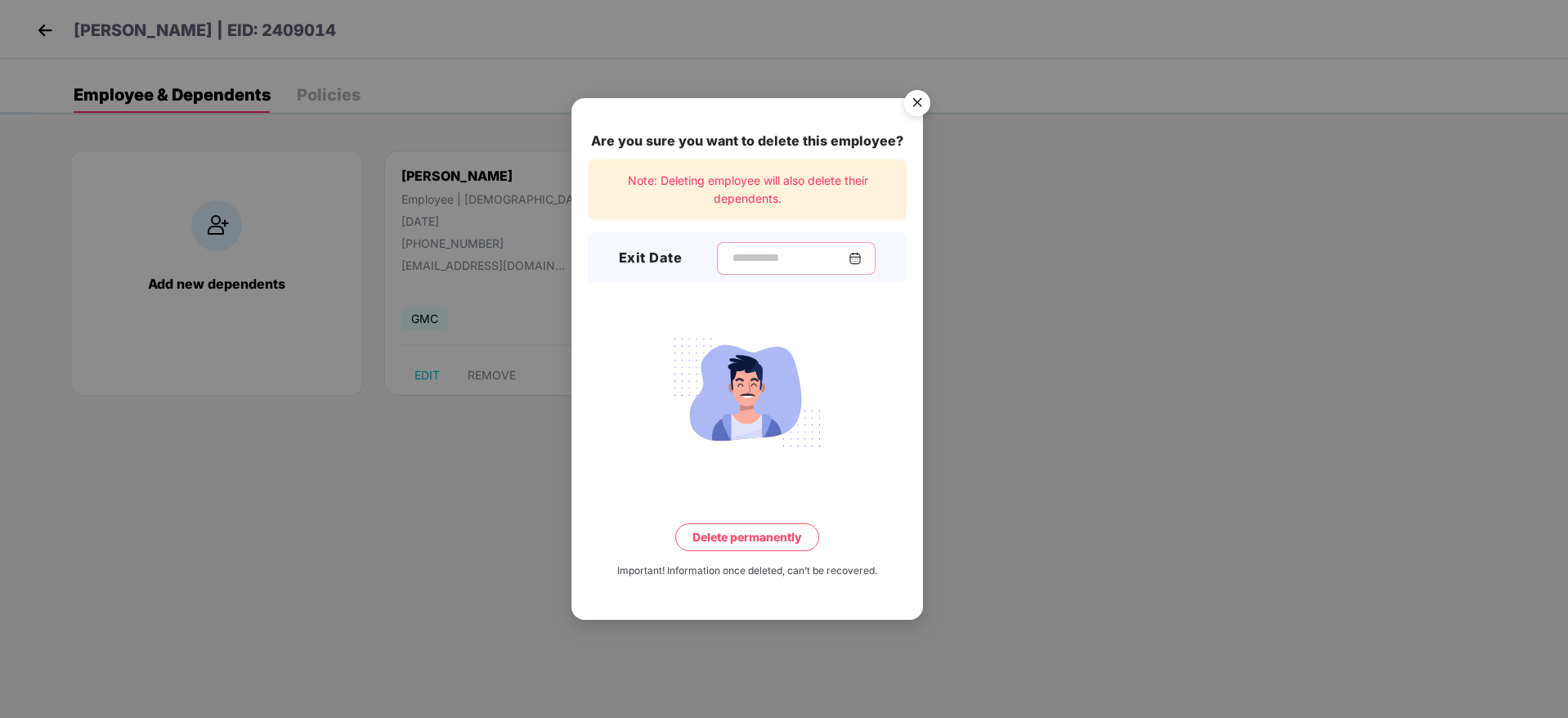
click at [731, 256] on input at bounding box center [790, 258] width 118 height 17
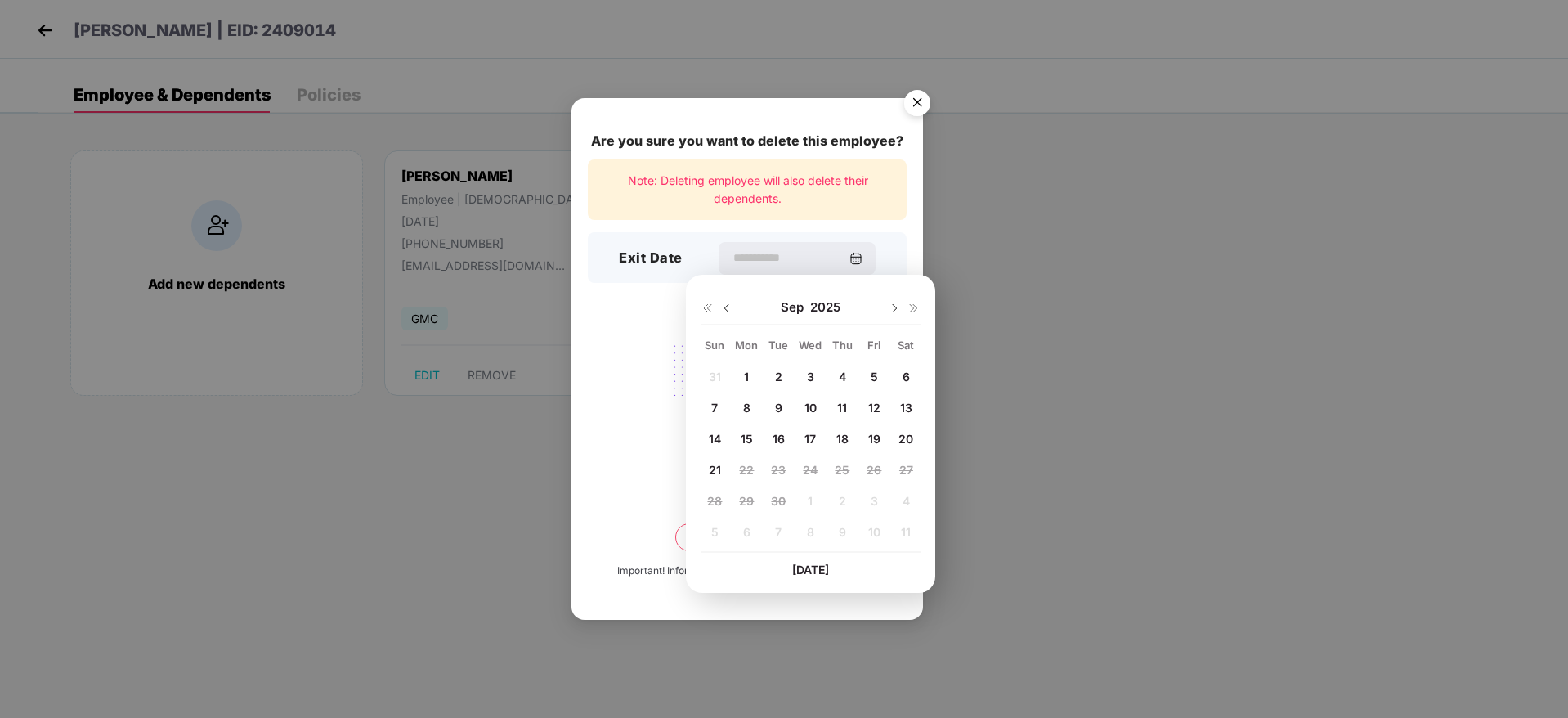
click at [719, 435] on span "14" at bounding box center [715, 438] width 12 height 14
type input "**********"
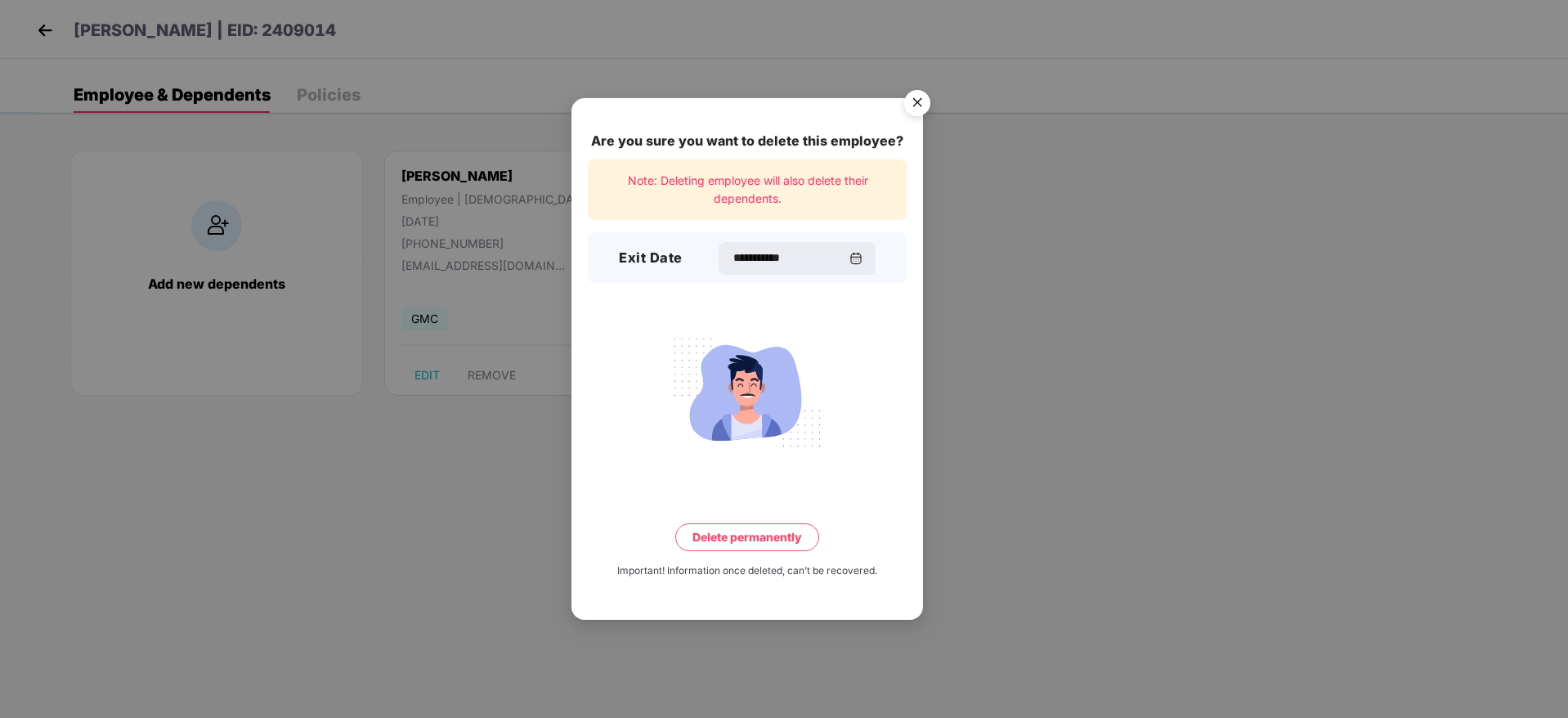
click at [733, 538] on button "Delete permanently" at bounding box center [747, 537] width 144 height 28
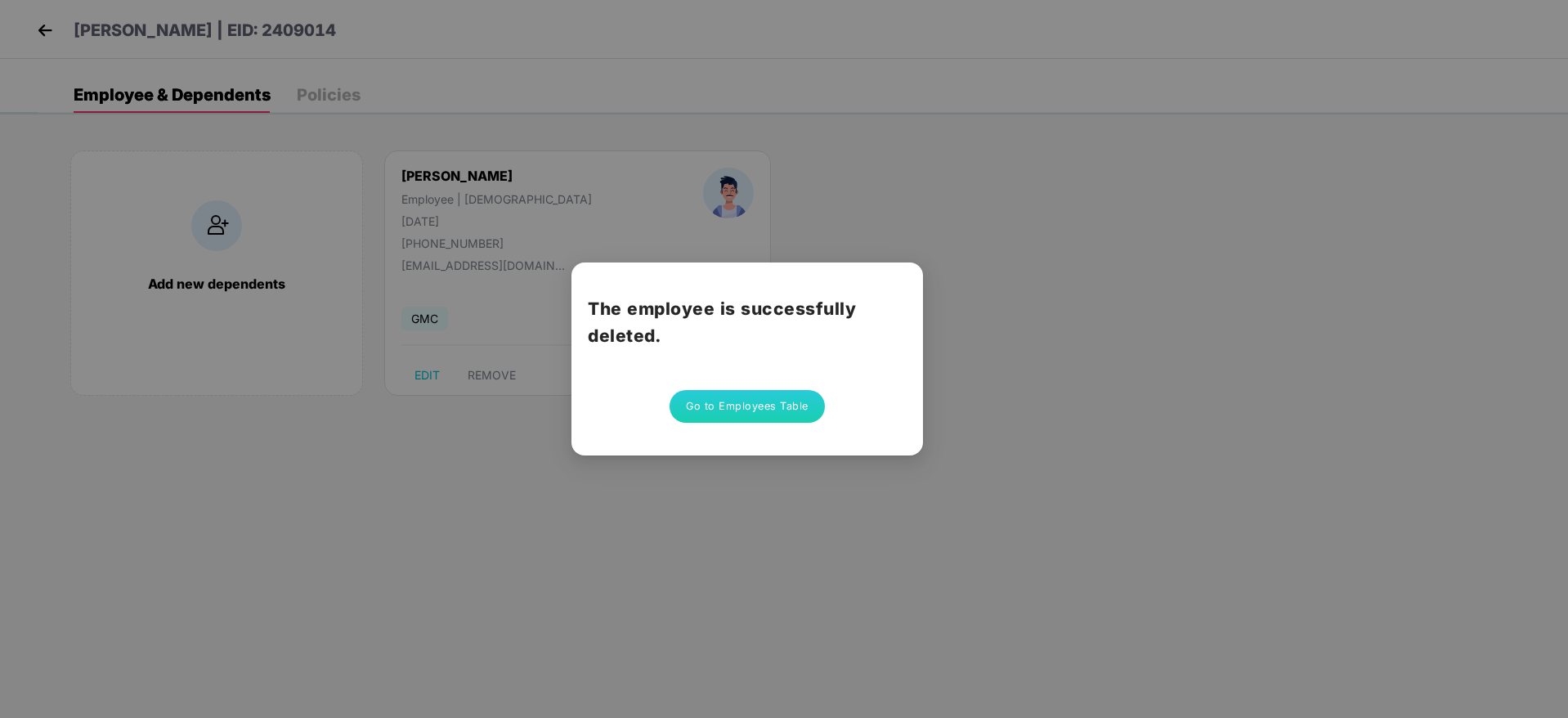
click at [737, 409] on button "Go to Employees Table" at bounding box center [747, 405] width 155 height 32
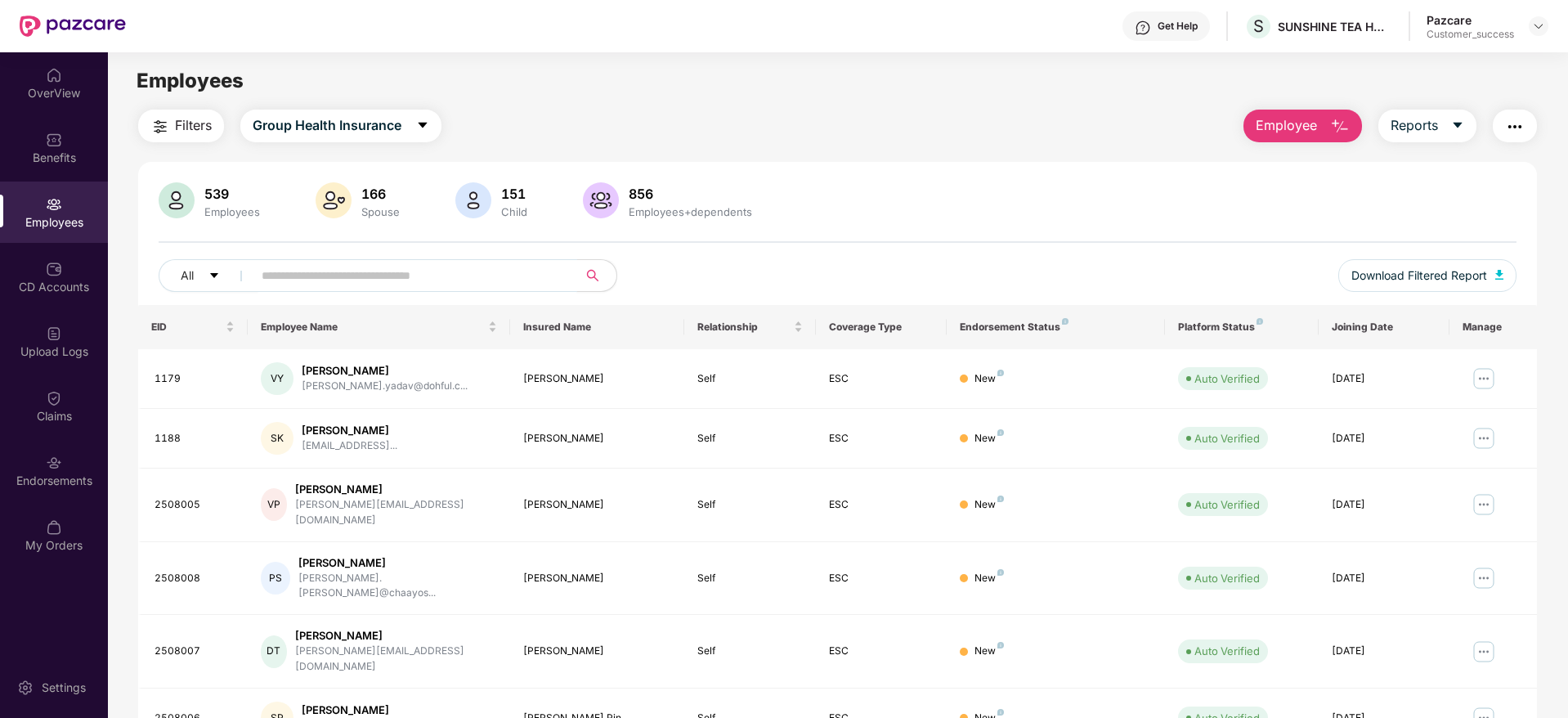
click at [349, 273] on input "text" at bounding box center [408, 275] width 294 height 24
paste input "********"
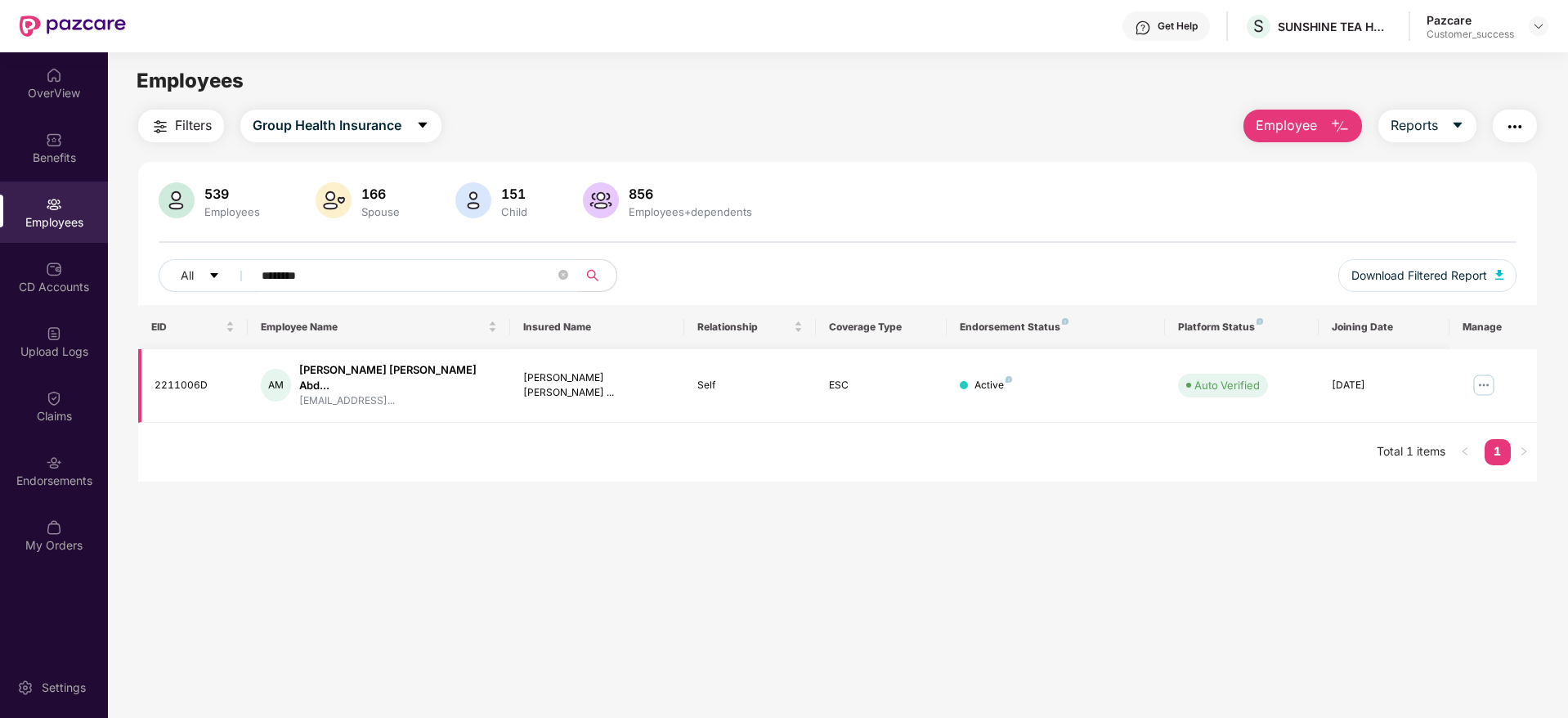
type input "********"
click at [1484, 386] on img at bounding box center [1484, 385] width 26 height 26
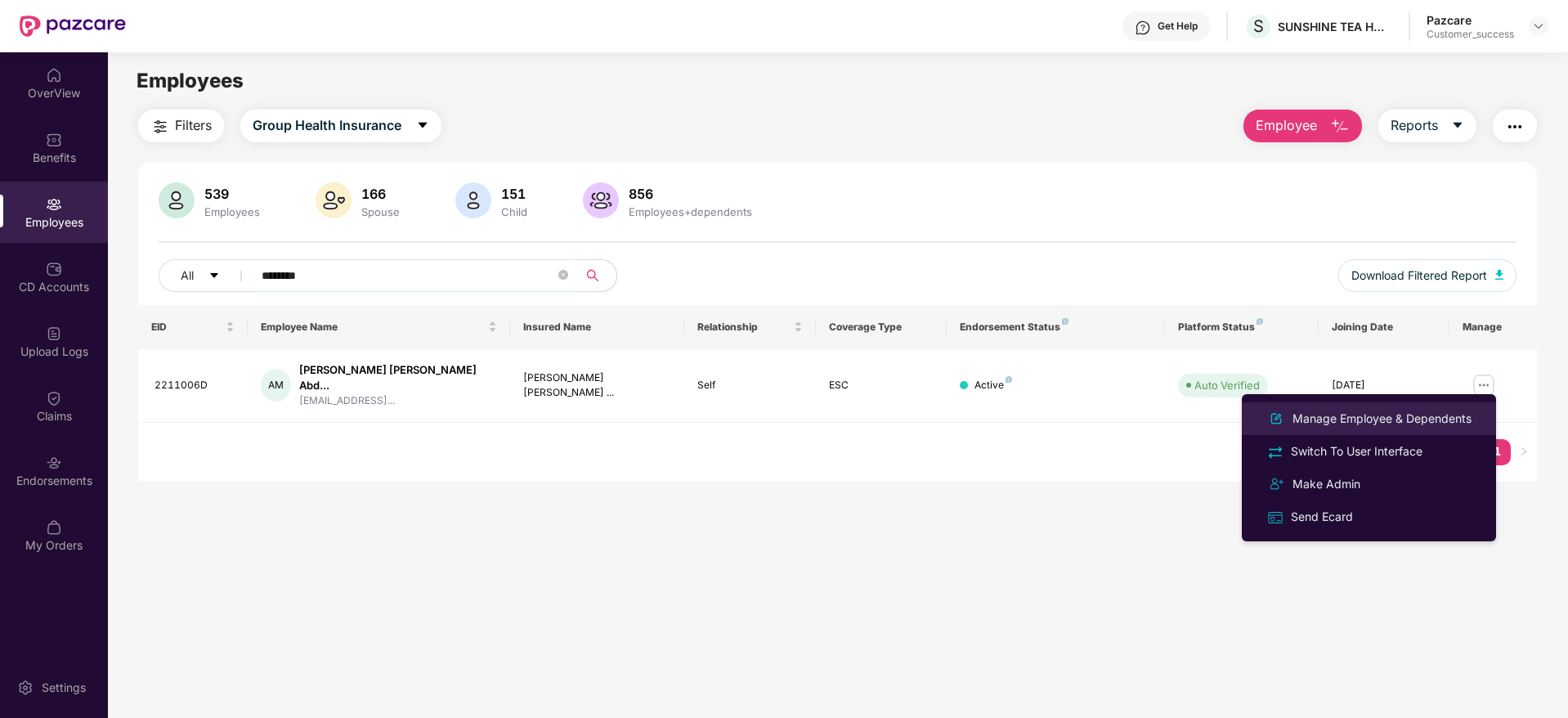
click at [1392, 420] on div "Manage Employee & Dependents" at bounding box center [1382, 418] width 185 height 18
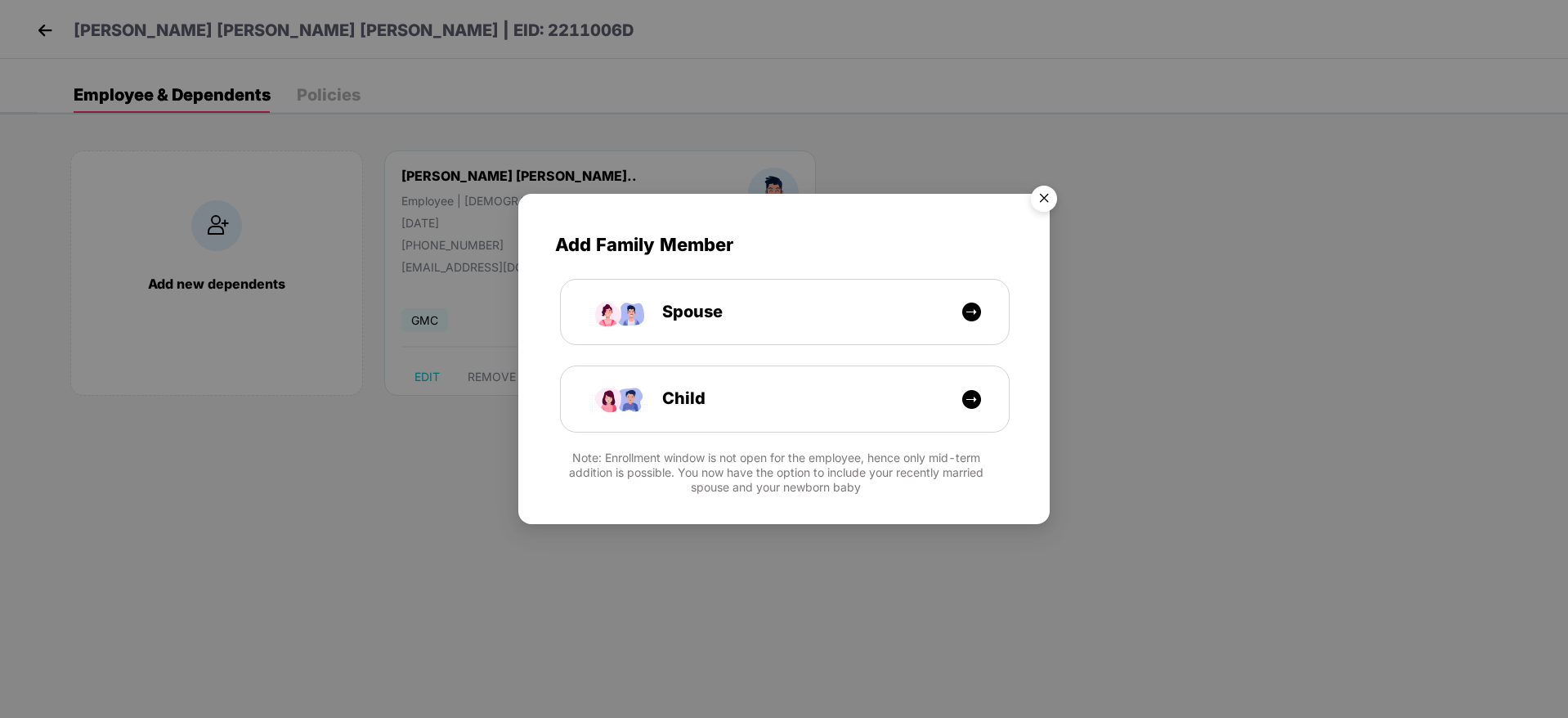
click at [1046, 198] on img "Close" at bounding box center [1044, 201] width 45 height 45
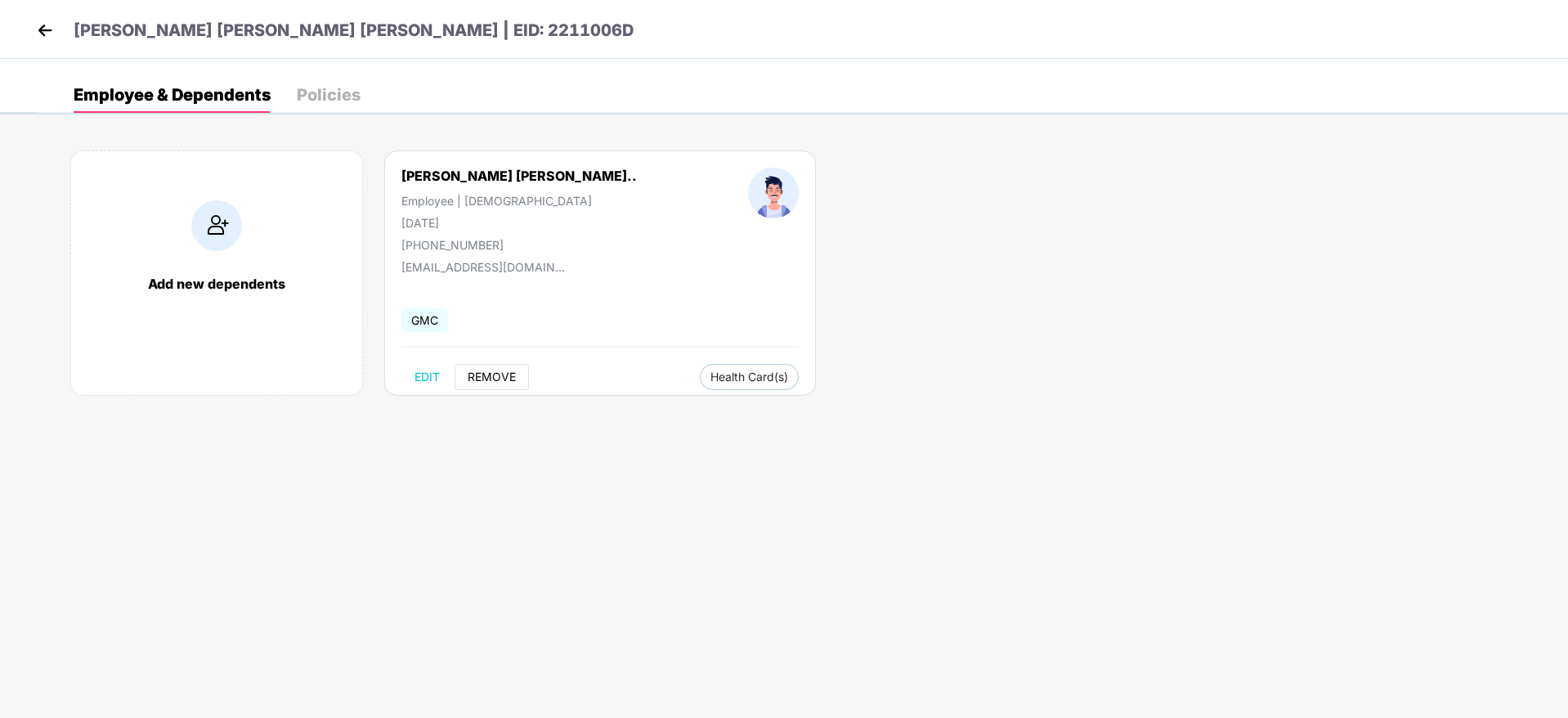
click at [504, 377] on span "REMOVE" at bounding box center [491, 376] width 48 height 13
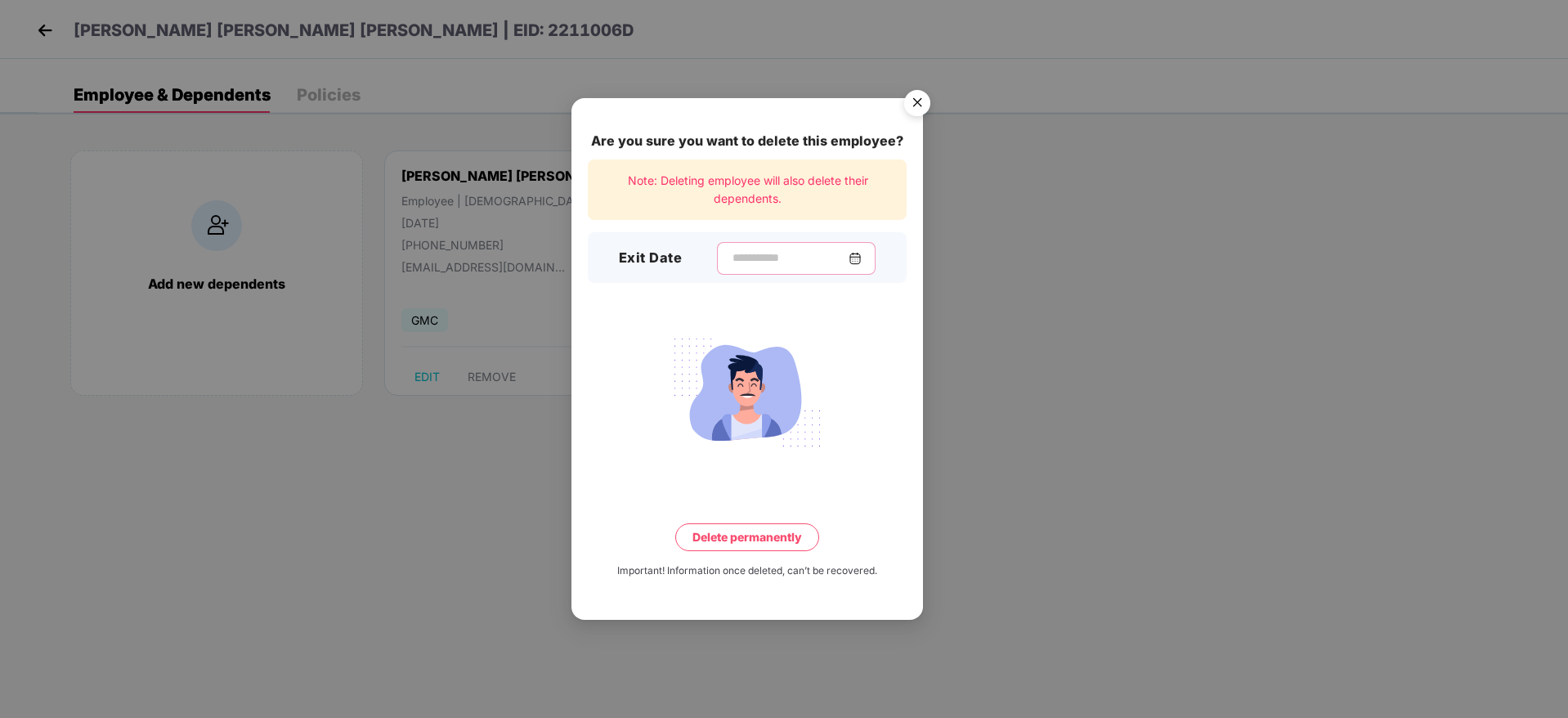
click at [735, 259] on input at bounding box center [790, 258] width 118 height 17
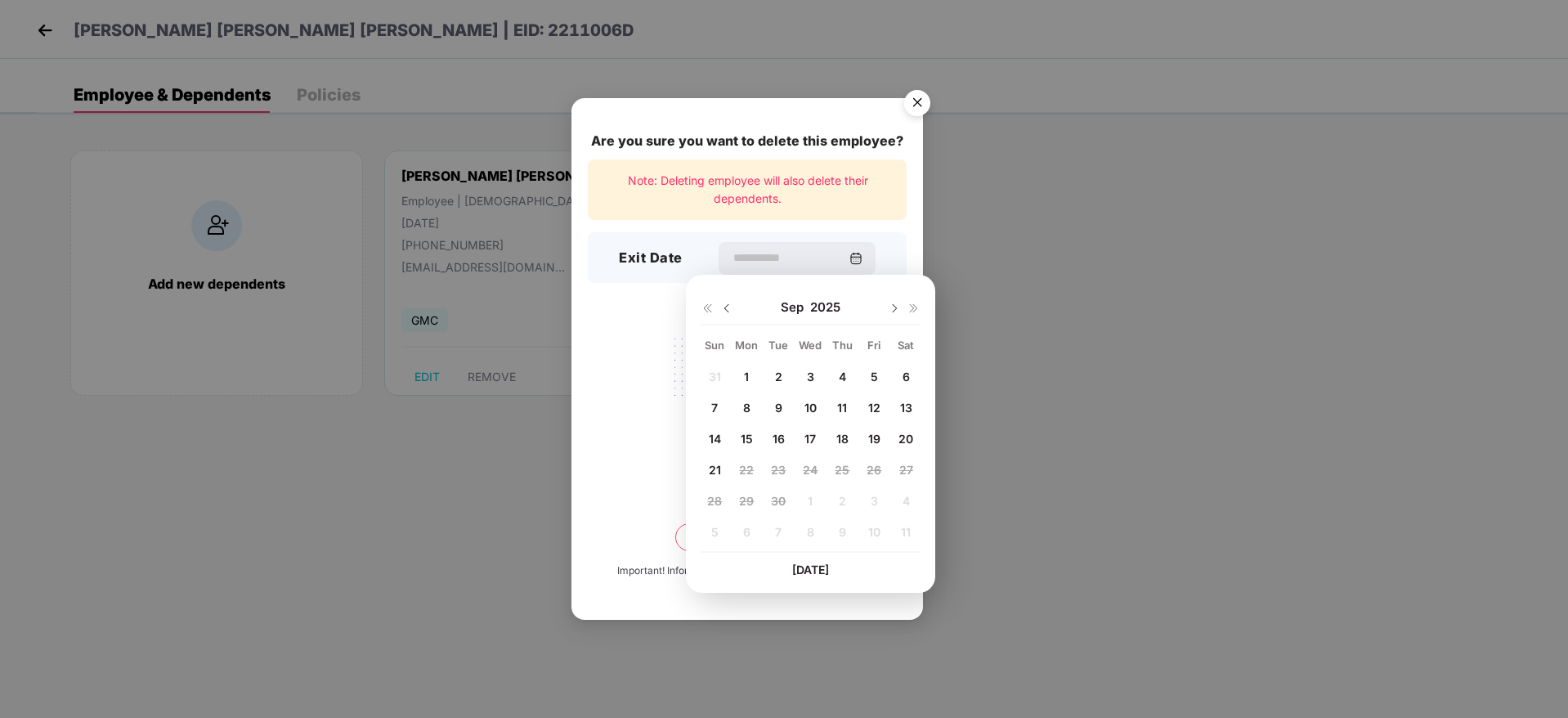
click at [729, 311] on img at bounding box center [727, 307] width 13 height 13
click at [708, 536] on span "31" at bounding box center [715, 532] width 12 height 14
type input "**********"
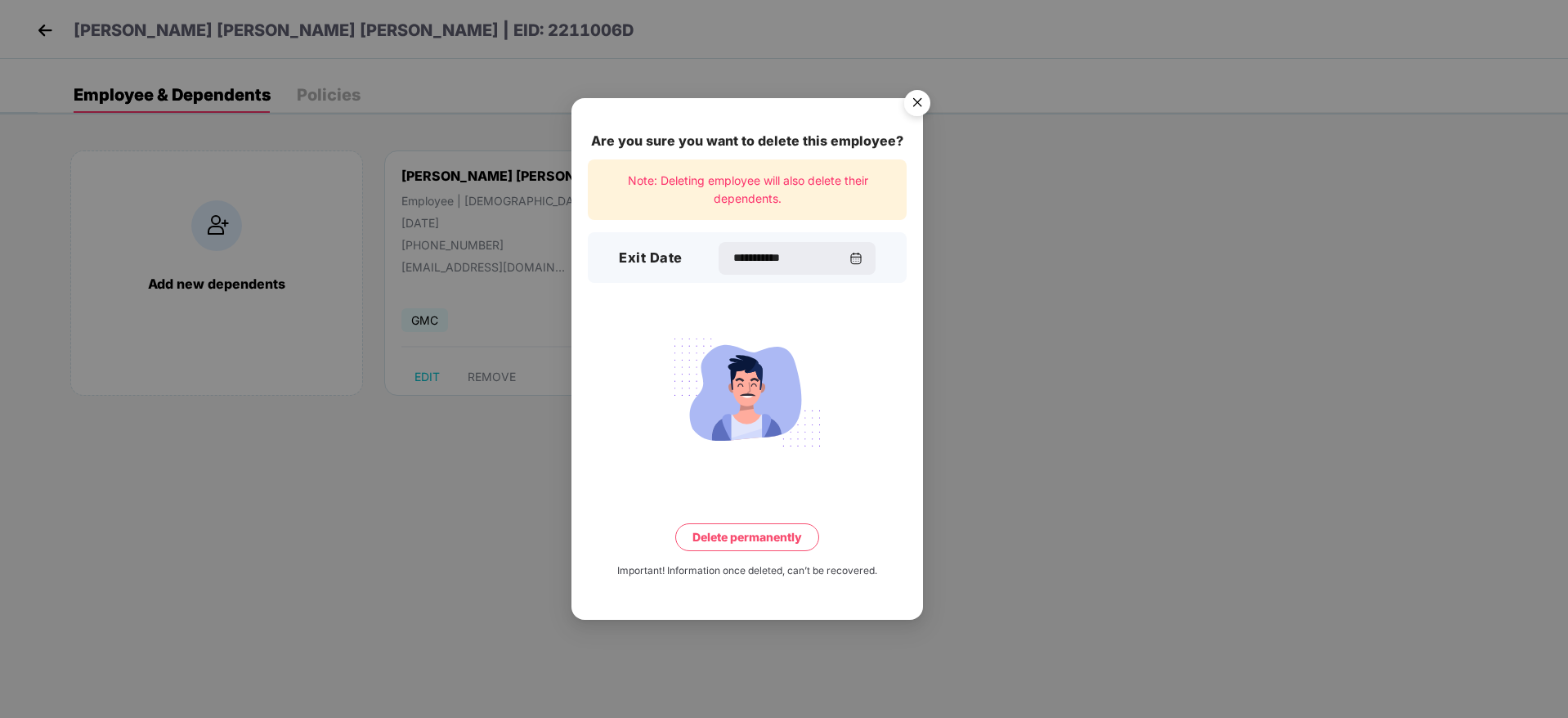
click at [728, 532] on button "Delete permanently" at bounding box center [747, 537] width 144 height 28
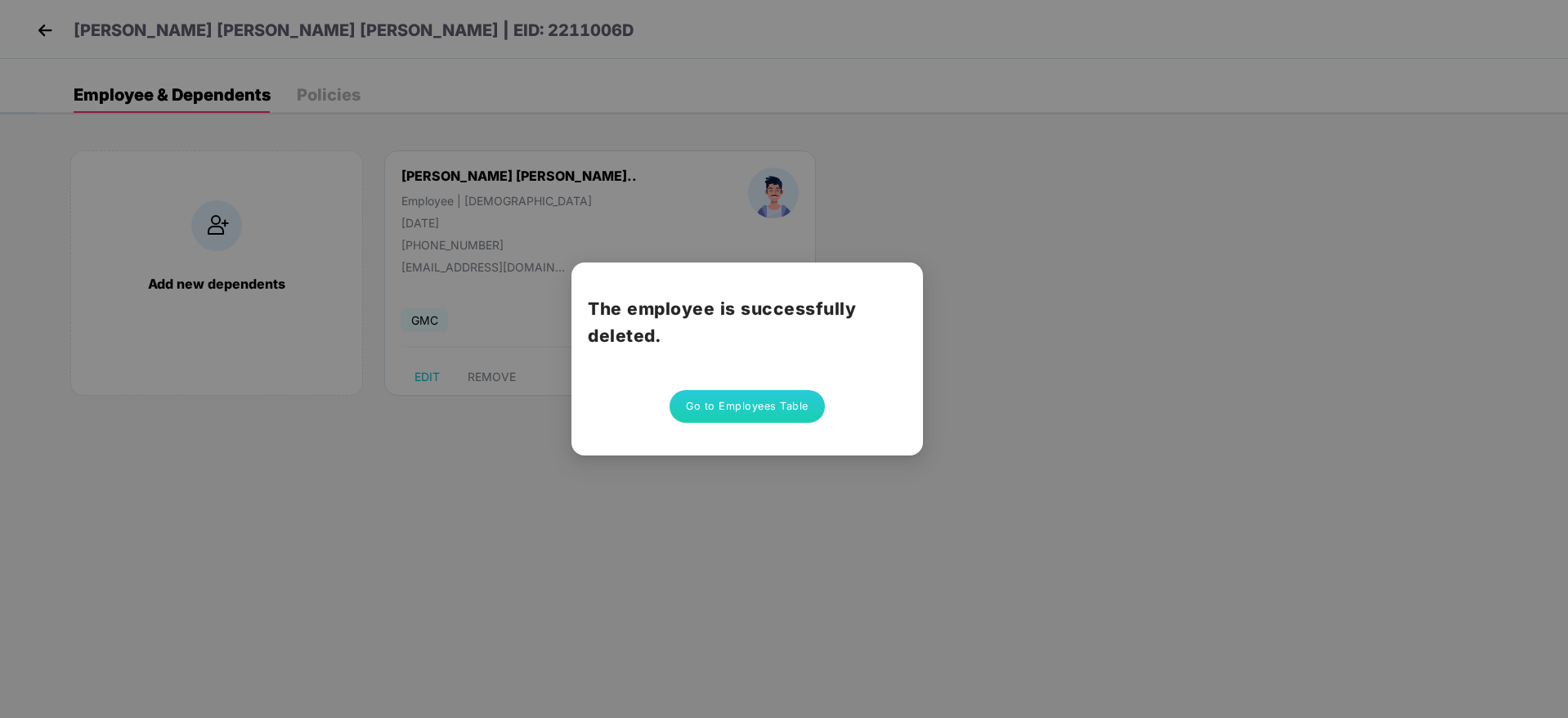
click at [742, 398] on button "Go to Employees Table" at bounding box center [747, 405] width 155 height 32
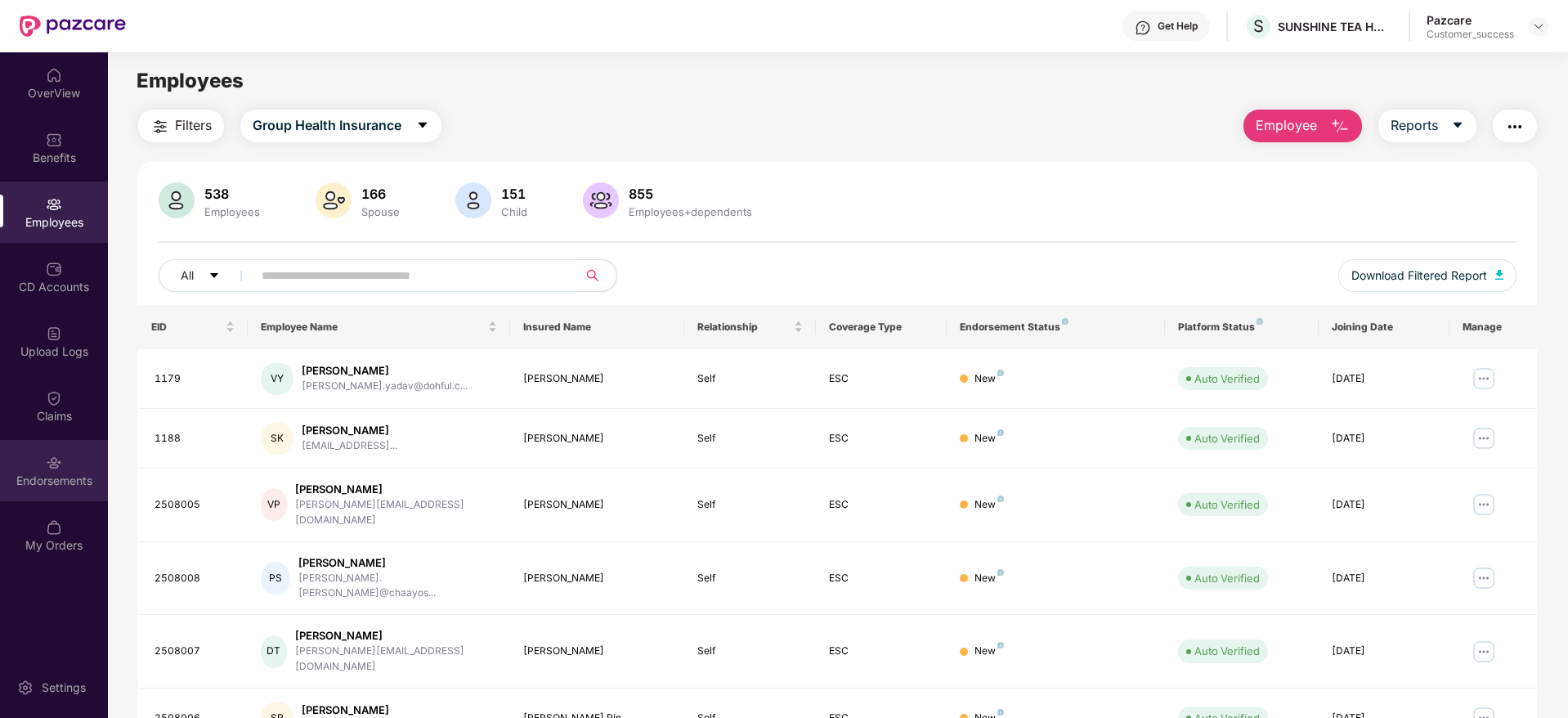
click at [49, 488] on div "Endorsements" at bounding box center [54, 471] width 108 height 61
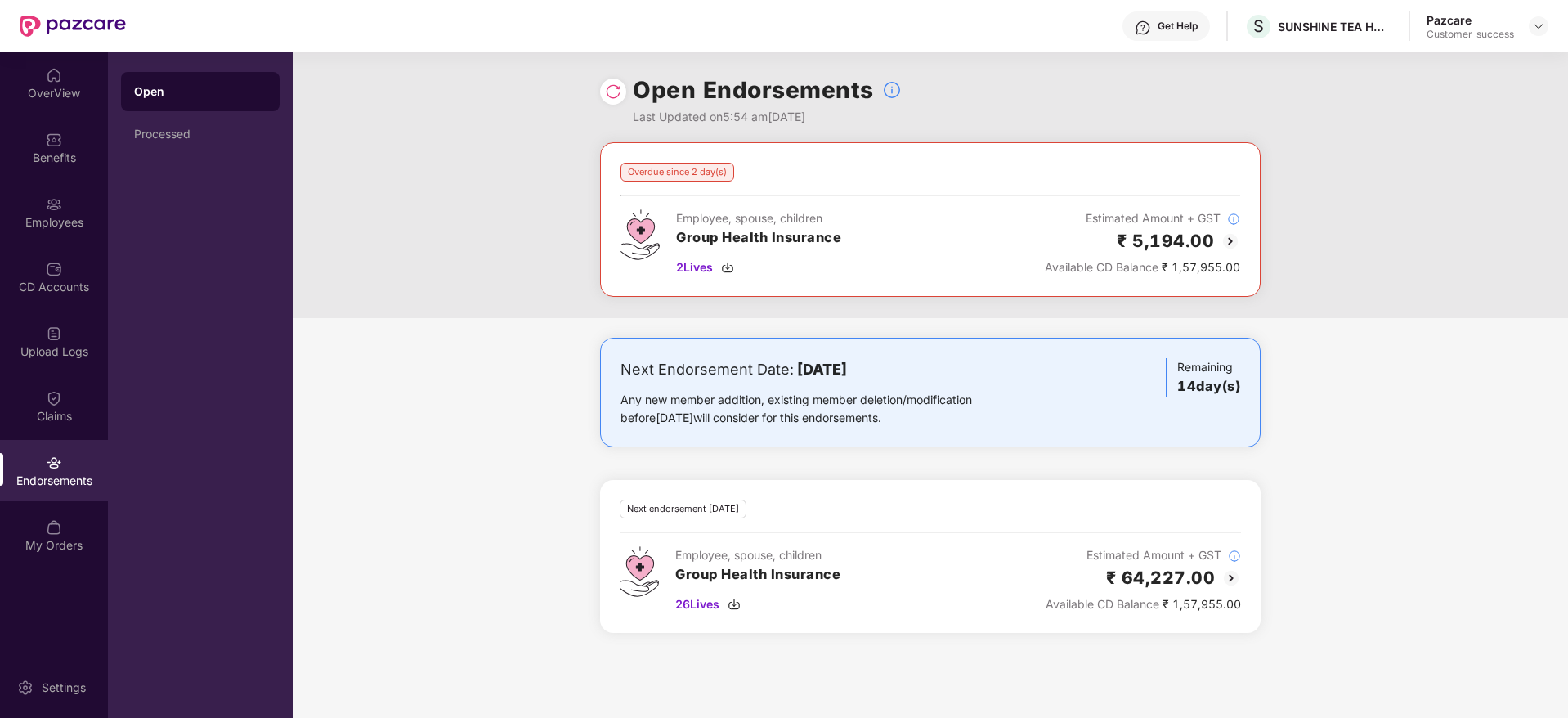
click at [609, 95] on img at bounding box center [613, 91] width 17 height 17
click at [617, 86] on img at bounding box center [613, 91] width 17 height 17
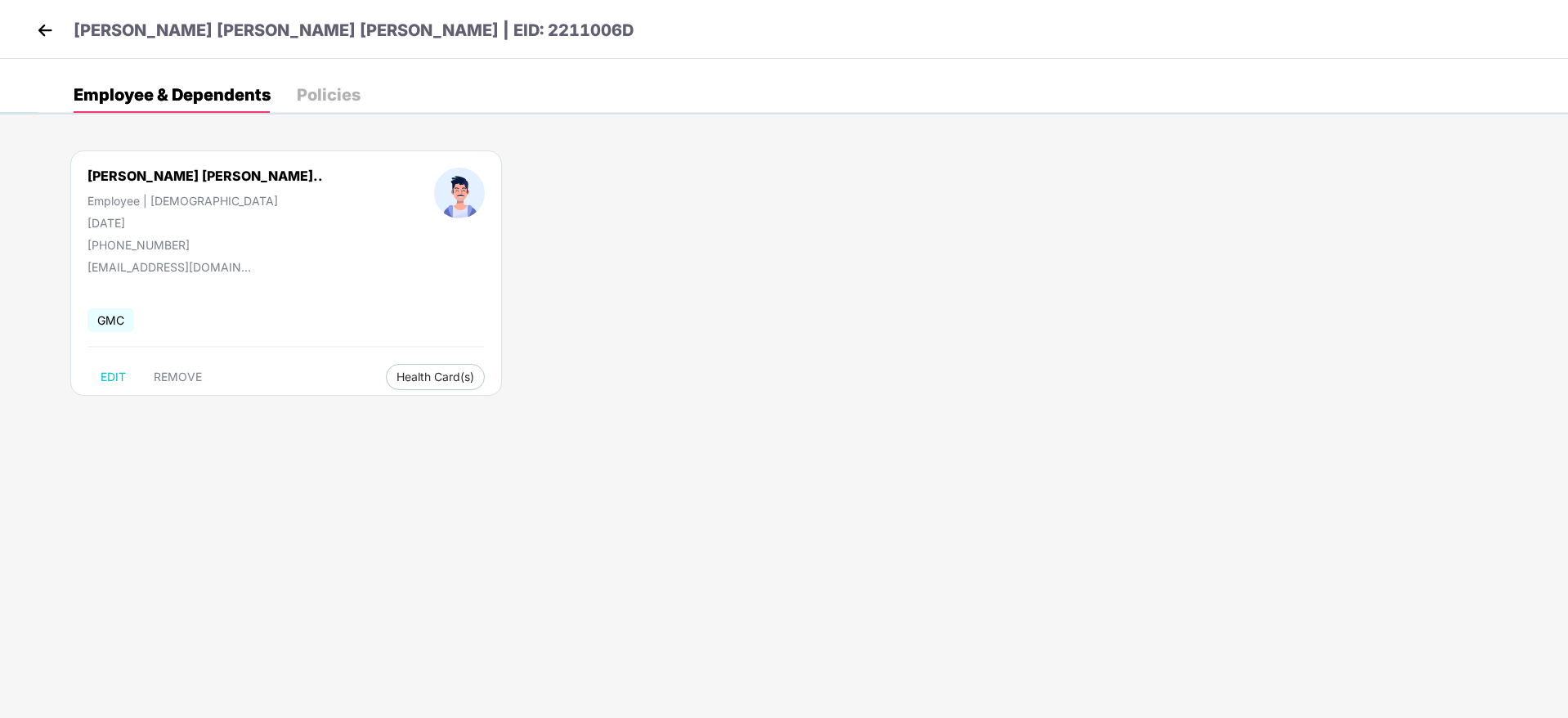
click at [56, 30] on img at bounding box center [45, 31] width 24 height 24
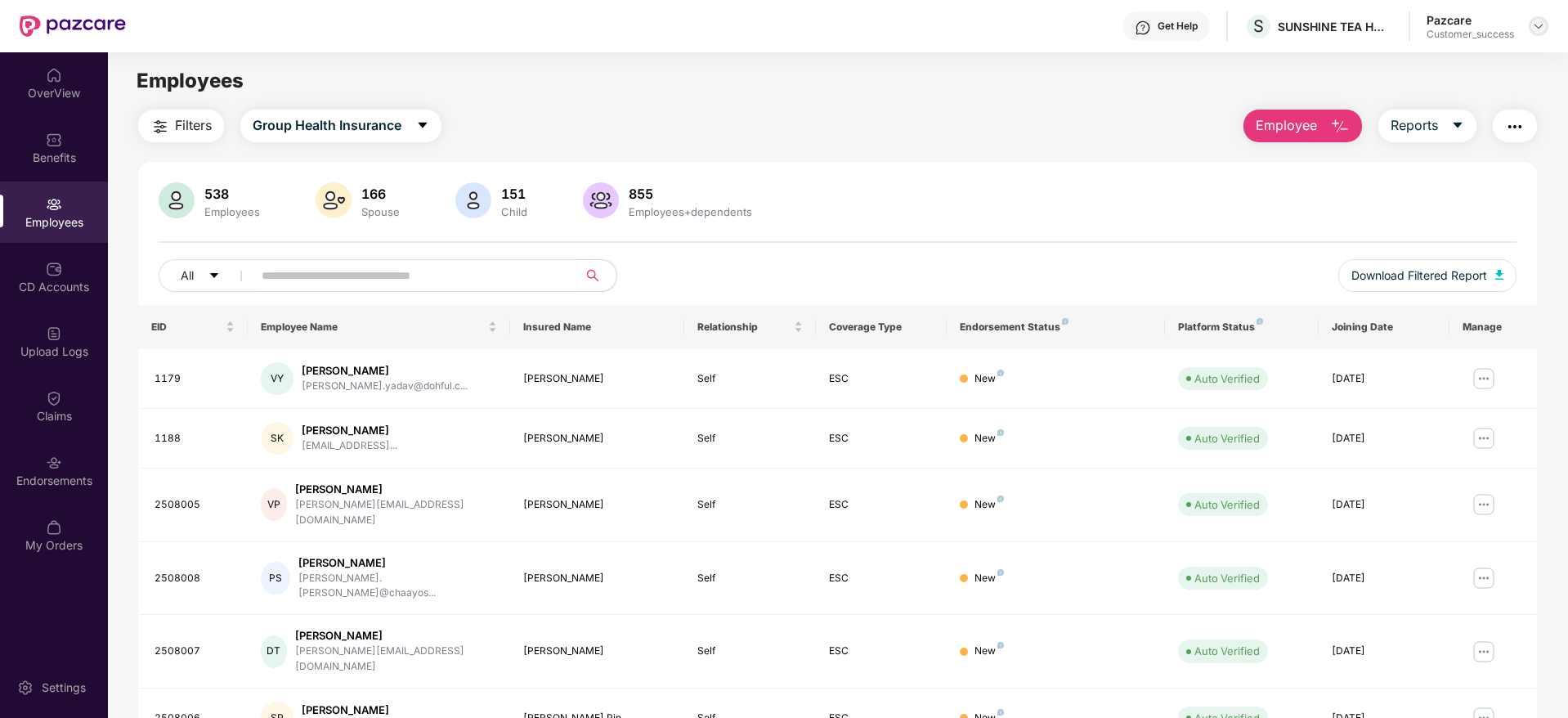
click at [1539, 24] on img at bounding box center [1538, 25] width 13 height 13
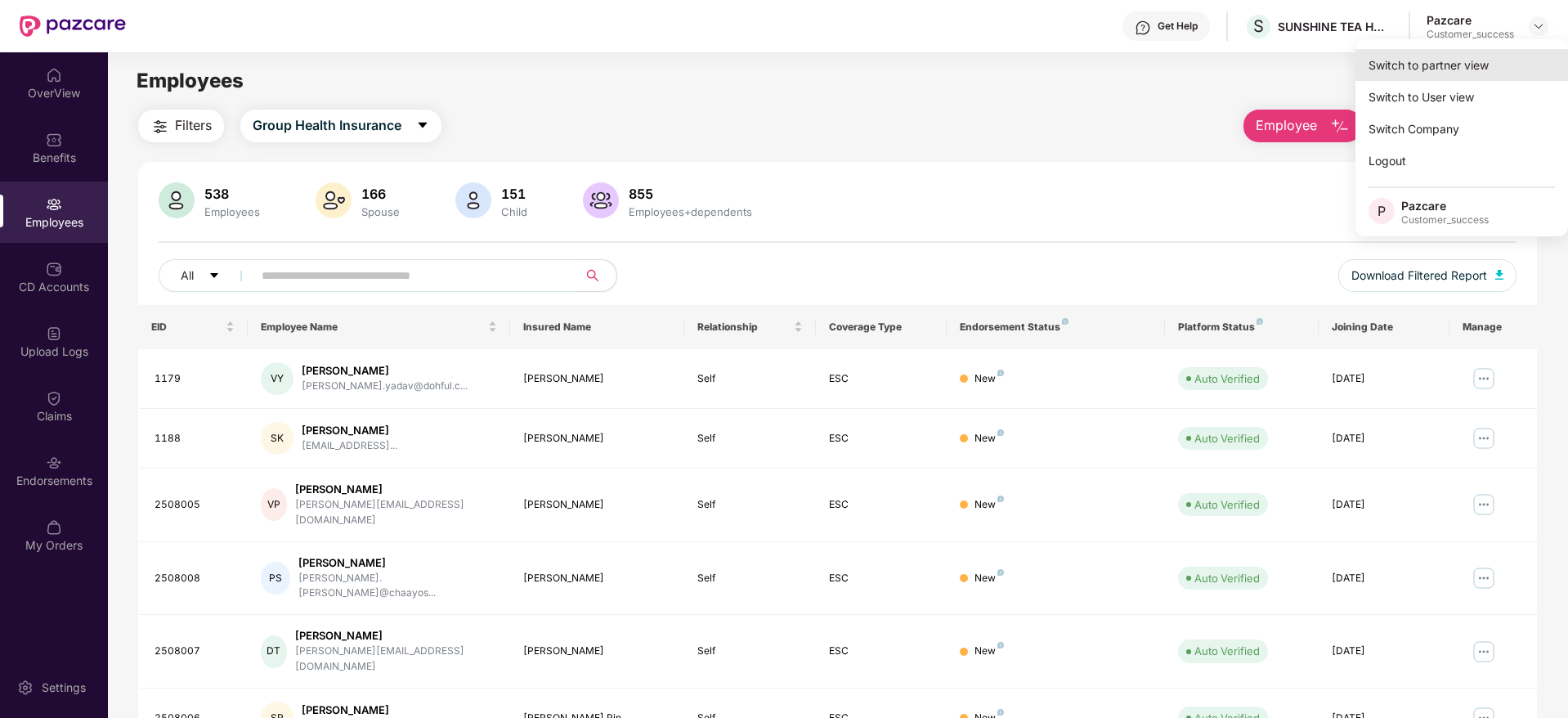
click at [1454, 79] on div "Switch to partner view" at bounding box center [1461, 65] width 212 height 31
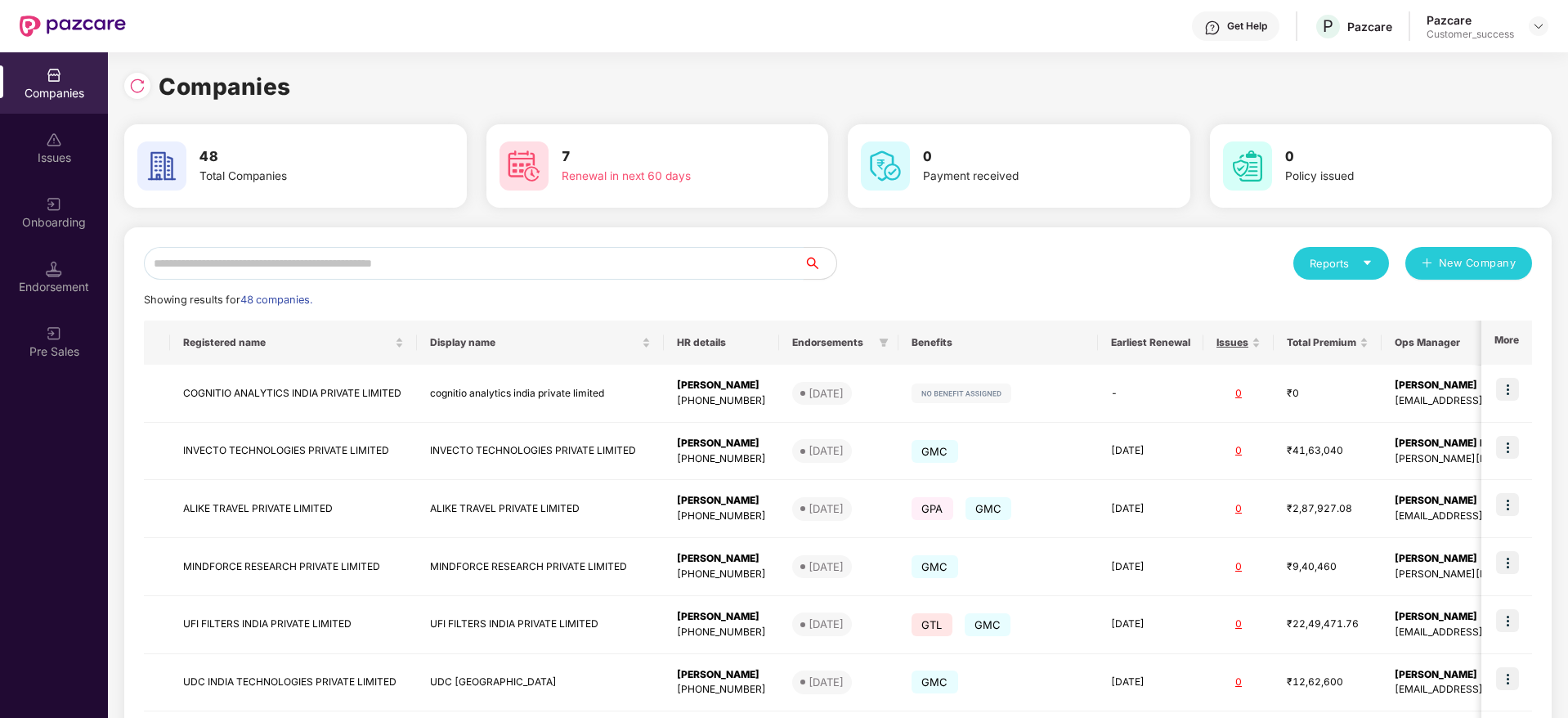
click at [578, 270] on input "text" at bounding box center [473, 263] width 660 height 32
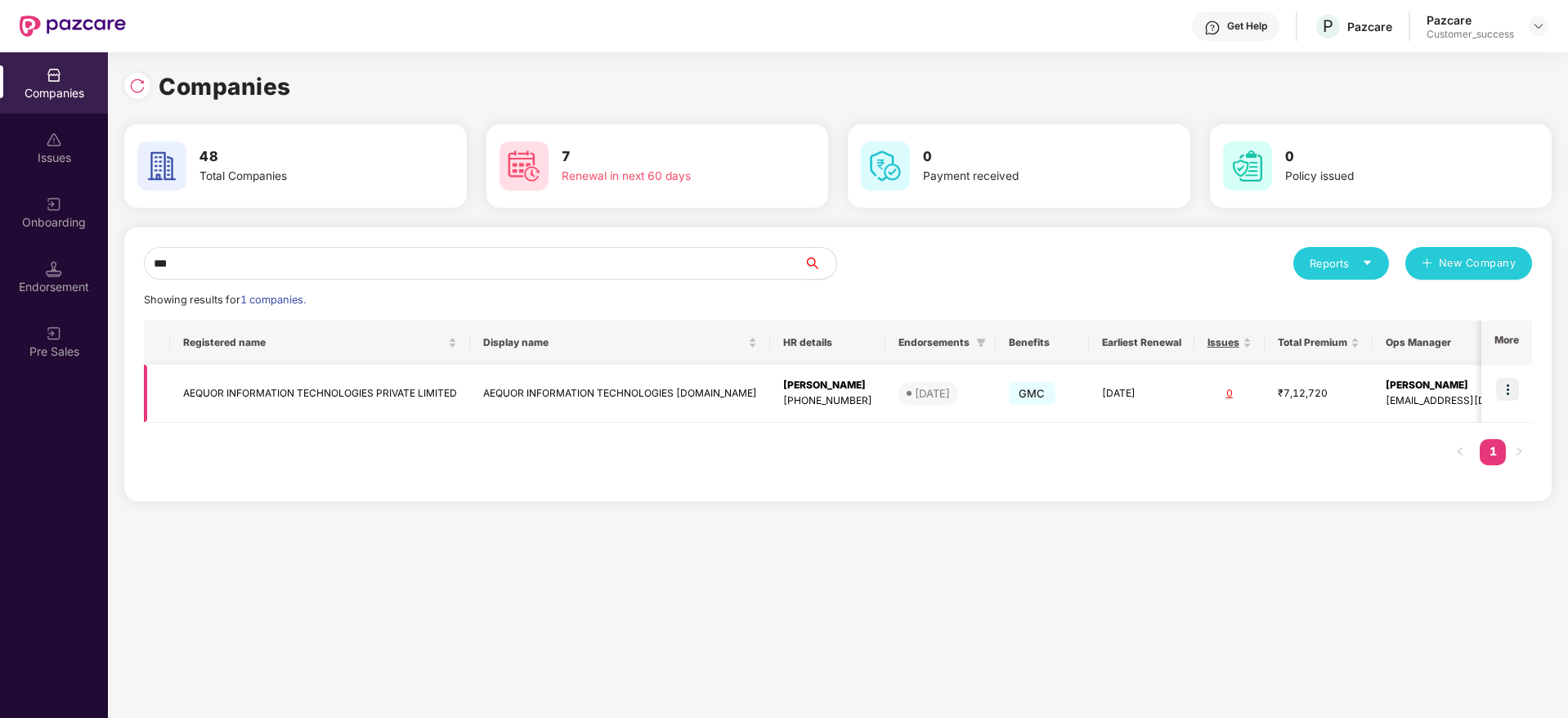
type input "***"
click at [417, 401] on td "AEQUOR INFORMATION TECHNOLOGIES PRIVATE LIMITED" at bounding box center [320, 393] width 300 height 58
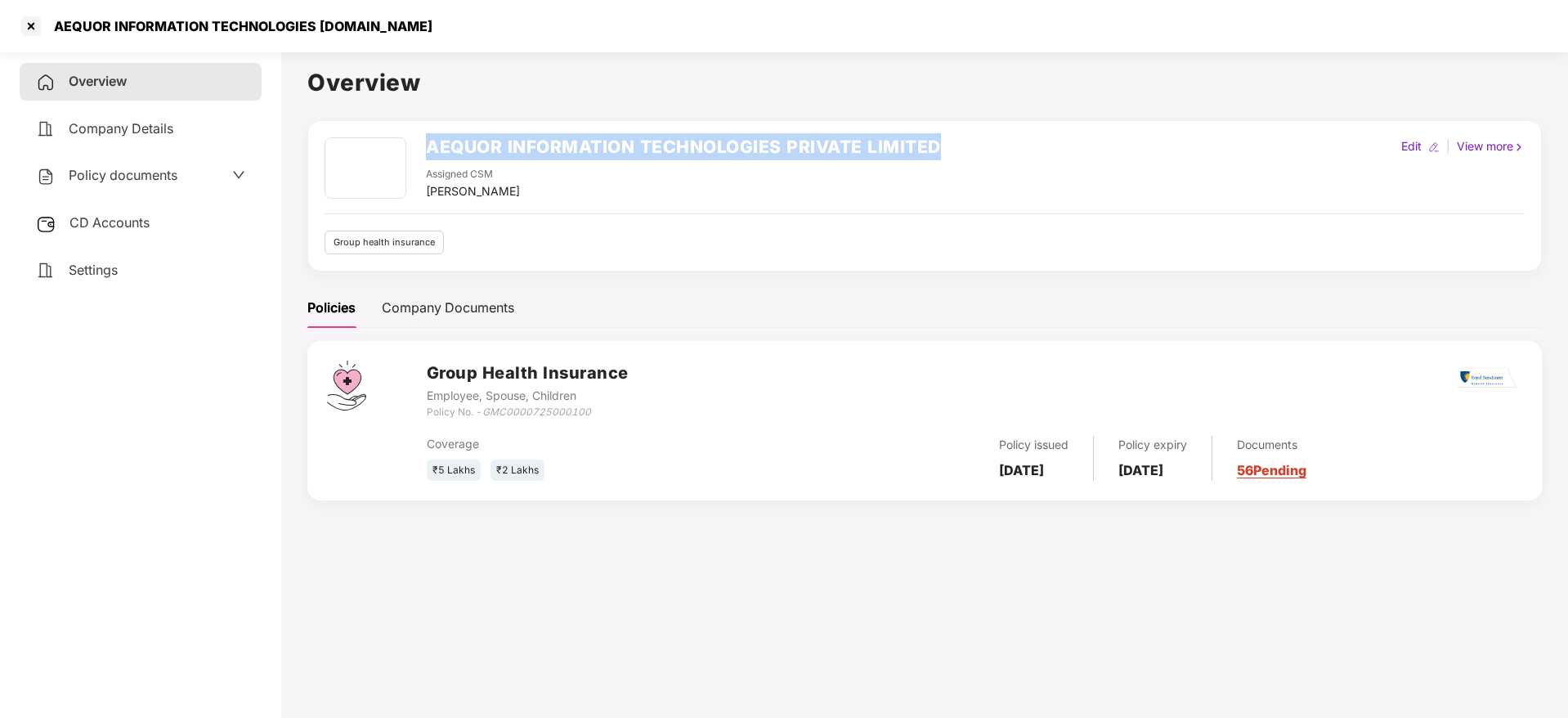
drag, startPoint x: 427, startPoint y: 142, endPoint x: 976, endPoint y: 111, distance: 549.9
click at [976, 111] on div "Overview AEQUOR INFORMATION TECHNOLOGIES PRIVATE LIMITED Assigned CSM Taj Ahmad…" at bounding box center [924, 292] width 1234 height 455
copy h2 "AEQUOR INFORMATION TECHNOLOGIES PRIVATE LIMITED"
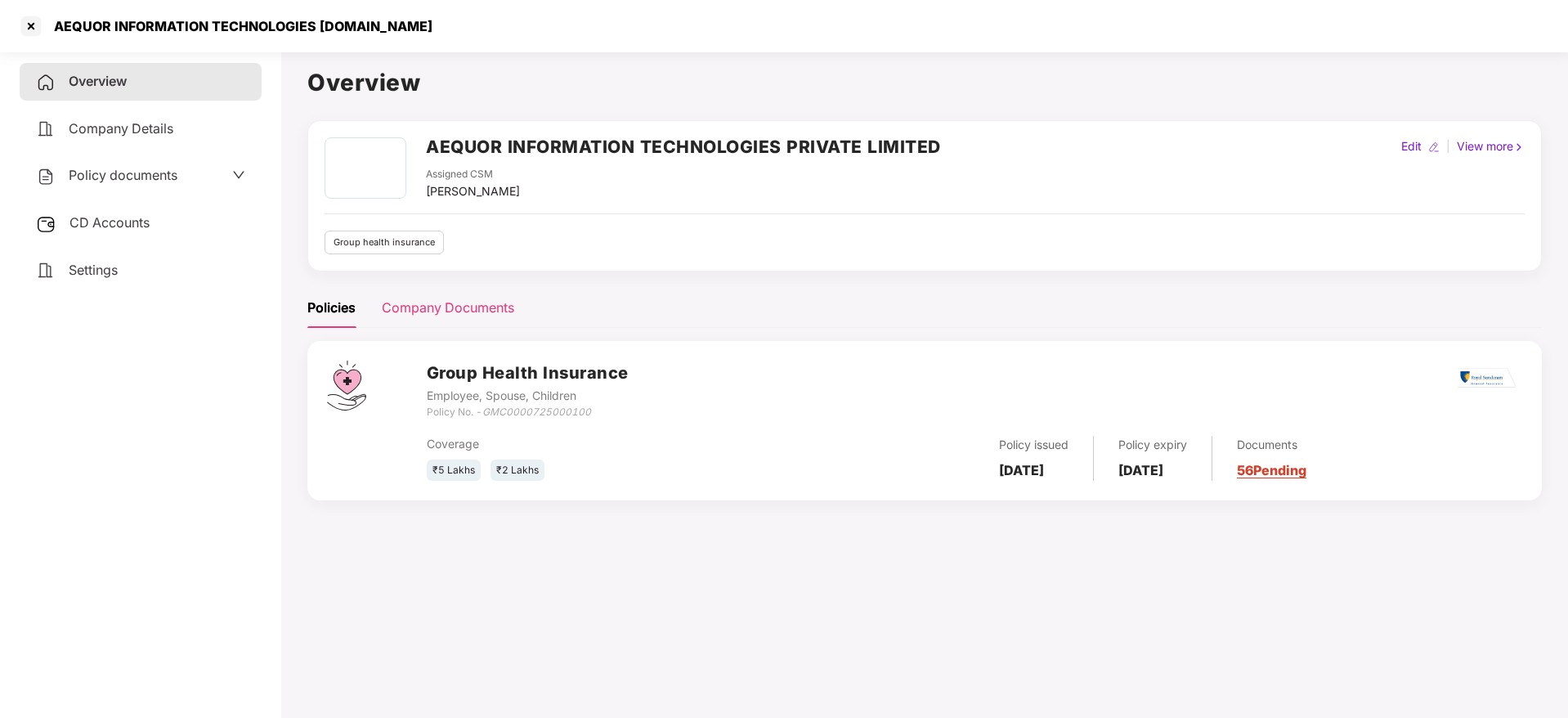
click at [445, 299] on div "Company Documents" at bounding box center [448, 307] width 133 height 20
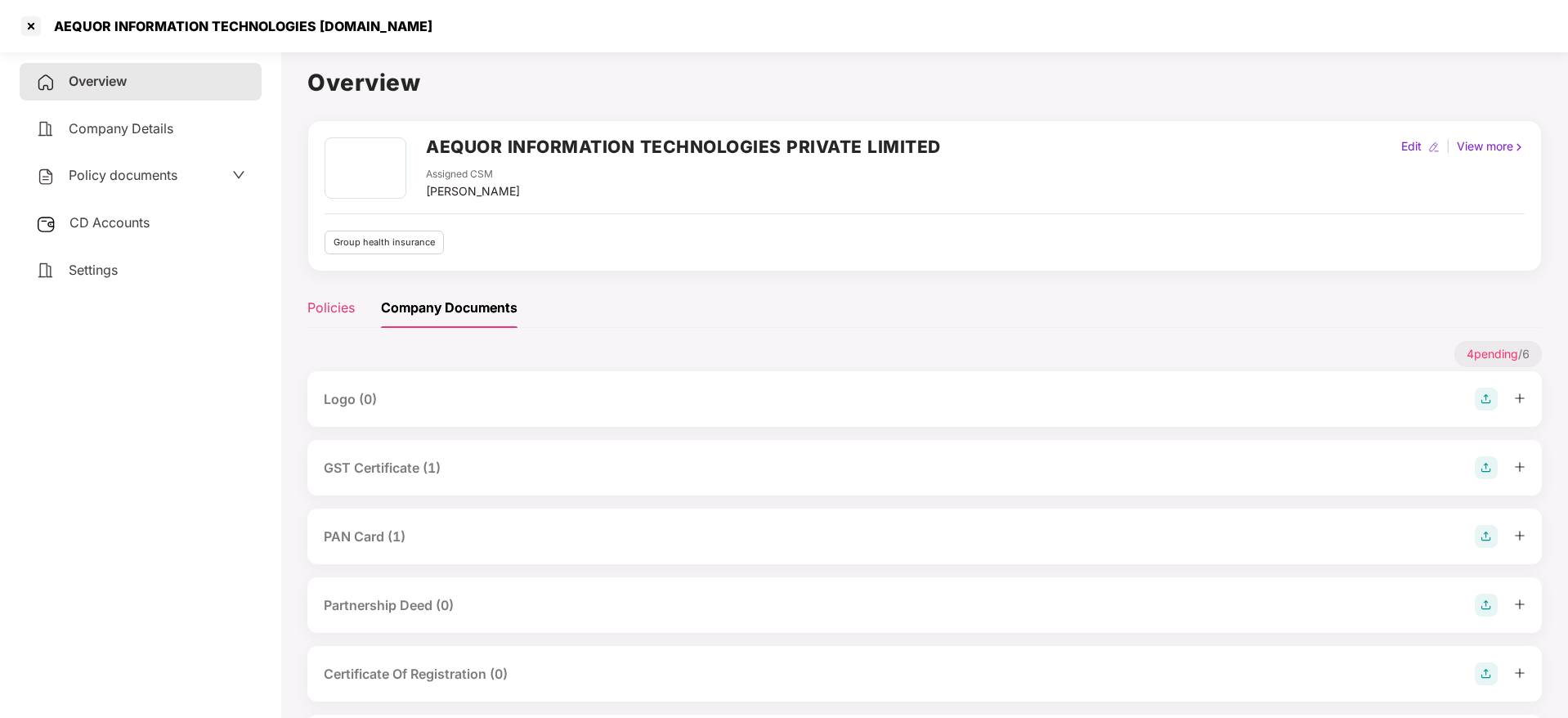
click at [322, 315] on div "Policies" at bounding box center [331, 307] width 47 height 20
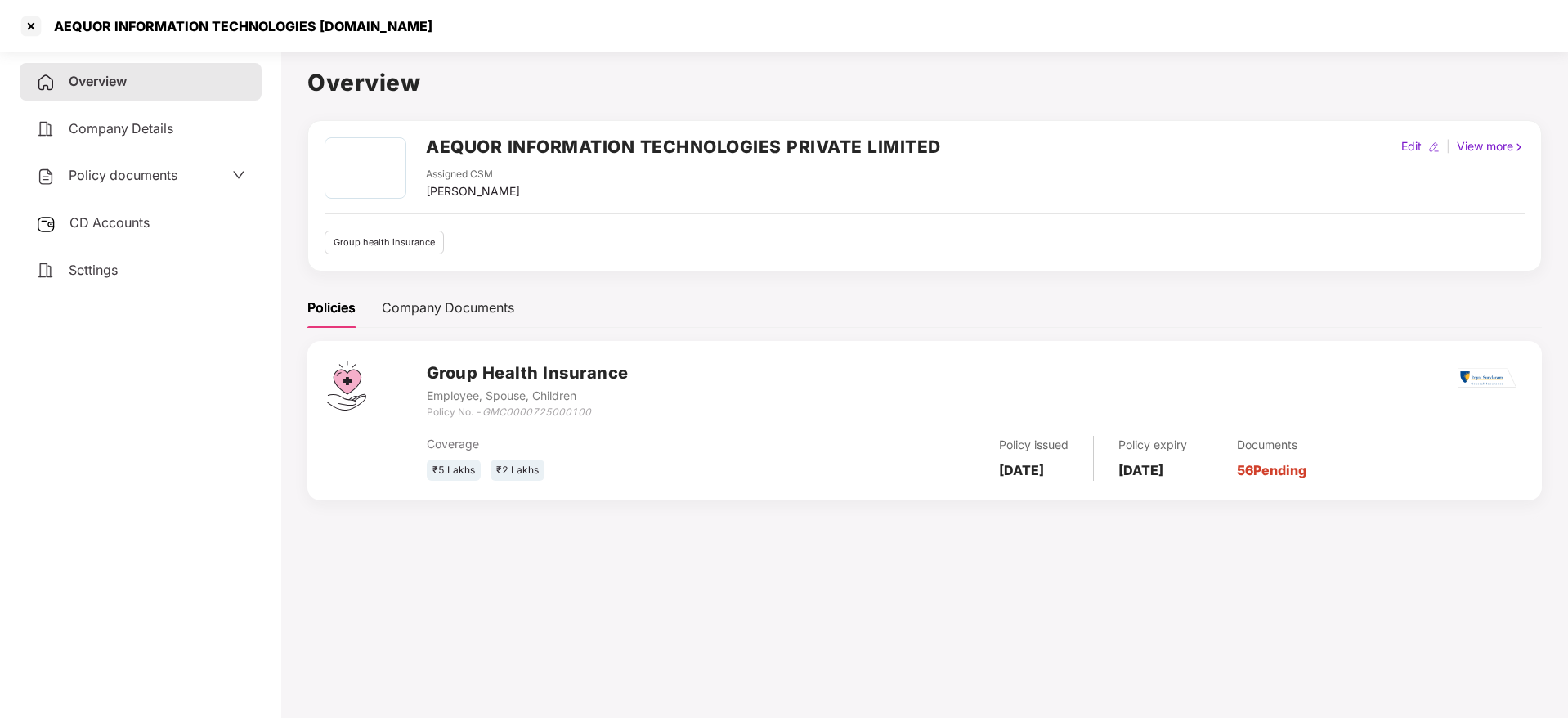
click at [130, 227] on span "CD Accounts" at bounding box center [110, 222] width 80 height 17
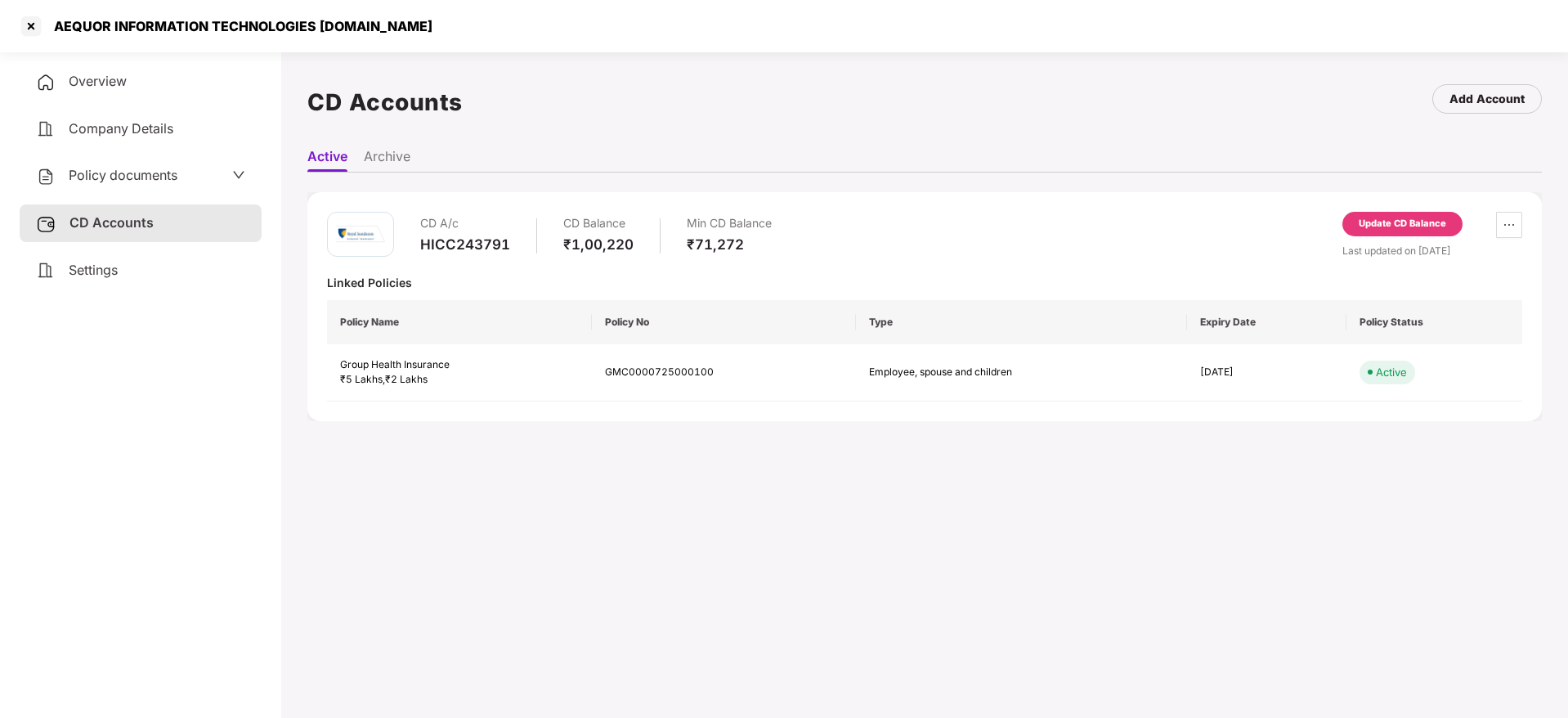
click at [383, 160] on li "Archive" at bounding box center [386, 159] width 46 height 24
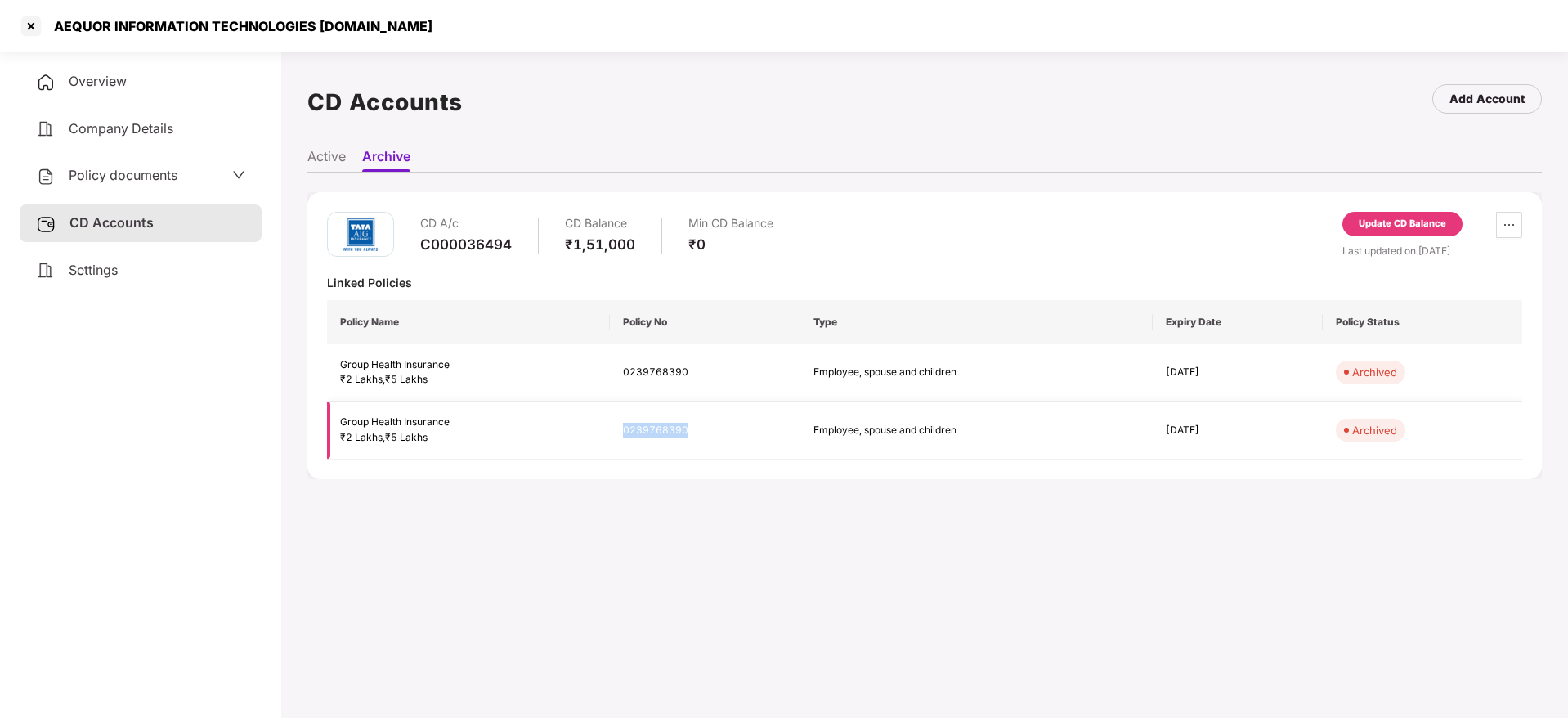
drag, startPoint x: 708, startPoint y: 431, endPoint x: 597, endPoint y: 431, distance: 111.0
click at [597, 431] on tr "Group Health Insurance ₹2 Lakhs , ₹5 Lakhs 0239768390 Employee, spouse and chil…" at bounding box center [924, 431] width 1195 height 58
copy tr "₹5 Lakhs 0239768390"
drag, startPoint x: 523, startPoint y: 240, endPoint x: 422, endPoint y: 247, distance: 101.2
click at [422, 247] on div "CD A/c C000036494 CD Balance ₹1,51,000 Min CD Balance ₹0" at bounding box center [597, 234] width 353 height 46
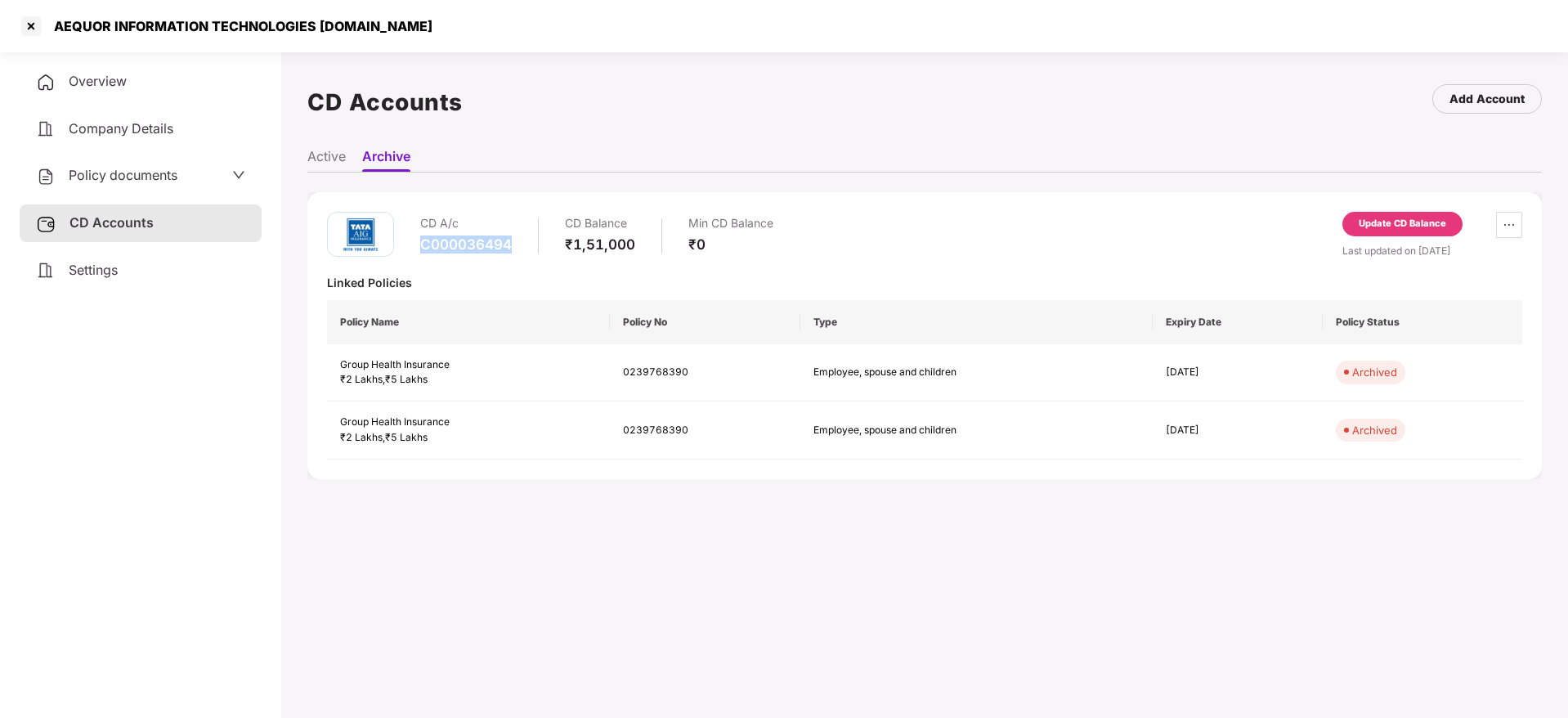
copy div "C000036494"
click at [34, 22] on div at bounding box center [31, 26] width 26 height 26
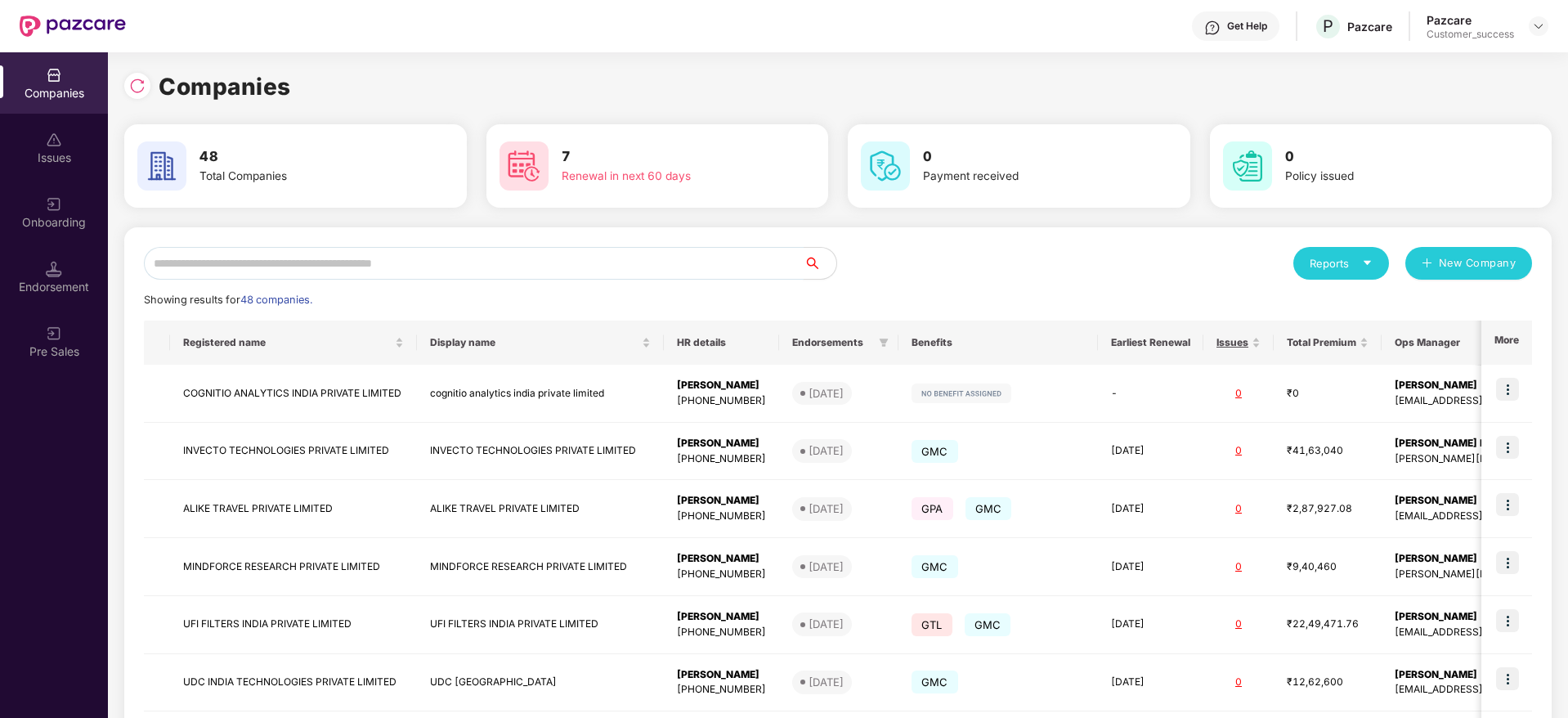
click at [362, 248] on input "text" at bounding box center [473, 263] width 660 height 32
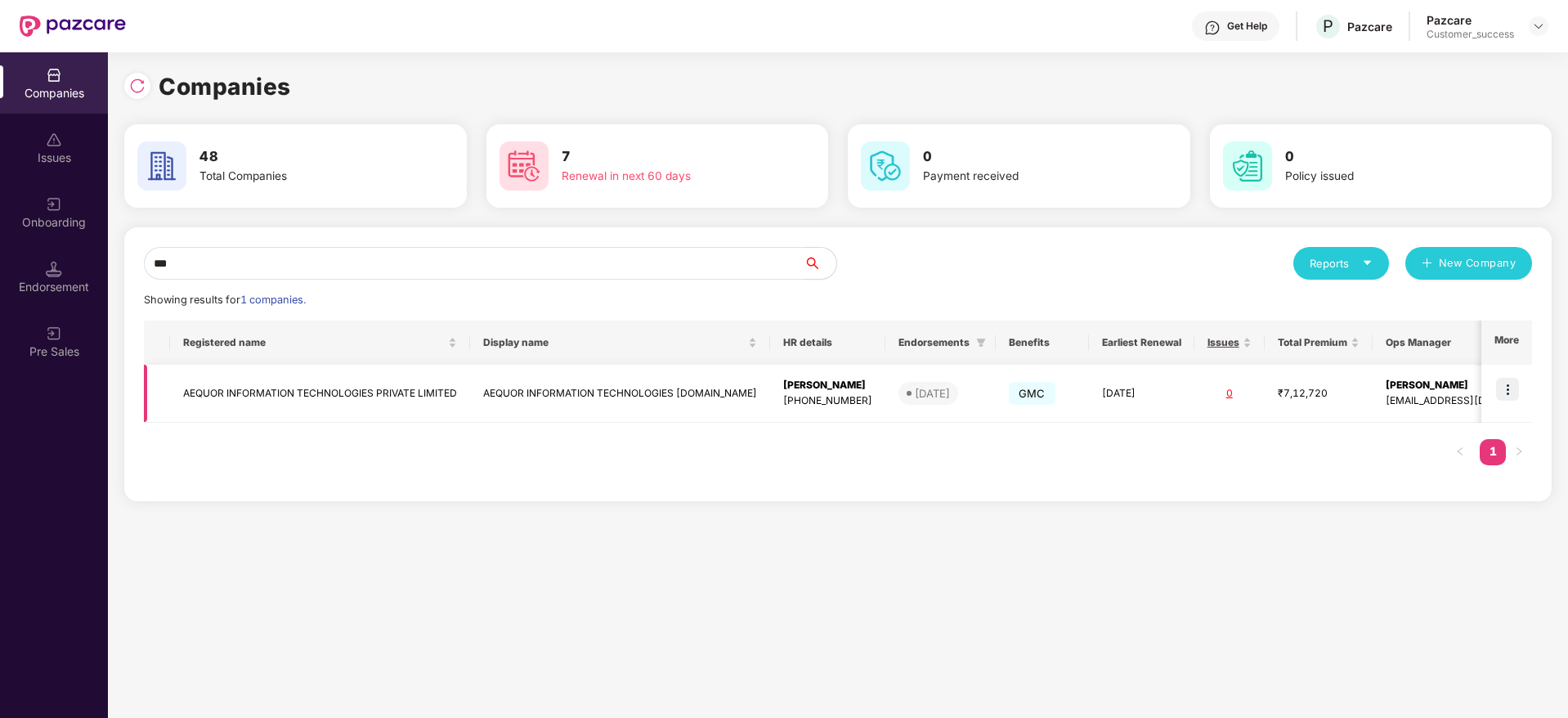
type input "***"
click at [1516, 389] on img at bounding box center [1508, 389] width 23 height 23
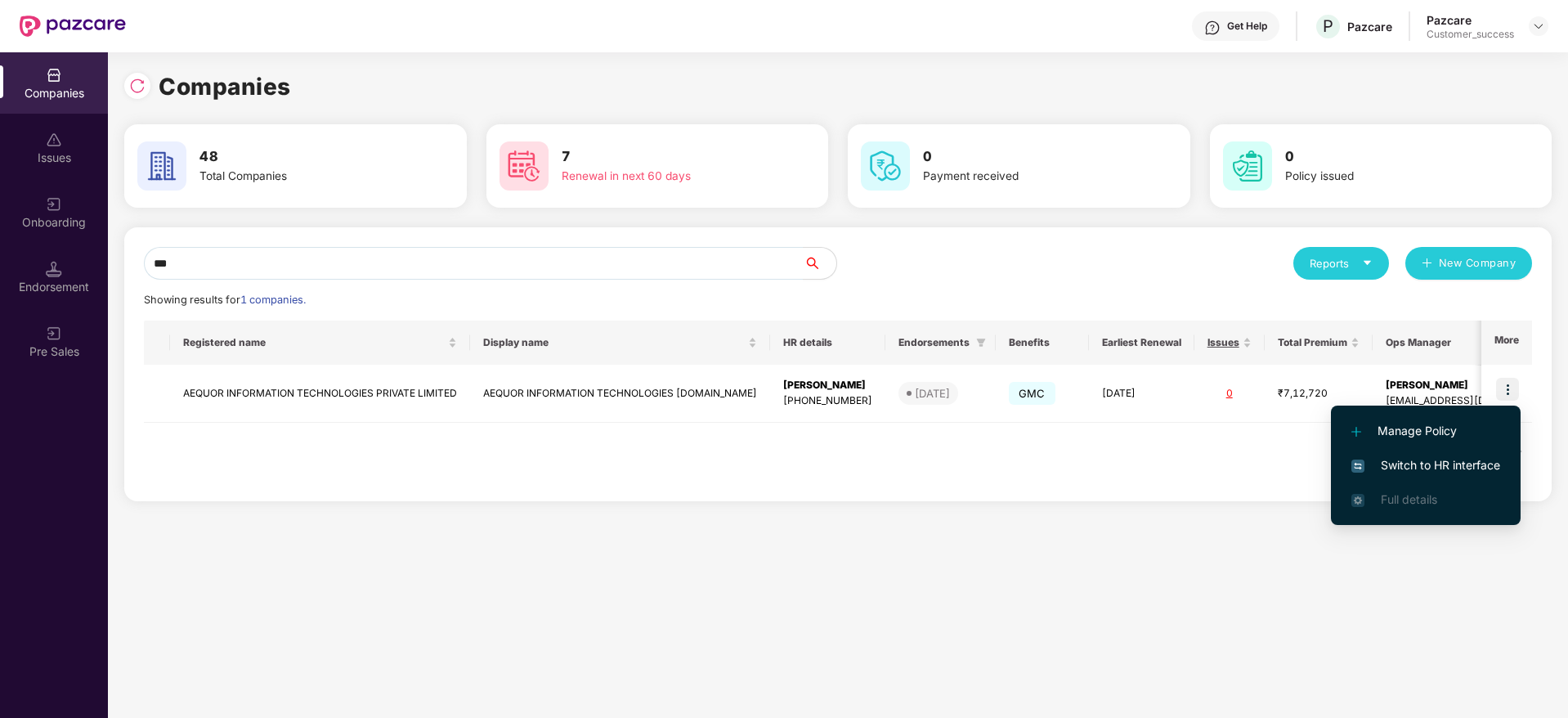
click at [1449, 461] on span "Switch to HR interface" at bounding box center [1426, 465] width 149 height 18
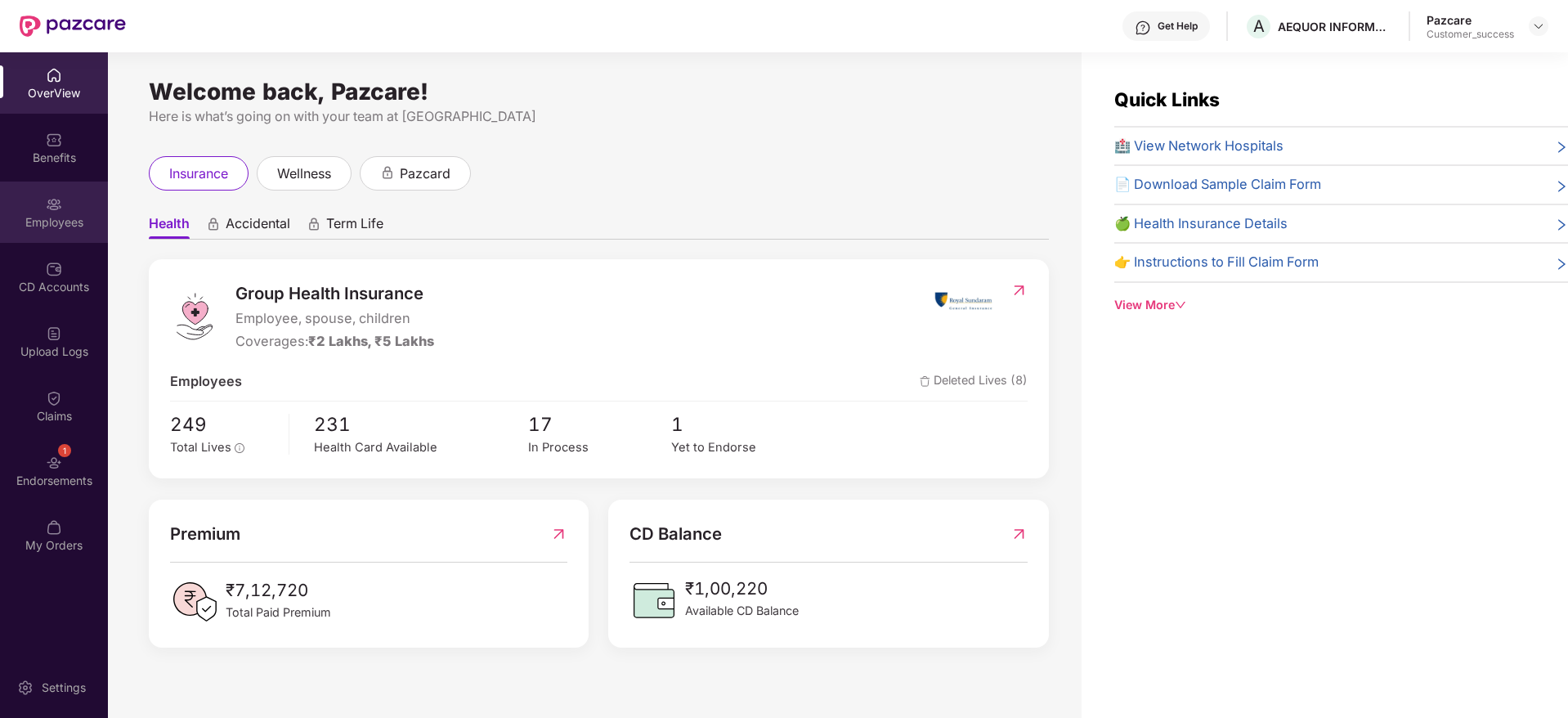
click at [66, 207] on div "Employees" at bounding box center [54, 212] width 108 height 61
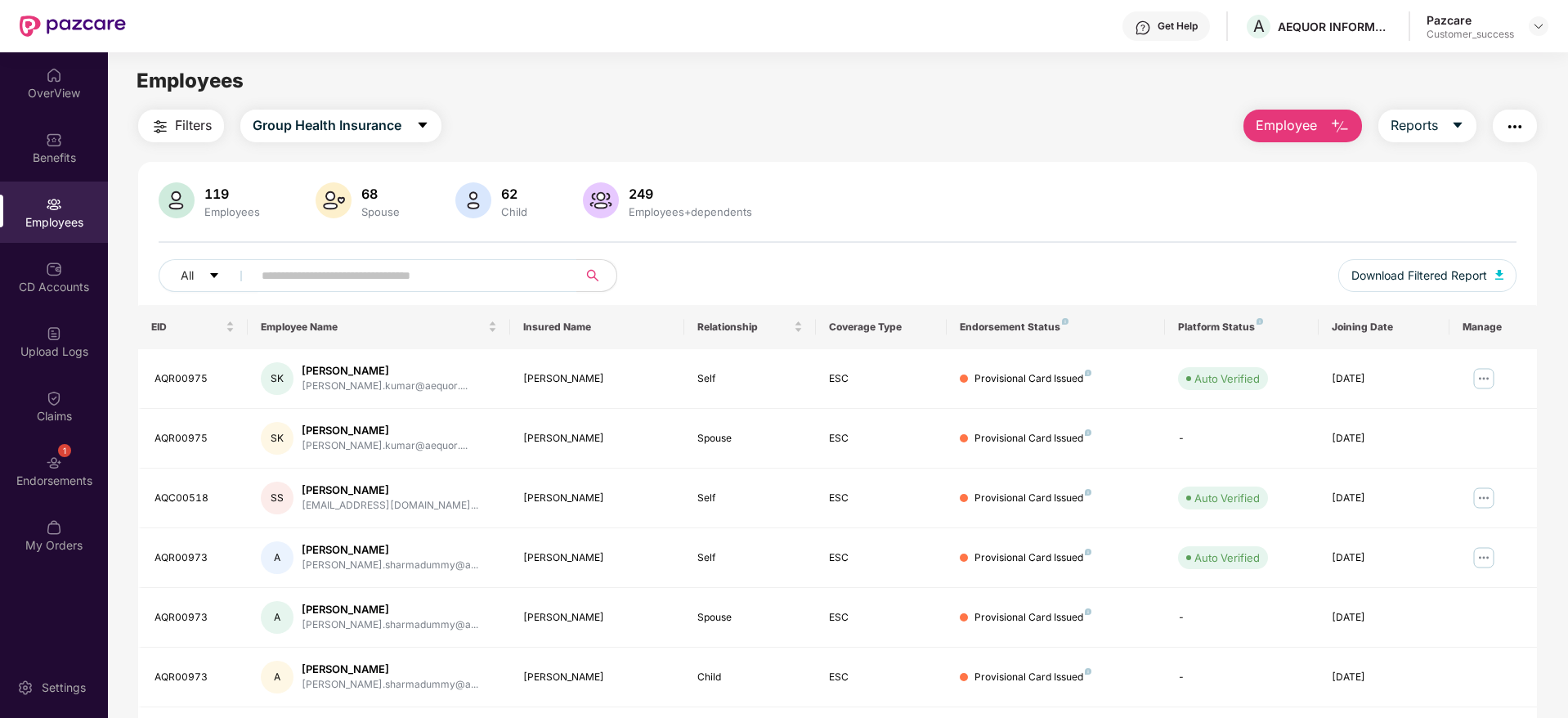
click at [1272, 131] on span "Employee" at bounding box center [1287, 125] width 61 height 20
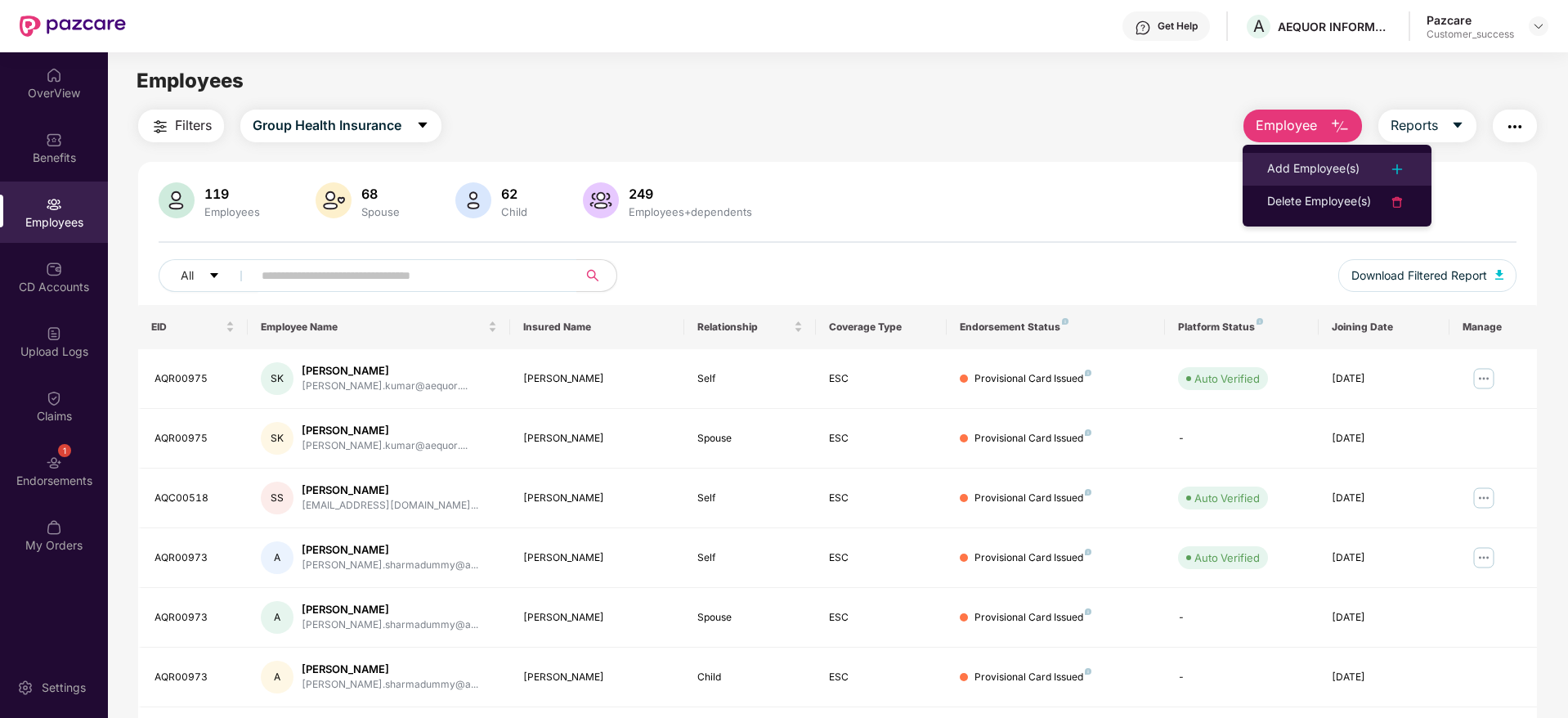
click at [1288, 170] on div "Add Employee(s)" at bounding box center [1314, 169] width 93 height 19
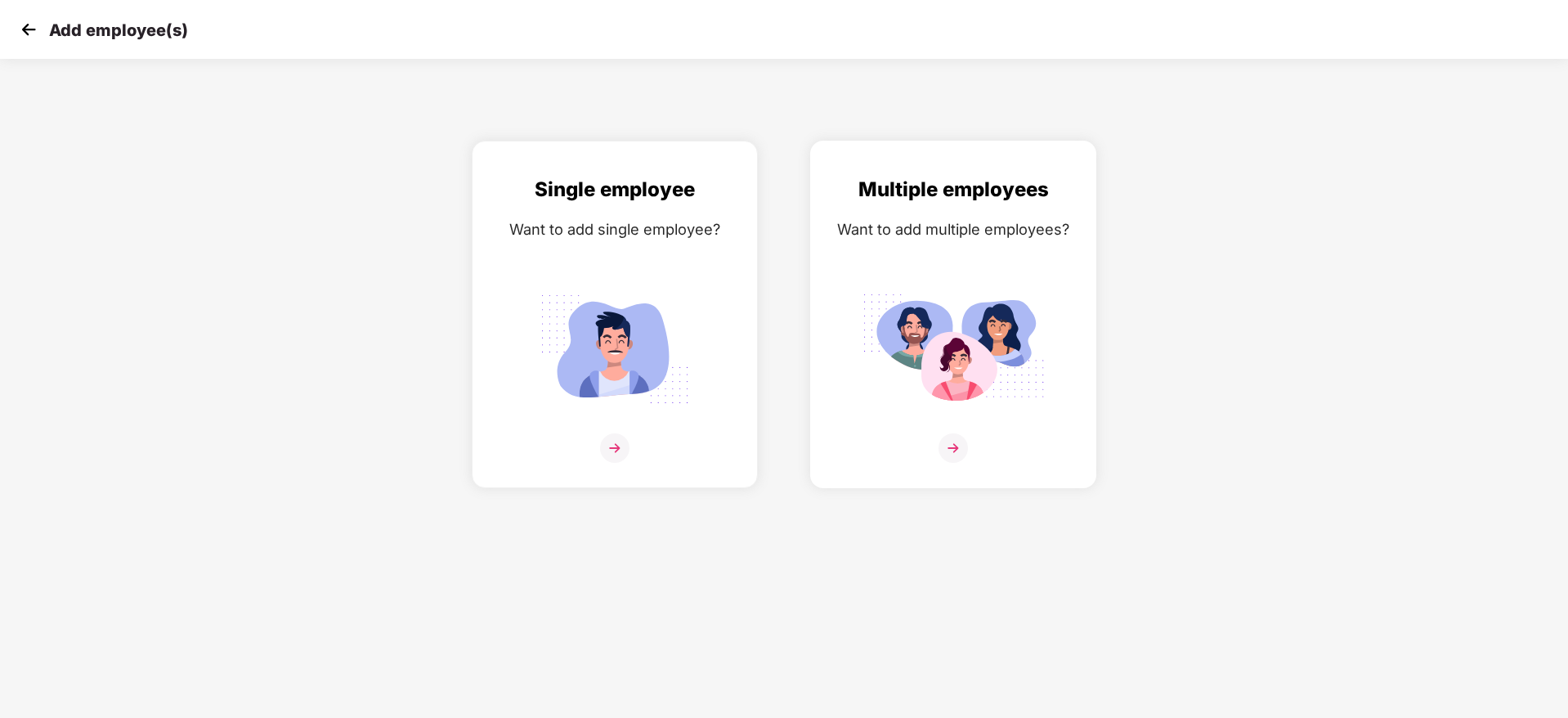
click at [950, 452] on img at bounding box center [953, 448] width 30 height 30
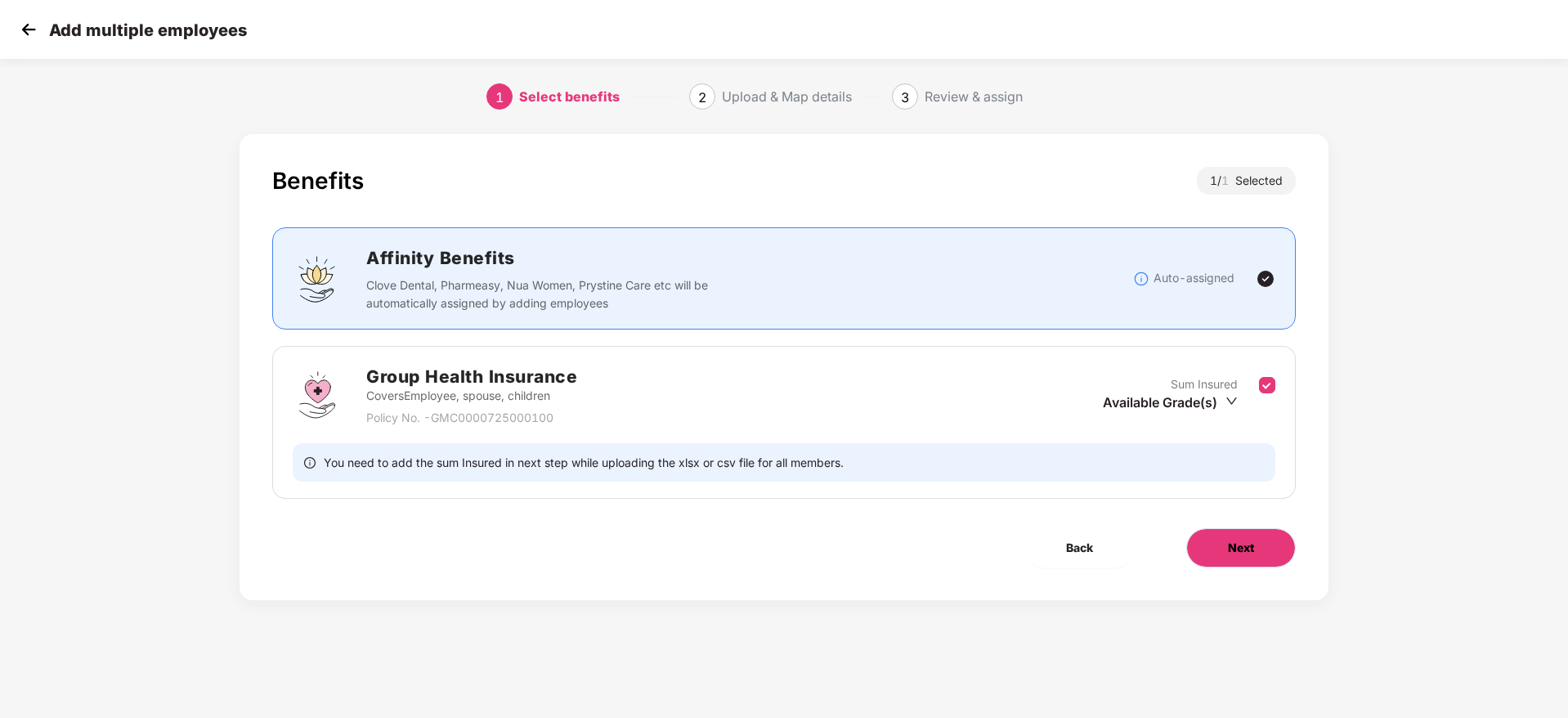
click at [1228, 541] on span "Next" at bounding box center [1241, 548] width 26 height 18
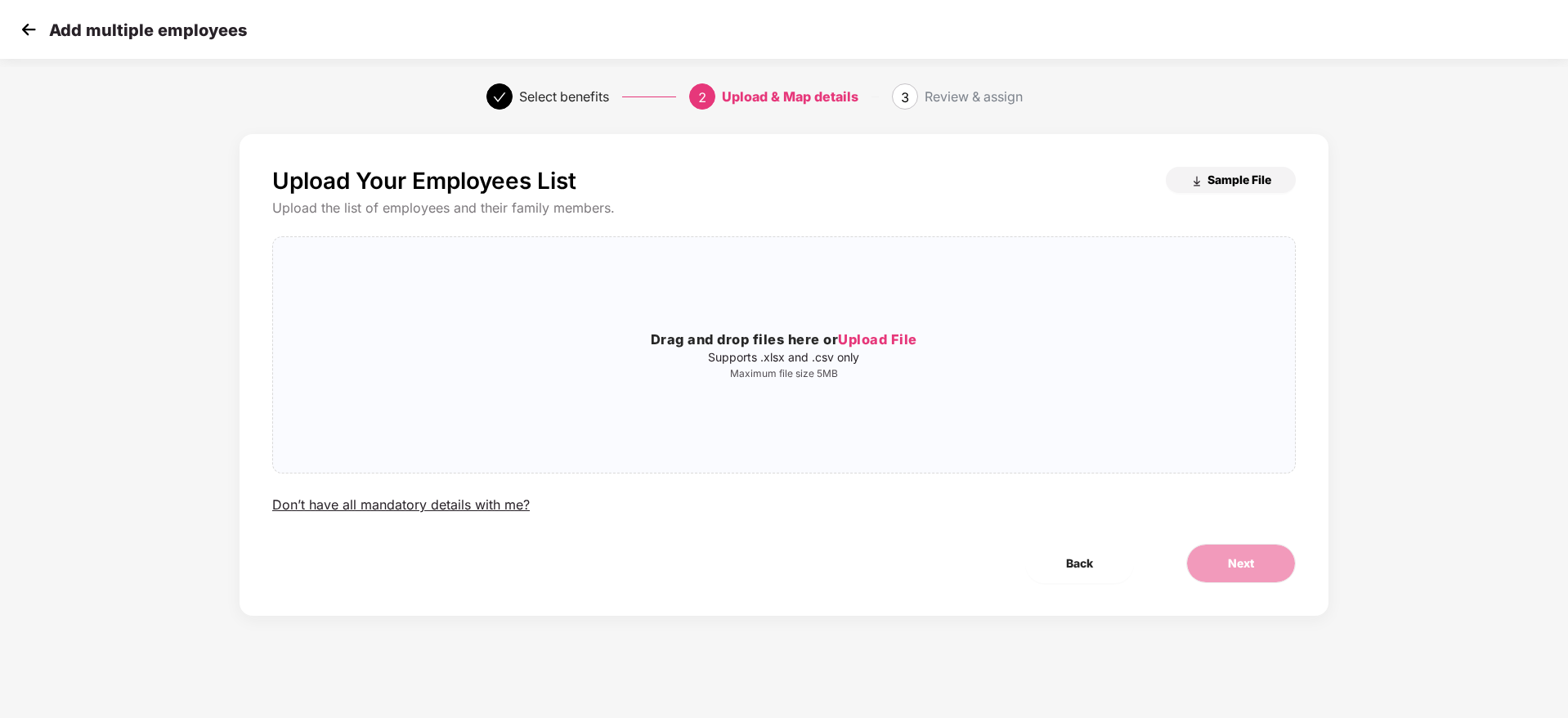
click at [1218, 183] on span "Sample File" at bounding box center [1239, 180] width 64 height 16
click at [868, 338] on span "Upload File" at bounding box center [877, 339] width 79 height 17
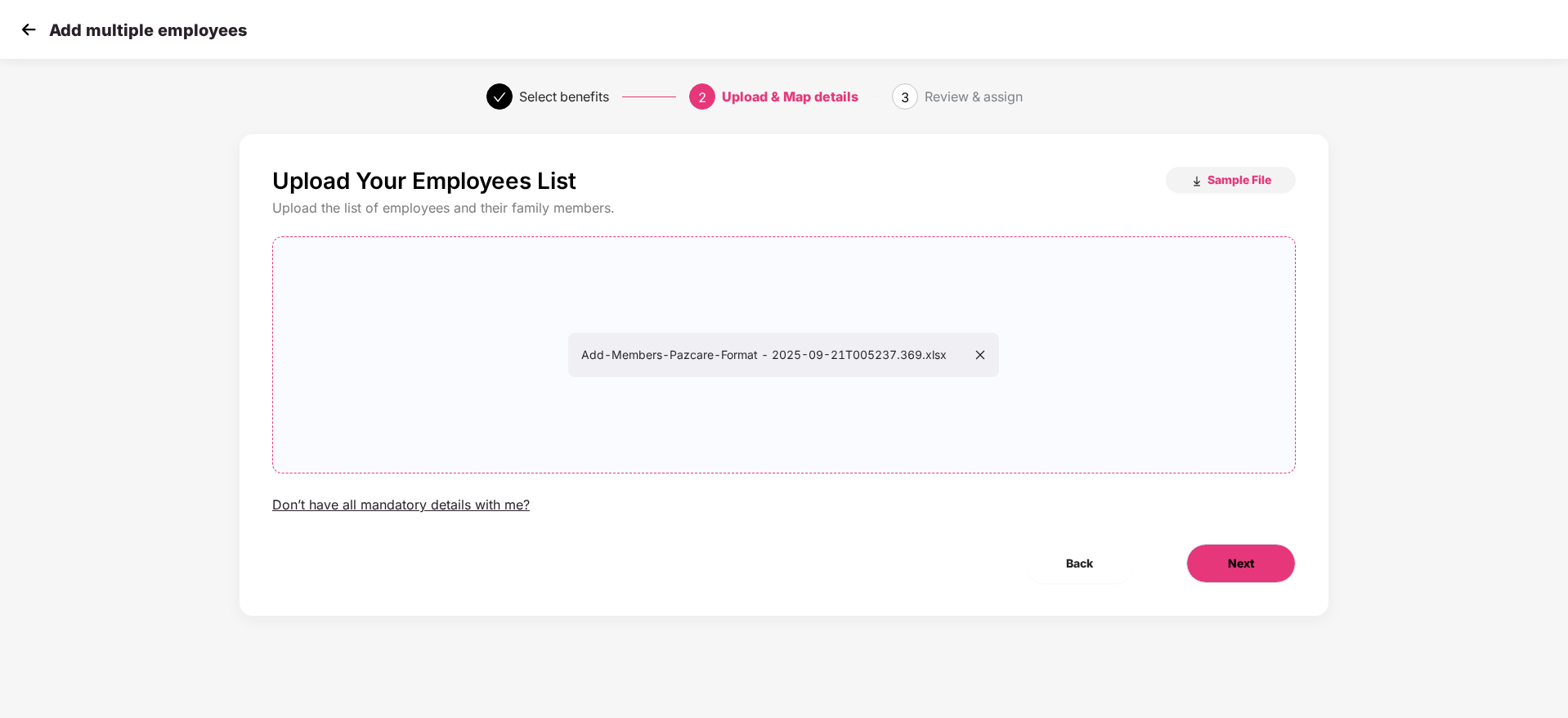
click at [1227, 552] on button "Next" at bounding box center [1240, 563] width 109 height 39
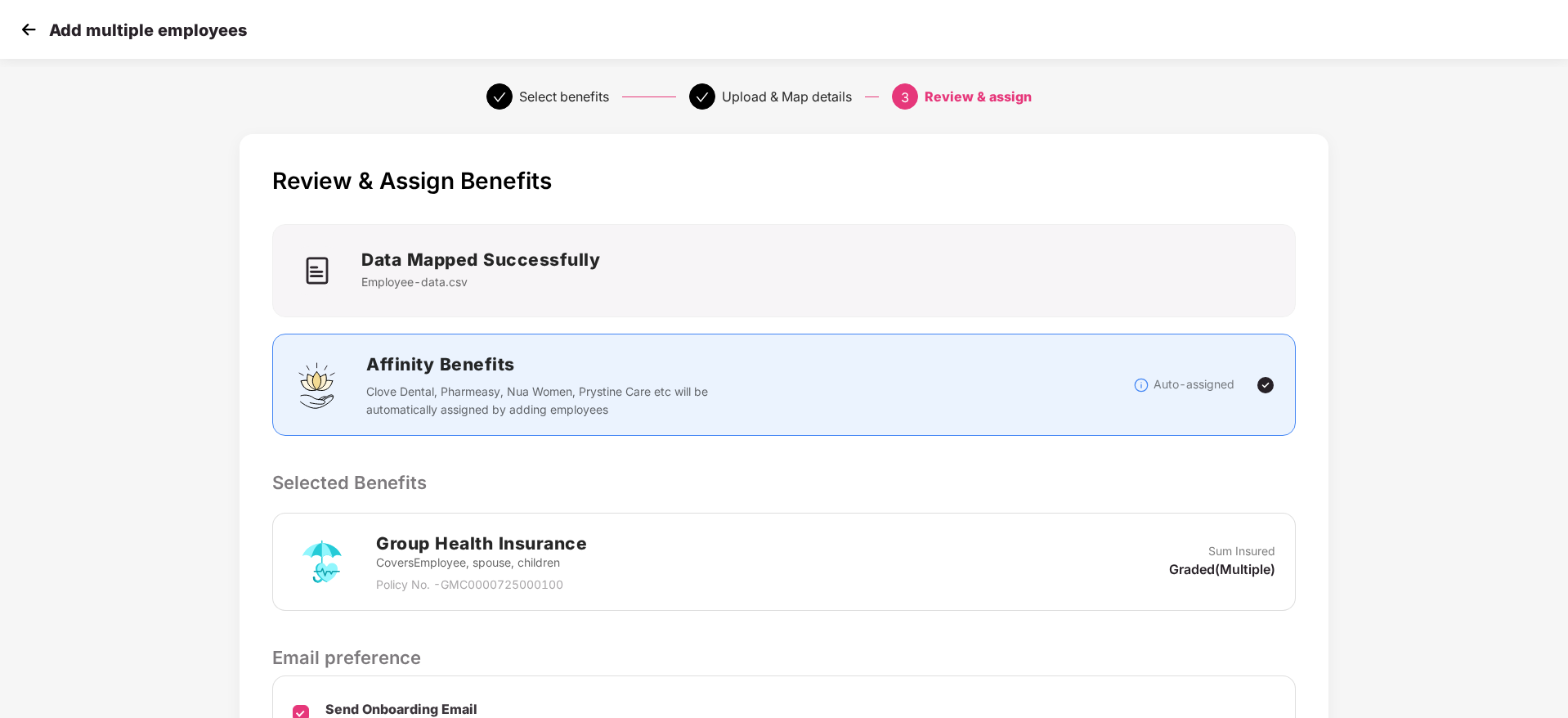
click at [1301, 494] on div "Review & Assign Benefits Data Mapped Successfully Employee-data.csv Affinity Be…" at bounding box center [784, 501] width 1089 height 736
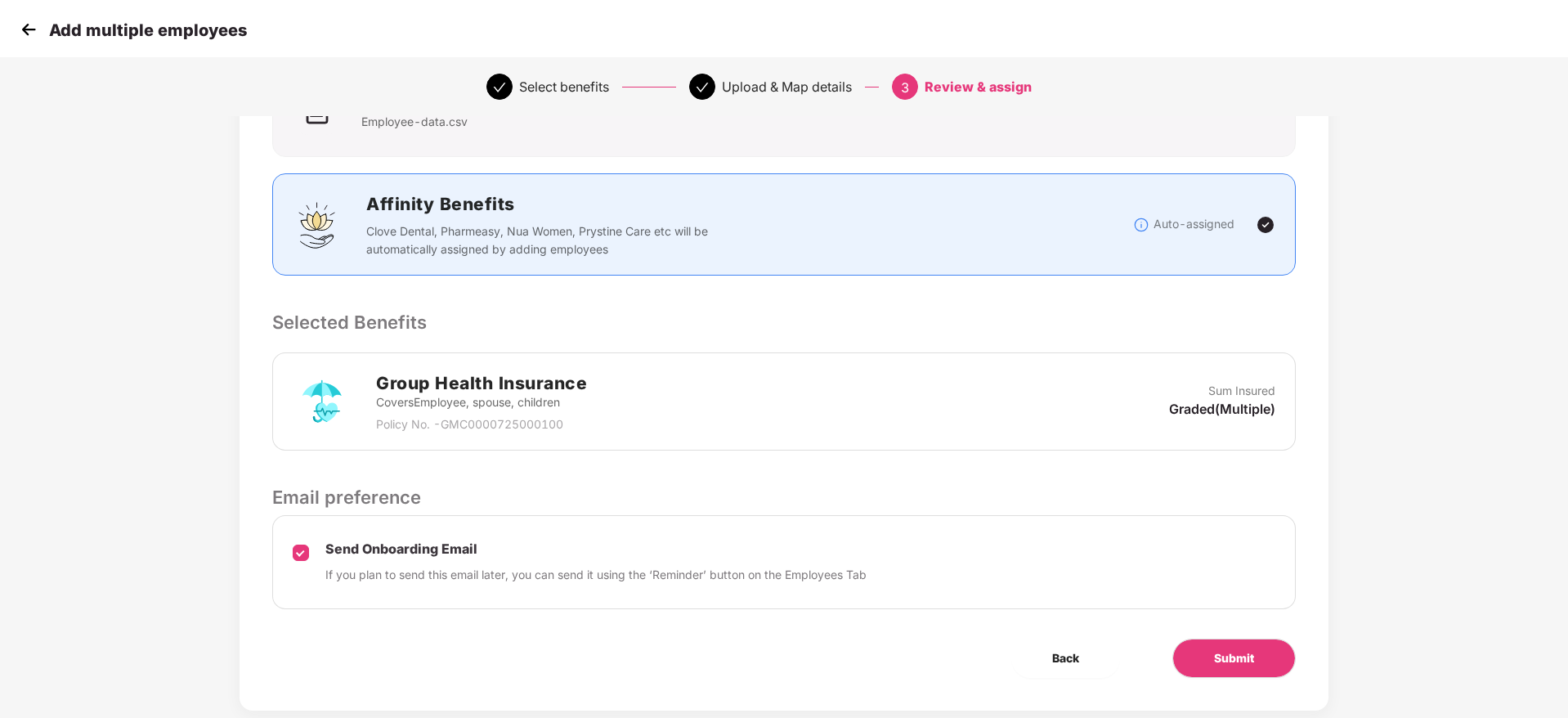
scroll to position [194, 0]
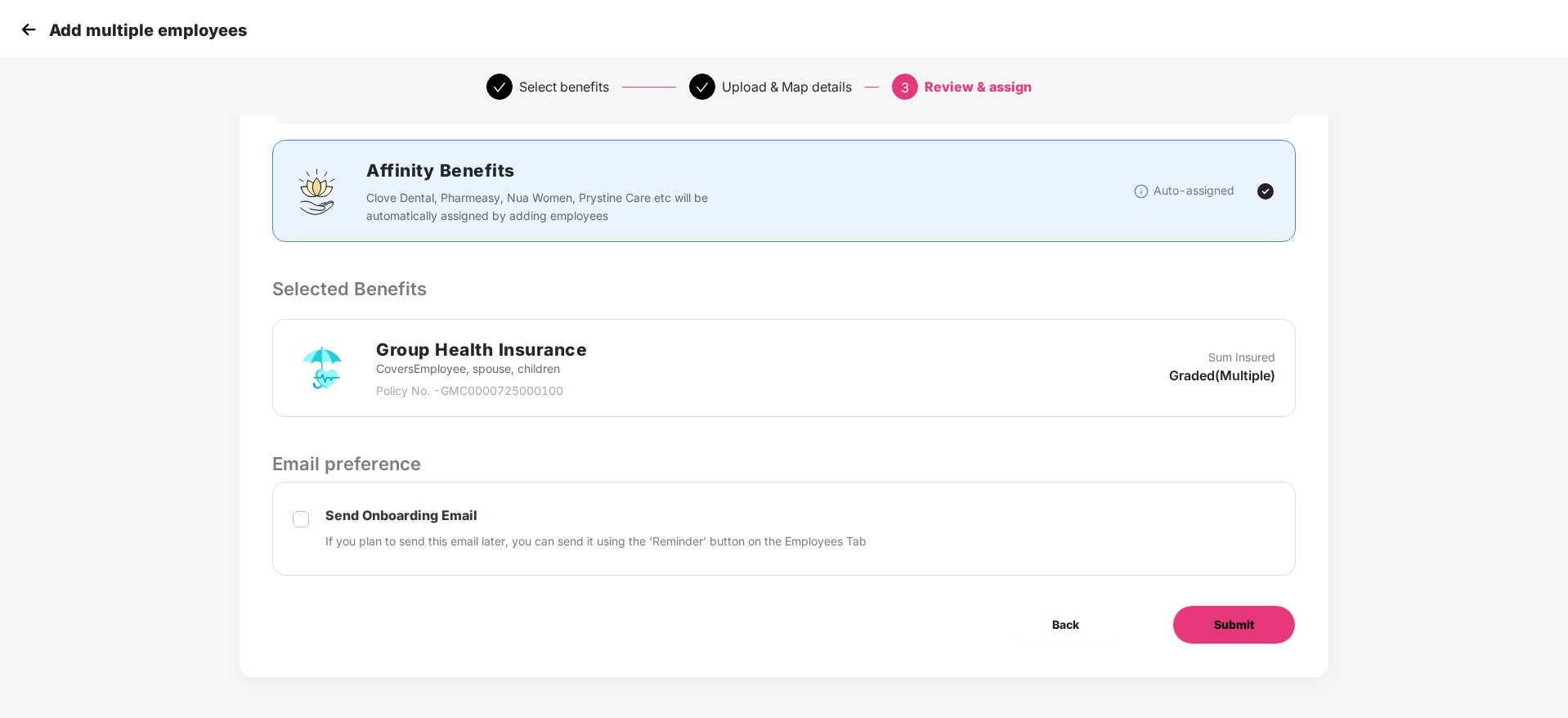
click at [1232, 639] on button "Submit" at bounding box center [1233, 625] width 123 height 39
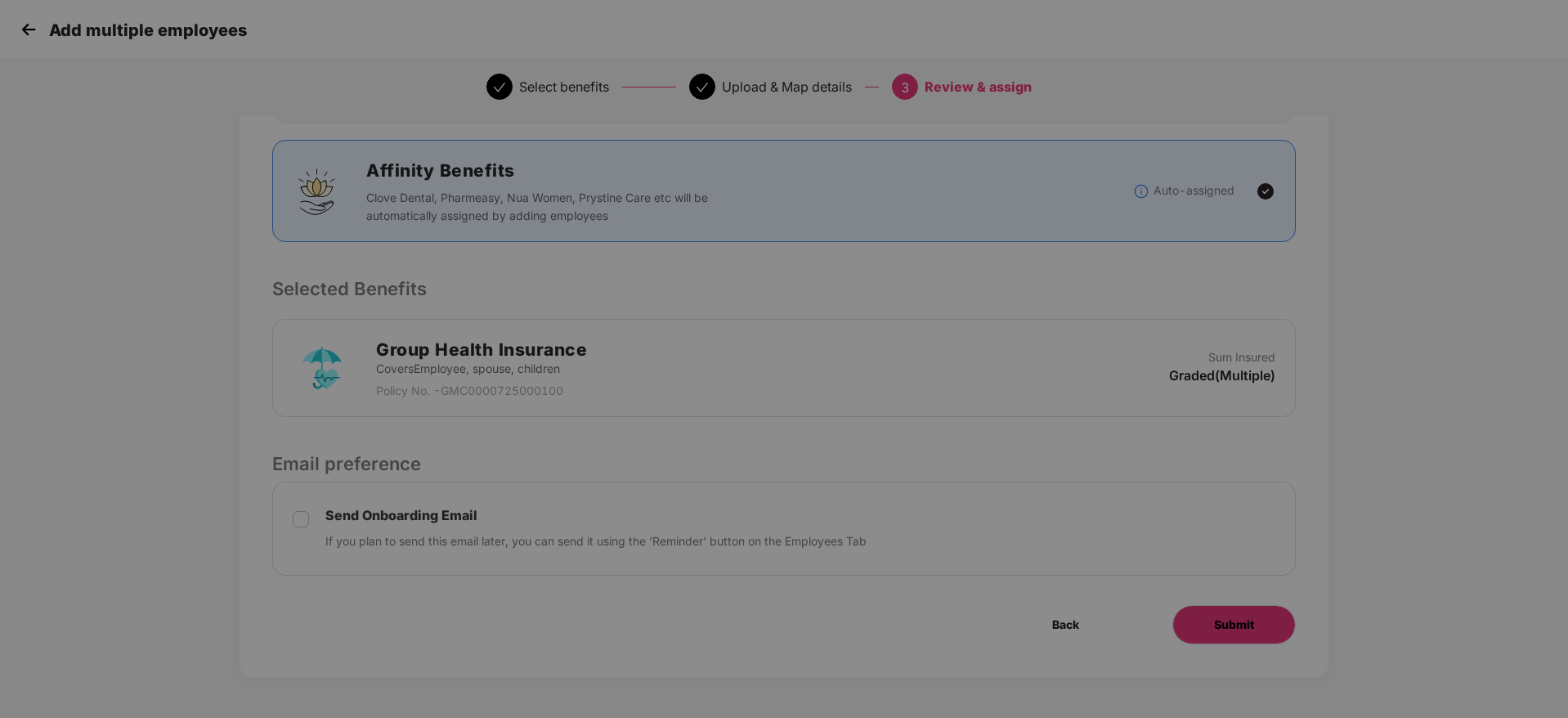
scroll to position [0, 0]
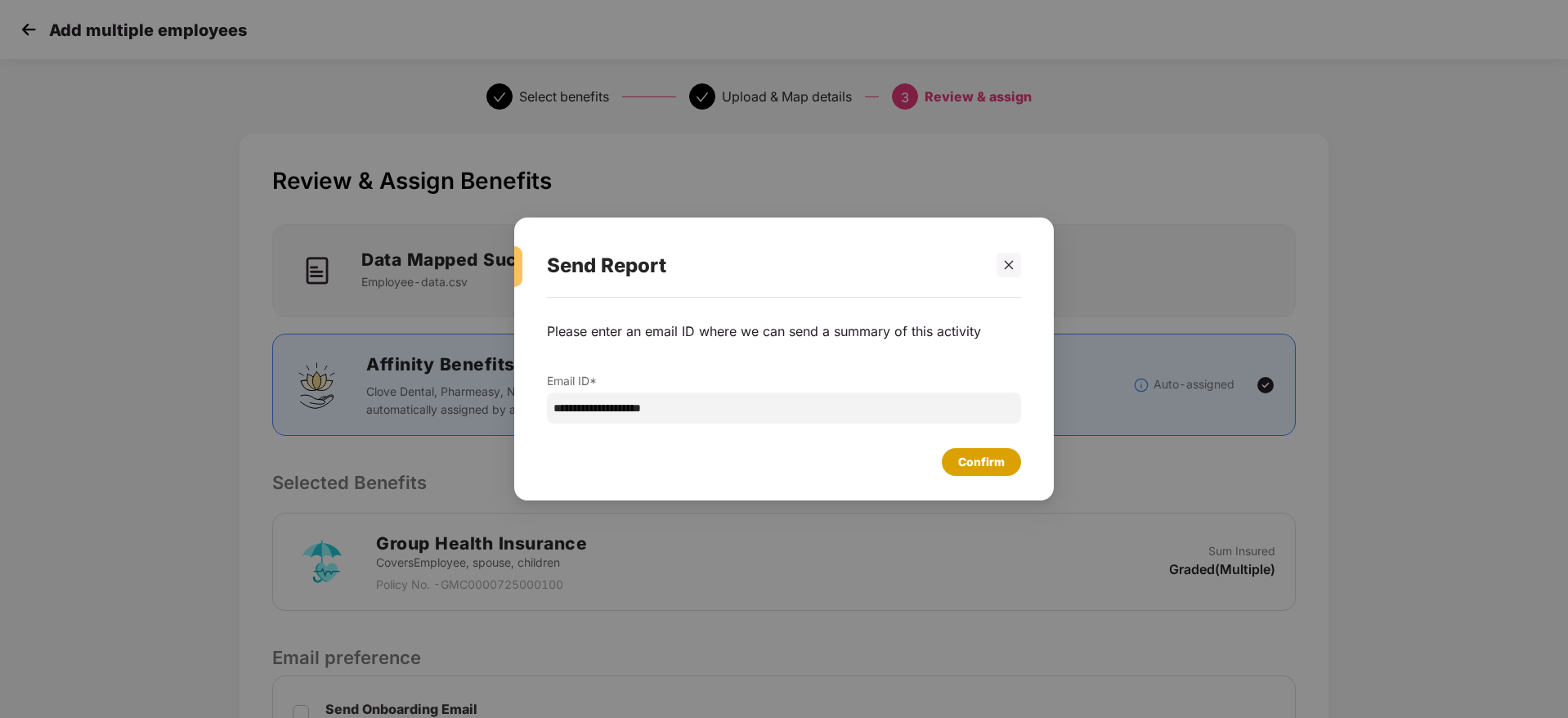
click at [988, 466] on div "Confirm" at bounding box center [981, 461] width 46 height 18
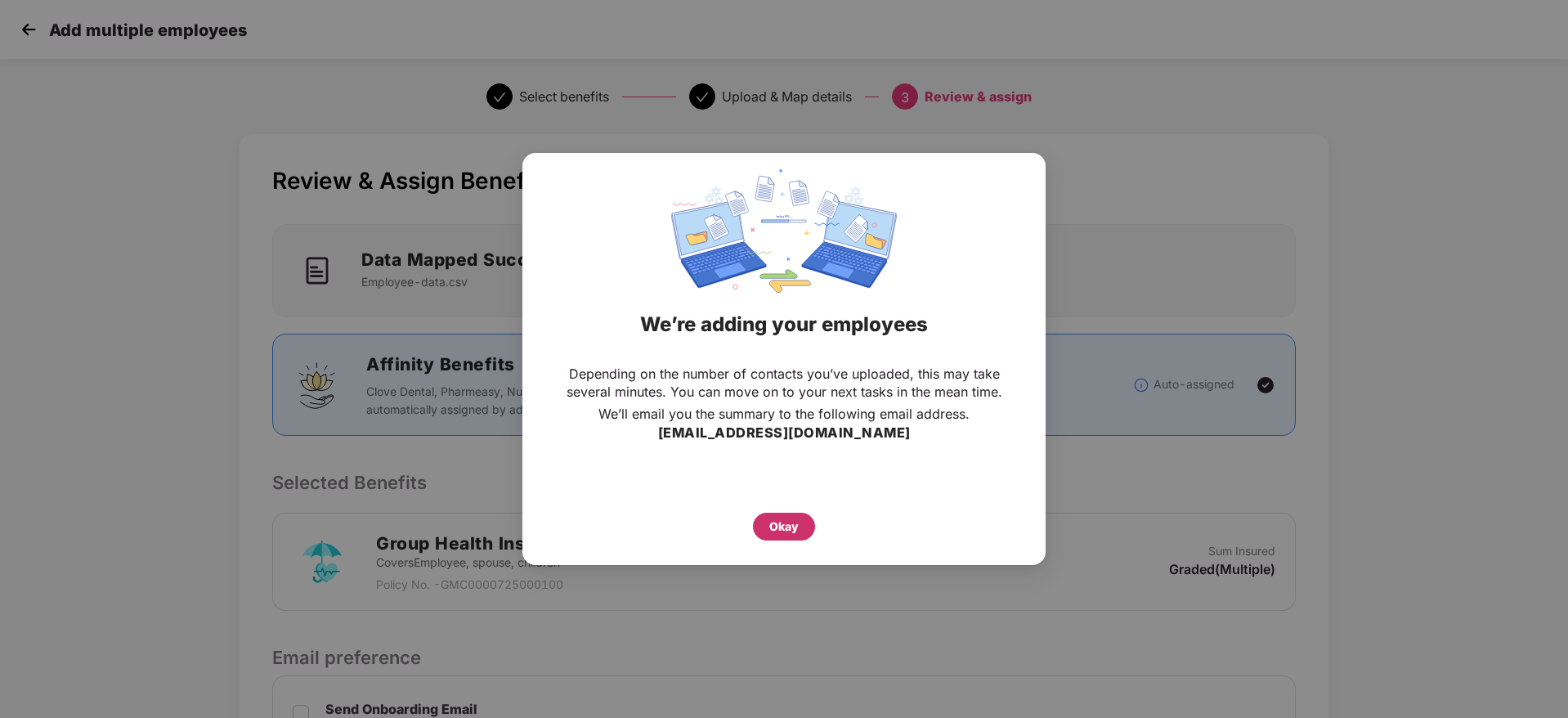
click at [784, 525] on div "Okay" at bounding box center [784, 526] width 30 height 18
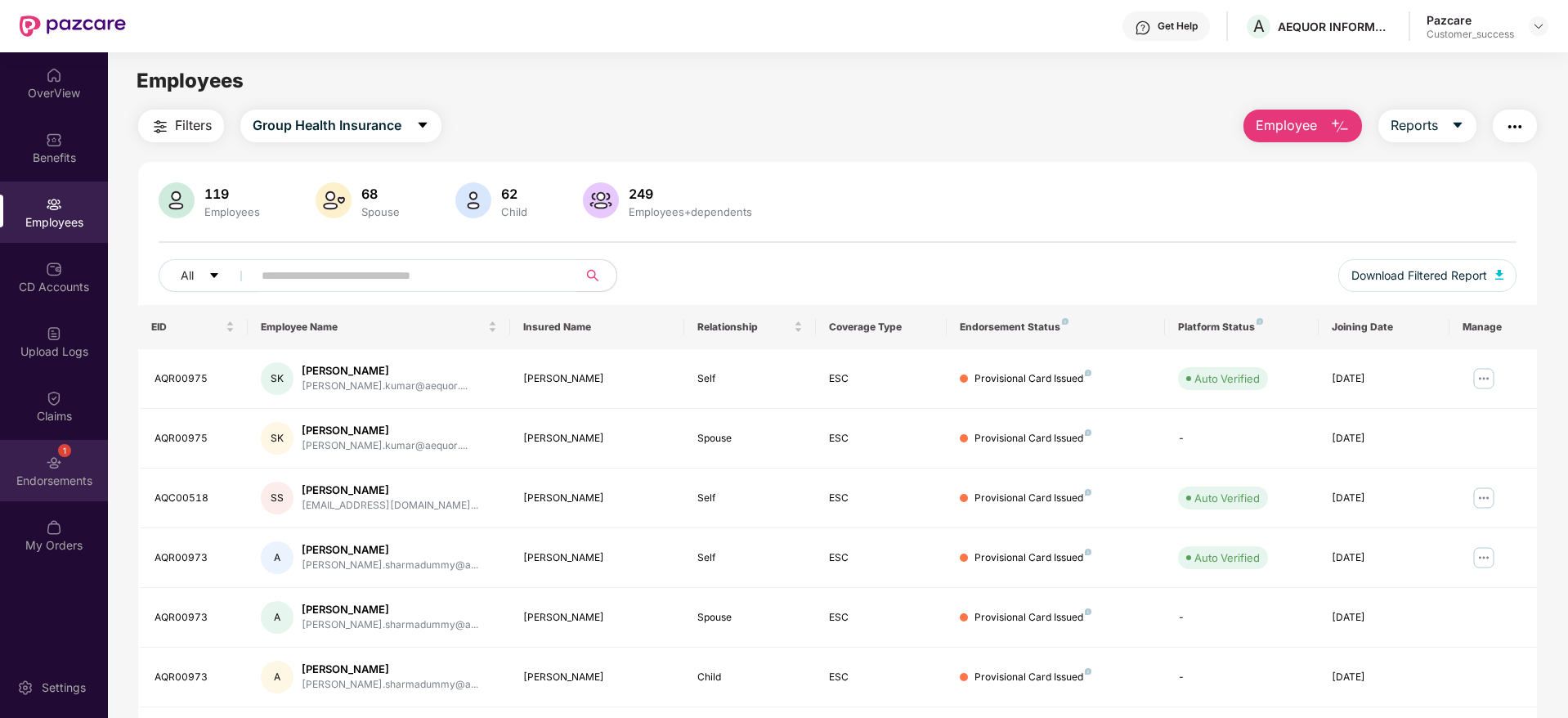
click at [67, 459] on div "1 Endorsements" at bounding box center [54, 471] width 108 height 61
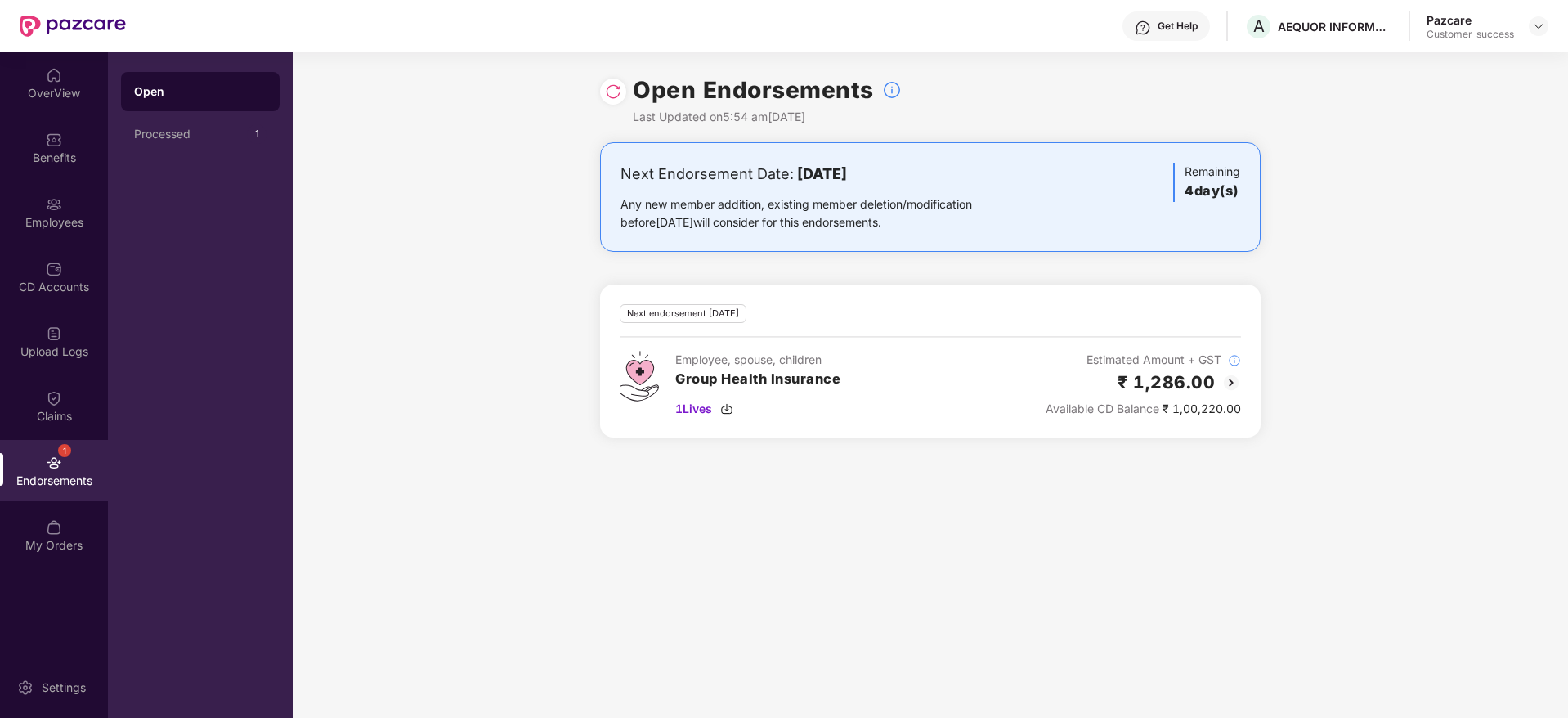
click at [613, 86] on img at bounding box center [613, 91] width 17 height 17
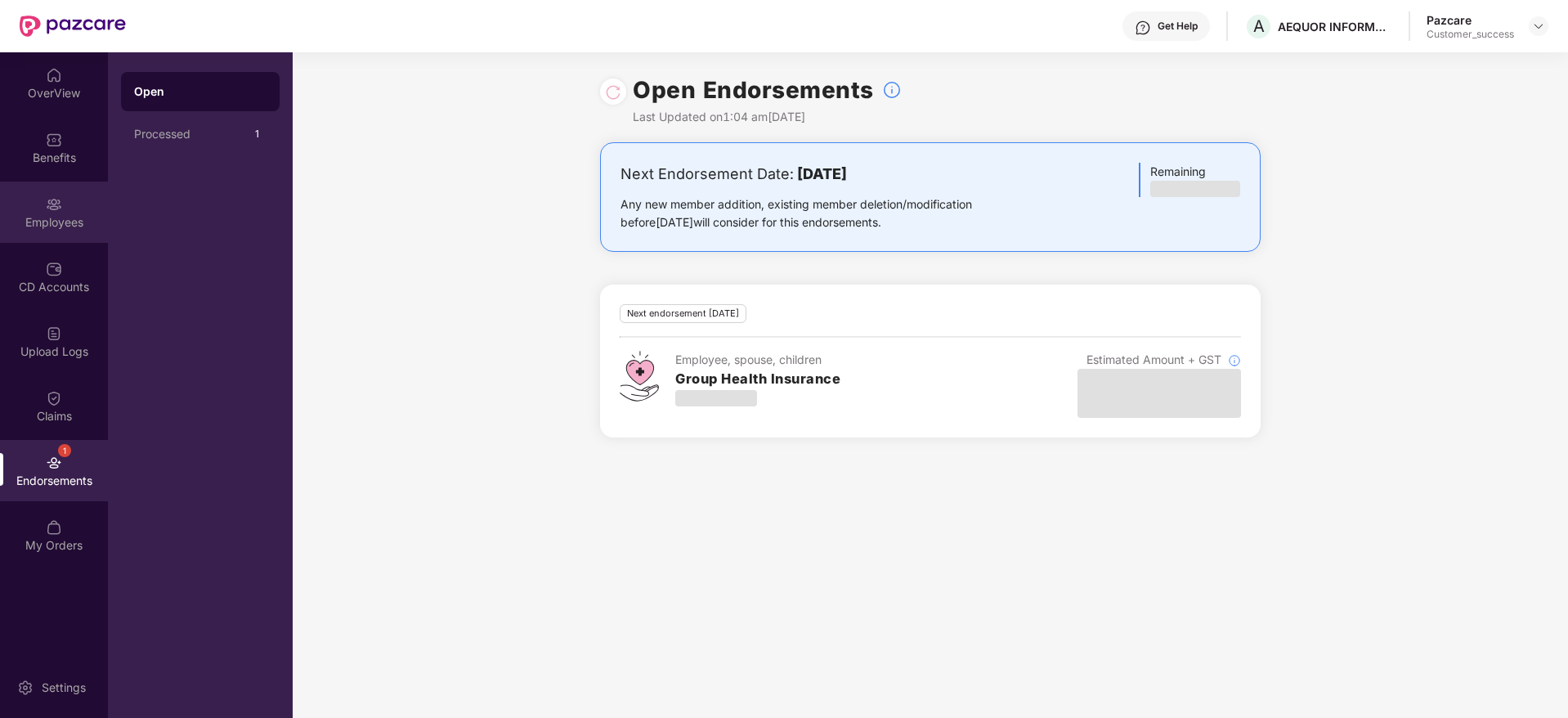
click at [59, 203] on img at bounding box center [53, 204] width 17 height 17
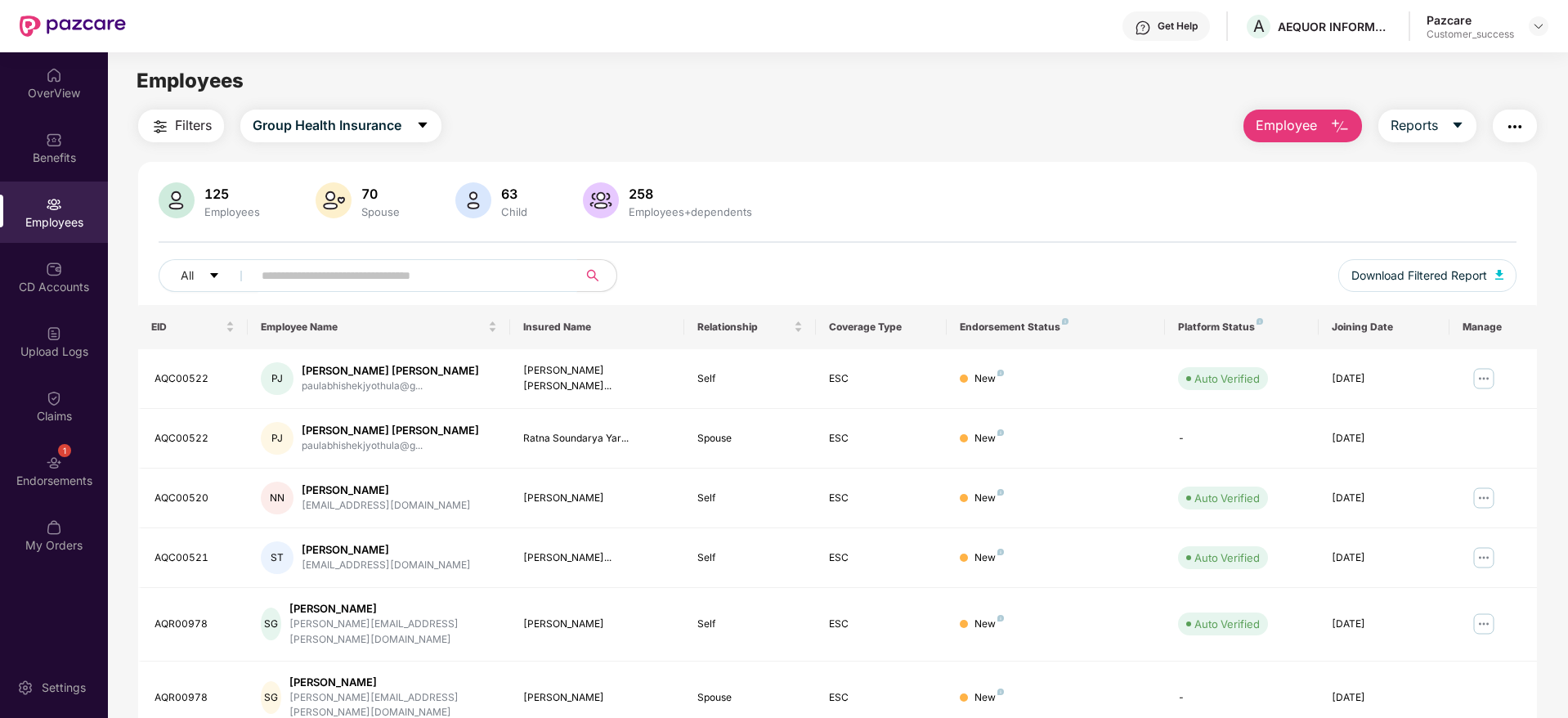
click at [330, 274] on input "text" at bounding box center [408, 275] width 294 height 24
paste input "********"
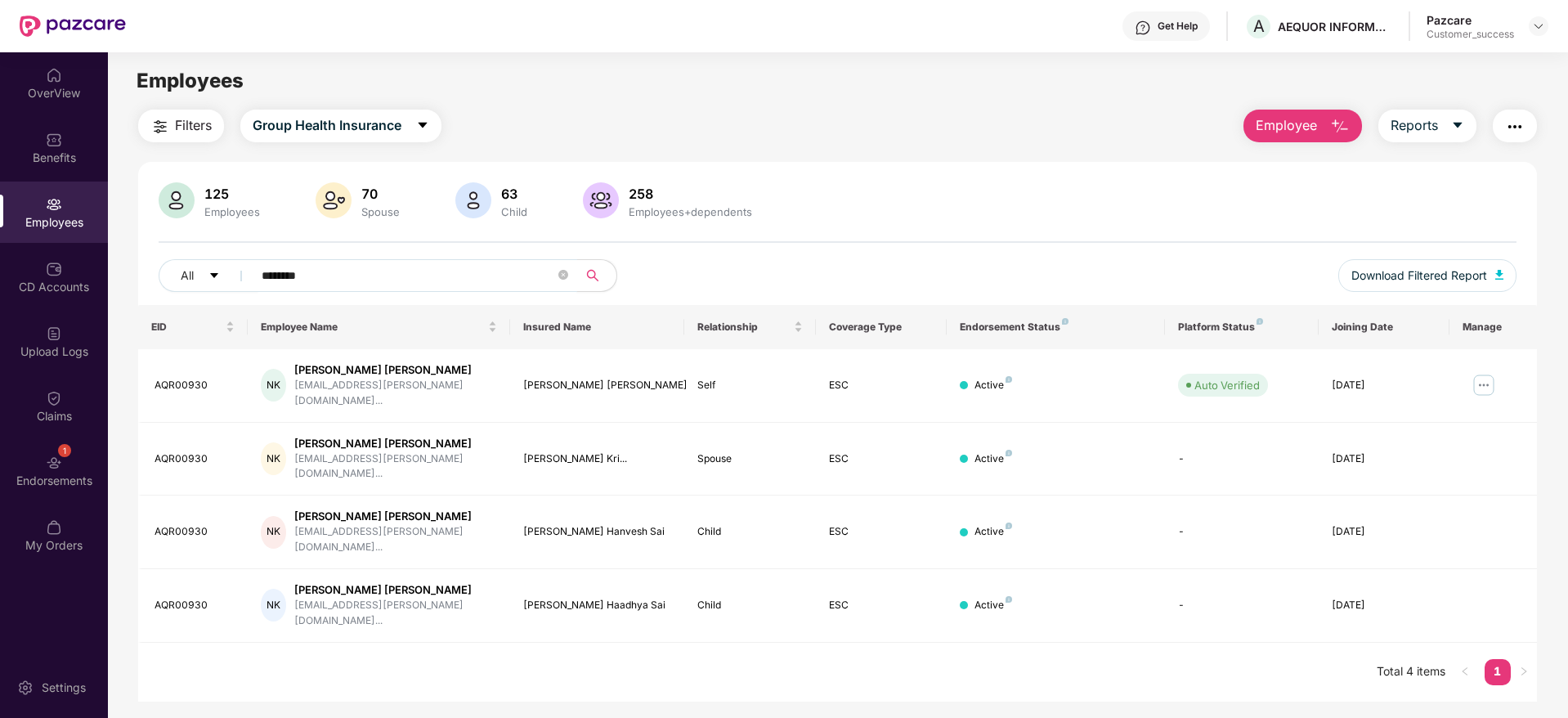
type input "********"
click at [1482, 381] on img at bounding box center [1484, 385] width 26 height 26
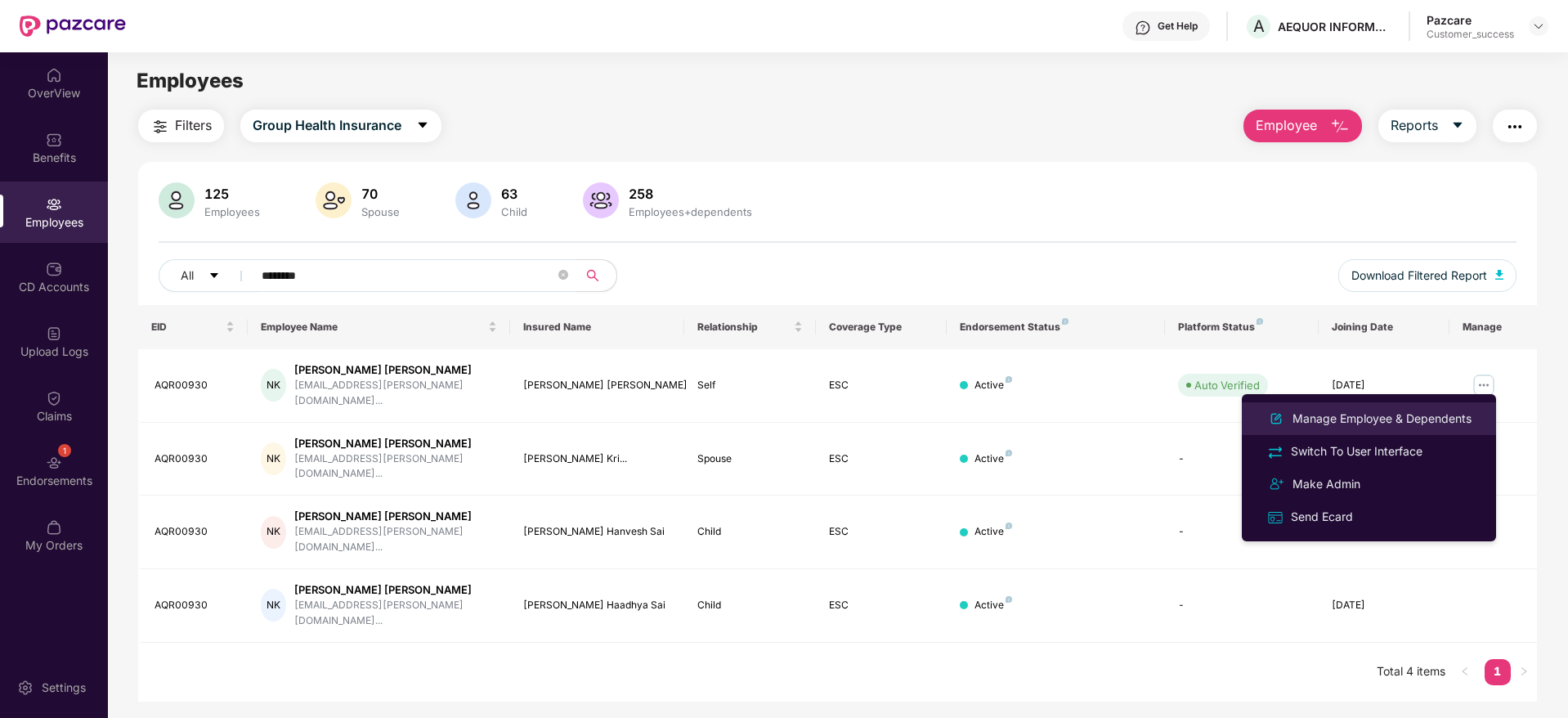
click at [1368, 413] on div "Manage Employee & Dependents" at bounding box center [1382, 418] width 185 height 18
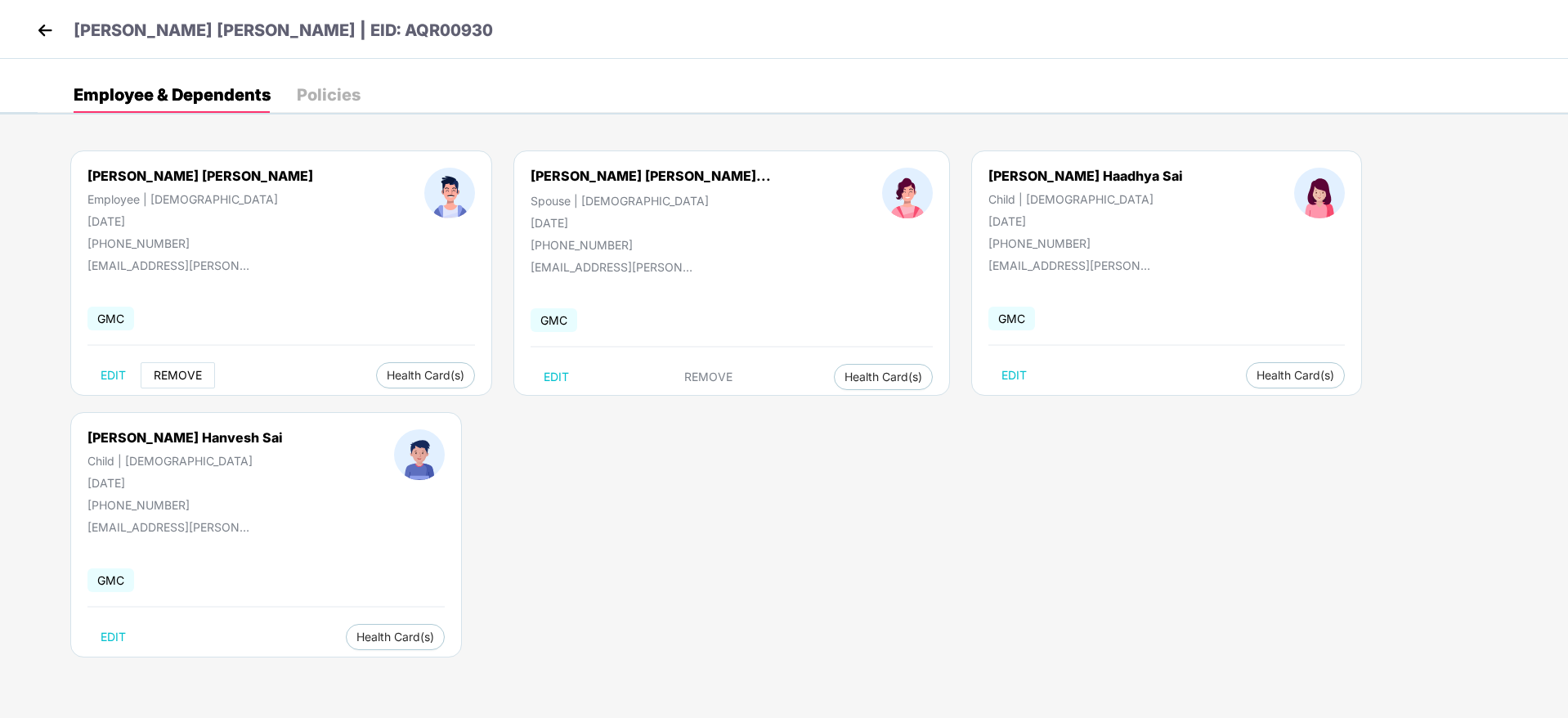
click at [172, 385] on button "REMOVE" at bounding box center [177, 376] width 74 height 26
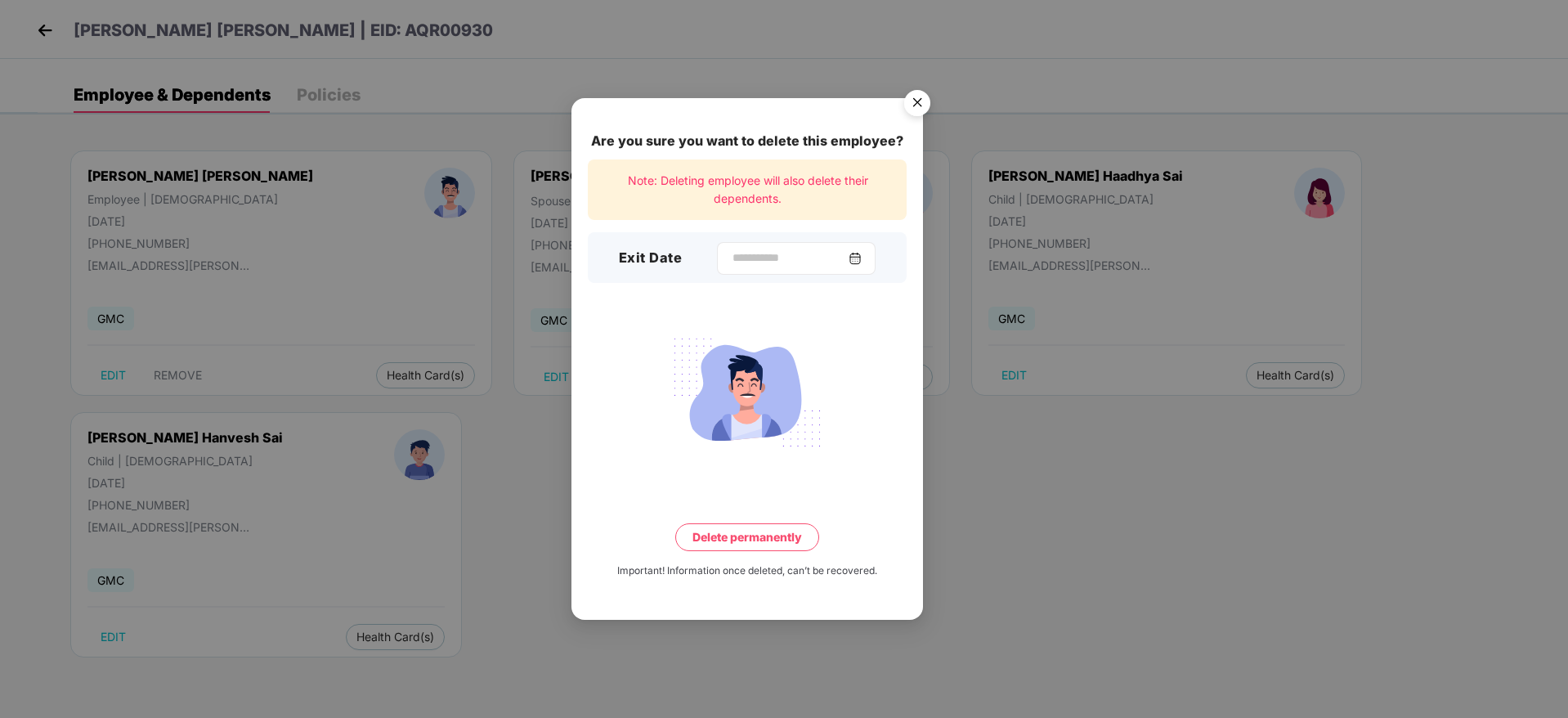
click at [717, 250] on div at bounding box center [797, 258] width 159 height 32
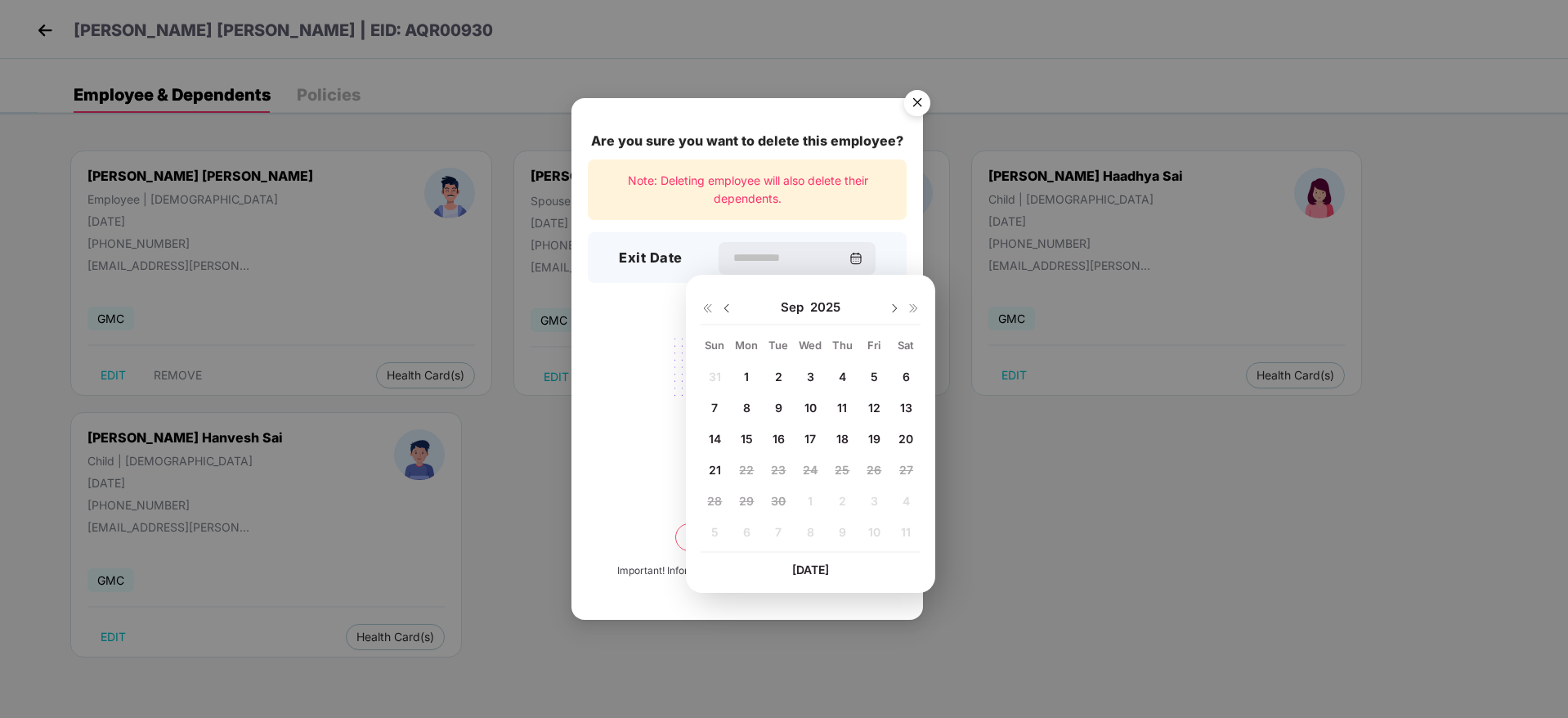
click at [729, 303] on img at bounding box center [727, 307] width 13 height 13
click at [911, 470] on span "23" at bounding box center [906, 470] width 15 height 14
type input "**********"
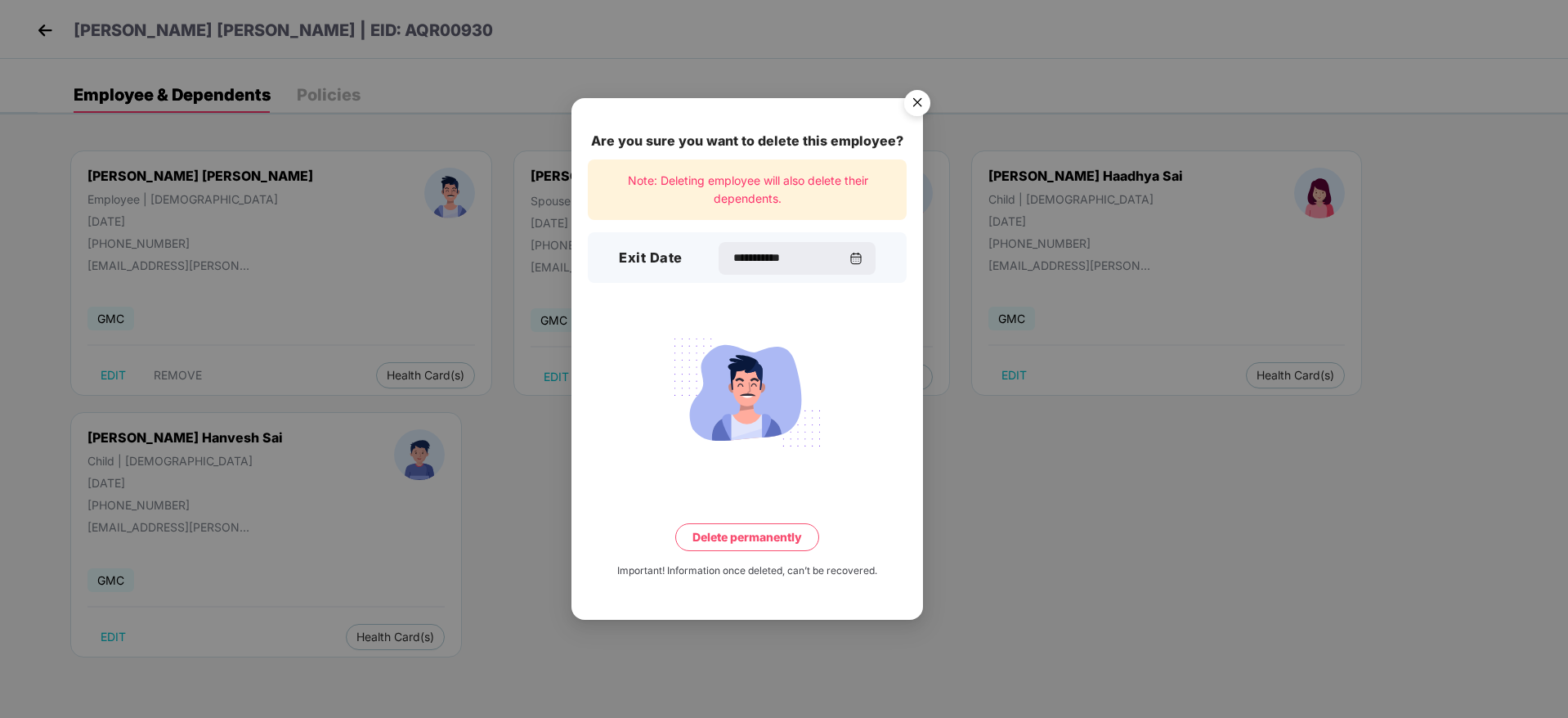
click at [785, 544] on button "Delete permanently" at bounding box center [747, 537] width 144 height 28
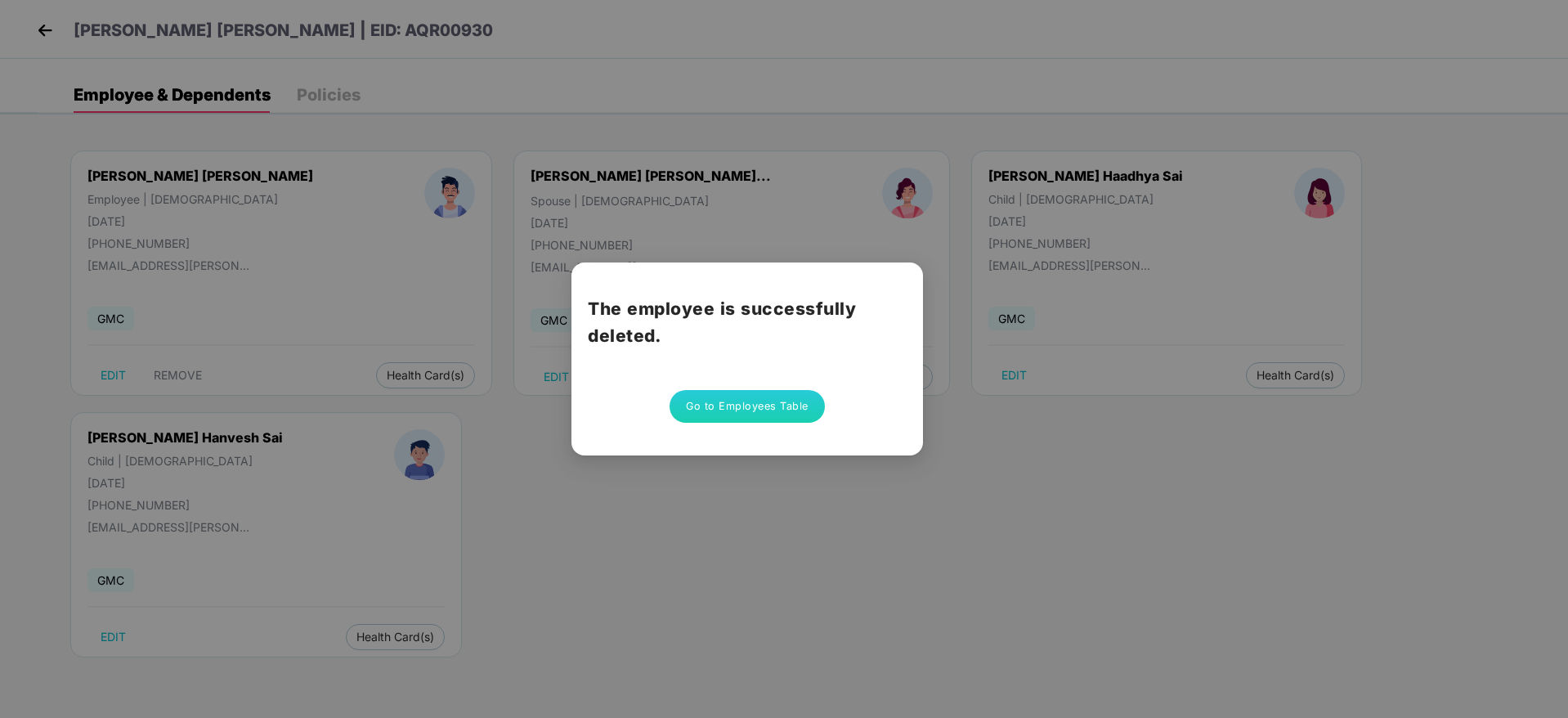
click at [746, 404] on button "Go to Employees Table" at bounding box center [747, 405] width 155 height 32
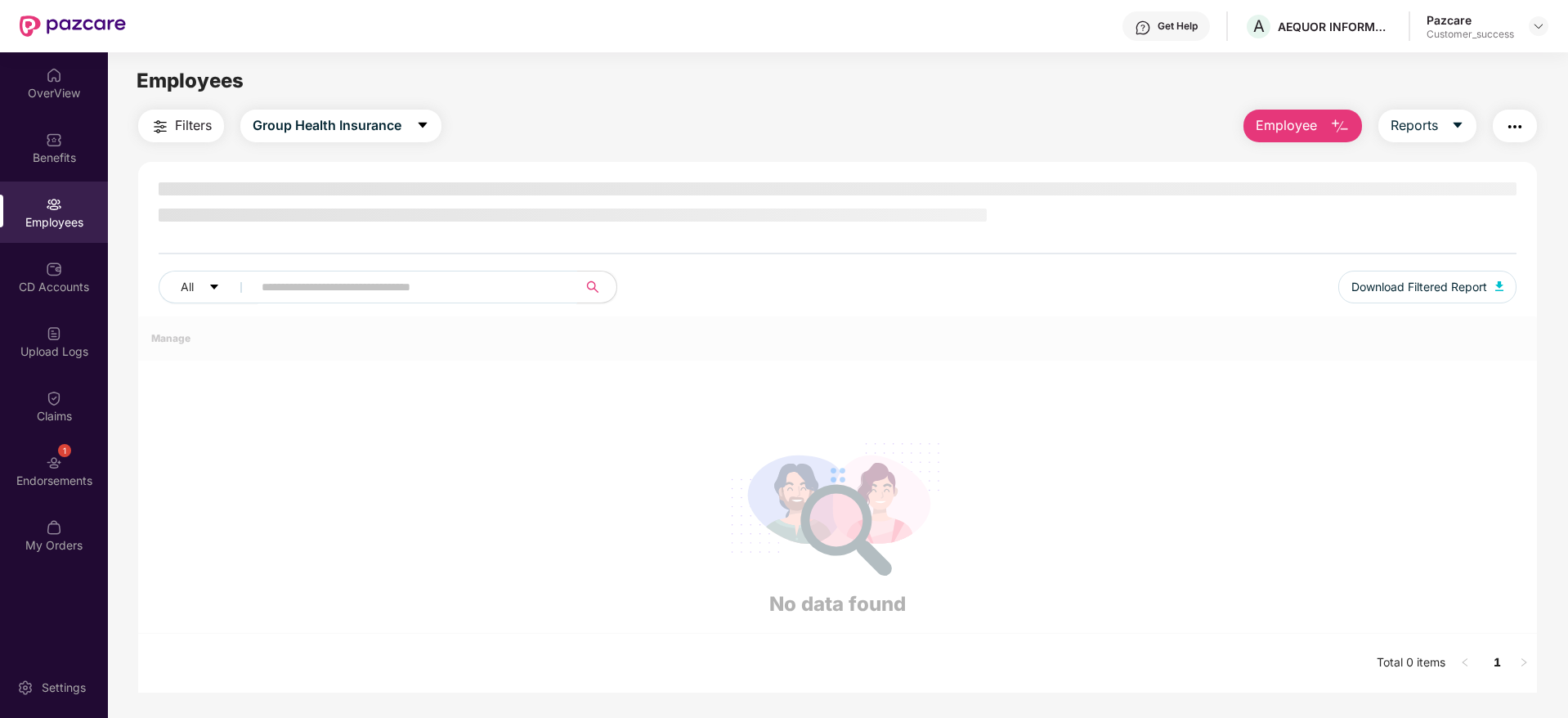
click at [324, 286] on input "text" at bounding box center [408, 287] width 294 height 24
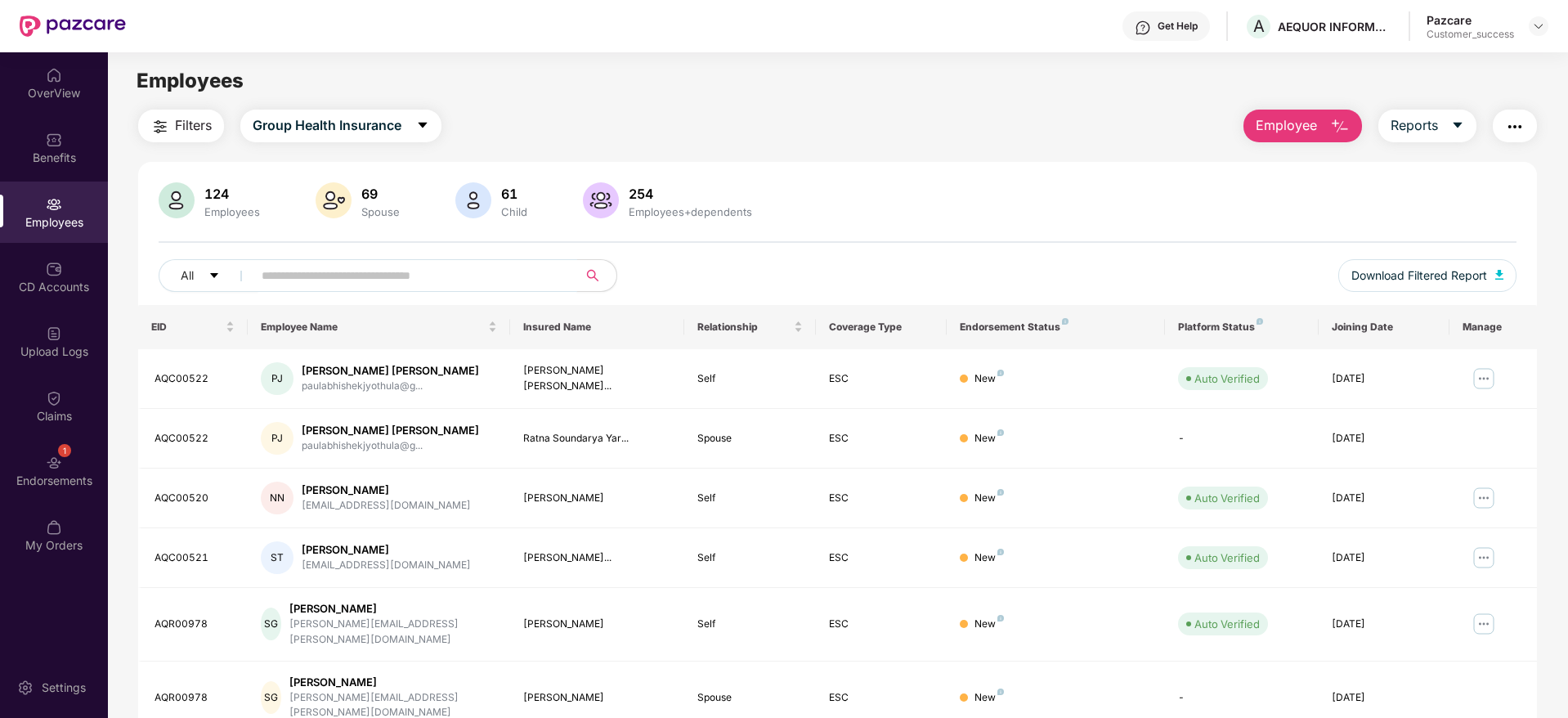
paste input "********"
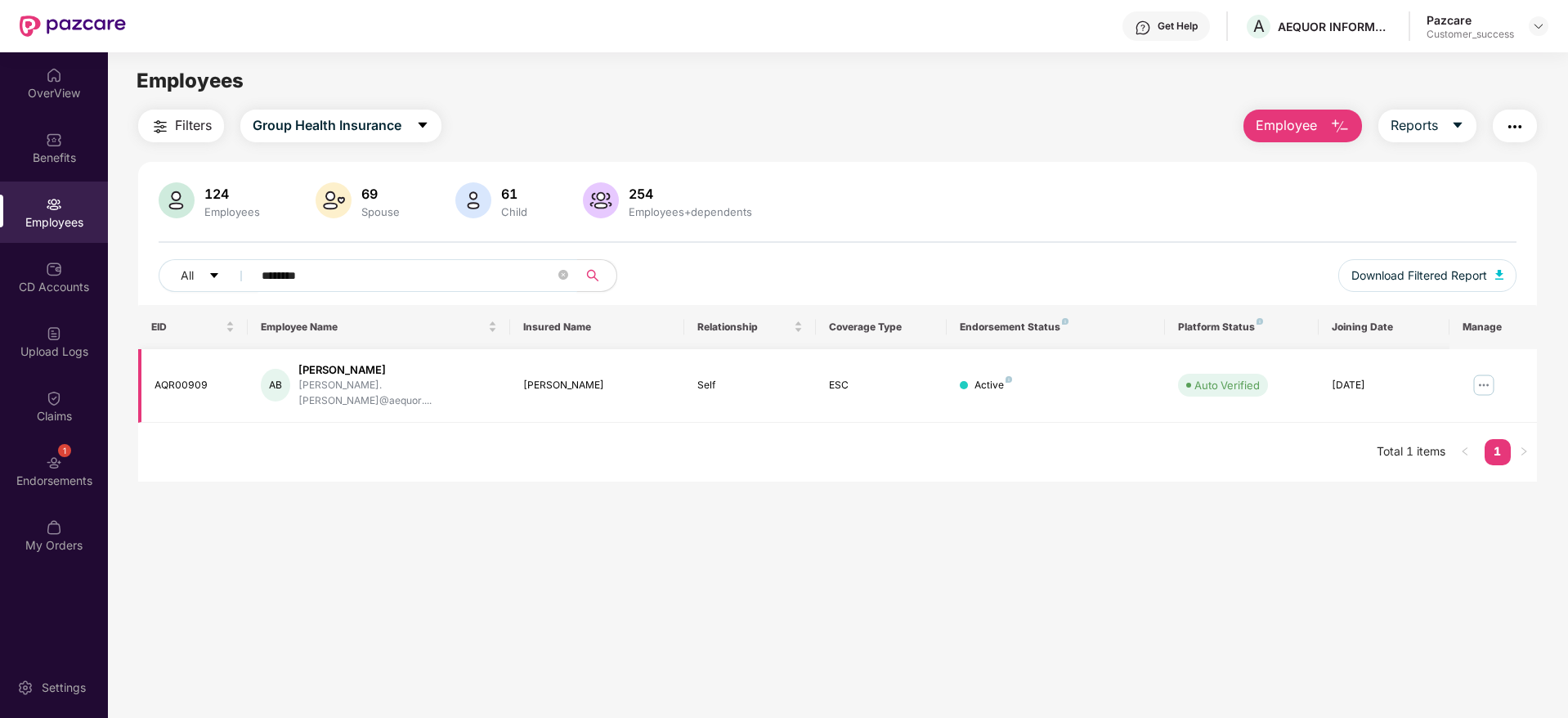
type input "********"
click at [1479, 372] on img at bounding box center [1484, 385] width 26 height 26
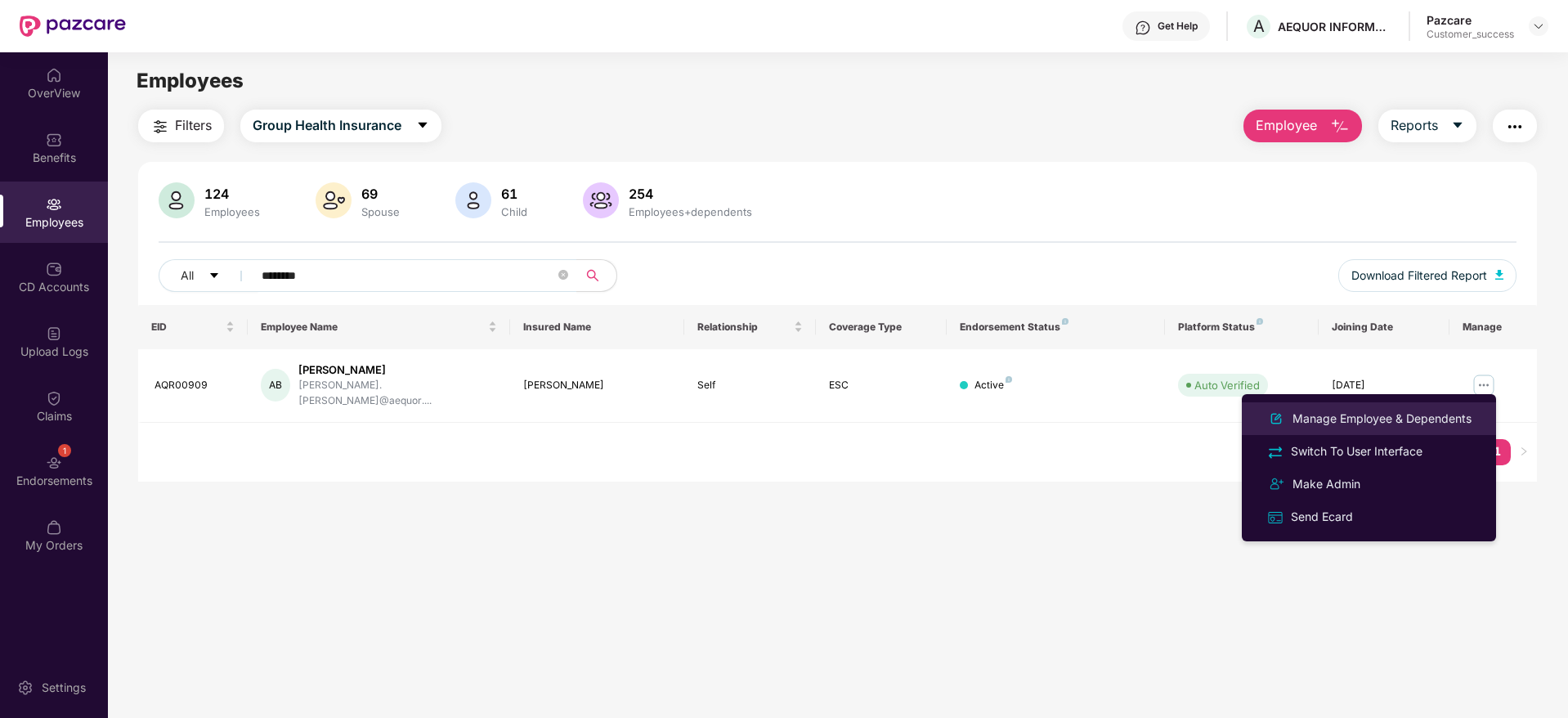
click at [1385, 409] on div "Manage Employee & Dependents" at bounding box center [1369, 418] width 211 height 19
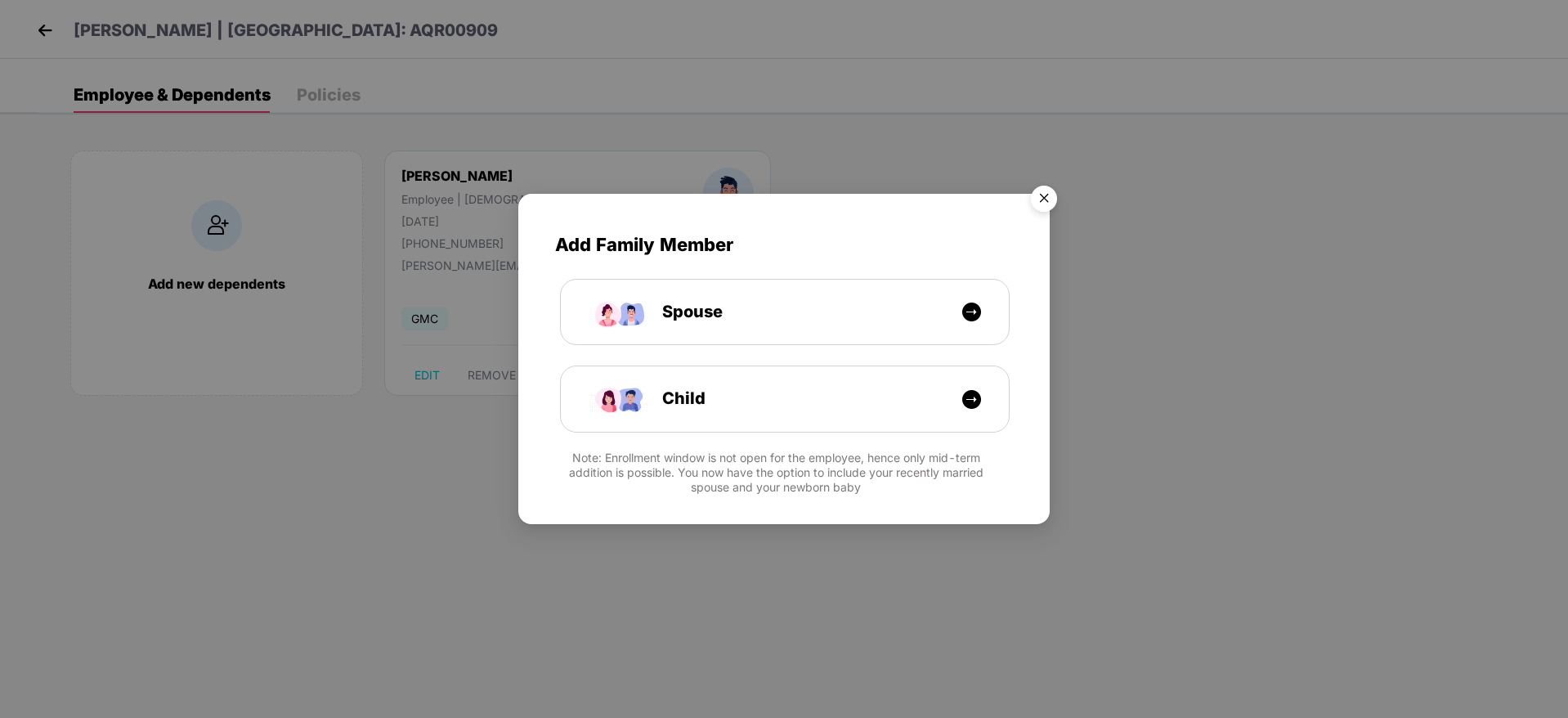
click at [1058, 205] on img "Close" at bounding box center [1044, 201] width 45 height 45
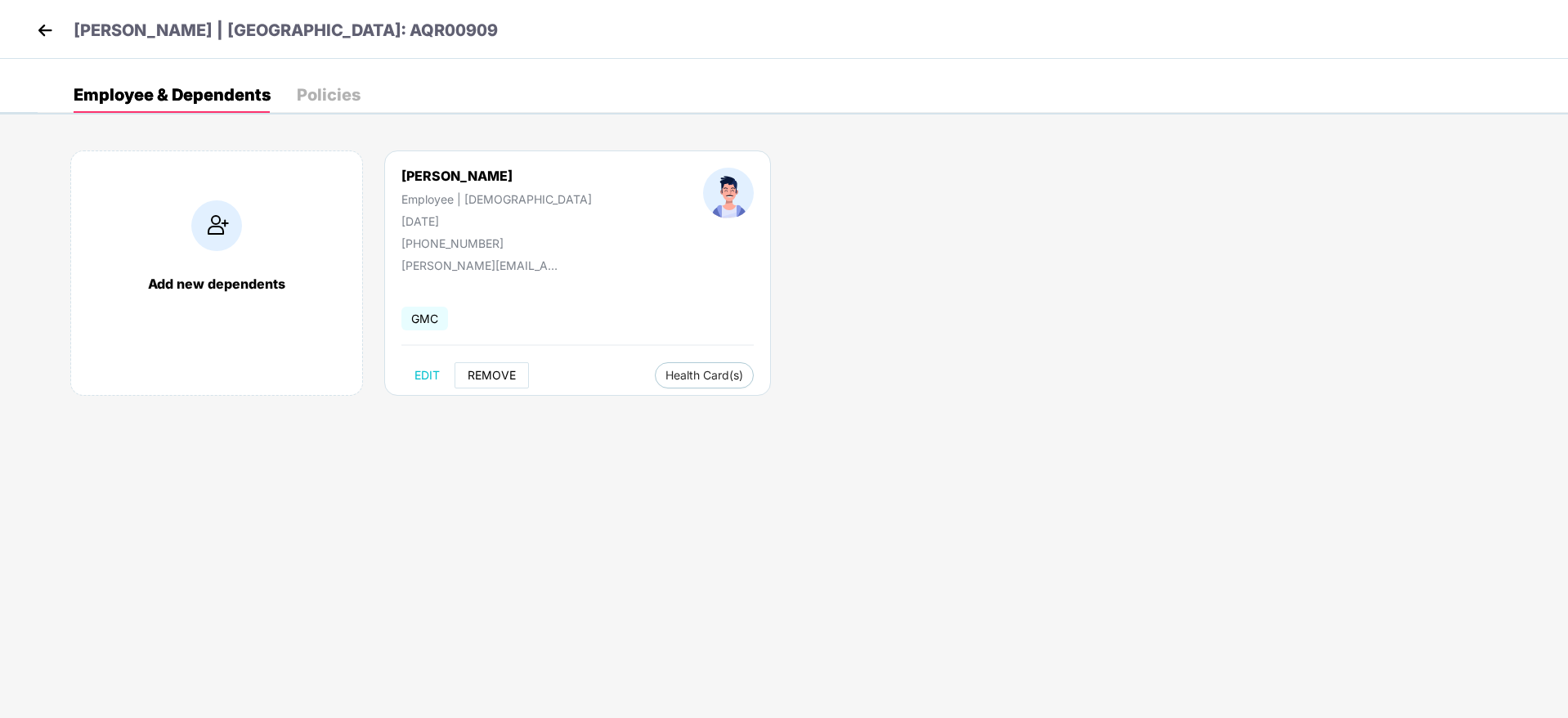
click at [519, 380] on button "REMOVE" at bounding box center [491, 376] width 74 height 26
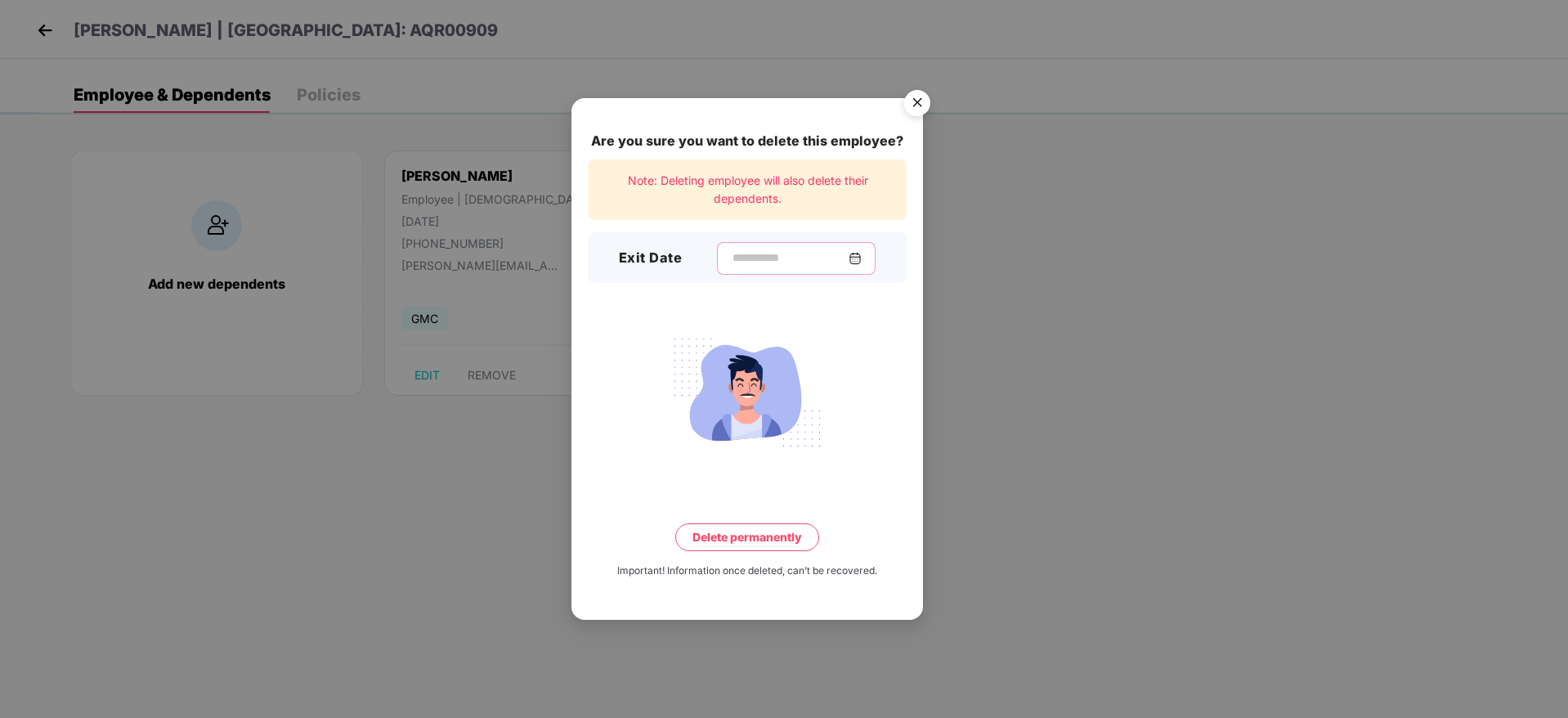
click at [754, 255] on input at bounding box center [790, 258] width 118 height 17
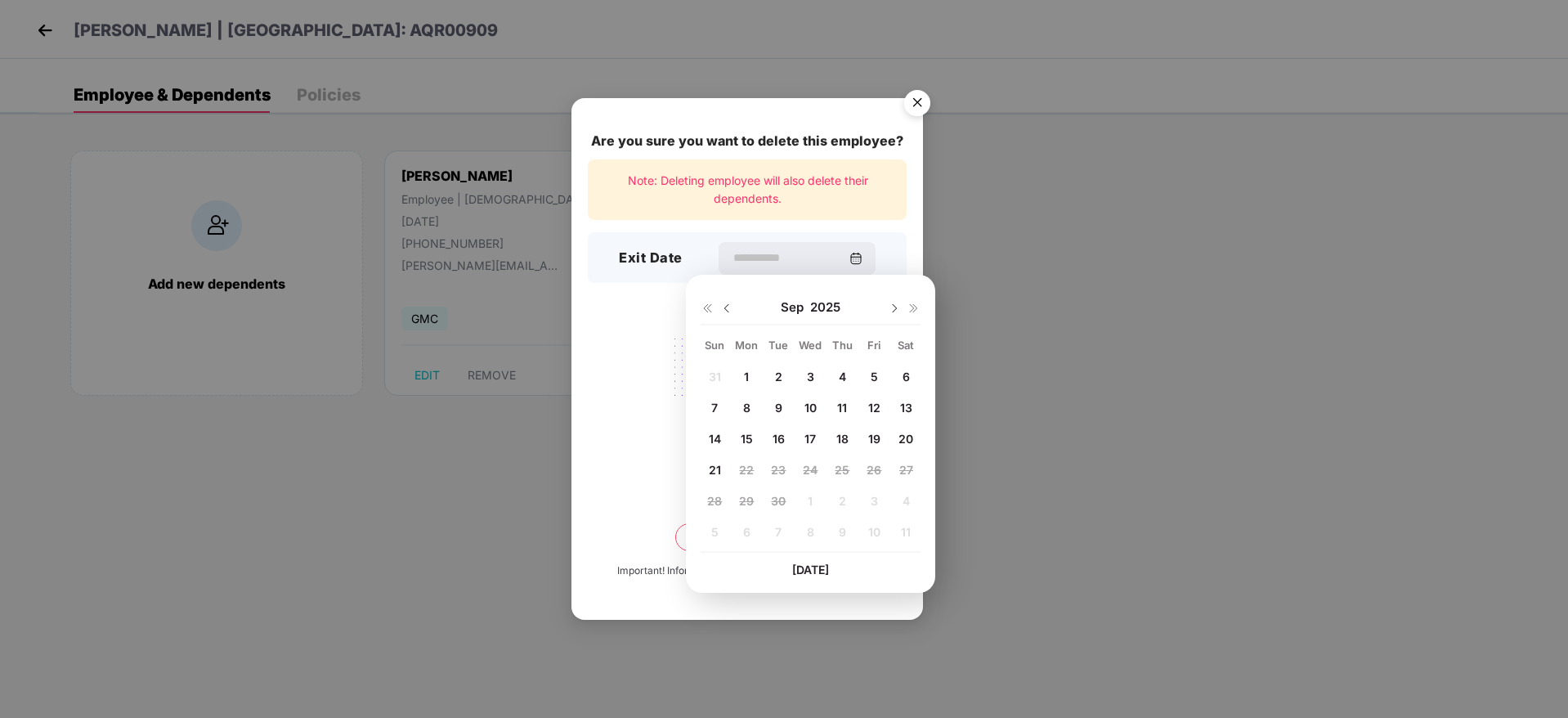
click at [721, 303] on img at bounding box center [727, 307] width 13 height 13
click at [842, 497] on span "28" at bounding box center [842, 501] width 15 height 14
type input "**********"
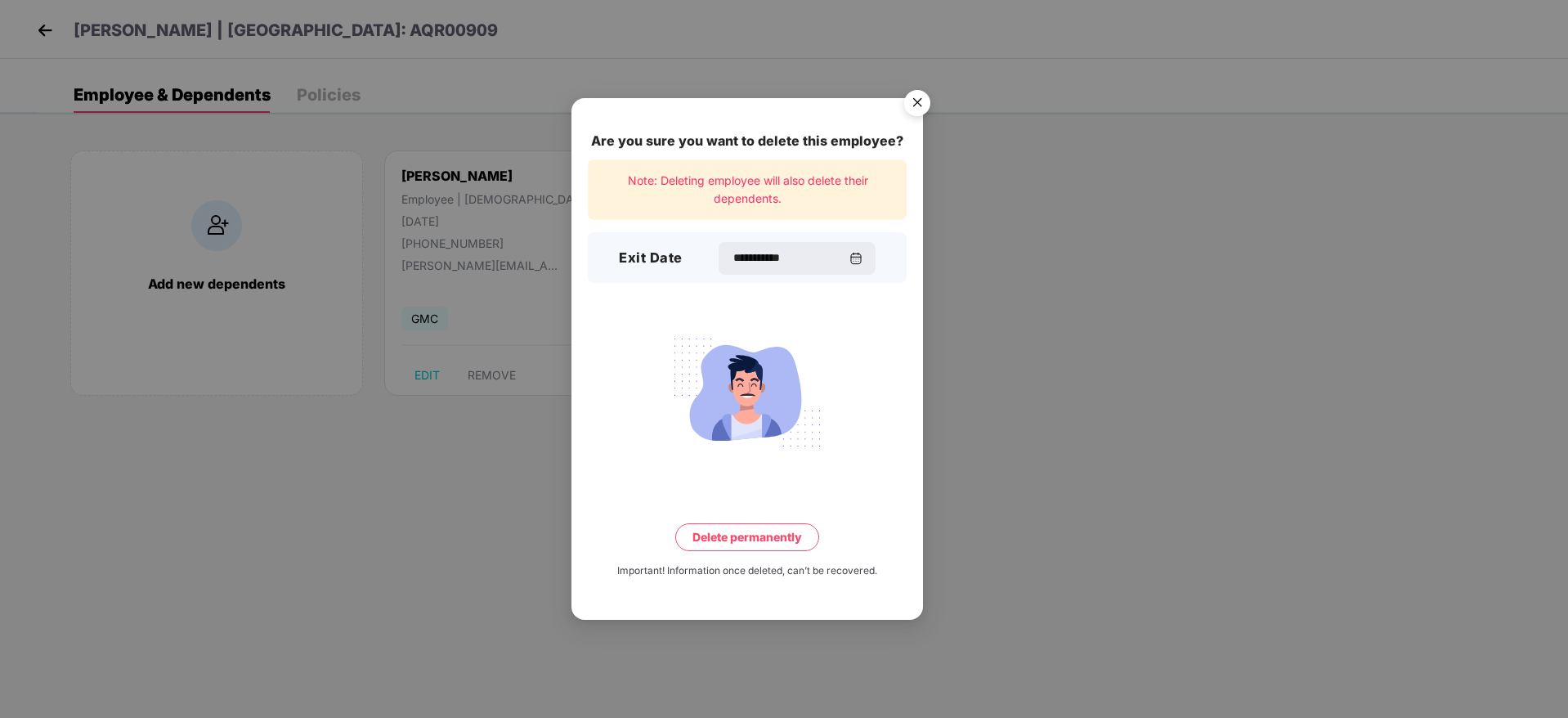
click at [763, 549] on button "Delete permanently" at bounding box center [747, 537] width 144 height 28
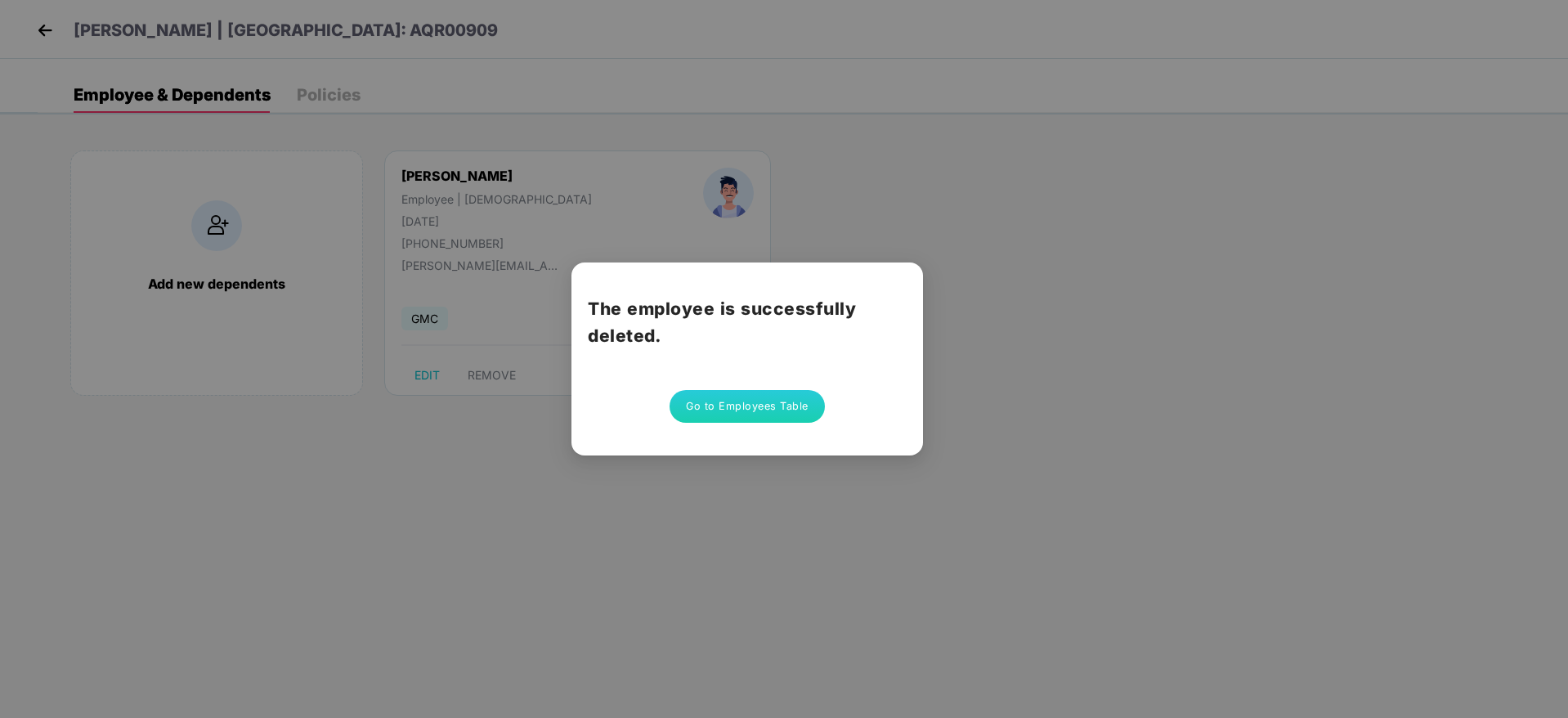
click at [746, 409] on button "Go to Employees Table" at bounding box center [747, 405] width 155 height 32
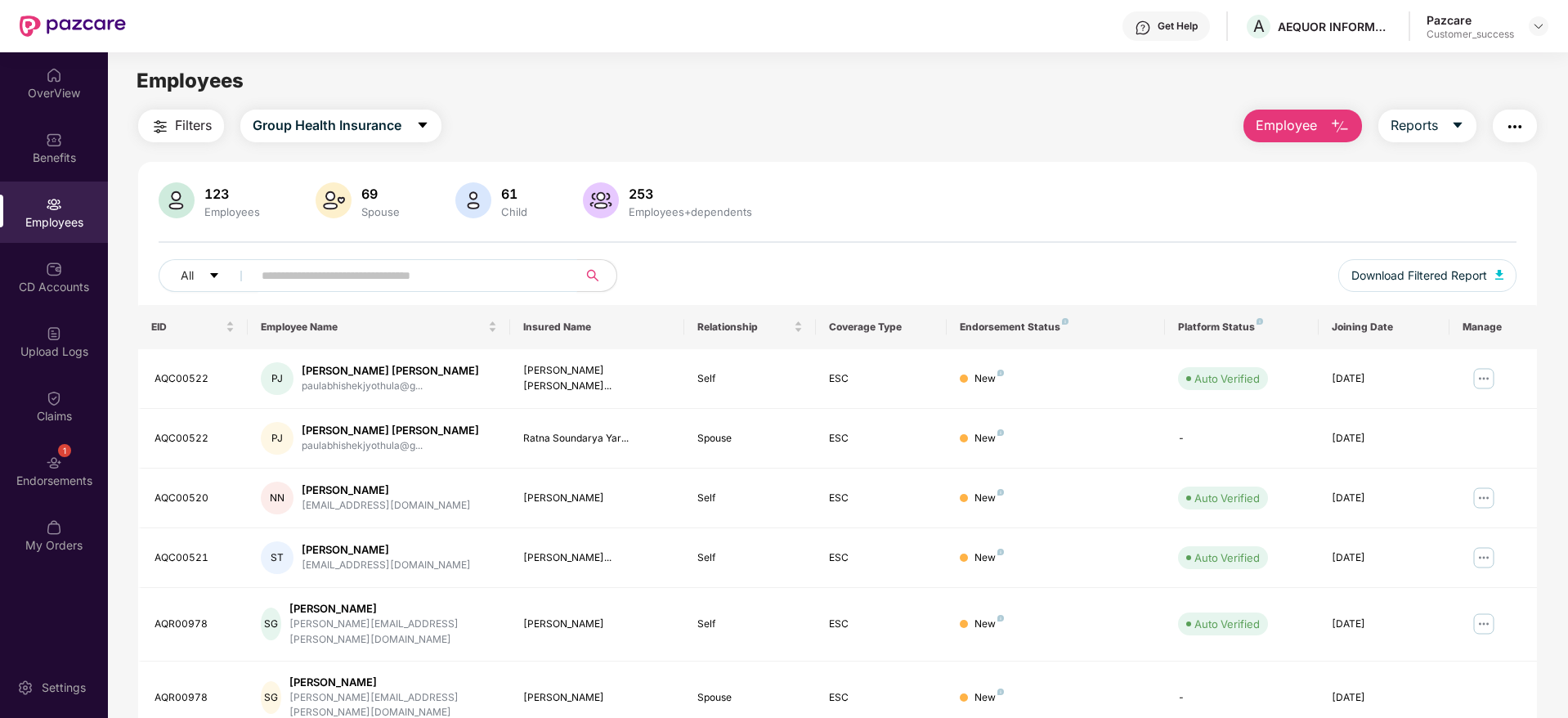
click at [324, 280] on input "text" at bounding box center [408, 275] width 294 height 24
paste input "********"
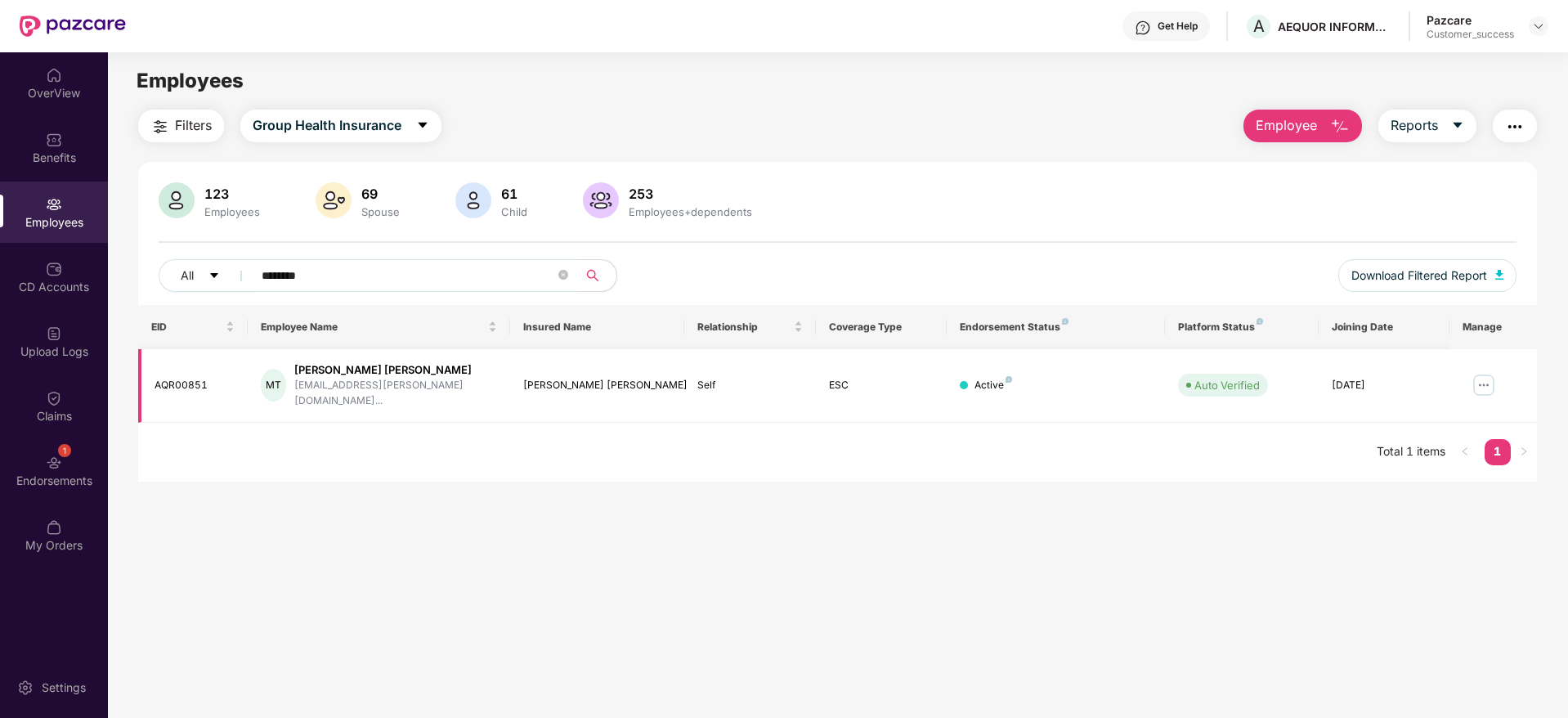
type input "********"
click at [1486, 379] on img at bounding box center [1484, 385] width 26 height 26
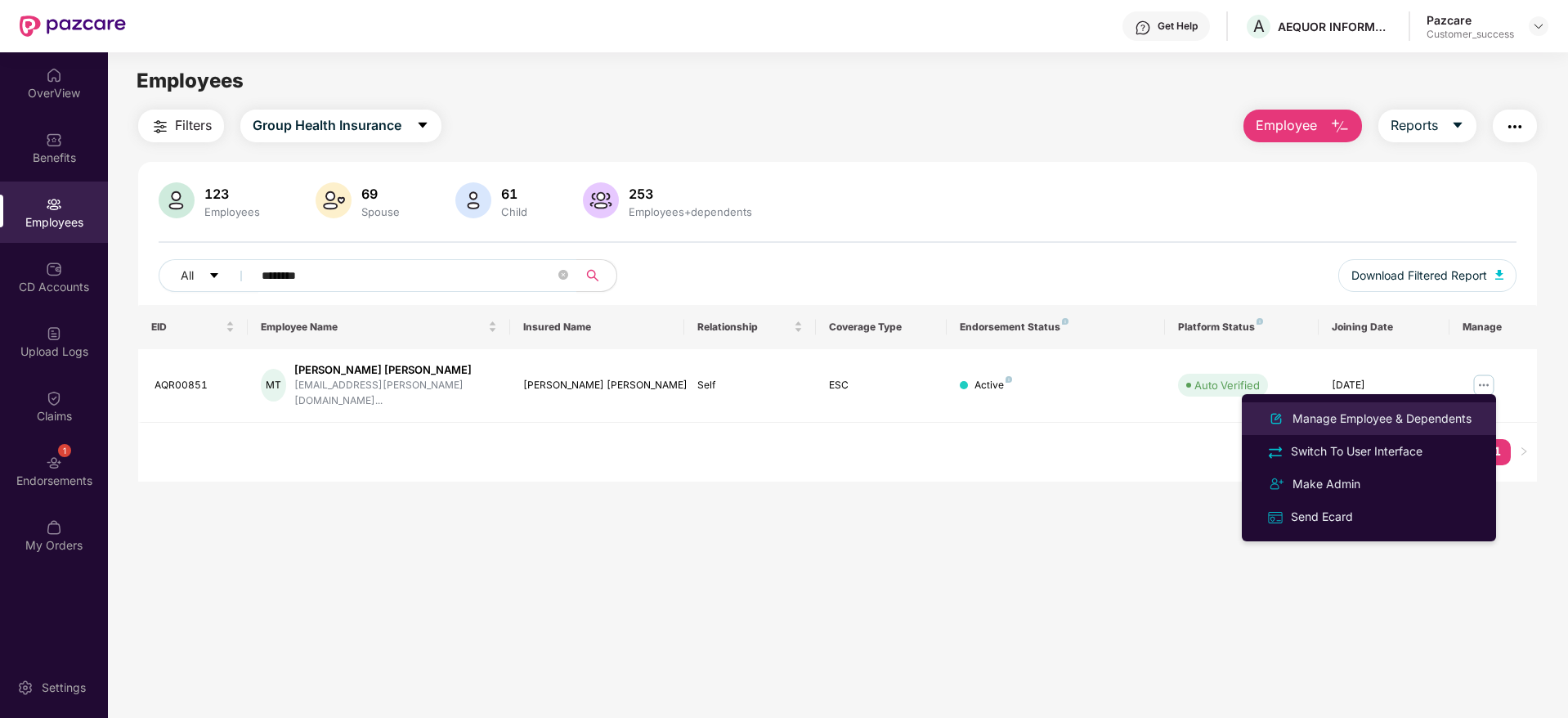
click at [1367, 418] on div "Manage Employee & Dependents" at bounding box center [1382, 418] width 185 height 18
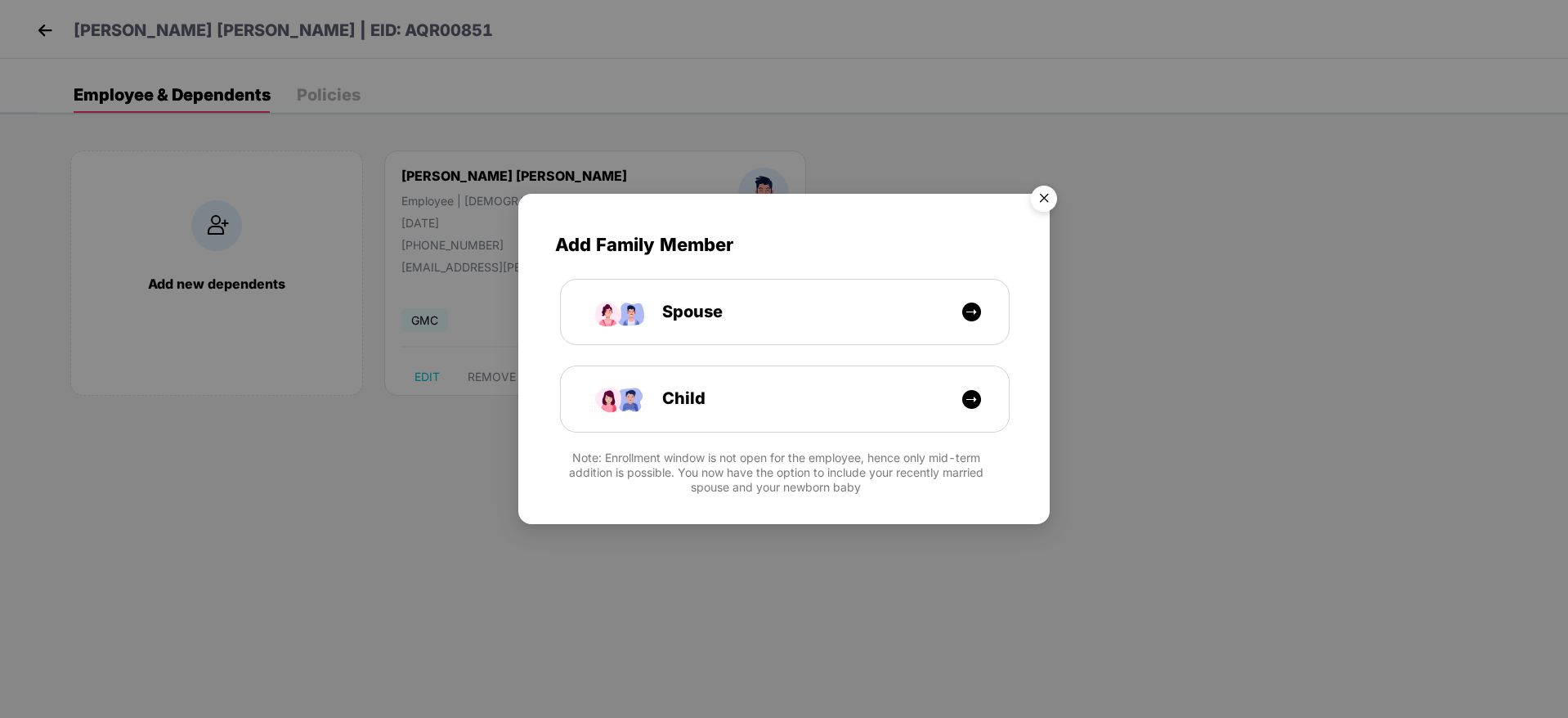
click at [1043, 199] on img "Close" at bounding box center [1044, 201] width 45 height 45
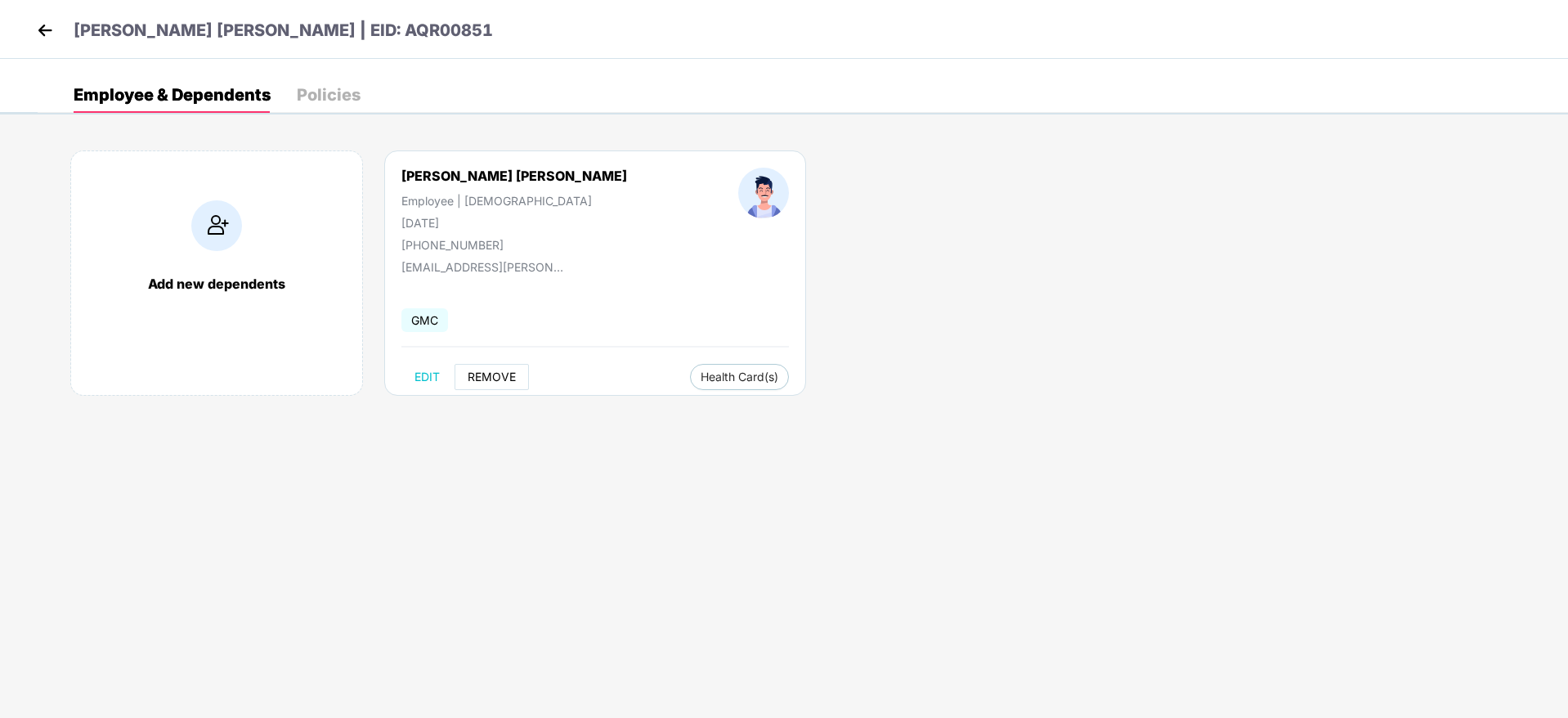
click at [472, 381] on span "REMOVE" at bounding box center [491, 376] width 48 height 13
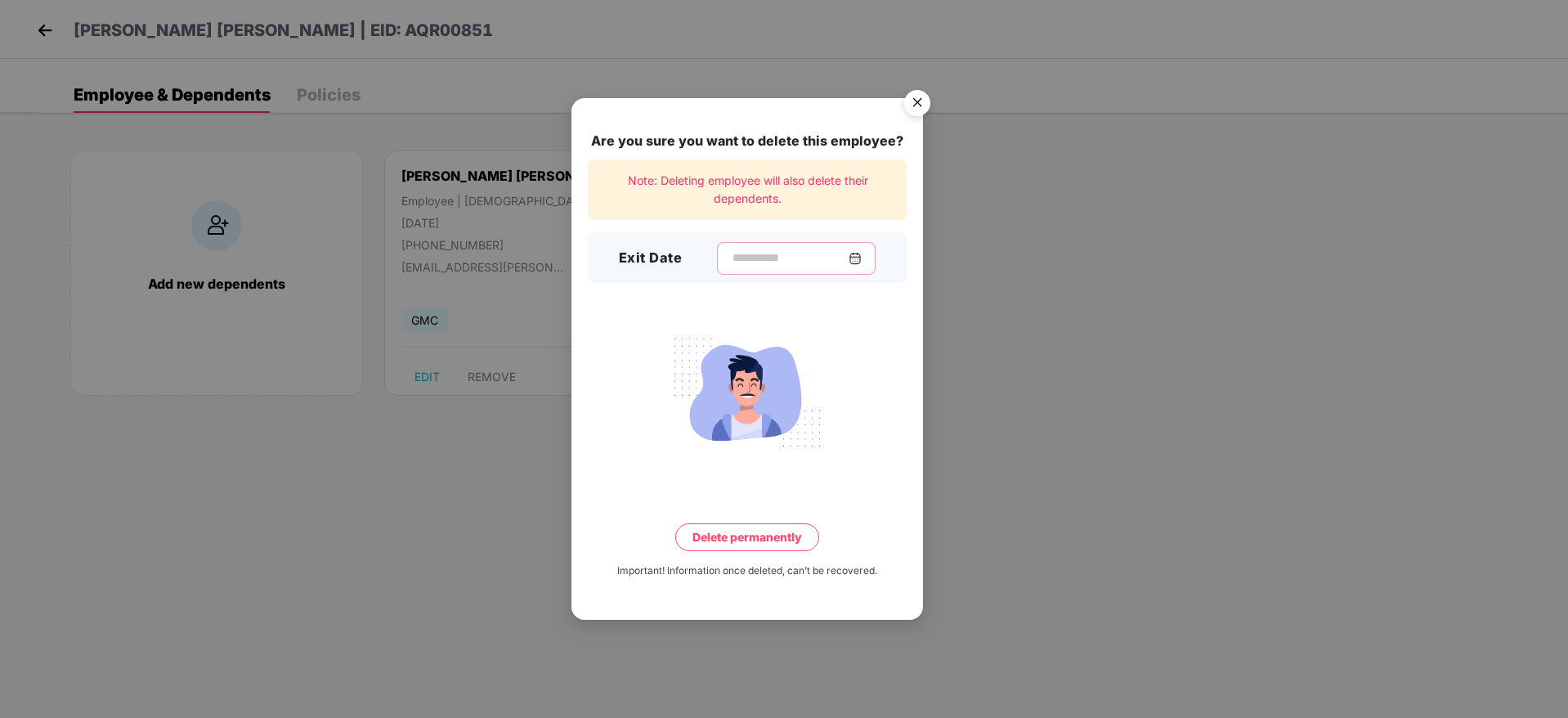
click at [748, 252] on input at bounding box center [790, 258] width 118 height 17
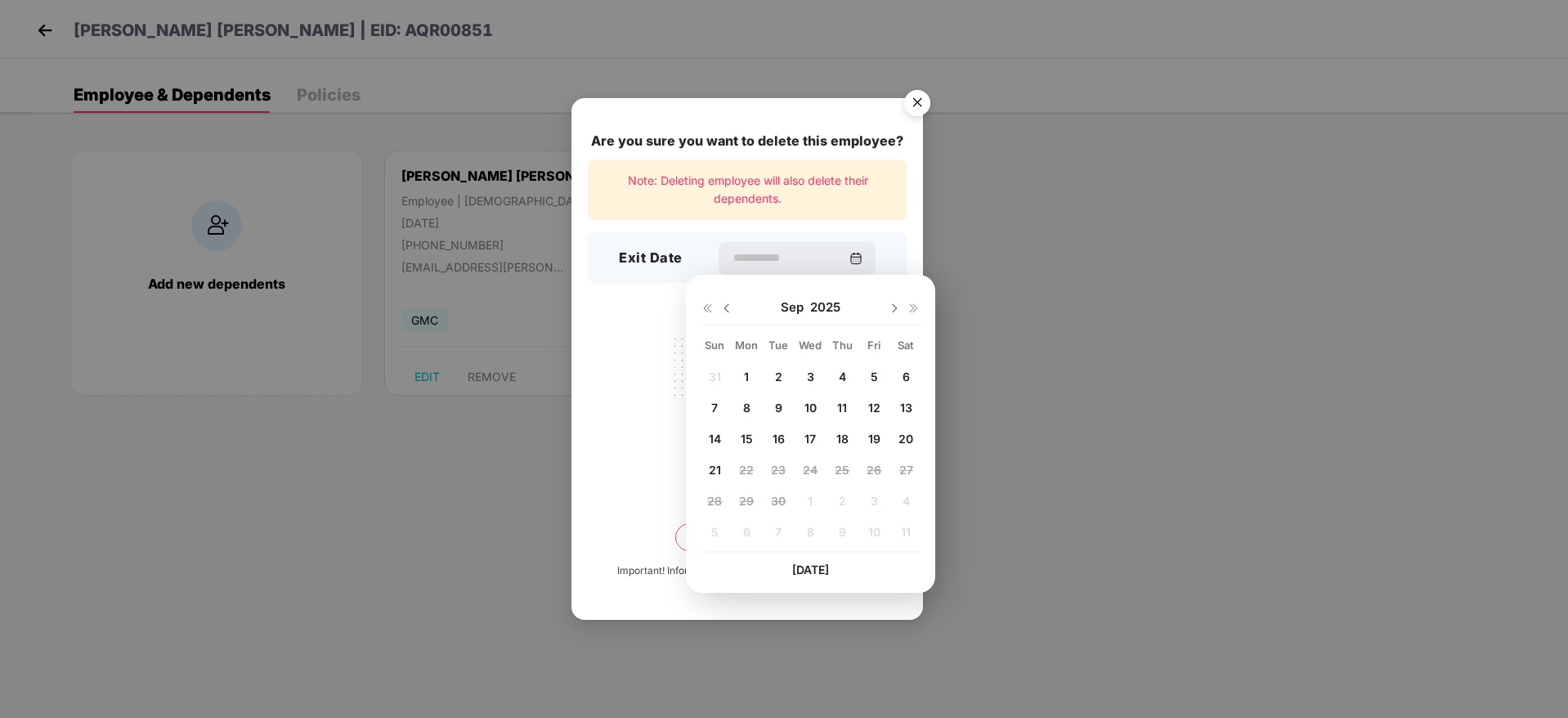
click at [729, 308] on img at bounding box center [727, 307] width 13 height 13
click at [904, 469] on span "23" at bounding box center [906, 470] width 15 height 14
type input "**********"
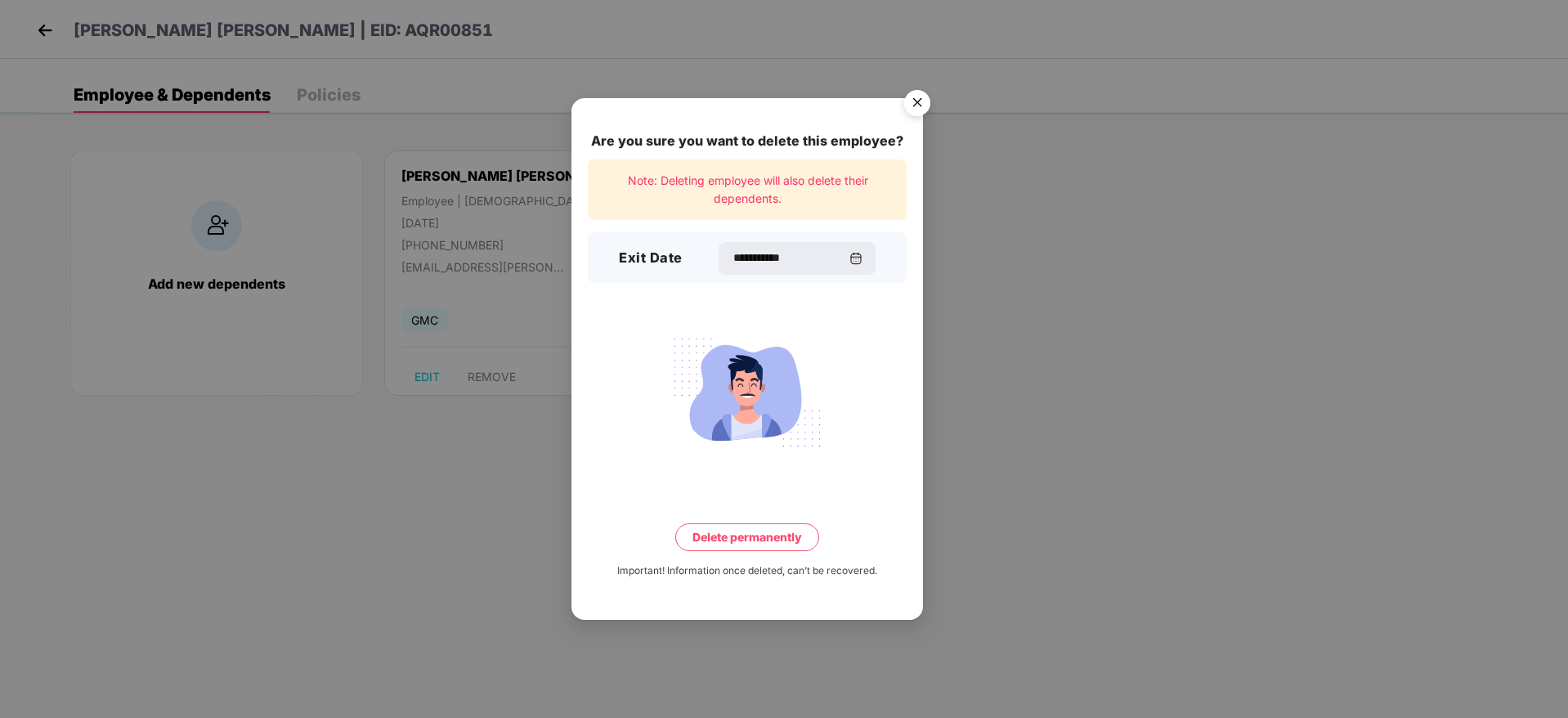
click at [739, 550] on button "Delete permanently" at bounding box center [747, 537] width 144 height 28
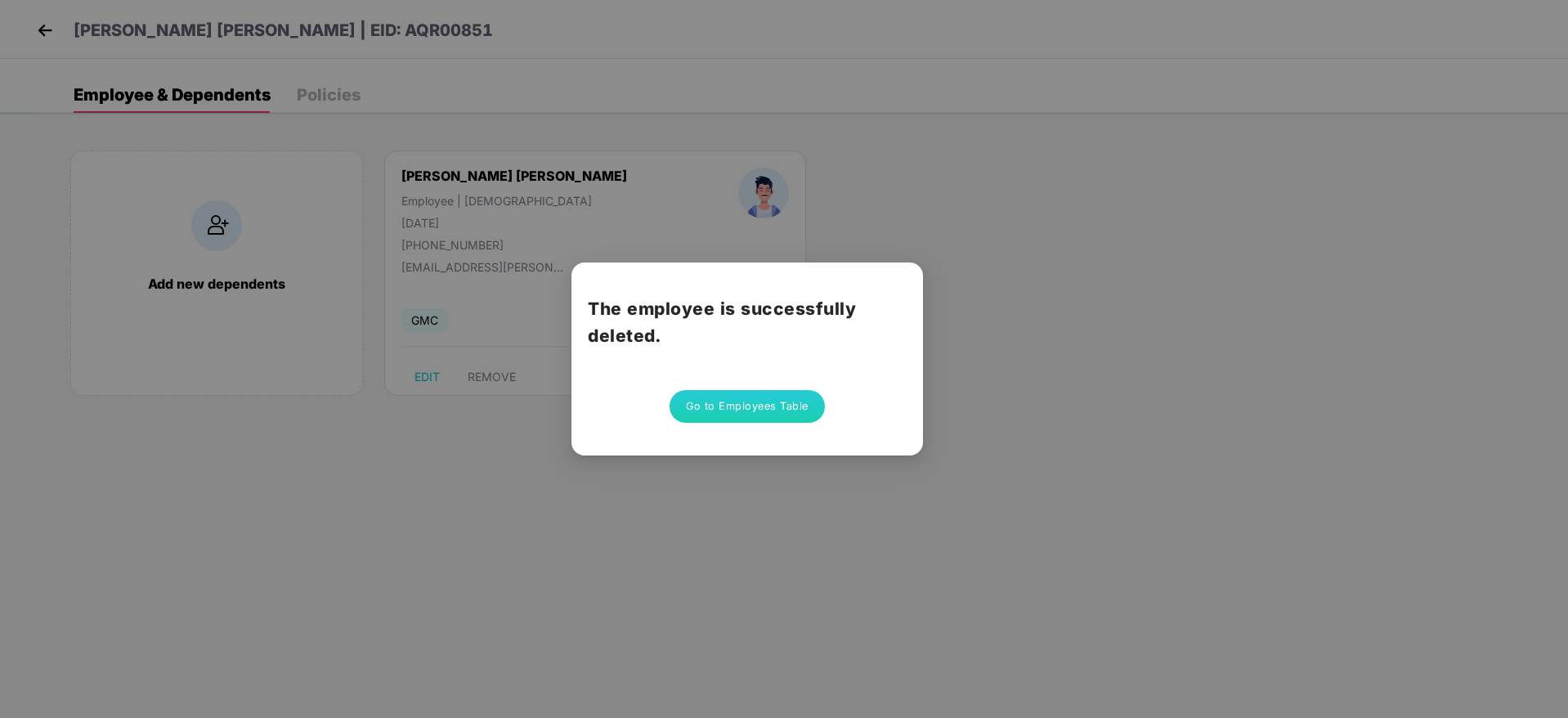
click at [734, 406] on button "Go to Employees Table" at bounding box center [747, 405] width 155 height 32
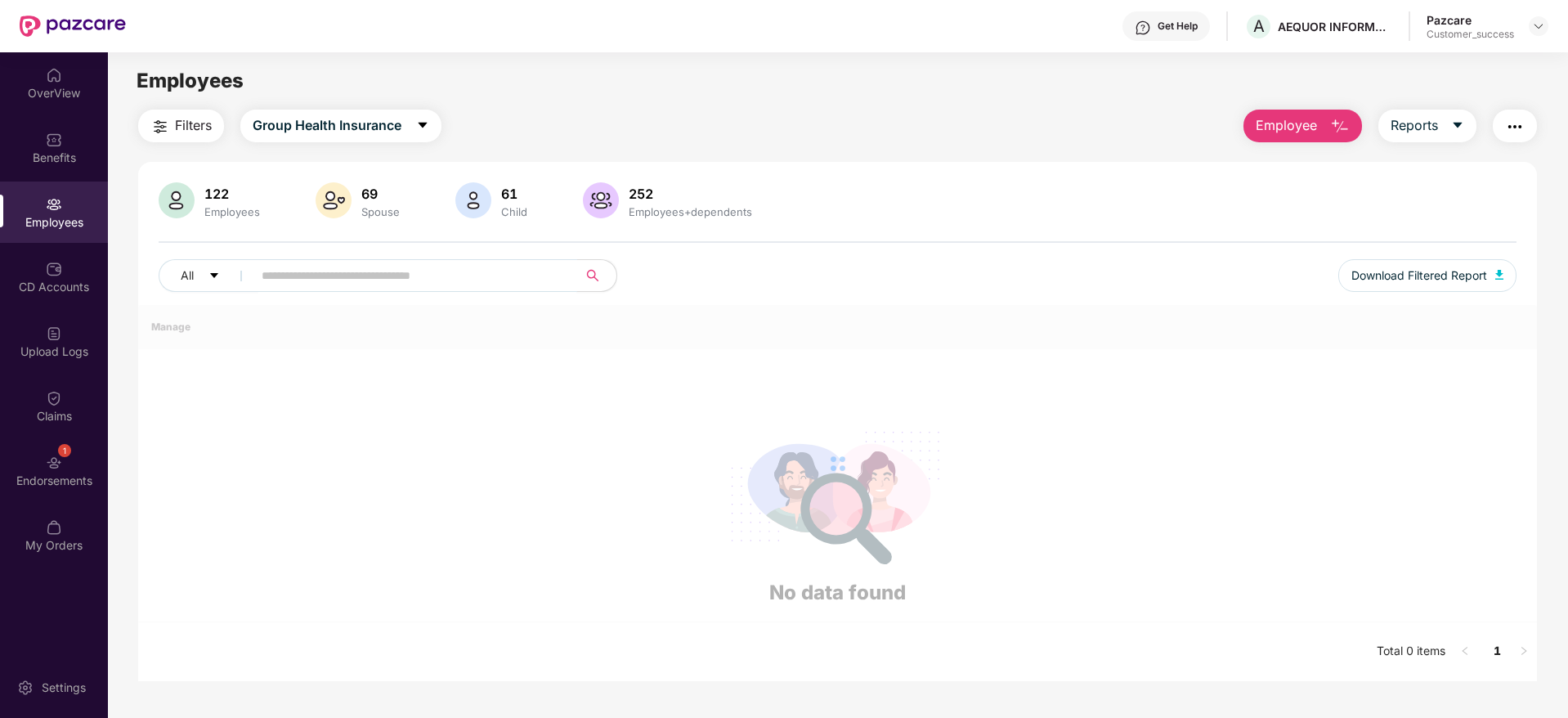
click at [383, 287] on input "text" at bounding box center [408, 275] width 294 height 24
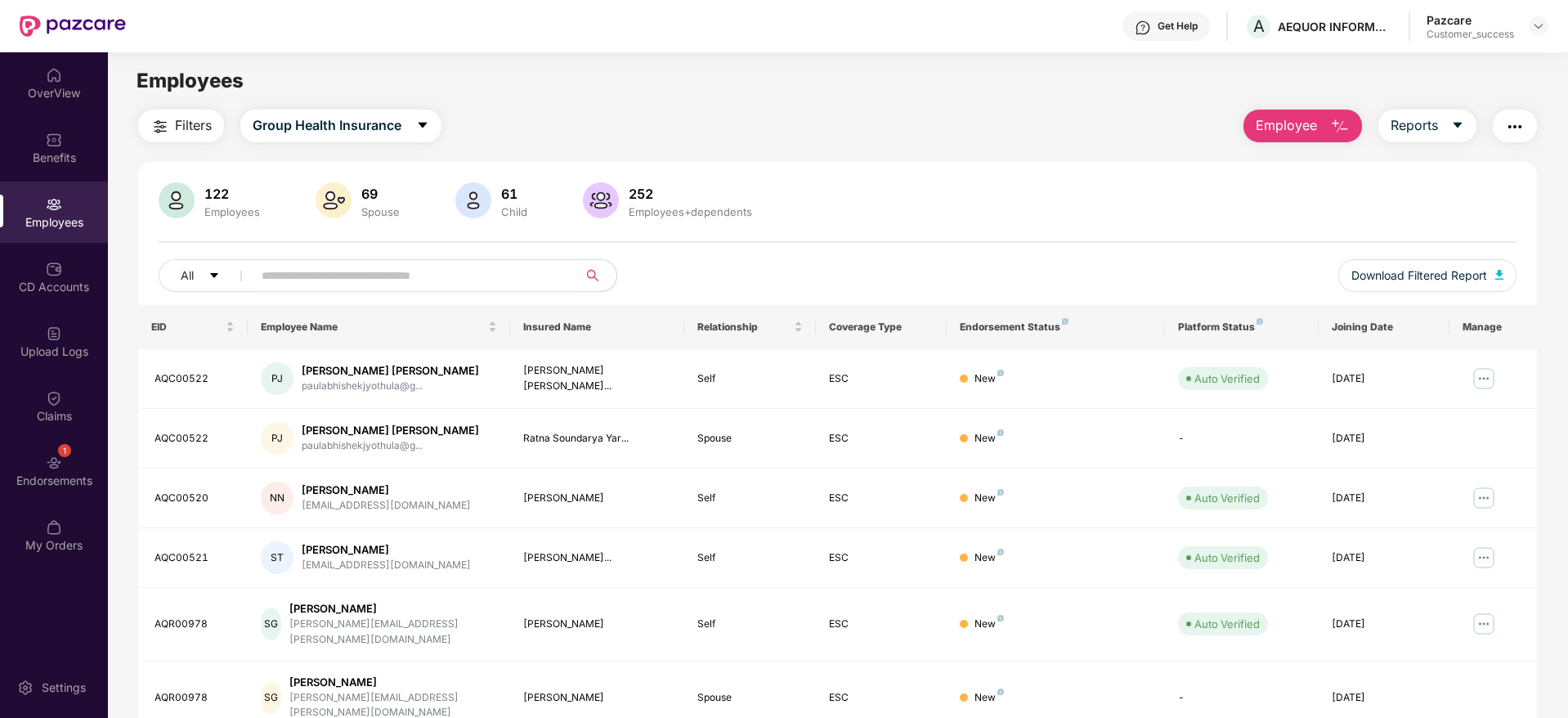
paste input "********"
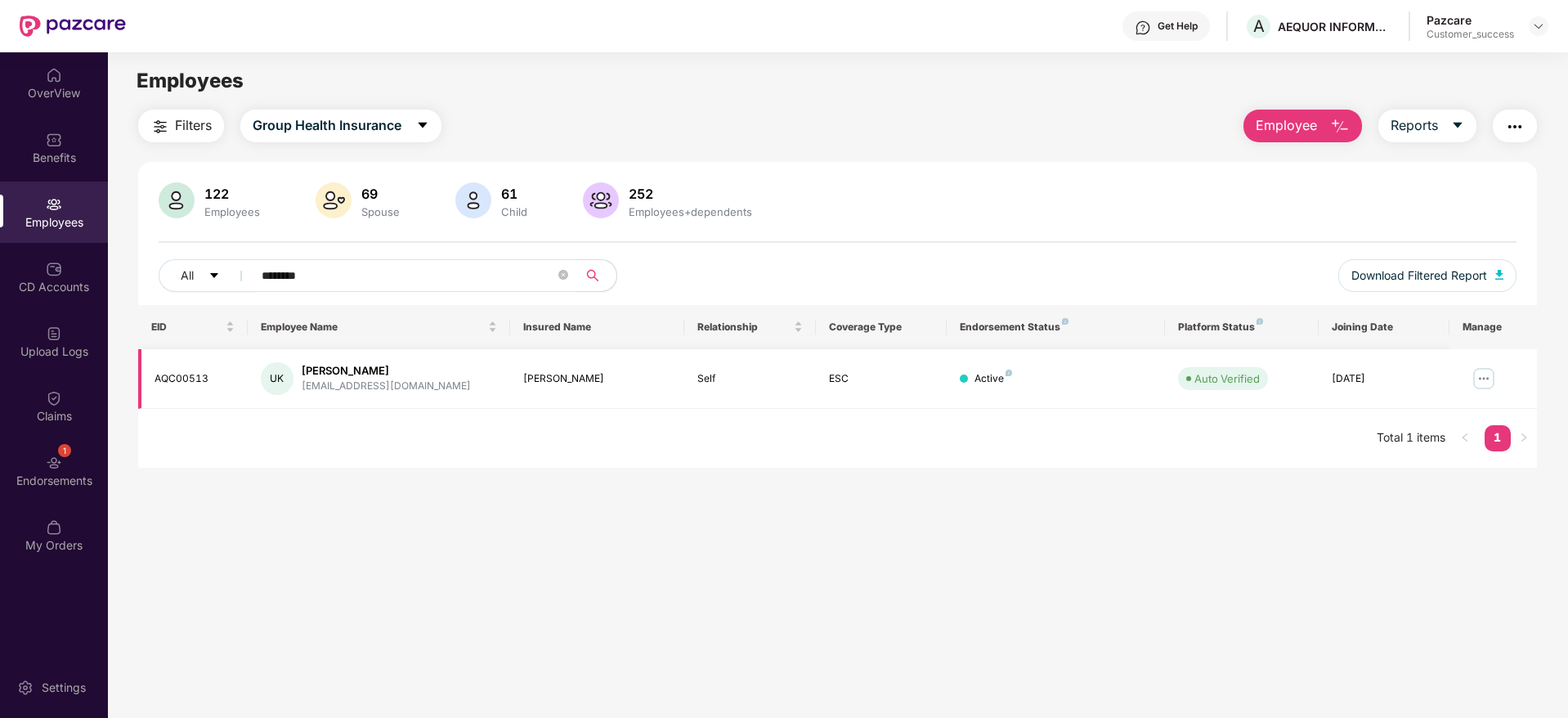
type input "********"
click at [1478, 373] on img at bounding box center [1484, 378] width 26 height 26
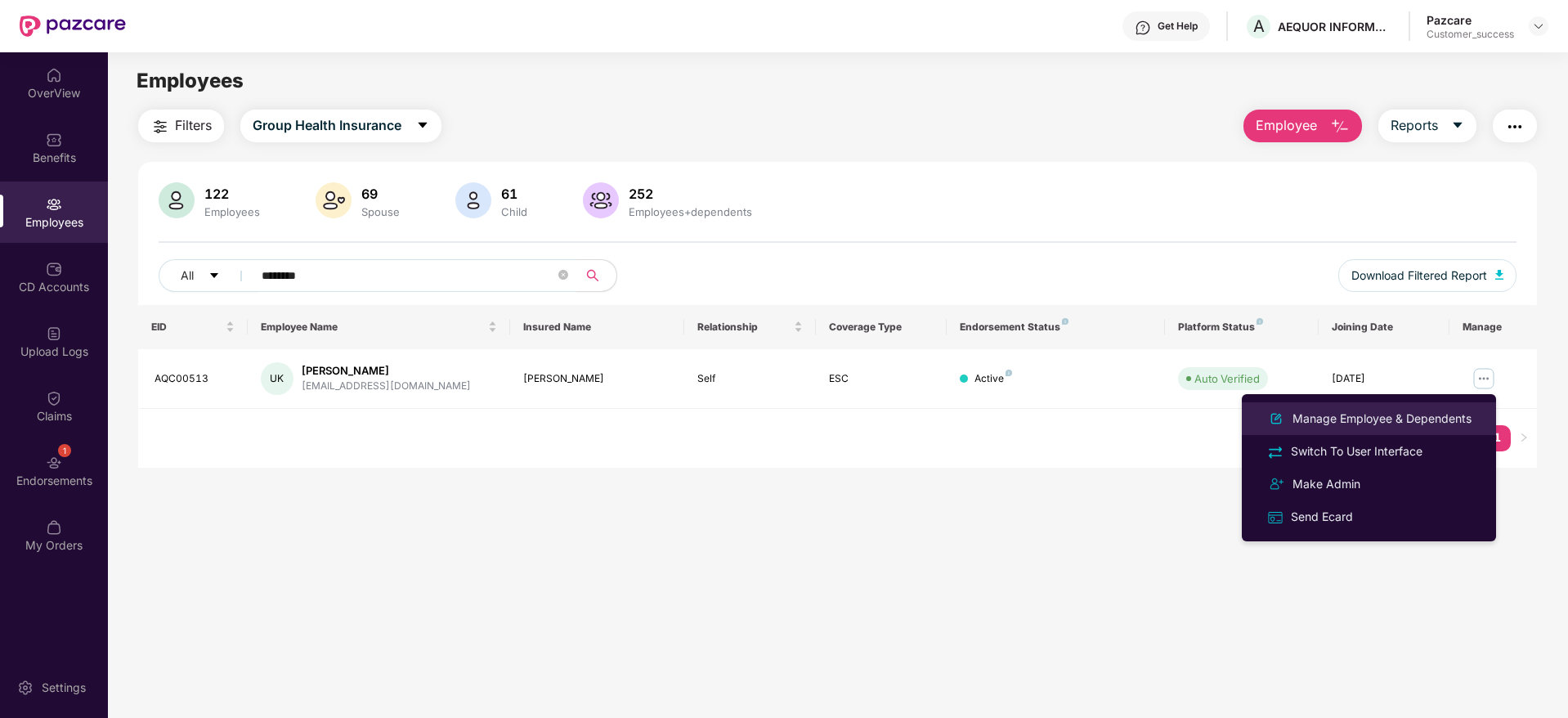
click at [1385, 411] on div "Manage Employee & Dependents" at bounding box center [1382, 418] width 185 height 18
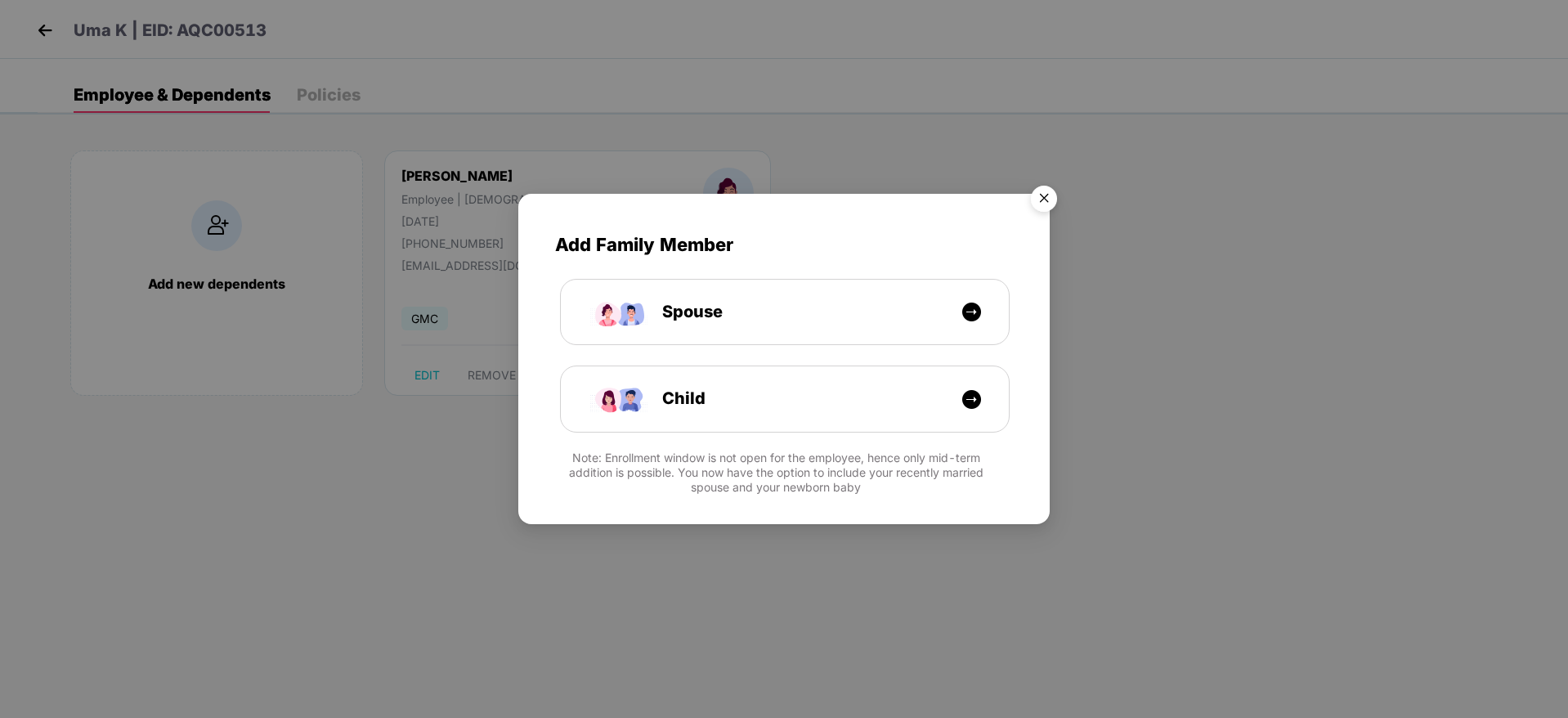
click at [1052, 198] on img "Close" at bounding box center [1044, 201] width 45 height 45
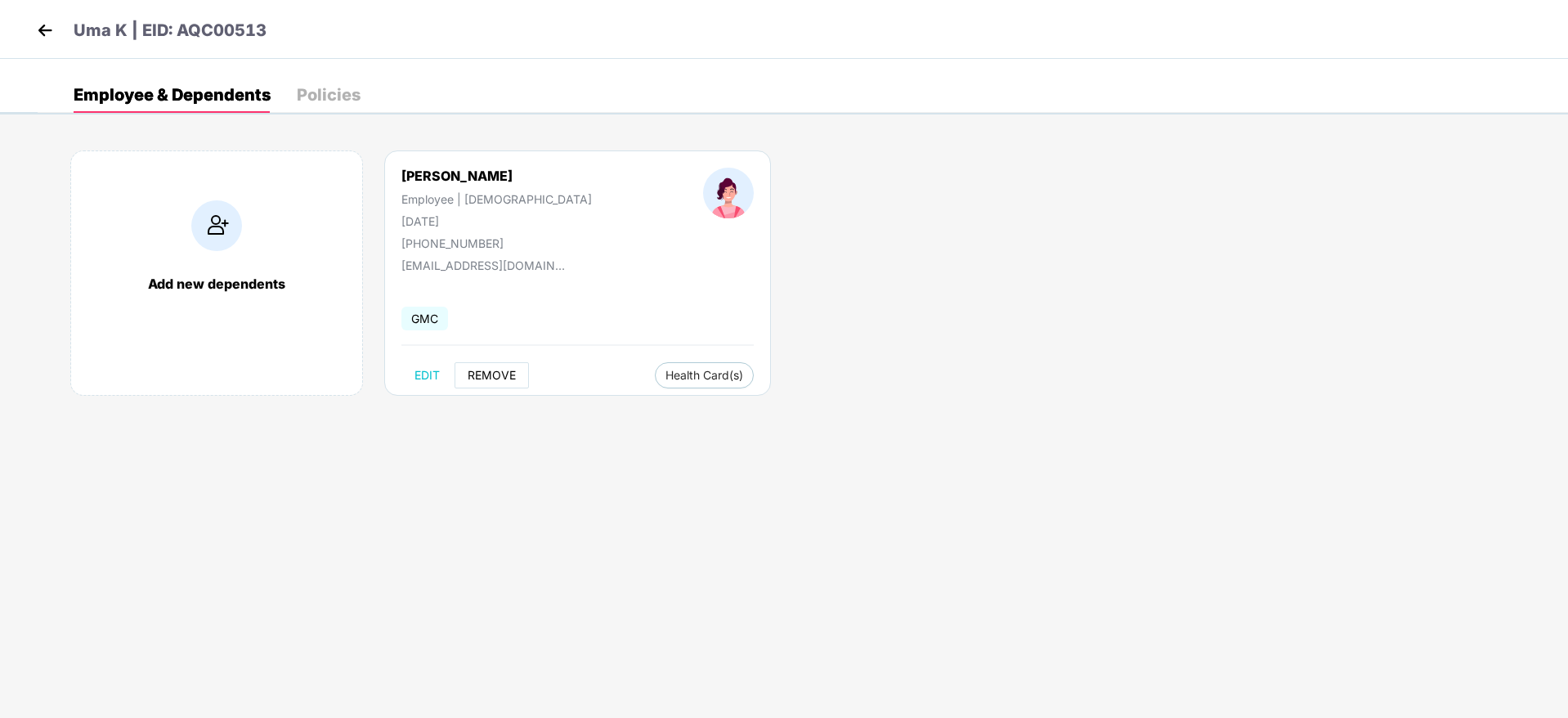
click at [491, 376] on span "REMOVE" at bounding box center [491, 375] width 48 height 13
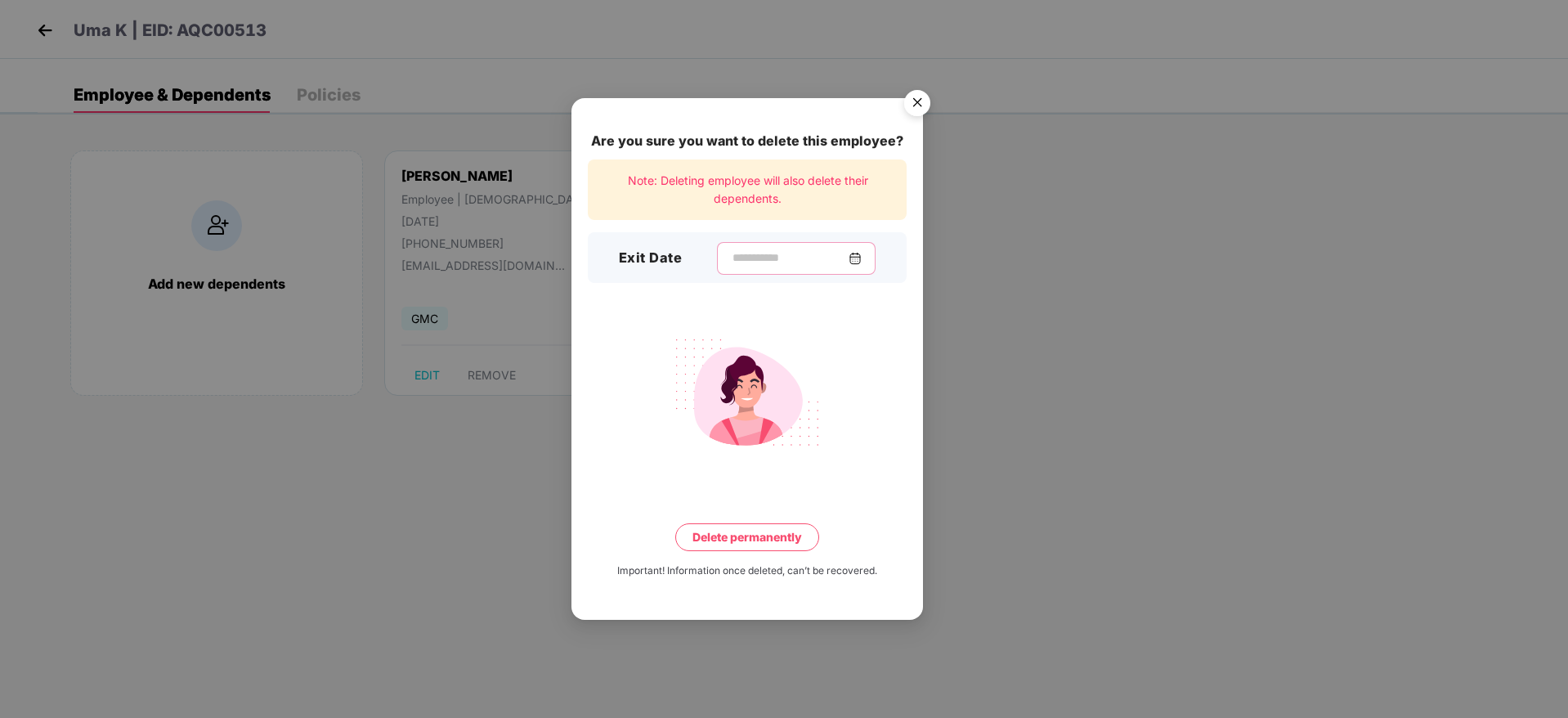
click at [743, 261] on input at bounding box center [790, 258] width 118 height 17
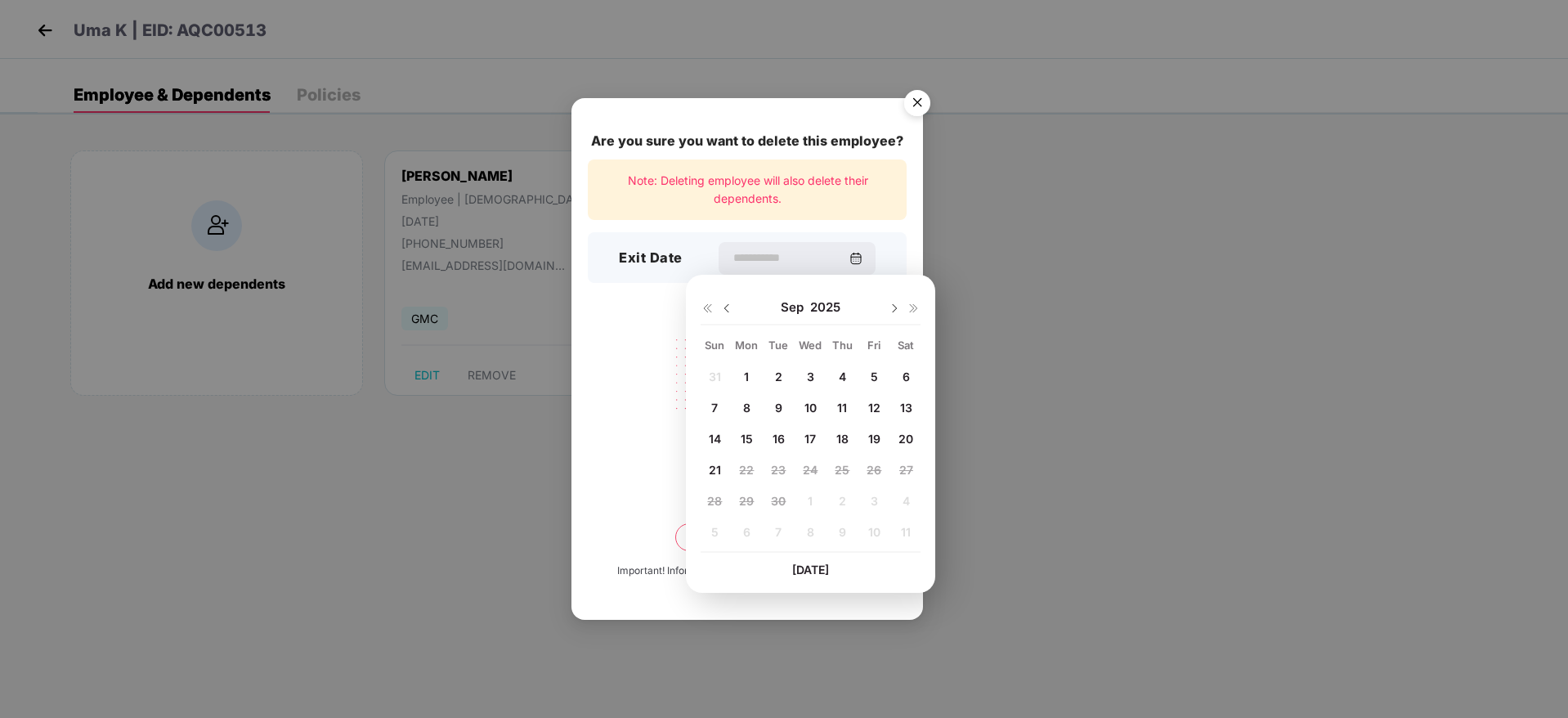
click at [727, 303] on img at bounding box center [727, 307] width 13 height 13
click at [906, 473] on span "23" at bounding box center [906, 470] width 15 height 14
type input "**********"
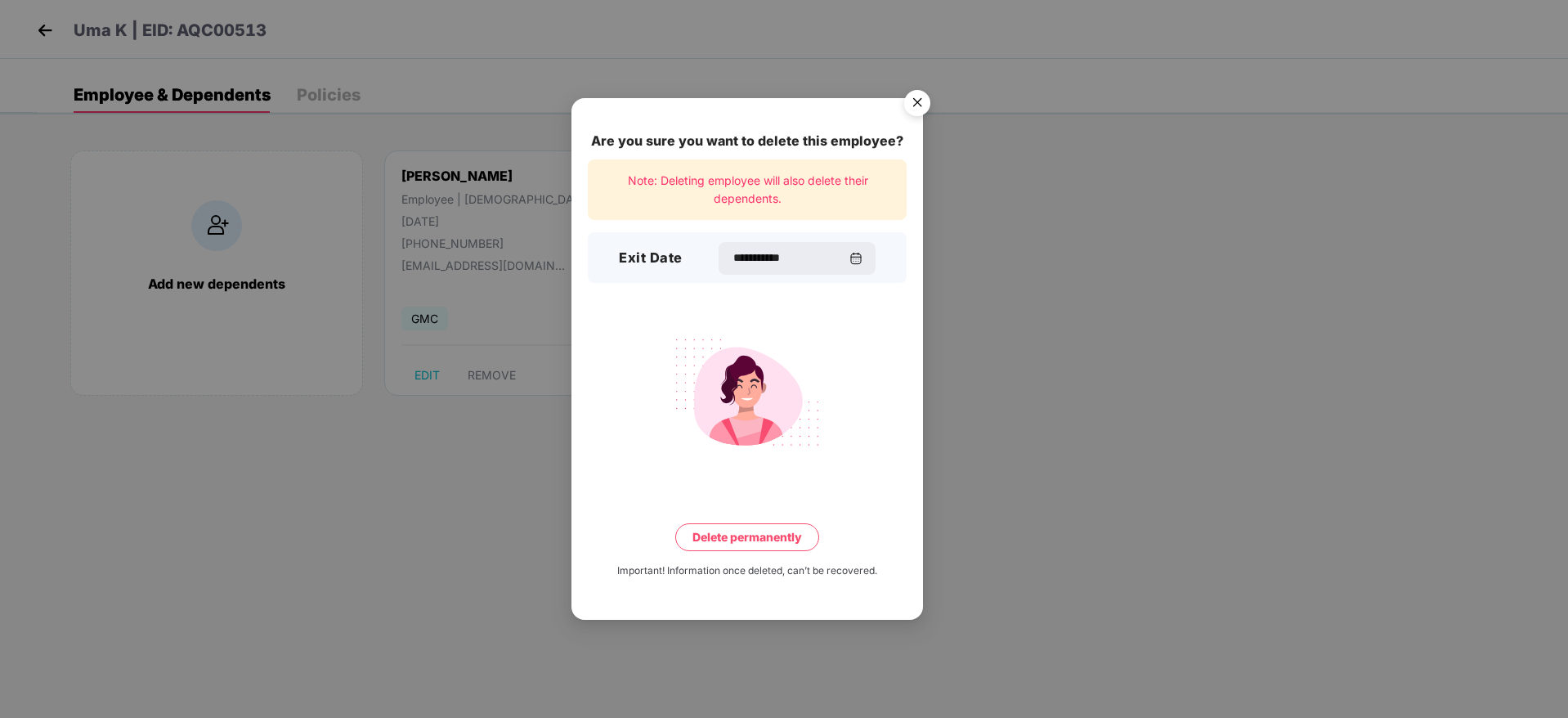
click at [761, 536] on button "Delete permanently" at bounding box center [747, 537] width 144 height 28
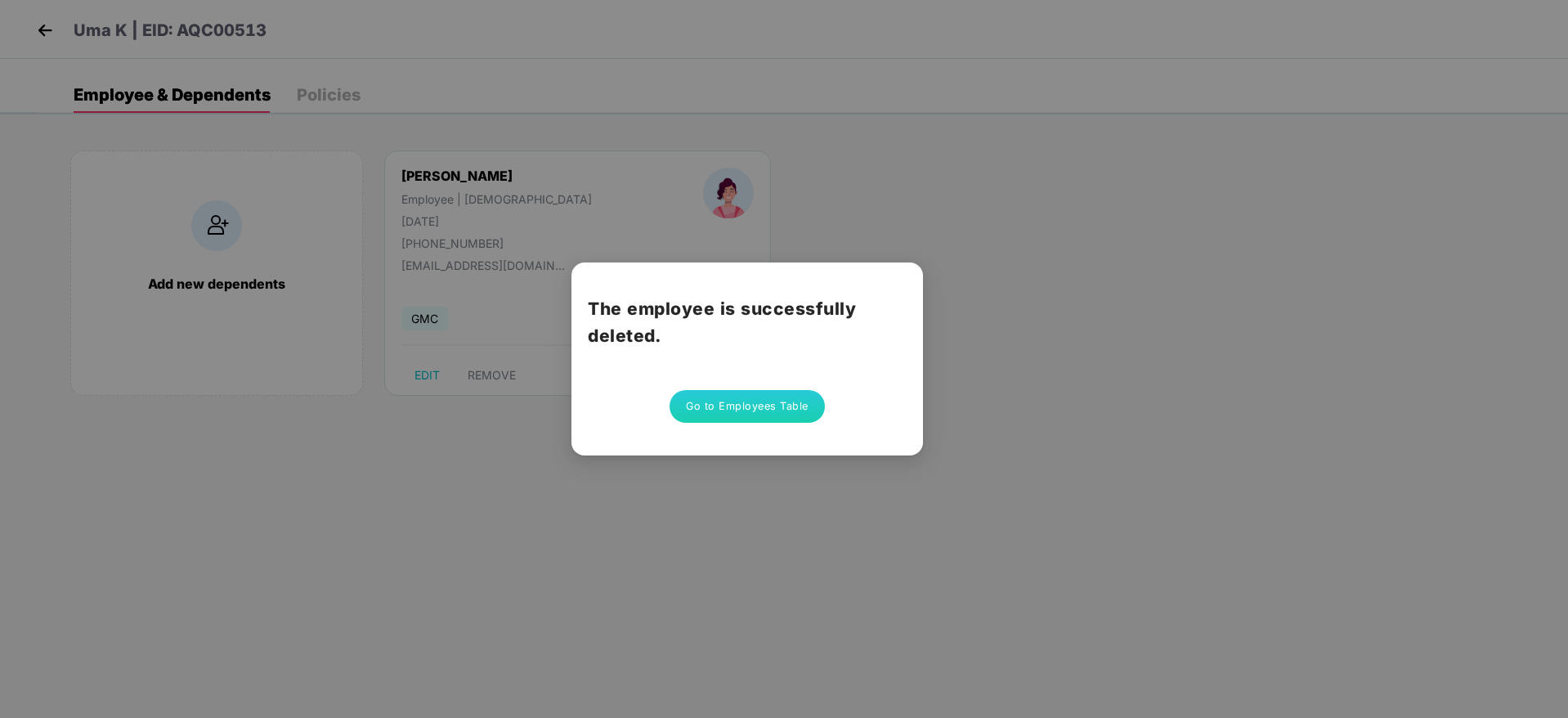
click at [732, 404] on button "Go to Employees Table" at bounding box center [747, 405] width 155 height 32
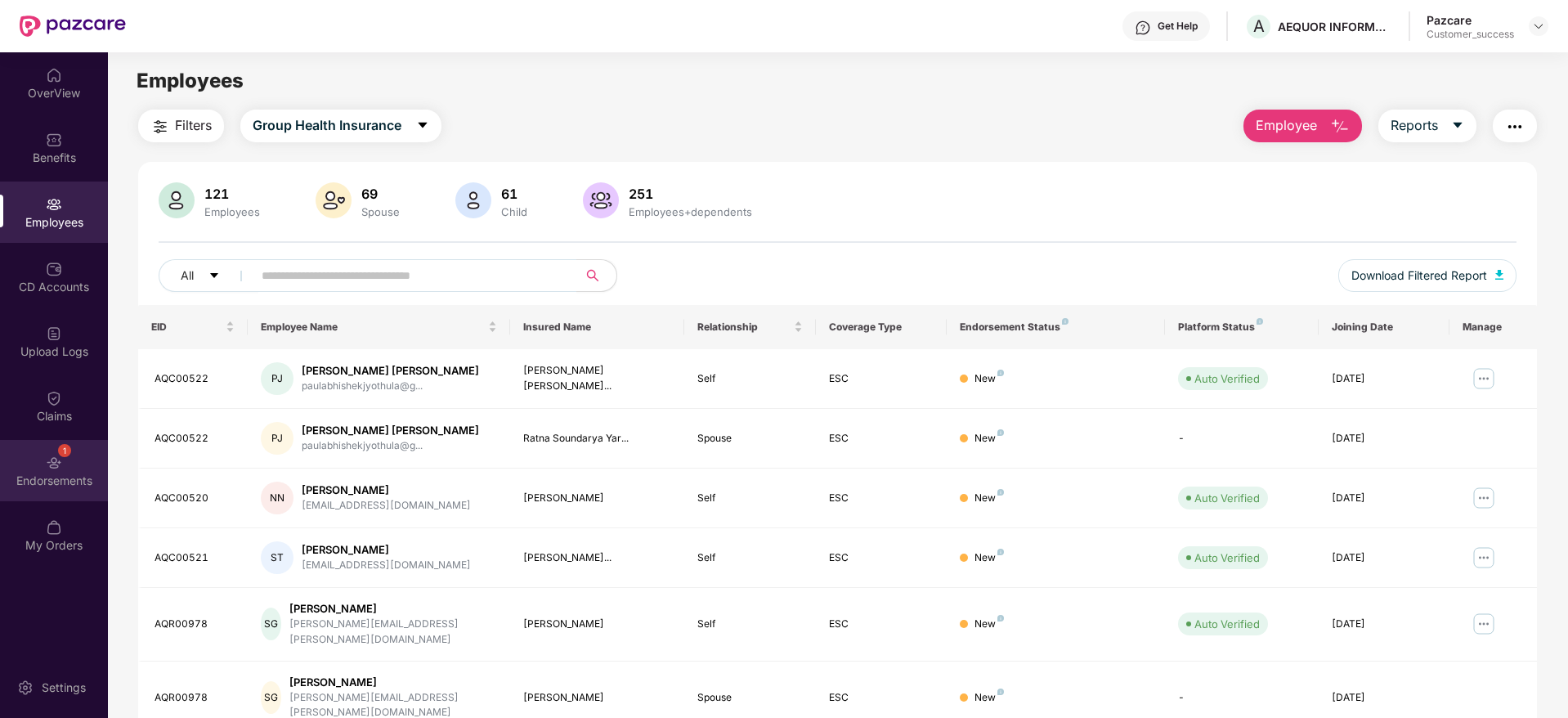
click at [52, 444] on div "1 Endorsements" at bounding box center [54, 471] width 108 height 61
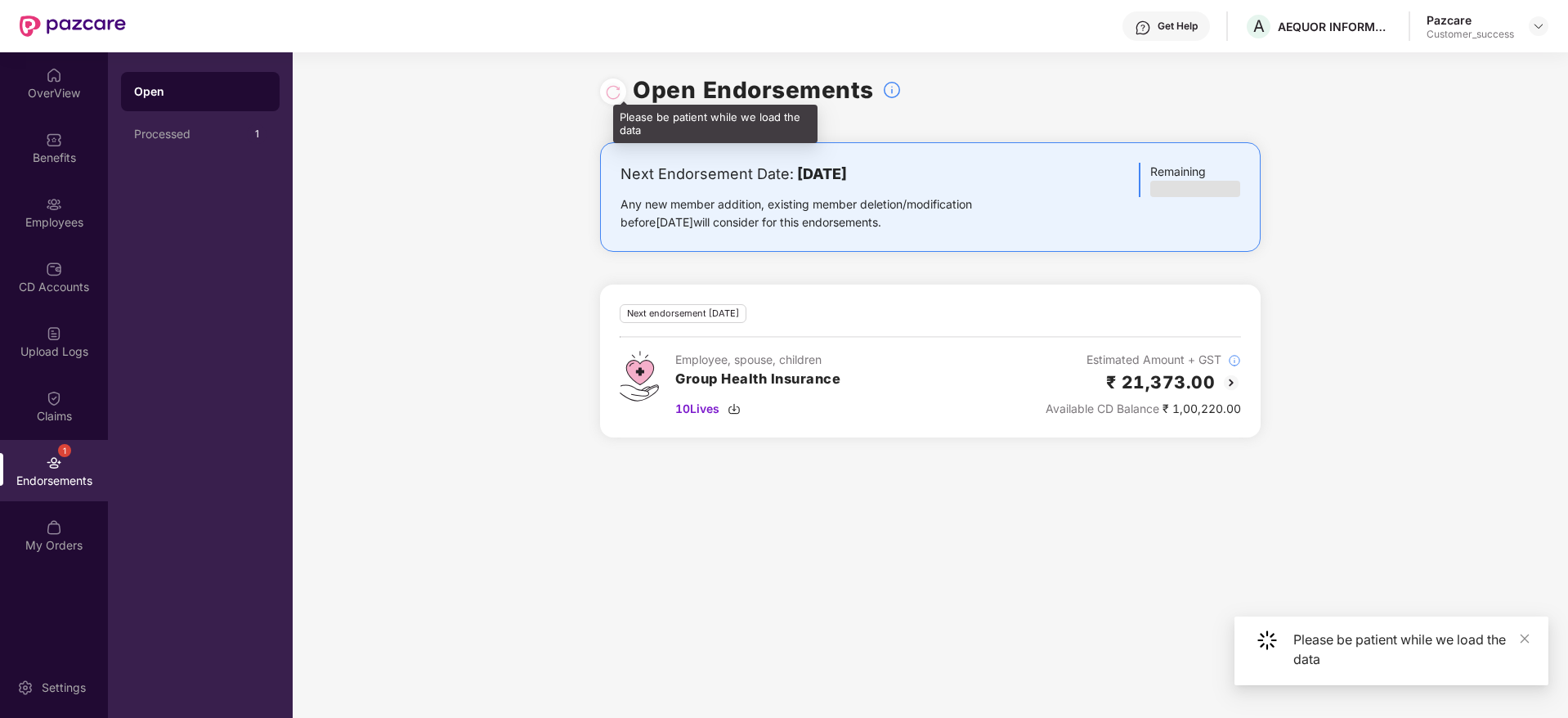
click at [611, 87] on div at bounding box center [613, 92] width 17 height 18
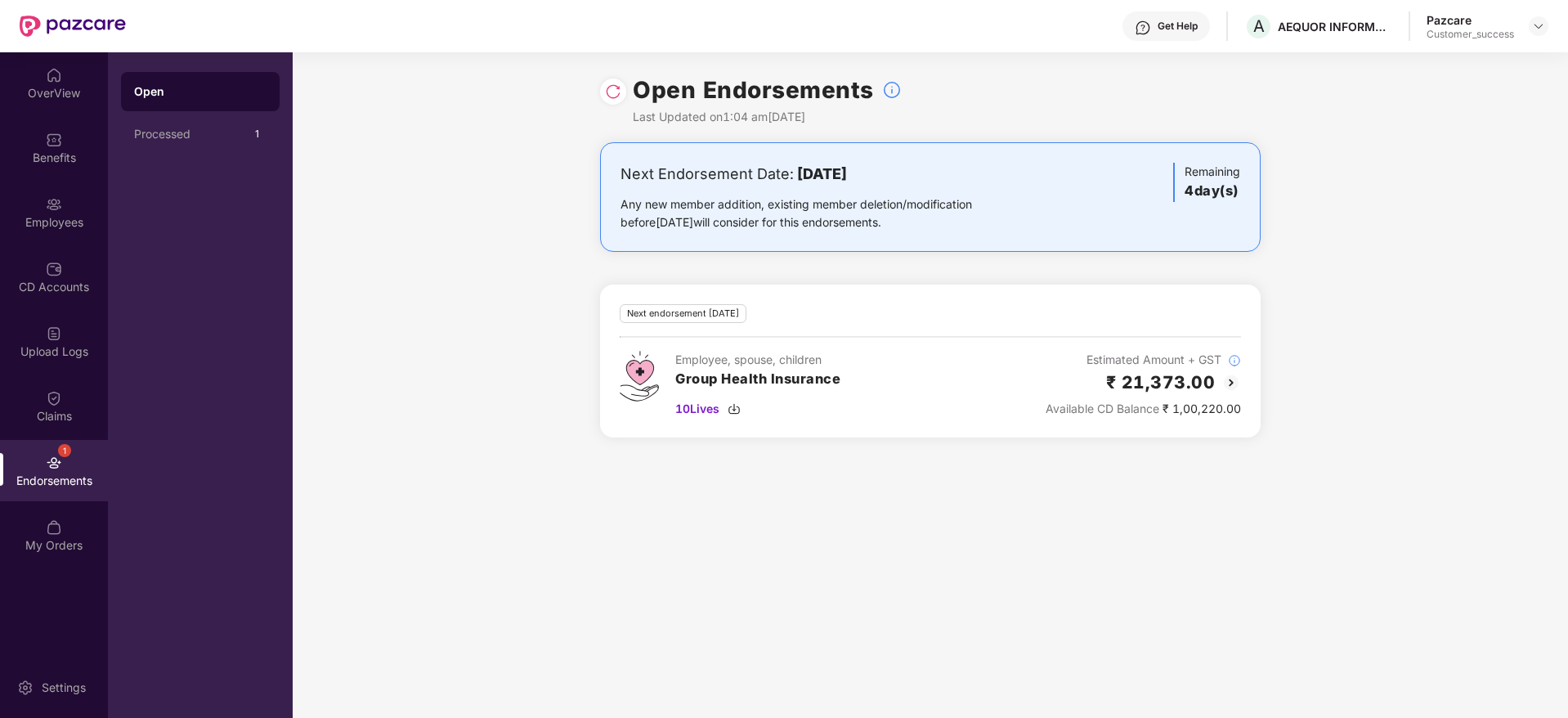
click at [616, 91] on img at bounding box center [613, 91] width 17 height 17
click at [1229, 380] on img at bounding box center [1231, 383] width 19 height 19
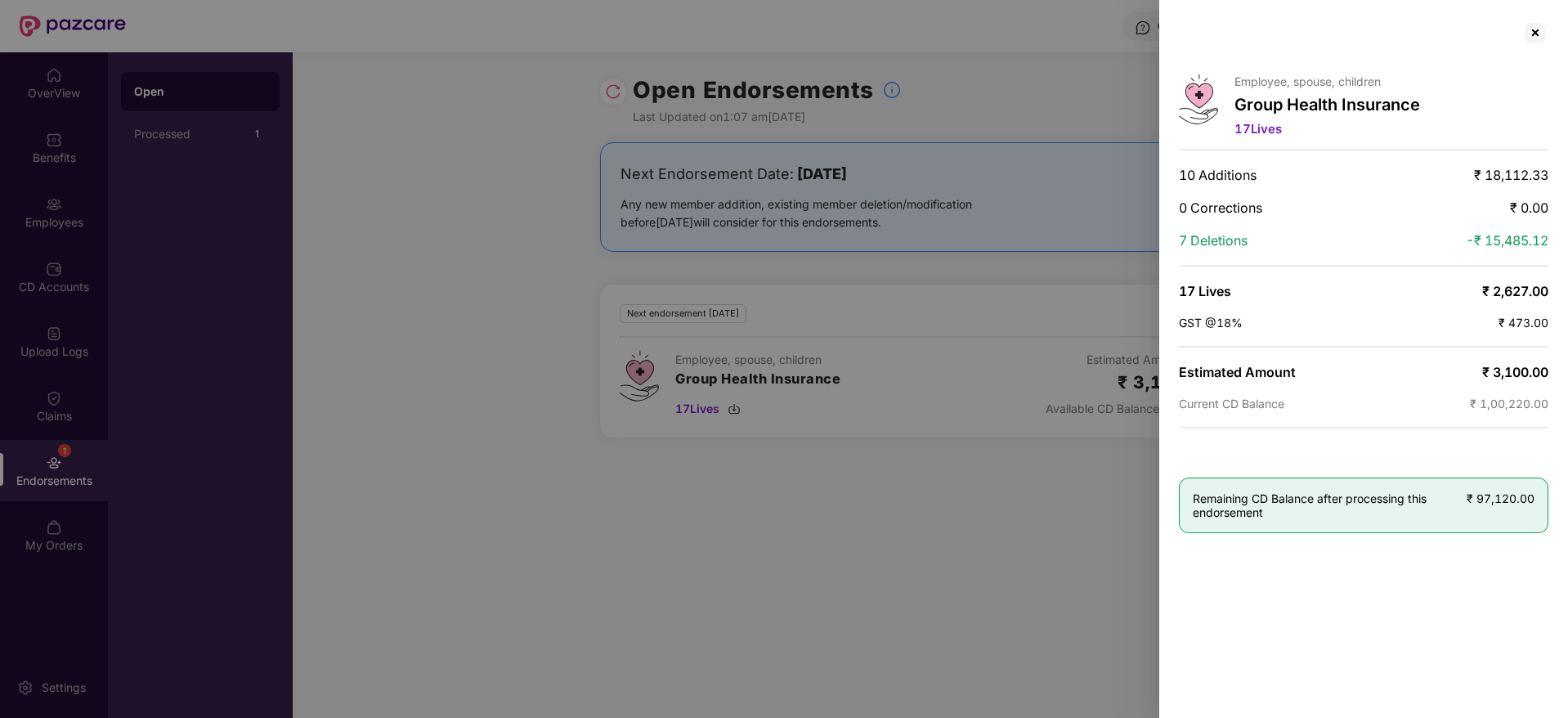
click at [976, 511] on div at bounding box center [784, 359] width 1568 height 718
click at [1539, 27] on div at bounding box center [1536, 32] width 26 height 26
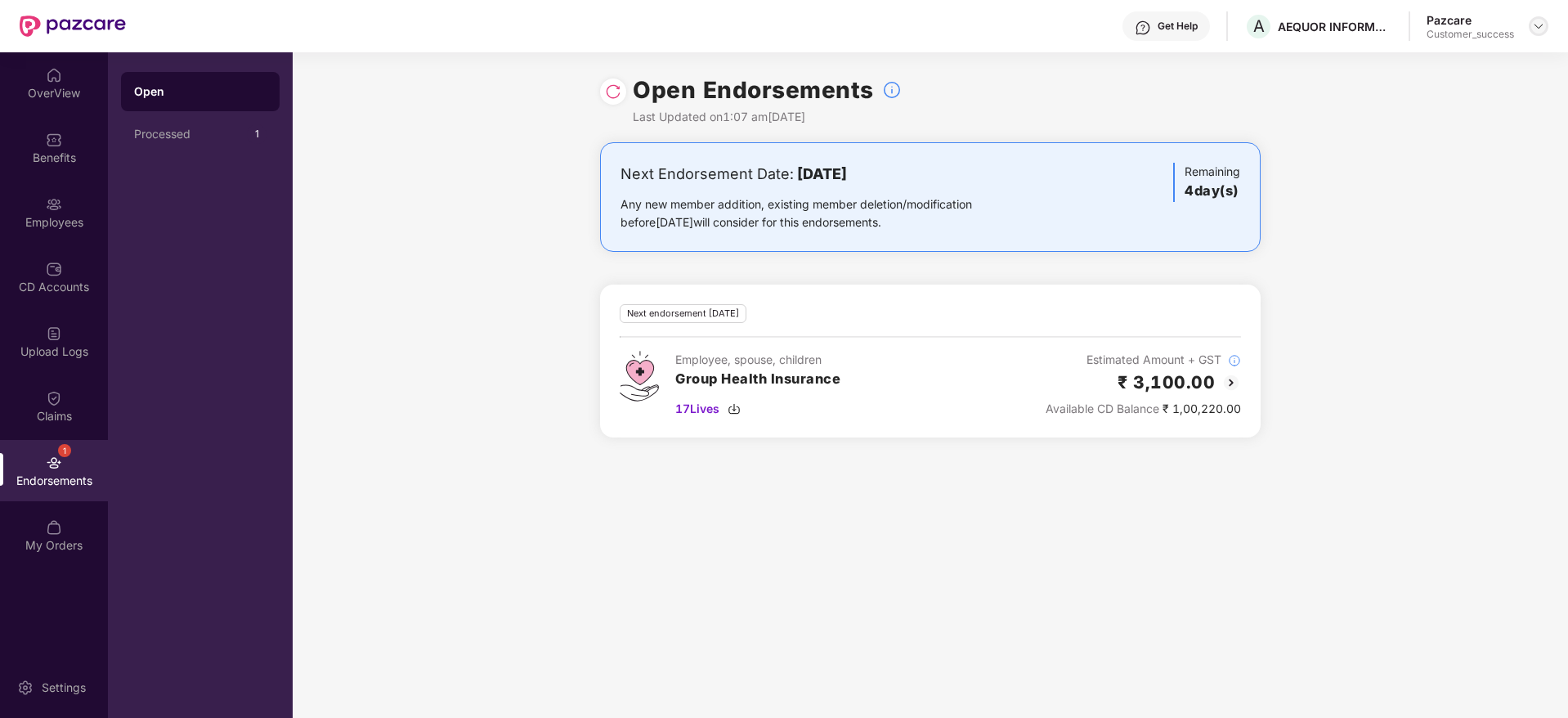
click at [1535, 24] on img at bounding box center [1538, 25] width 13 height 13
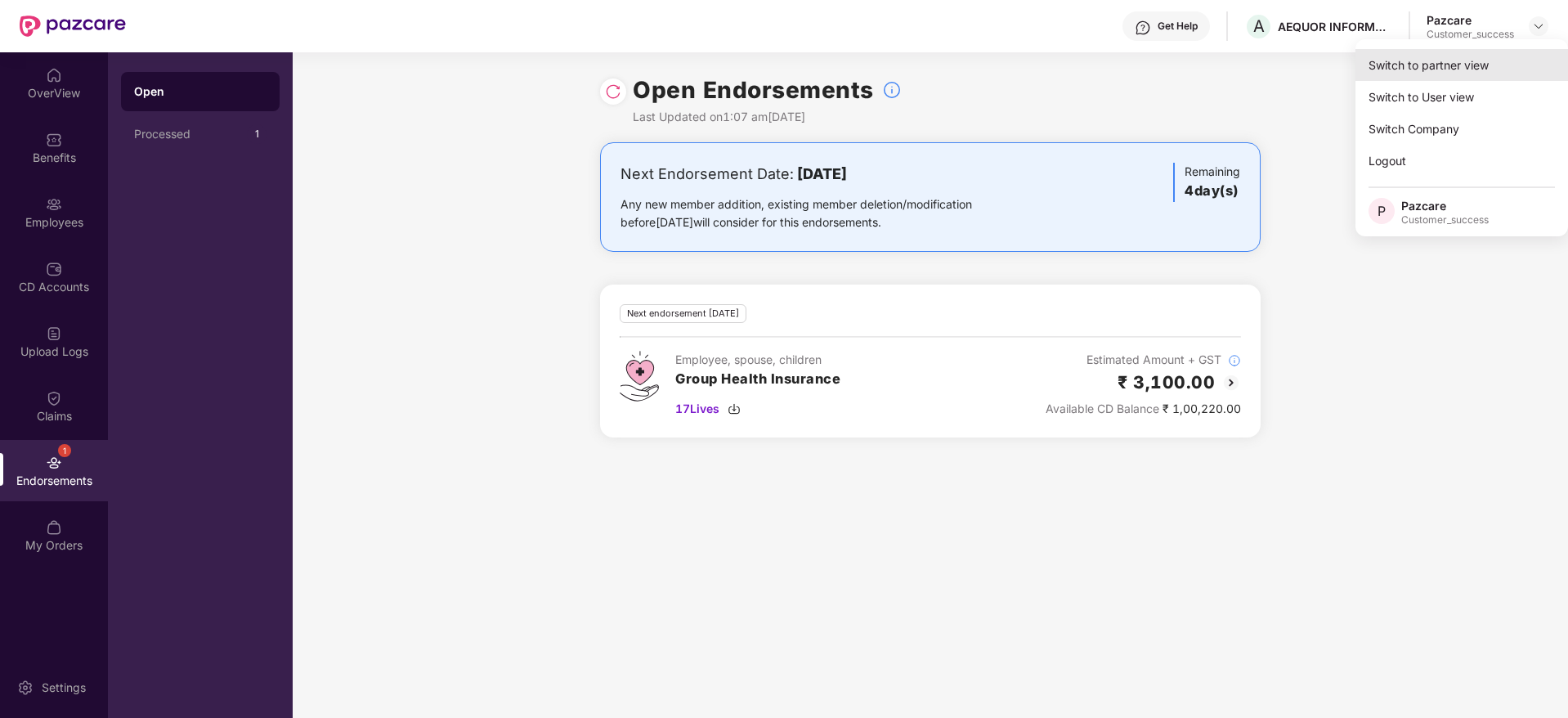
click at [1433, 66] on div "Switch to partner view" at bounding box center [1461, 65] width 212 height 31
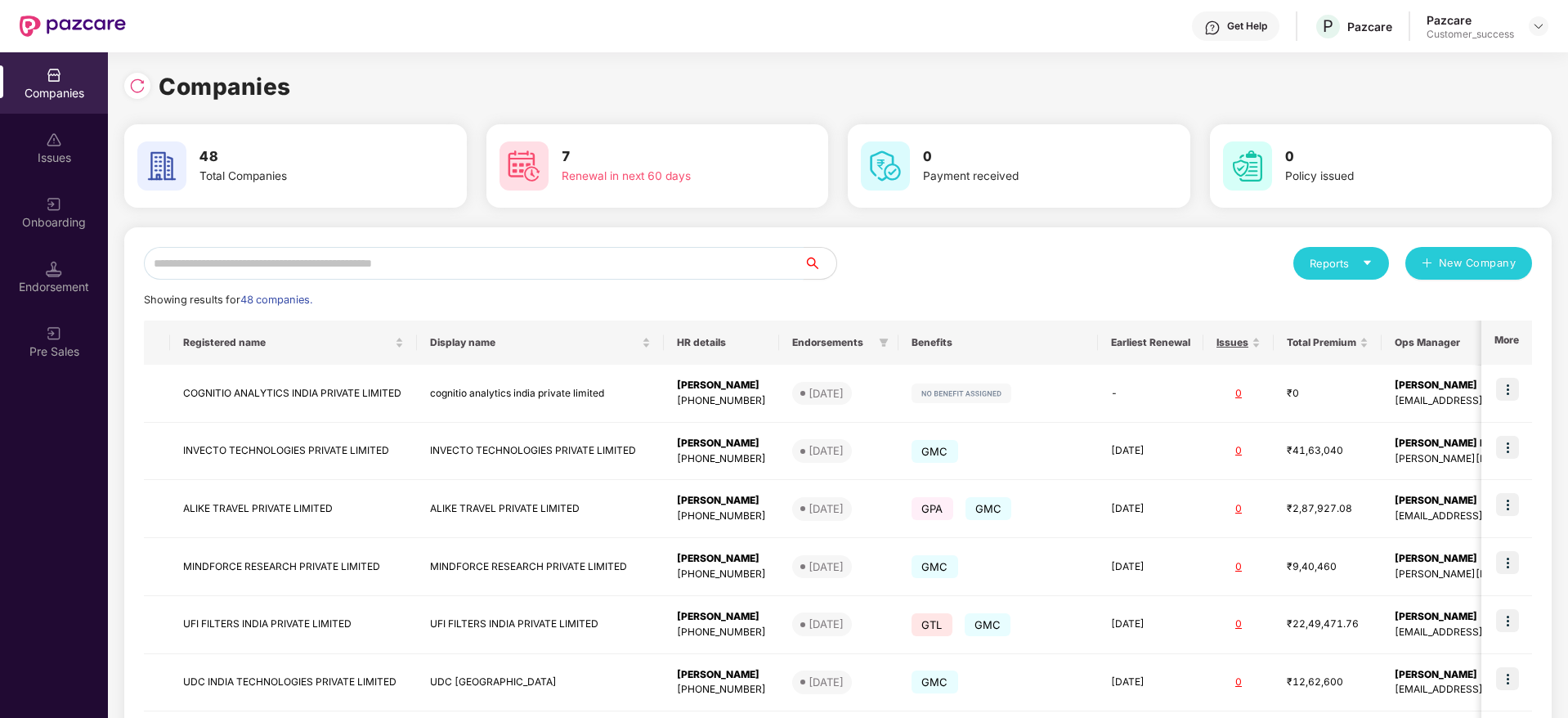
click at [383, 264] on input "text" at bounding box center [473, 263] width 660 height 32
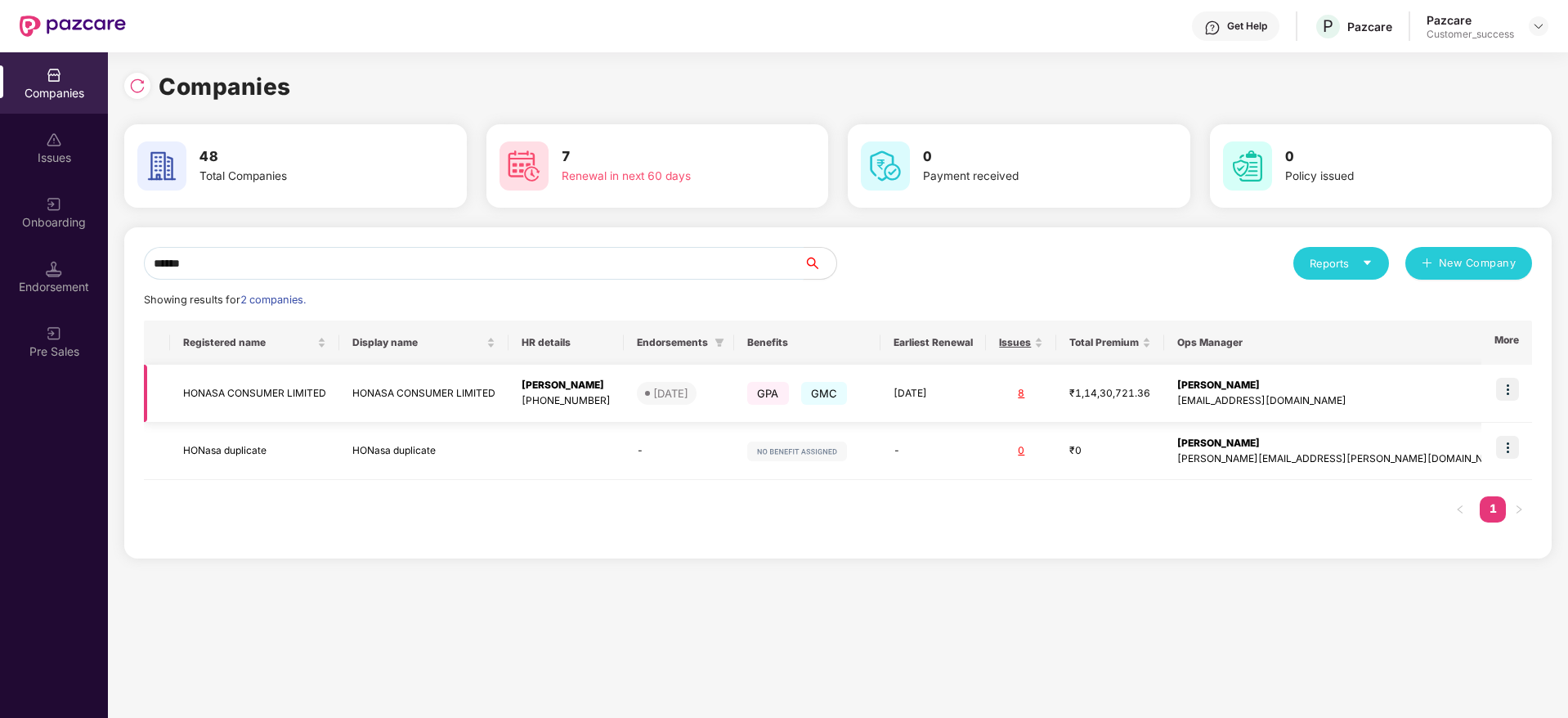
type input "******"
click at [1505, 384] on img at bounding box center [1508, 389] width 23 height 23
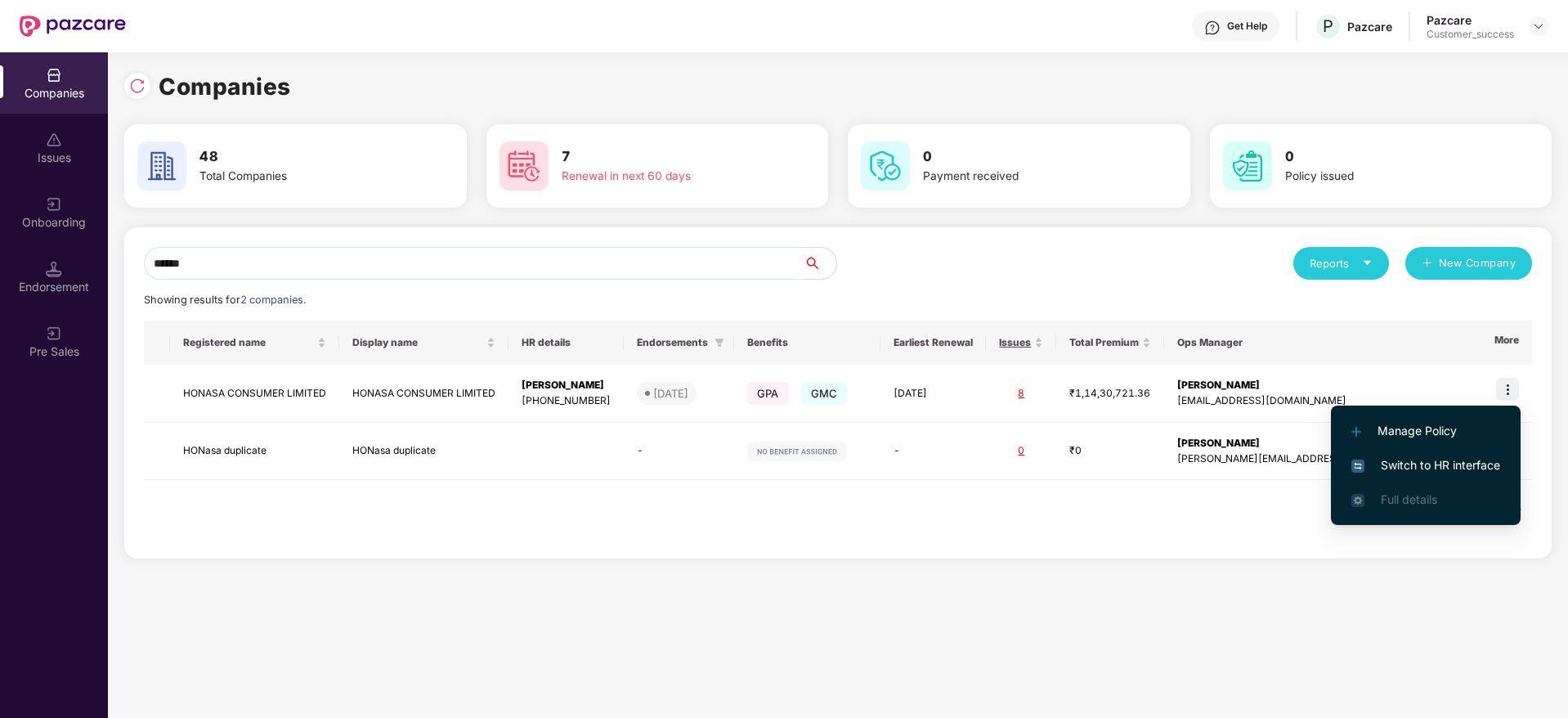
click at [1434, 462] on span "Switch to HR interface" at bounding box center [1426, 465] width 149 height 18
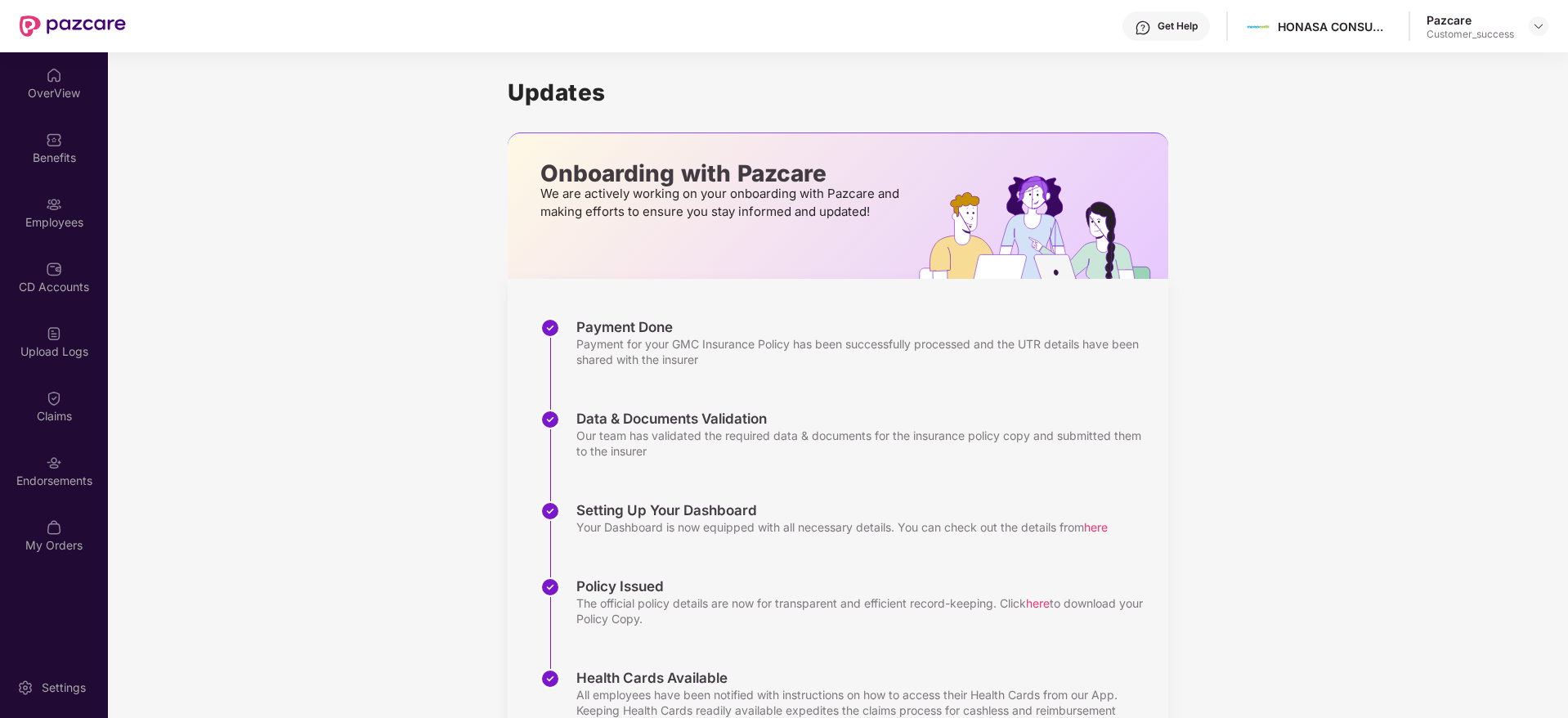
click at [52, 211] on img at bounding box center [53, 204] width 17 height 17
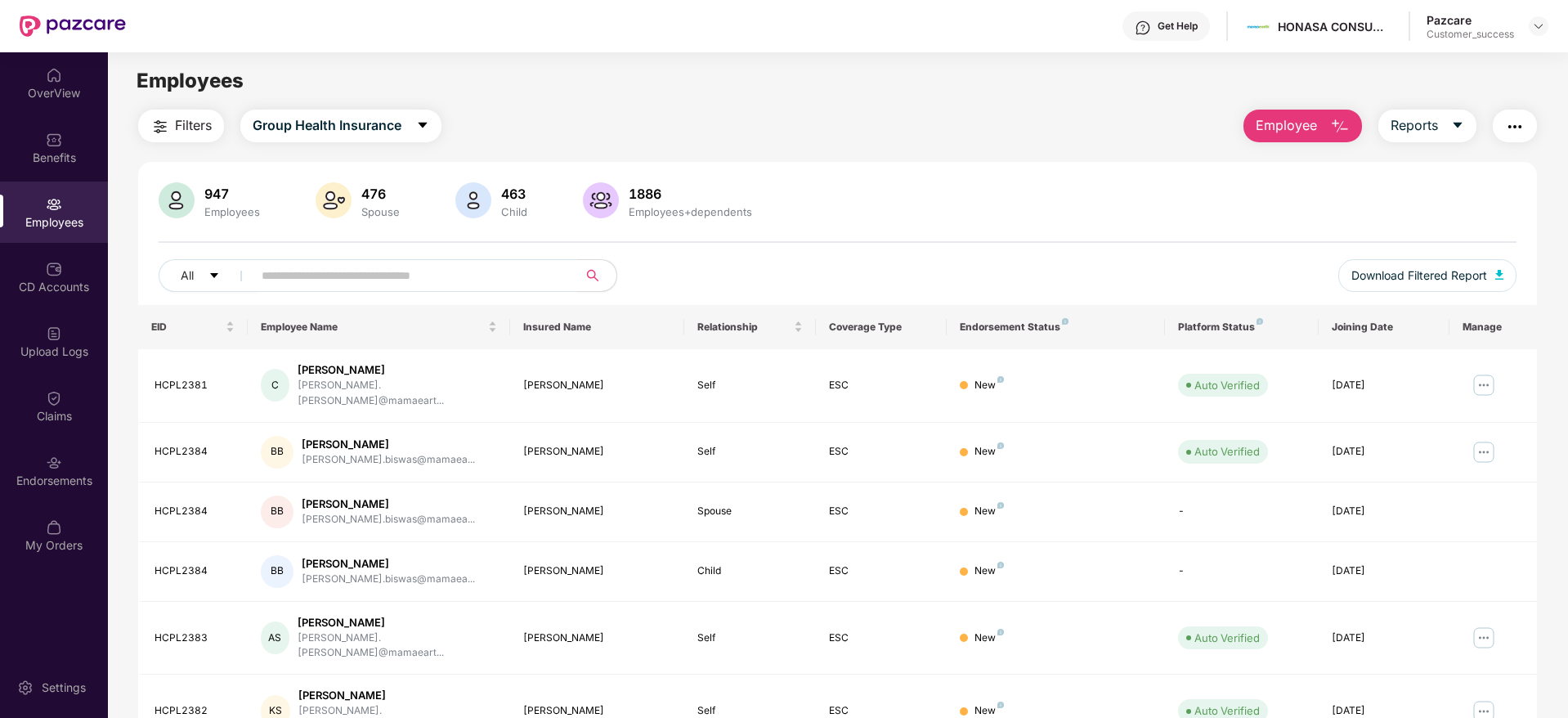
click at [347, 274] on input "text" at bounding box center [408, 275] width 294 height 24
paste input "********"
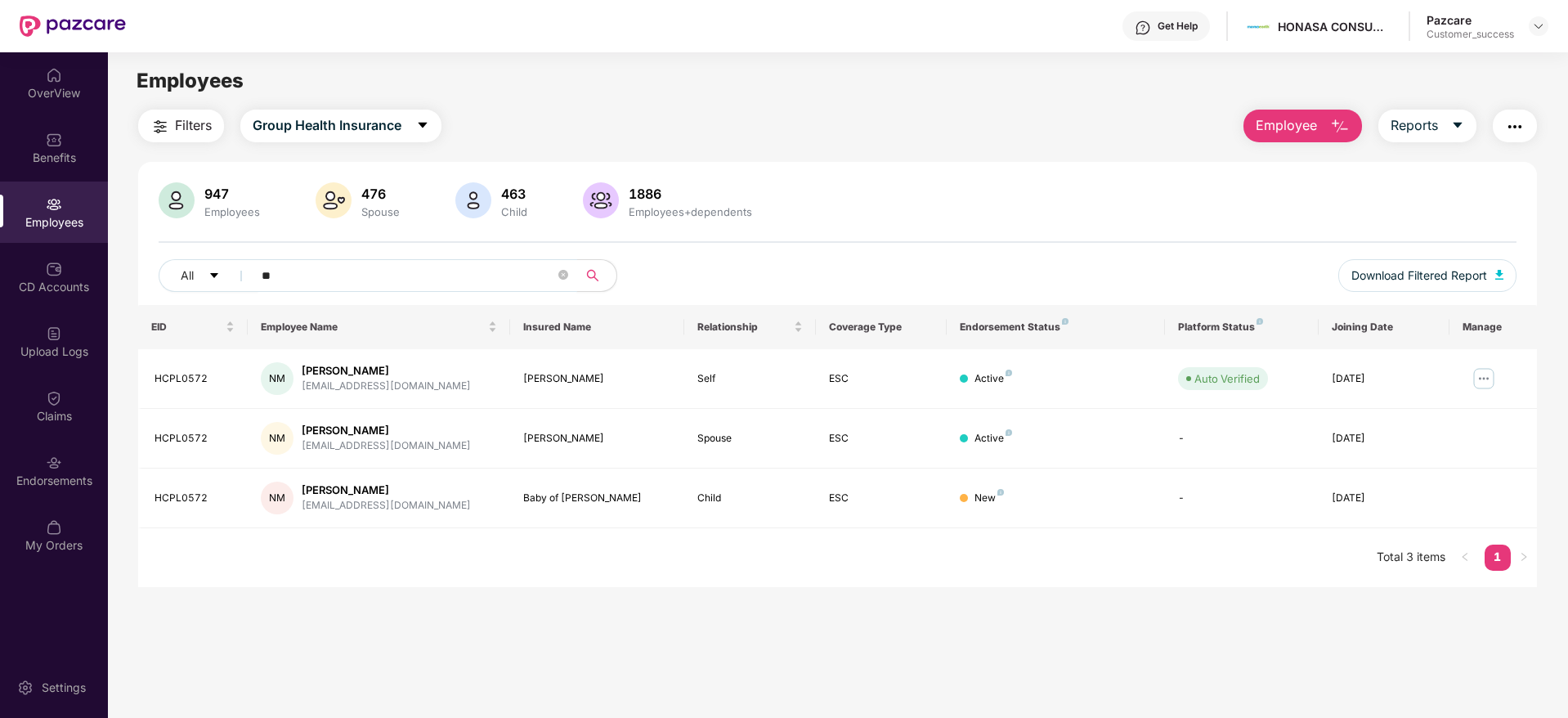
type input "*"
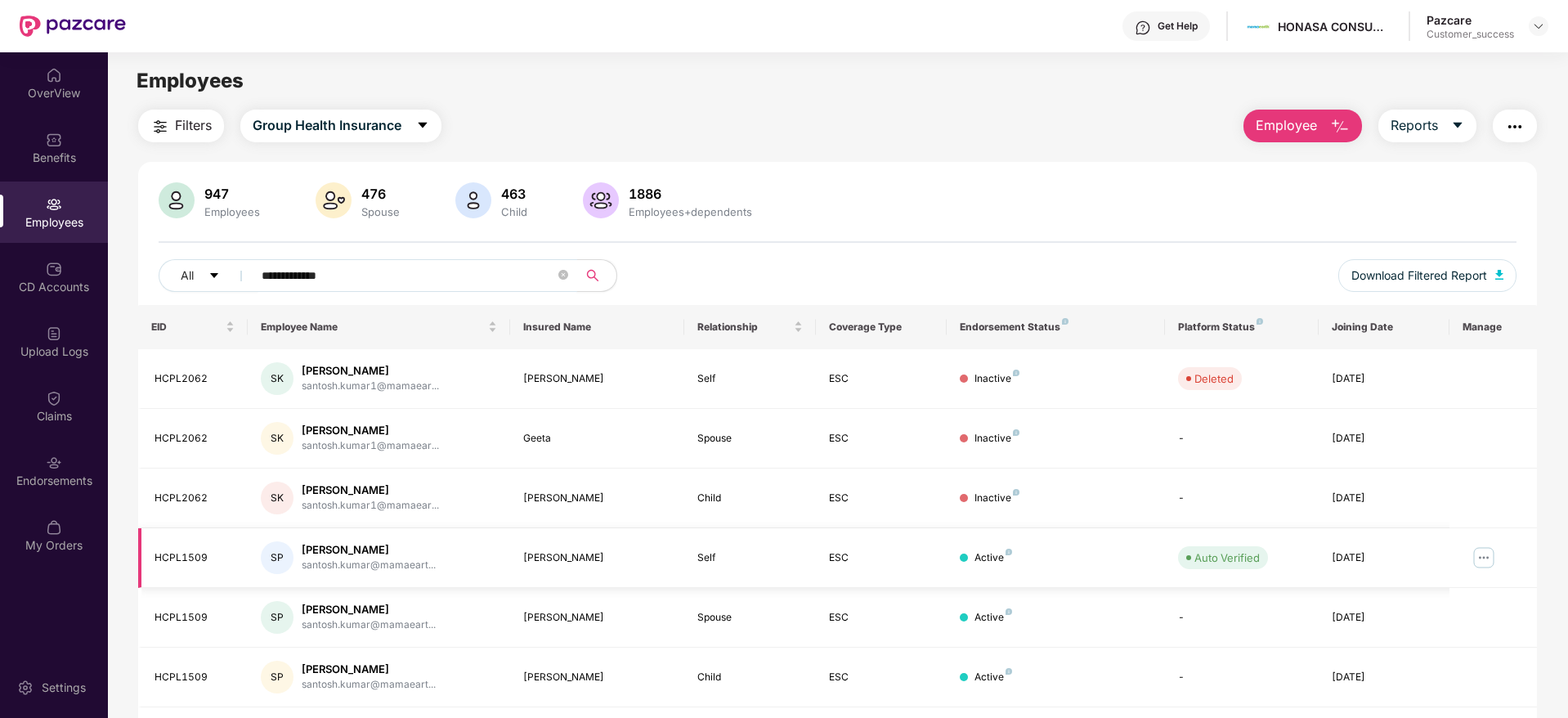
type input "**********"
click at [628, 579] on td "Santosh Kumar Paswan" at bounding box center [597, 558] width 175 height 59
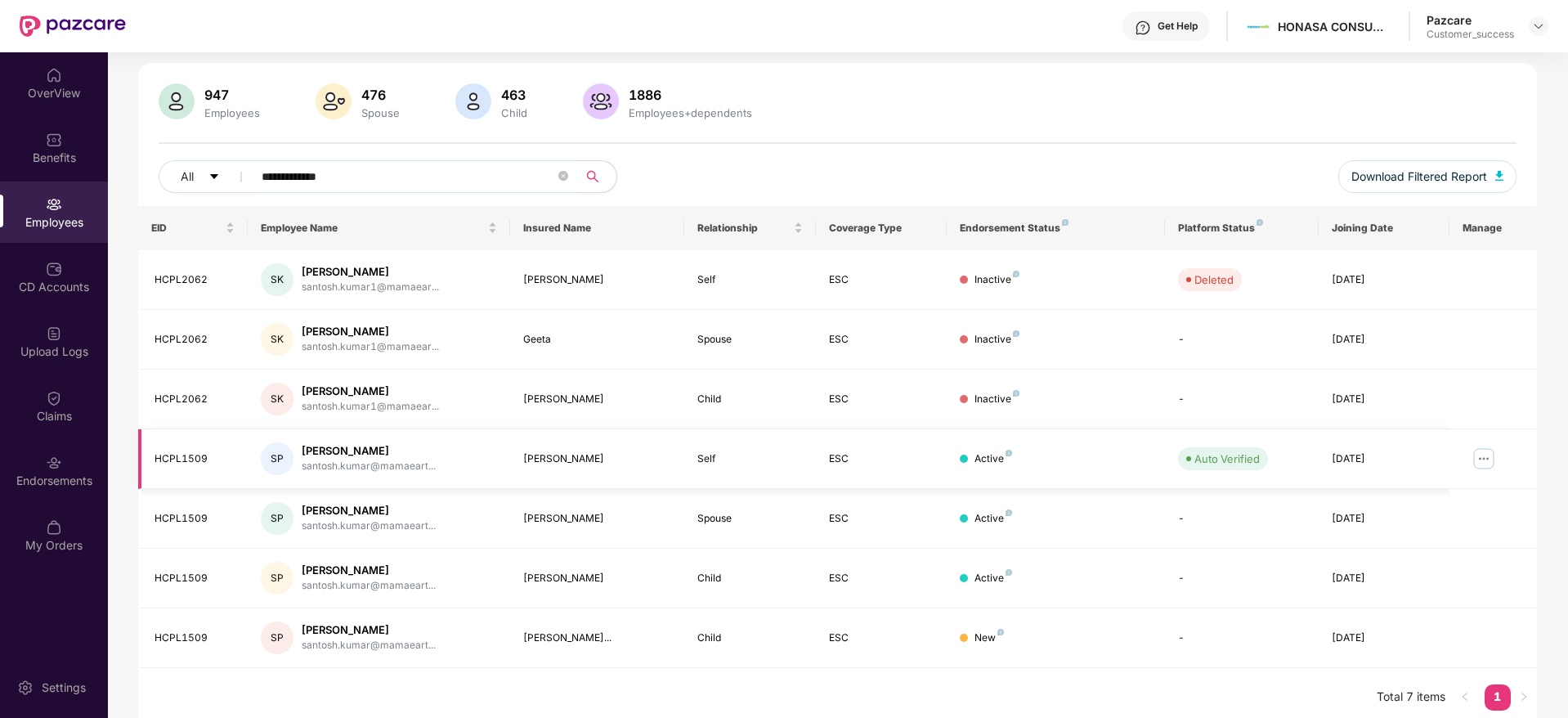
scroll to position [108, 0]
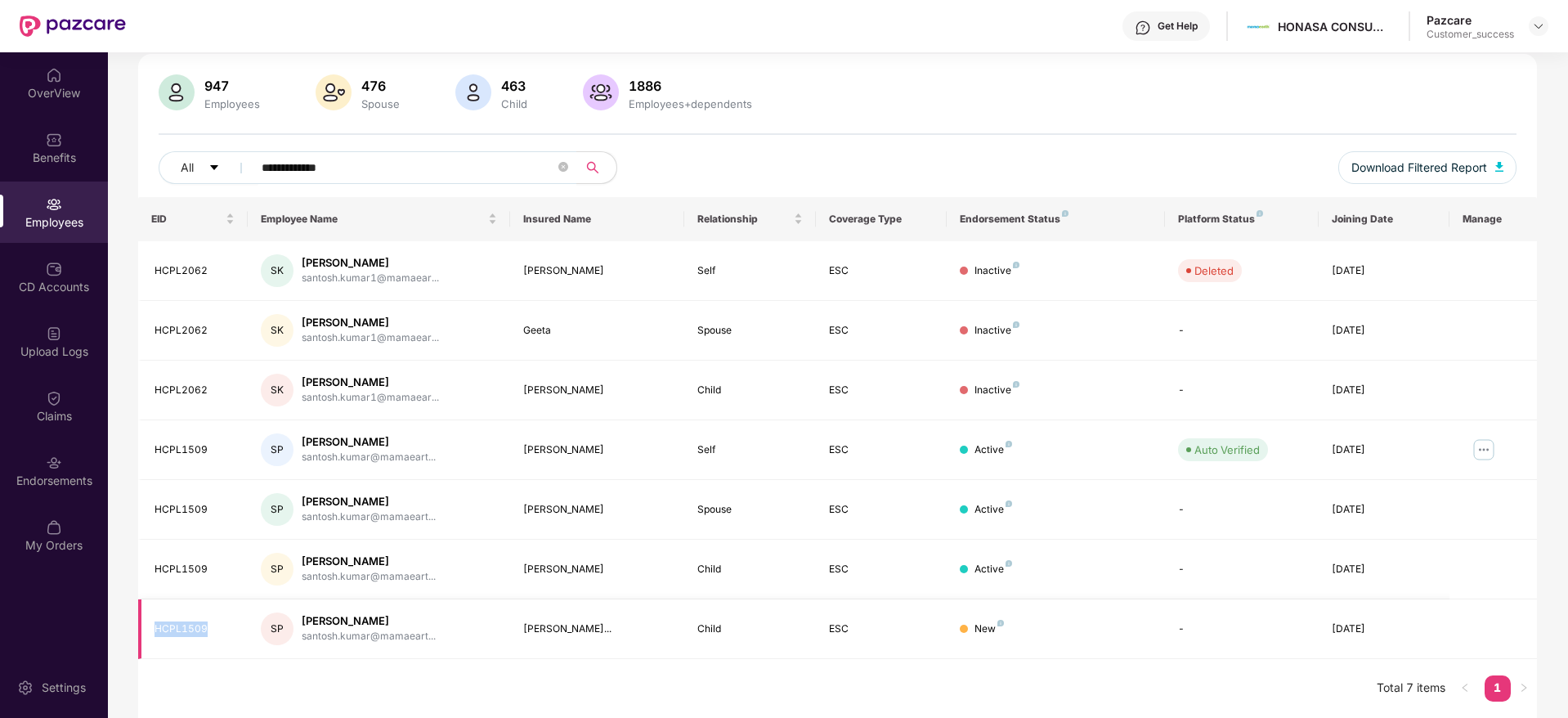
drag, startPoint x: 219, startPoint y: 624, endPoint x: 150, endPoint y: 629, distance: 69.2
click at [150, 629] on td "HCPL1509" at bounding box center [192, 629] width 109 height 59
copy div "HCPL1509"
click at [566, 166] on icon "close-circle" at bounding box center [563, 166] width 10 height 10
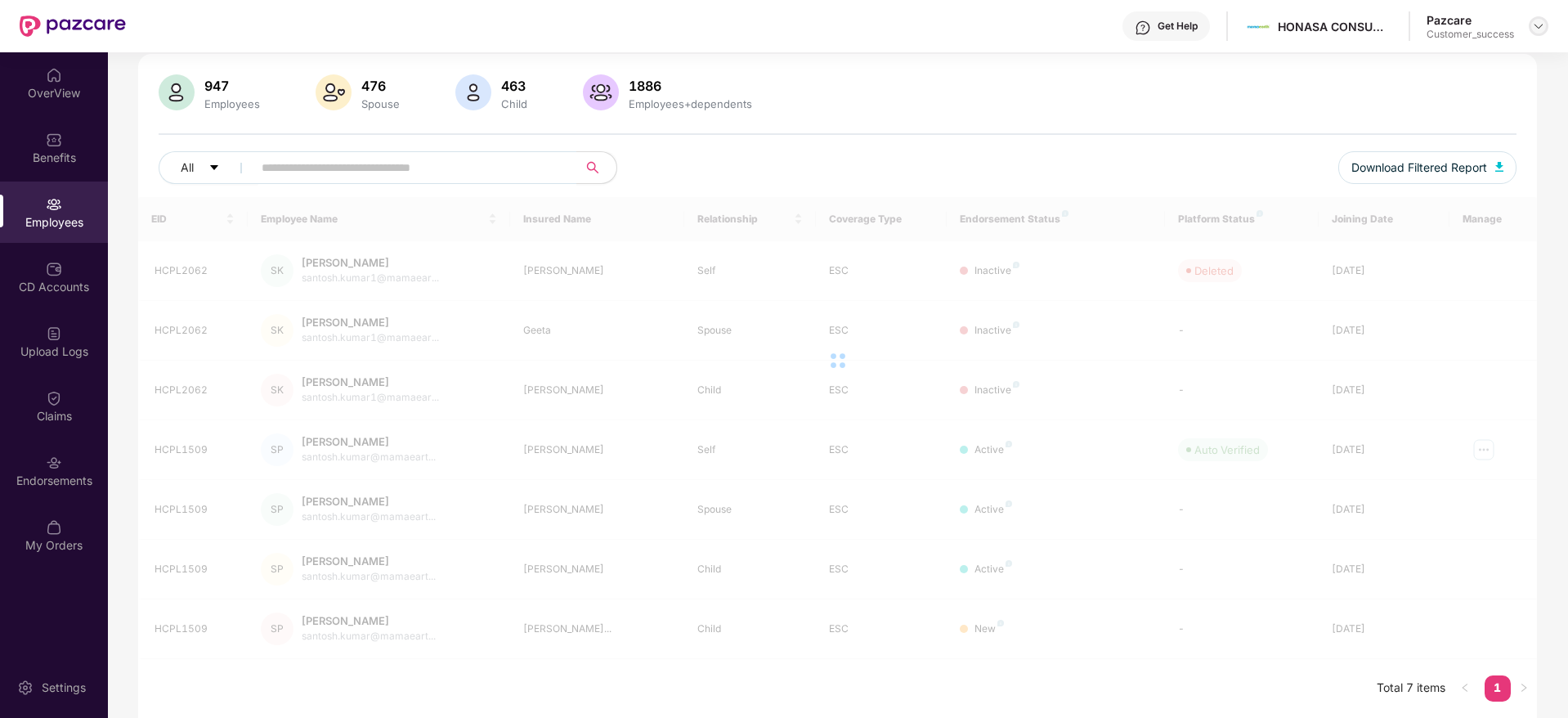
click at [1543, 27] on img at bounding box center [1538, 25] width 13 height 13
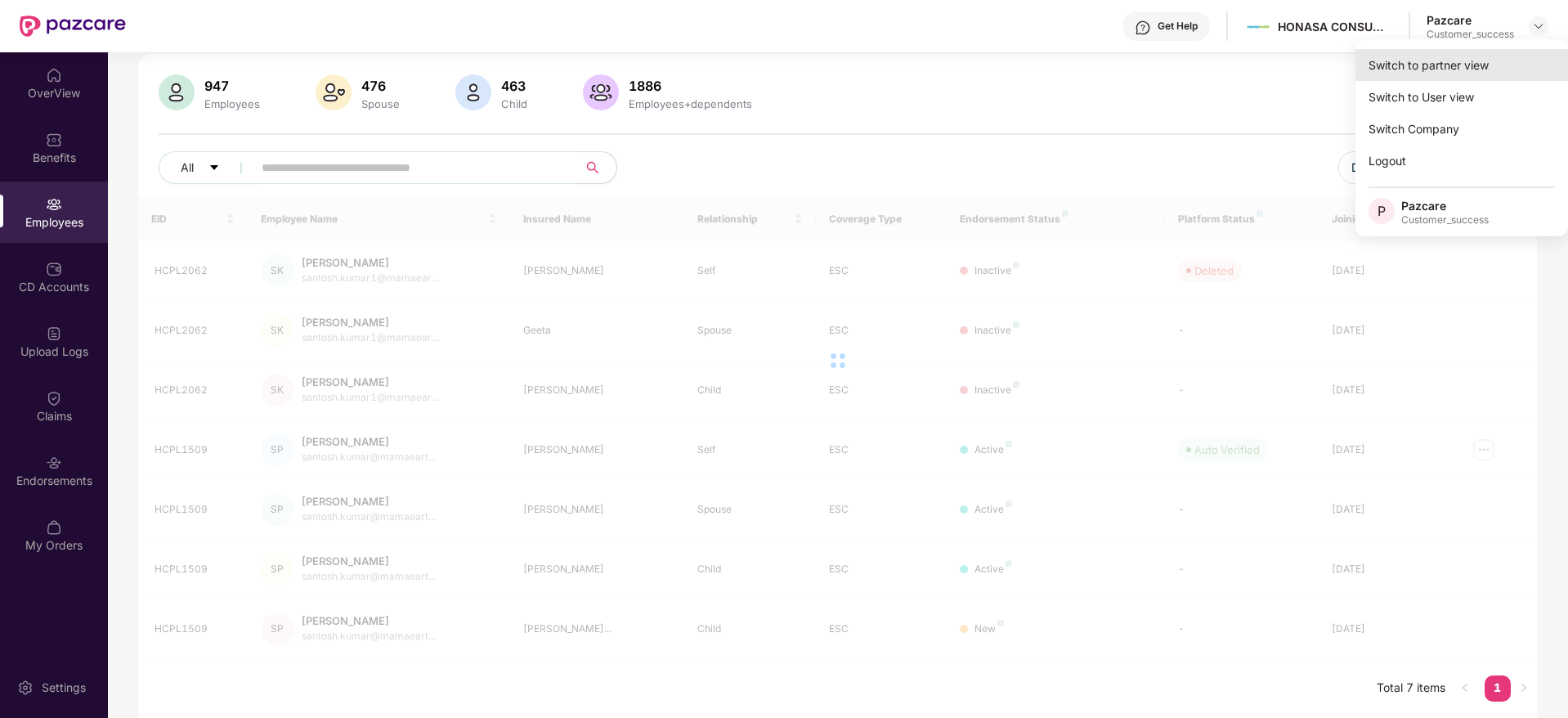
click at [1422, 70] on div "Switch to partner view" at bounding box center [1461, 65] width 212 height 31
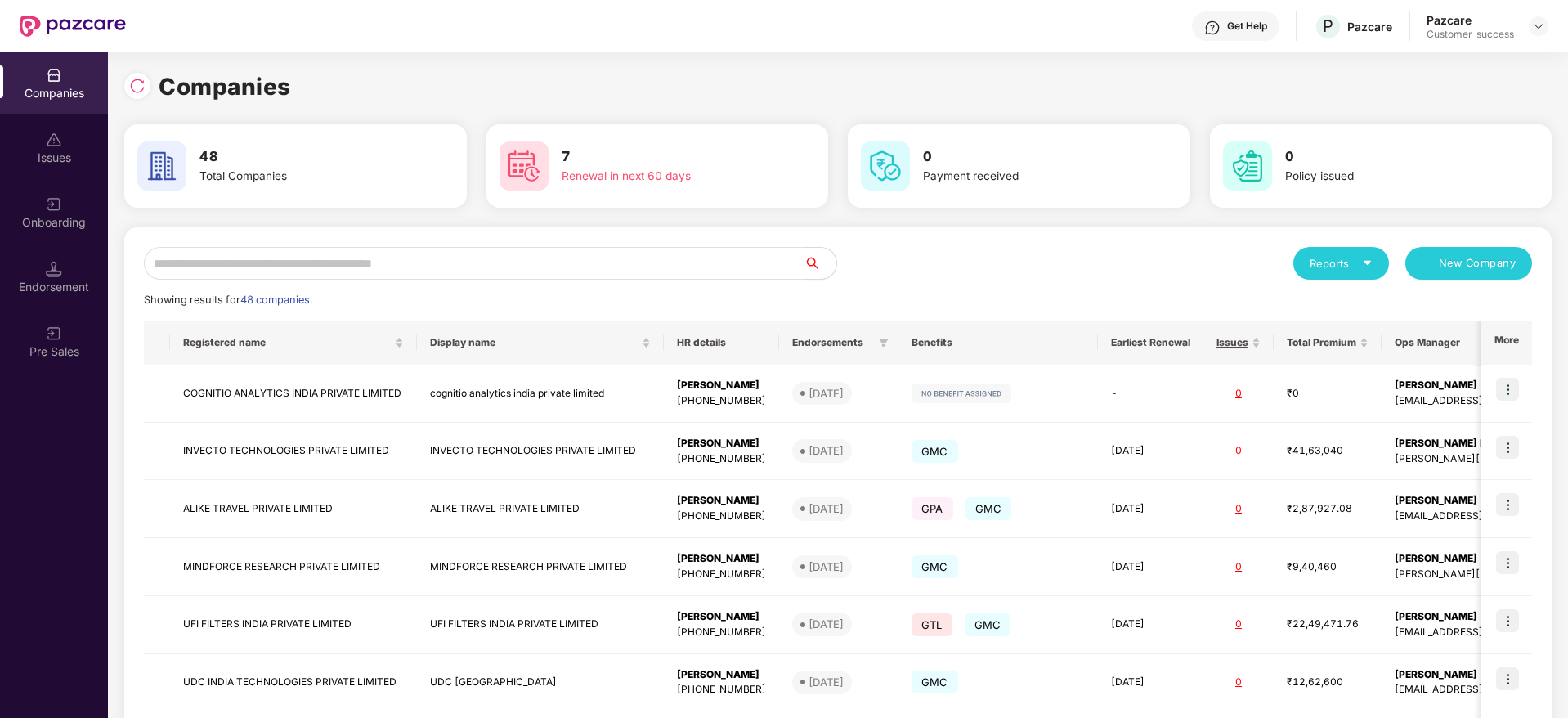
click at [452, 267] on input "text" at bounding box center [473, 263] width 660 height 32
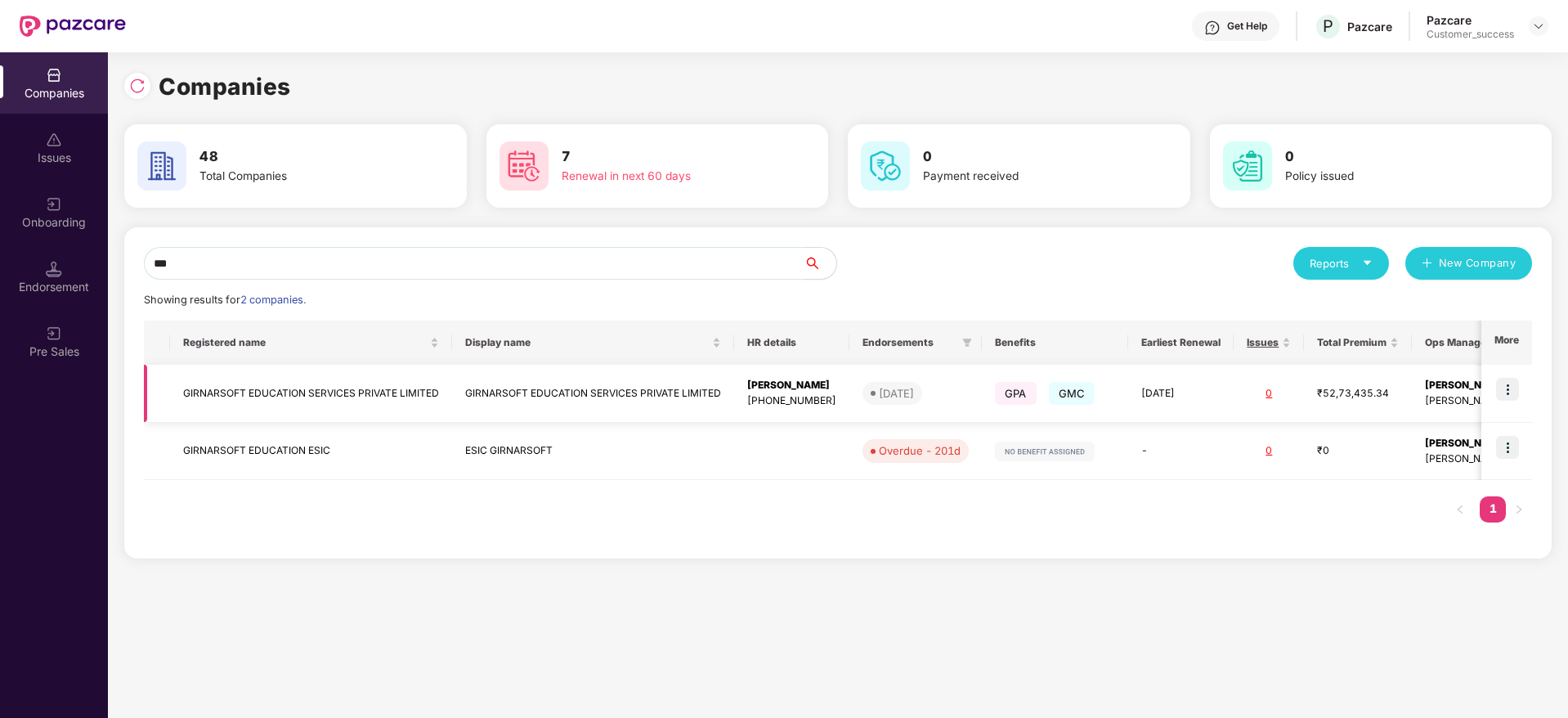
type input "***"
click at [1512, 392] on img at bounding box center [1508, 389] width 23 height 23
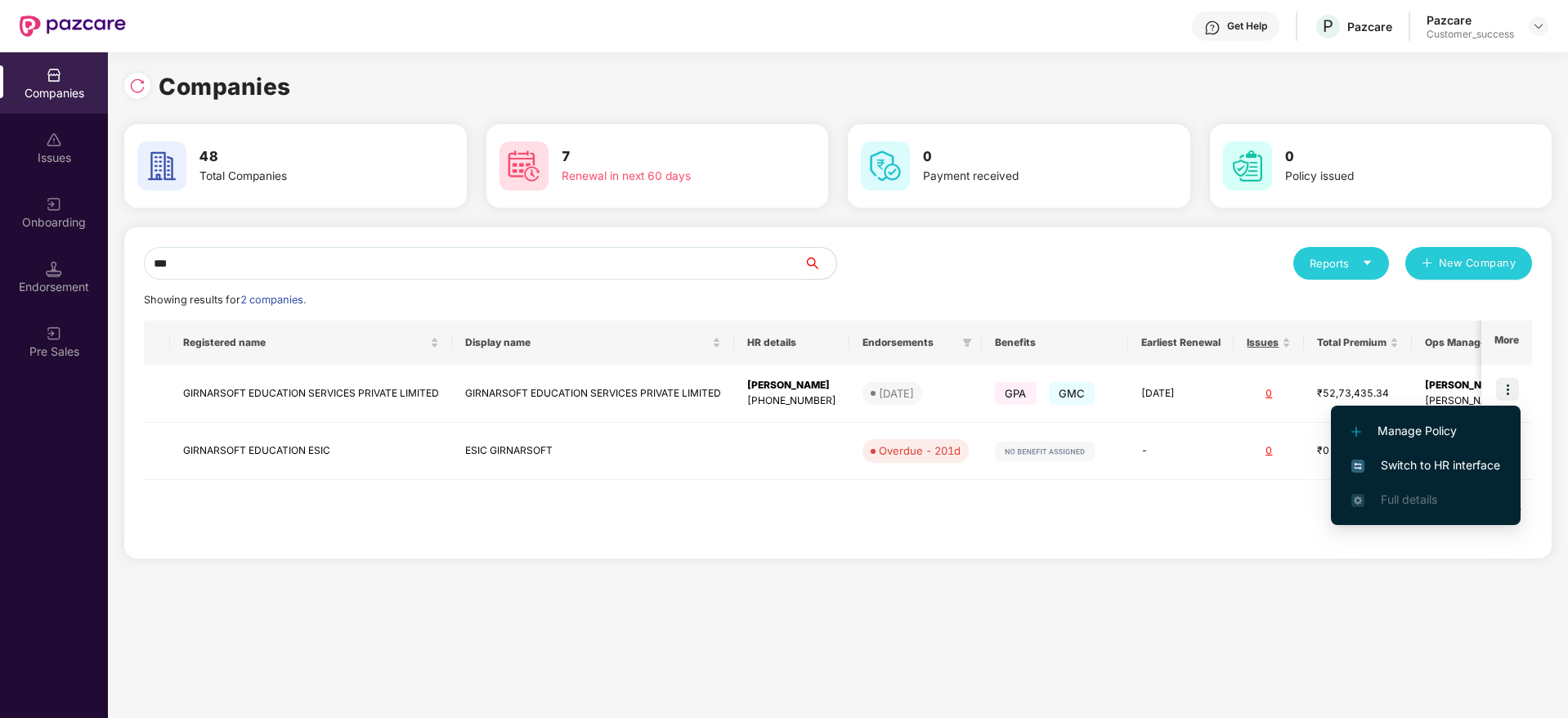
click at [1415, 464] on span "Switch to HR interface" at bounding box center [1426, 465] width 149 height 18
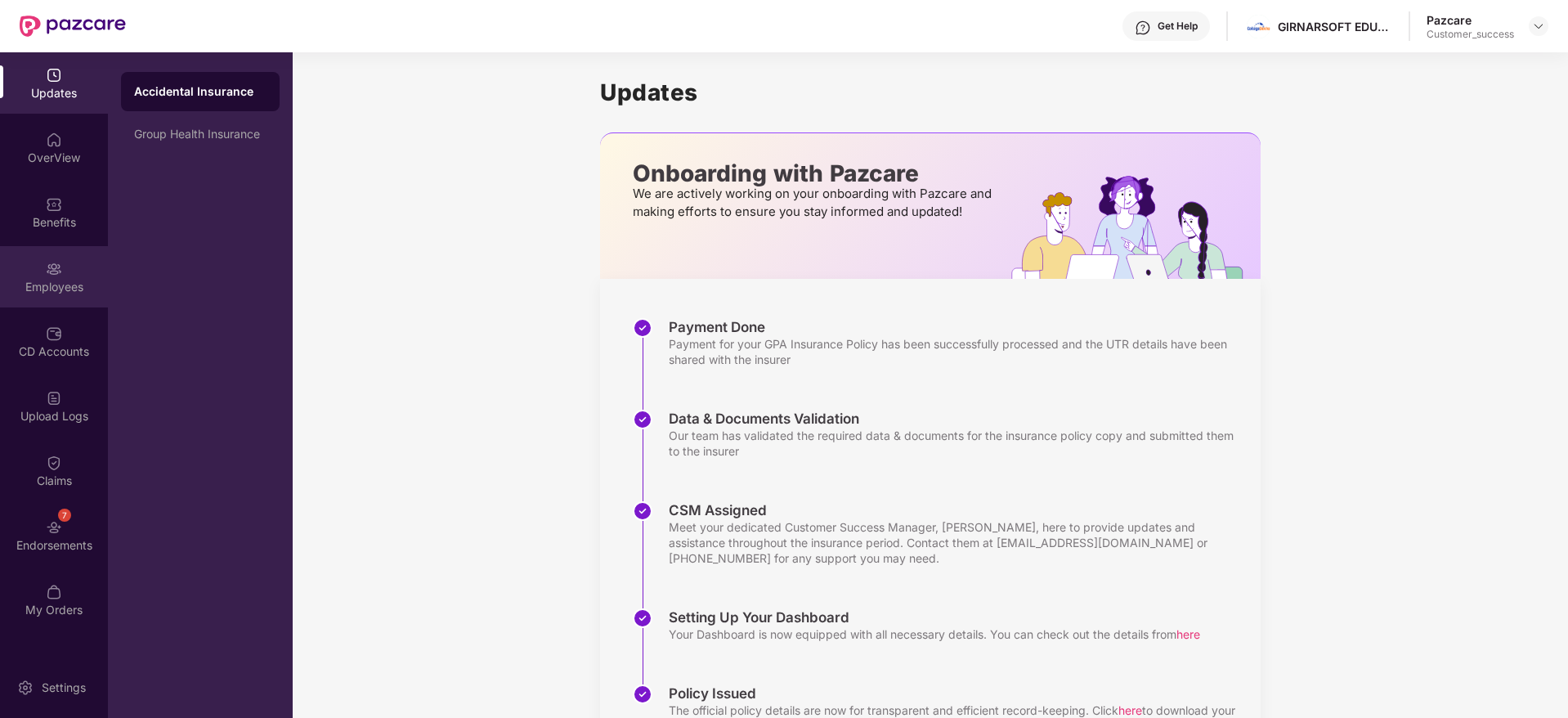
click at [36, 267] on div "Employees" at bounding box center [54, 277] width 108 height 61
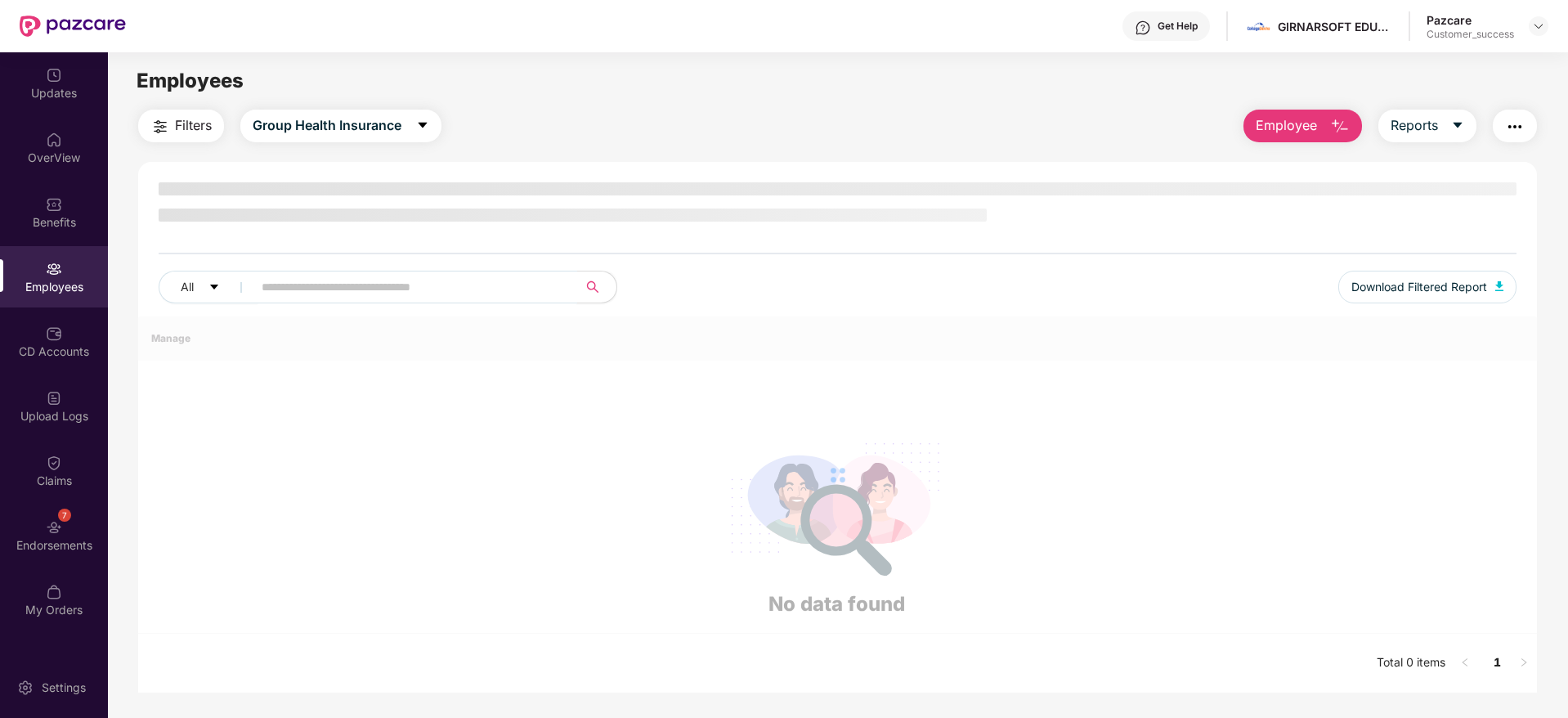
click at [305, 275] on input "text" at bounding box center [408, 287] width 294 height 24
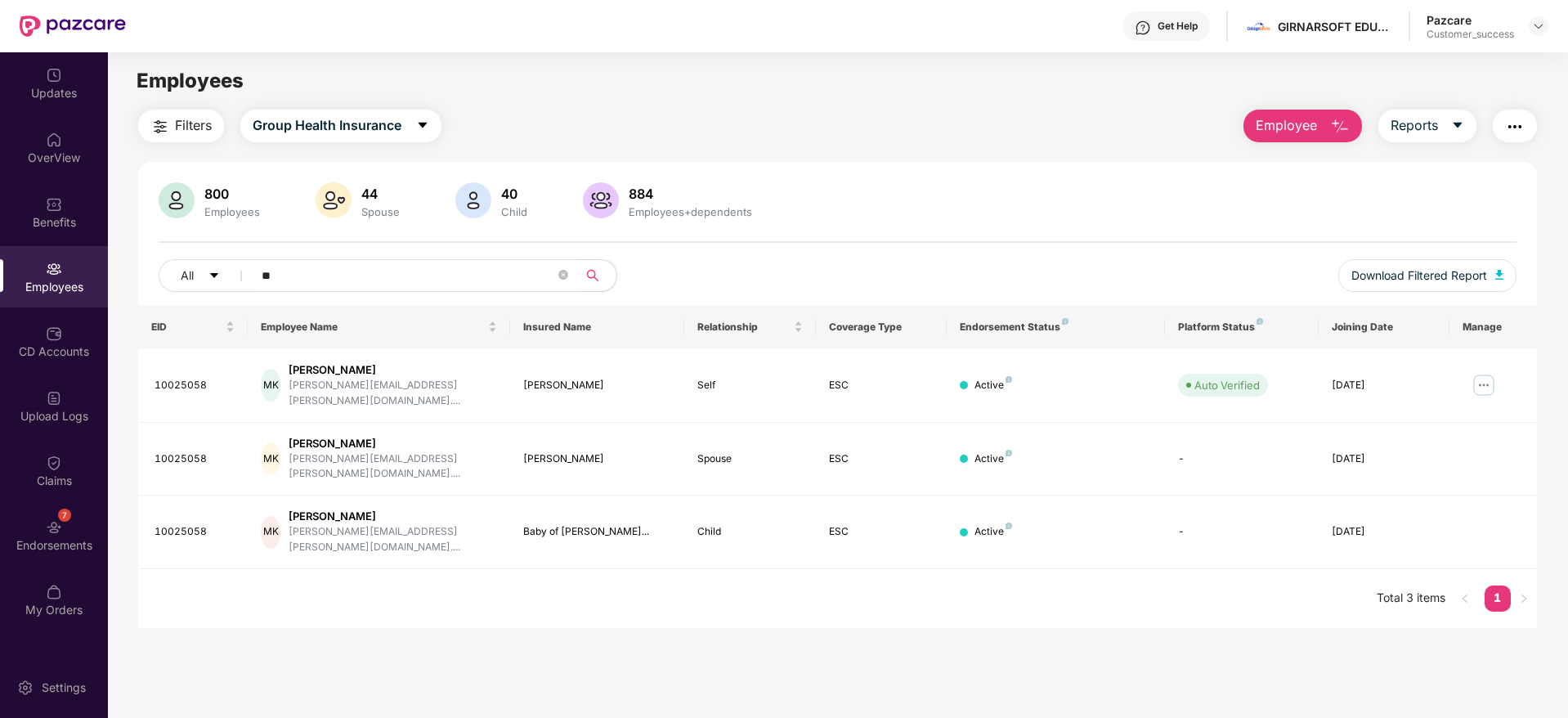
type input "*"
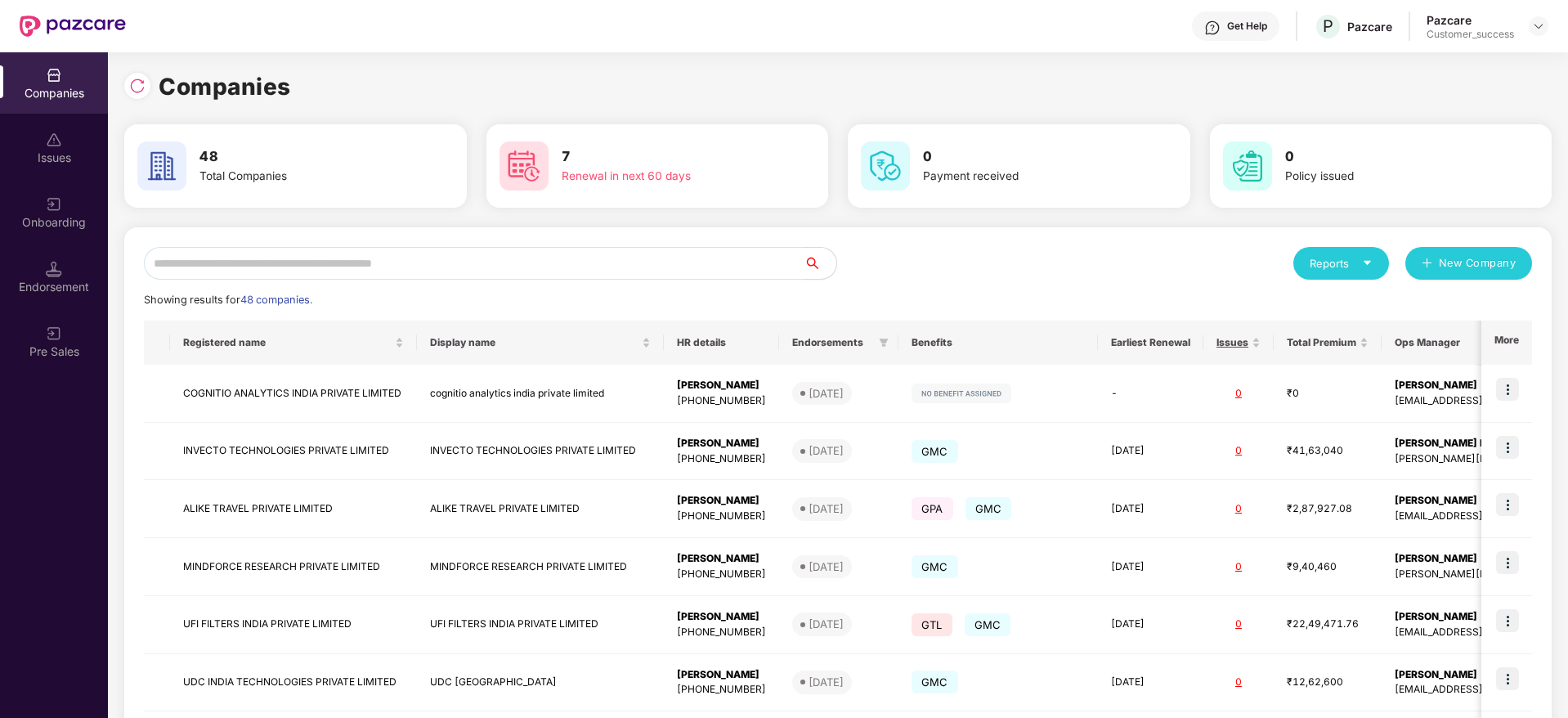
click at [406, 276] on input "text" at bounding box center [473, 263] width 660 height 32
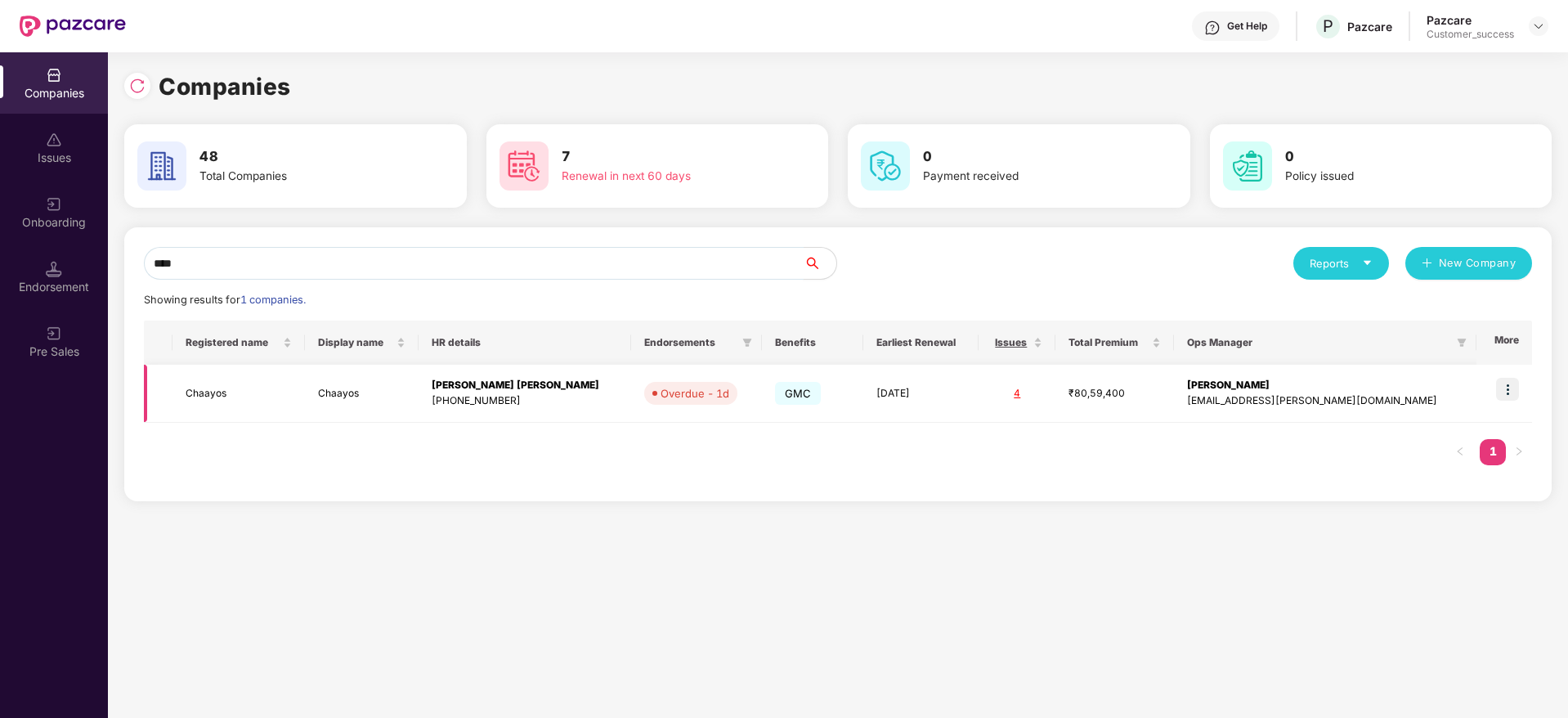
type input "****"
click at [1512, 393] on img at bounding box center [1508, 389] width 23 height 23
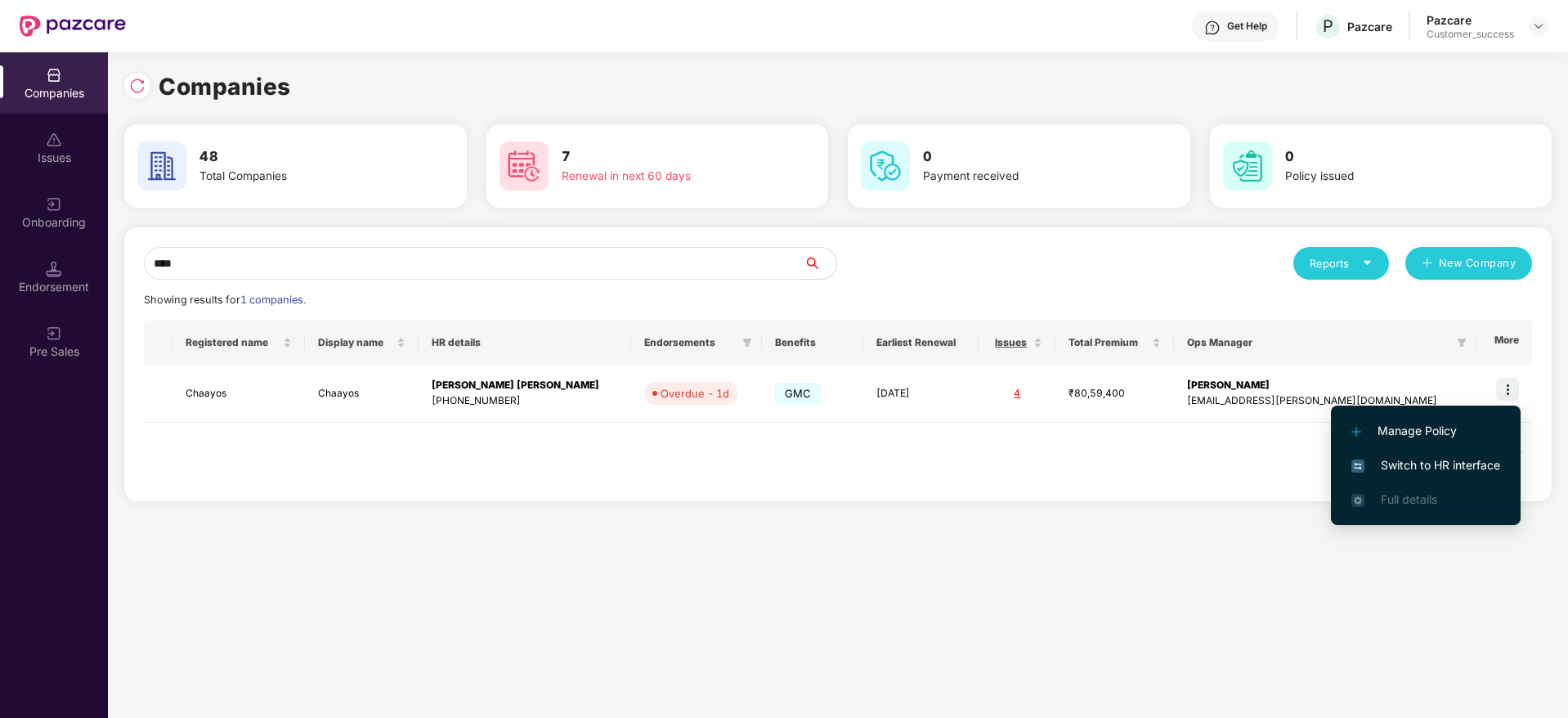
click at [1428, 463] on span "Switch to HR interface" at bounding box center [1426, 465] width 149 height 18
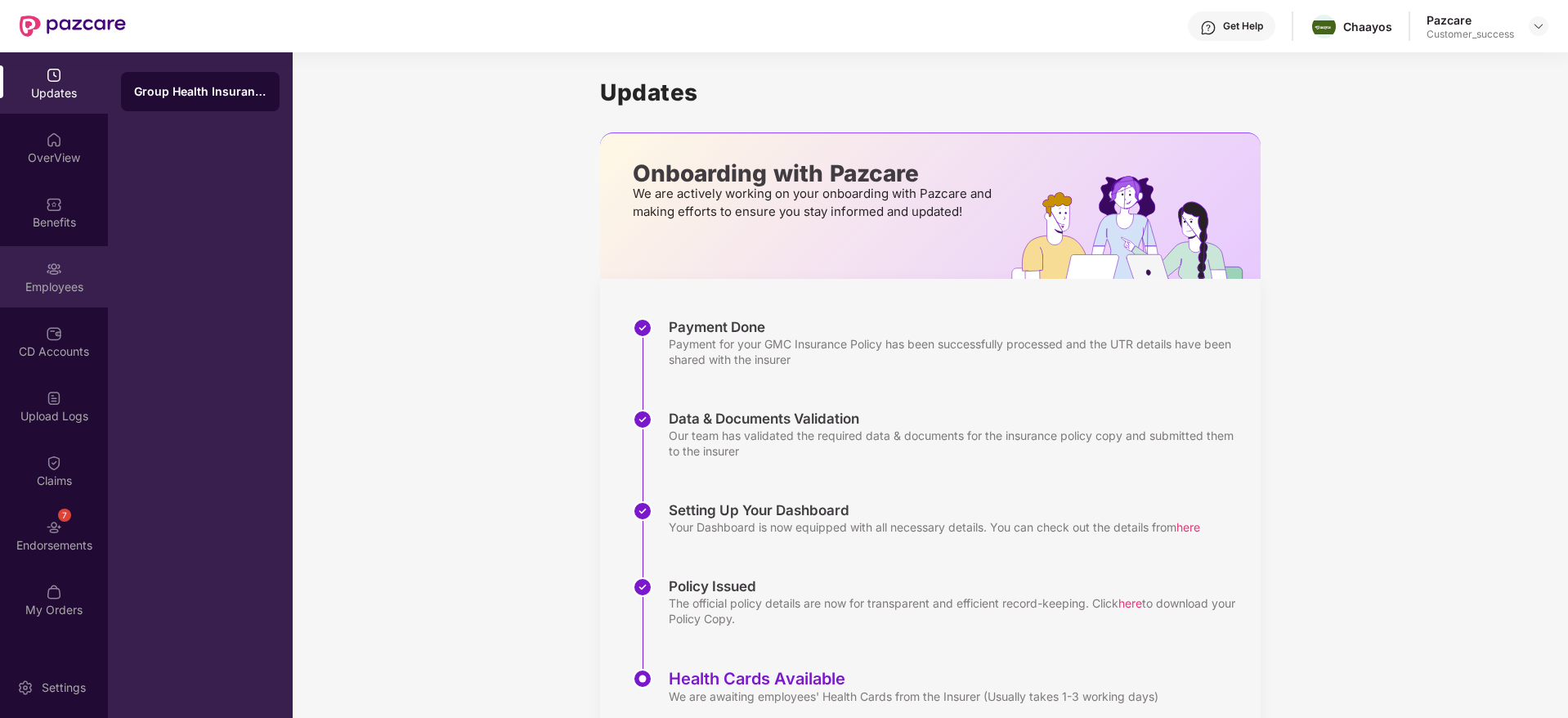
click at [78, 265] on div "Employees" at bounding box center [54, 277] width 108 height 61
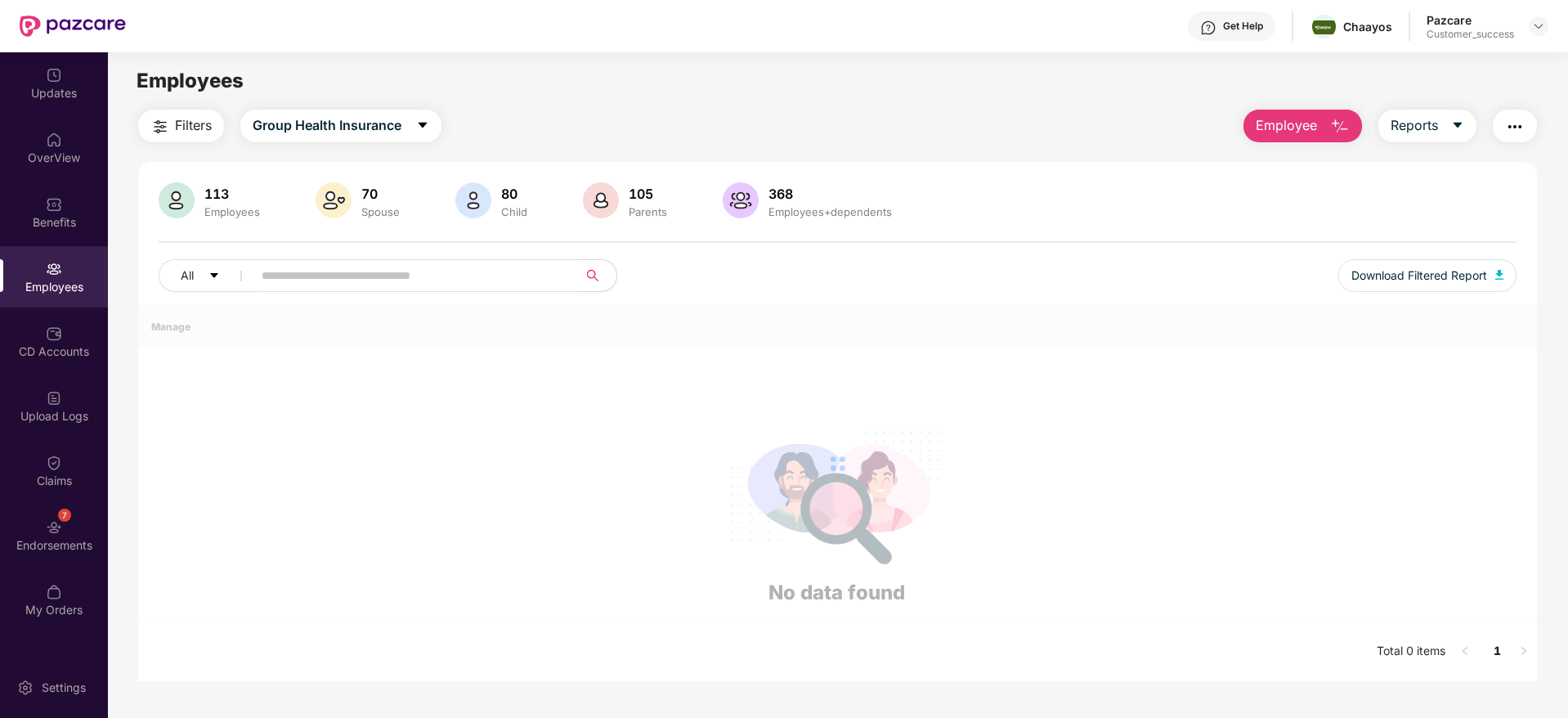
click at [313, 282] on input "text" at bounding box center [408, 275] width 294 height 24
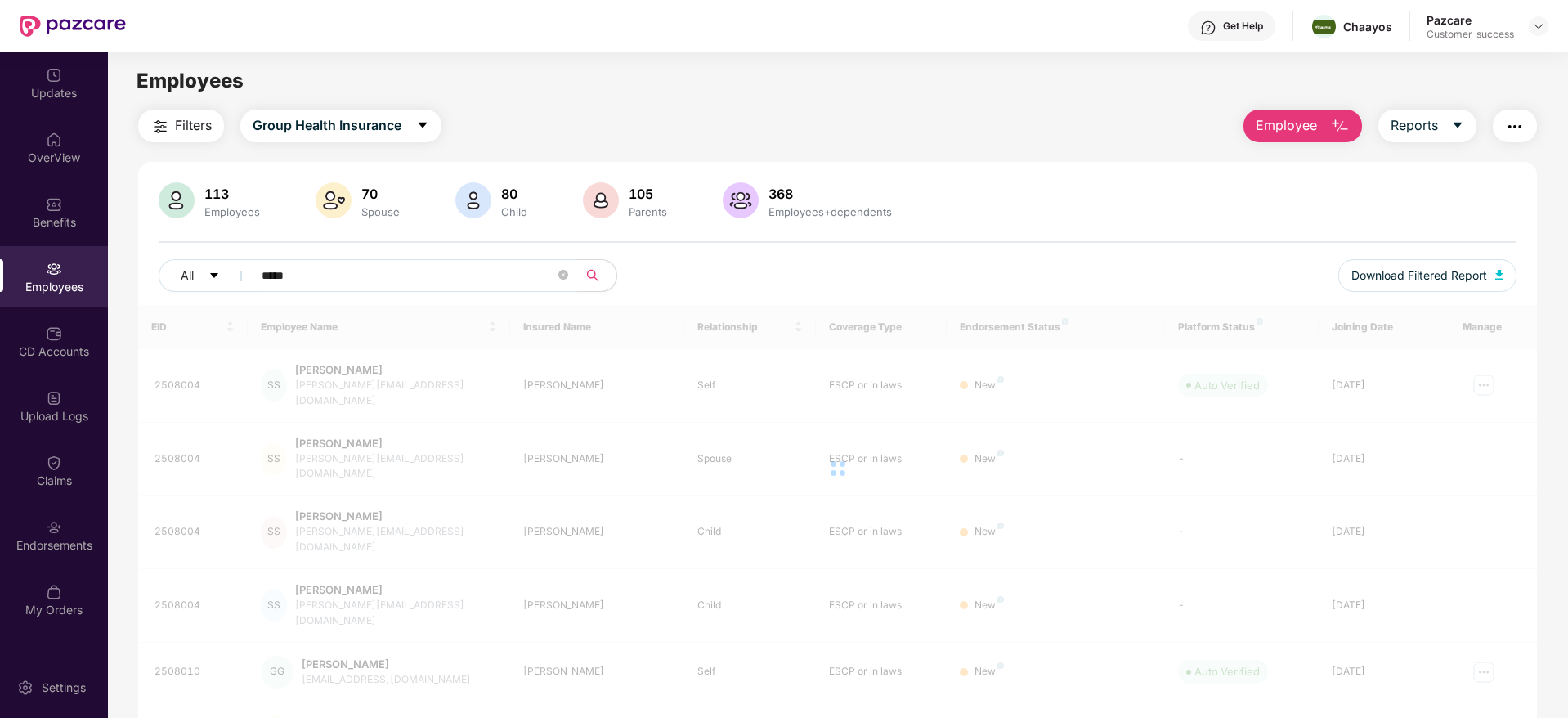
type input "******"
